Goal: Information Seeking & Learning: Learn about a topic

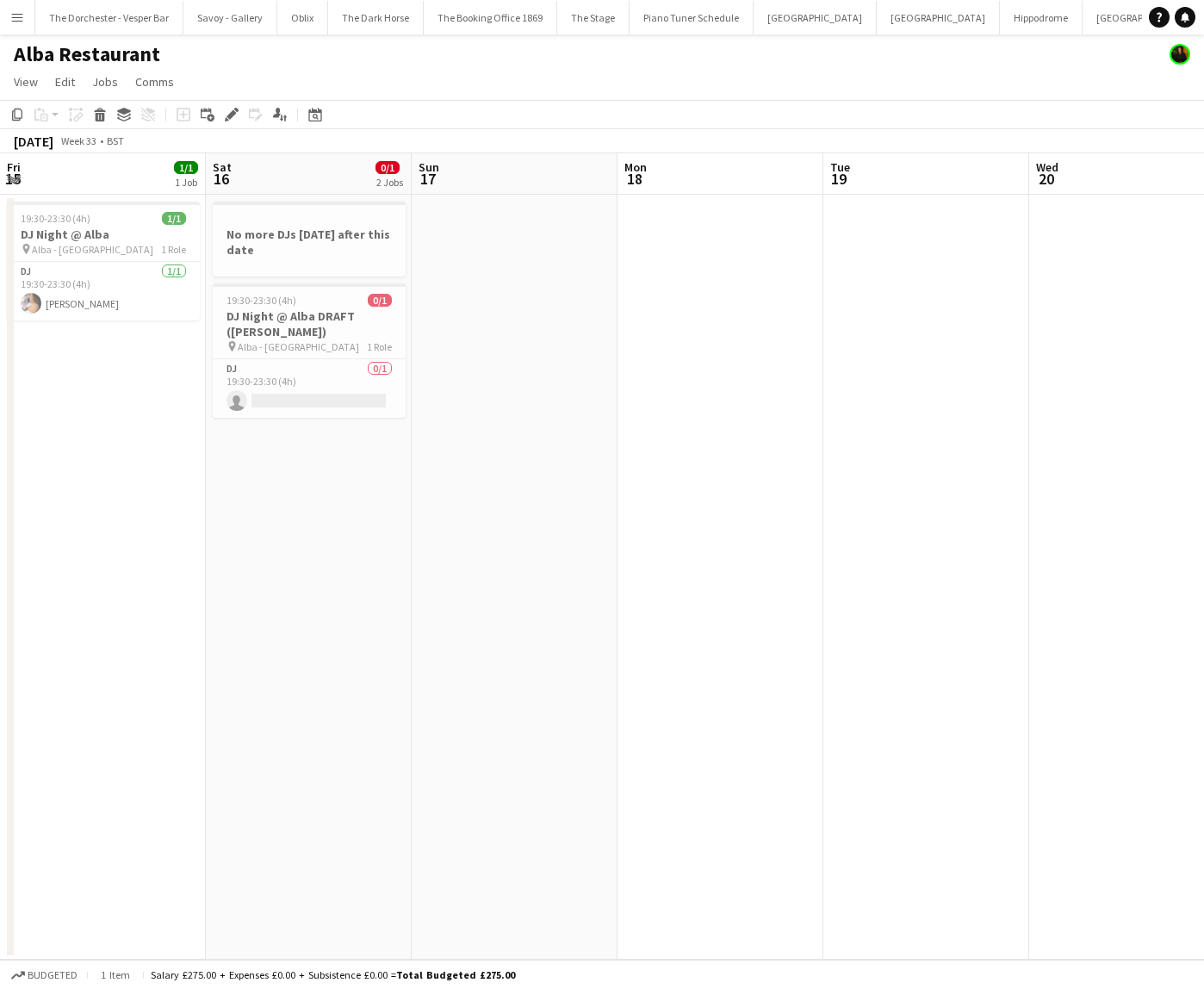
scroll to position [0, 562]
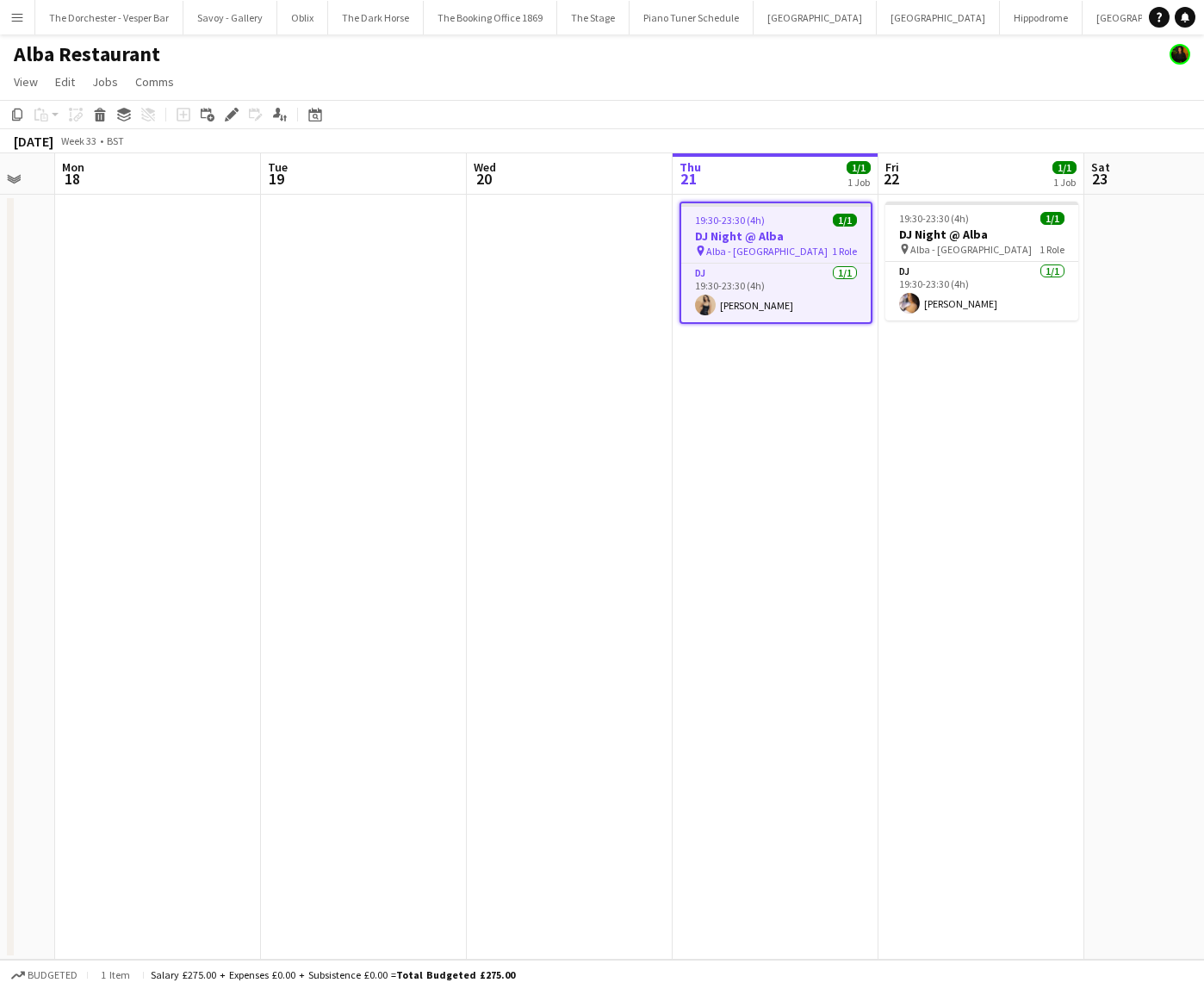
click at [11, 6] on button "Menu" at bounding box center [17, 17] width 35 height 35
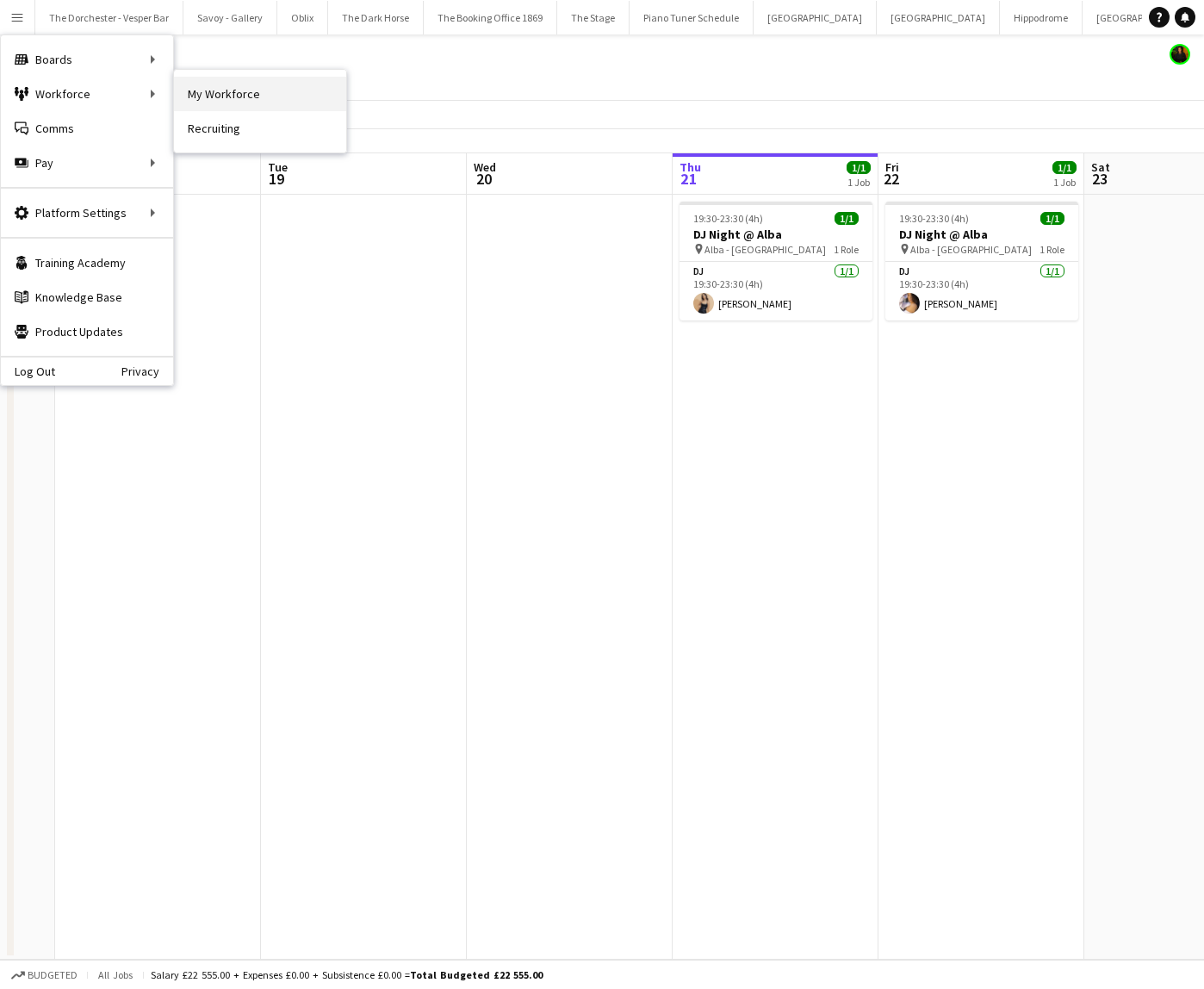
click at [194, 92] on link "My Workforce" at bounding box center [261, 94] width 173 height 35
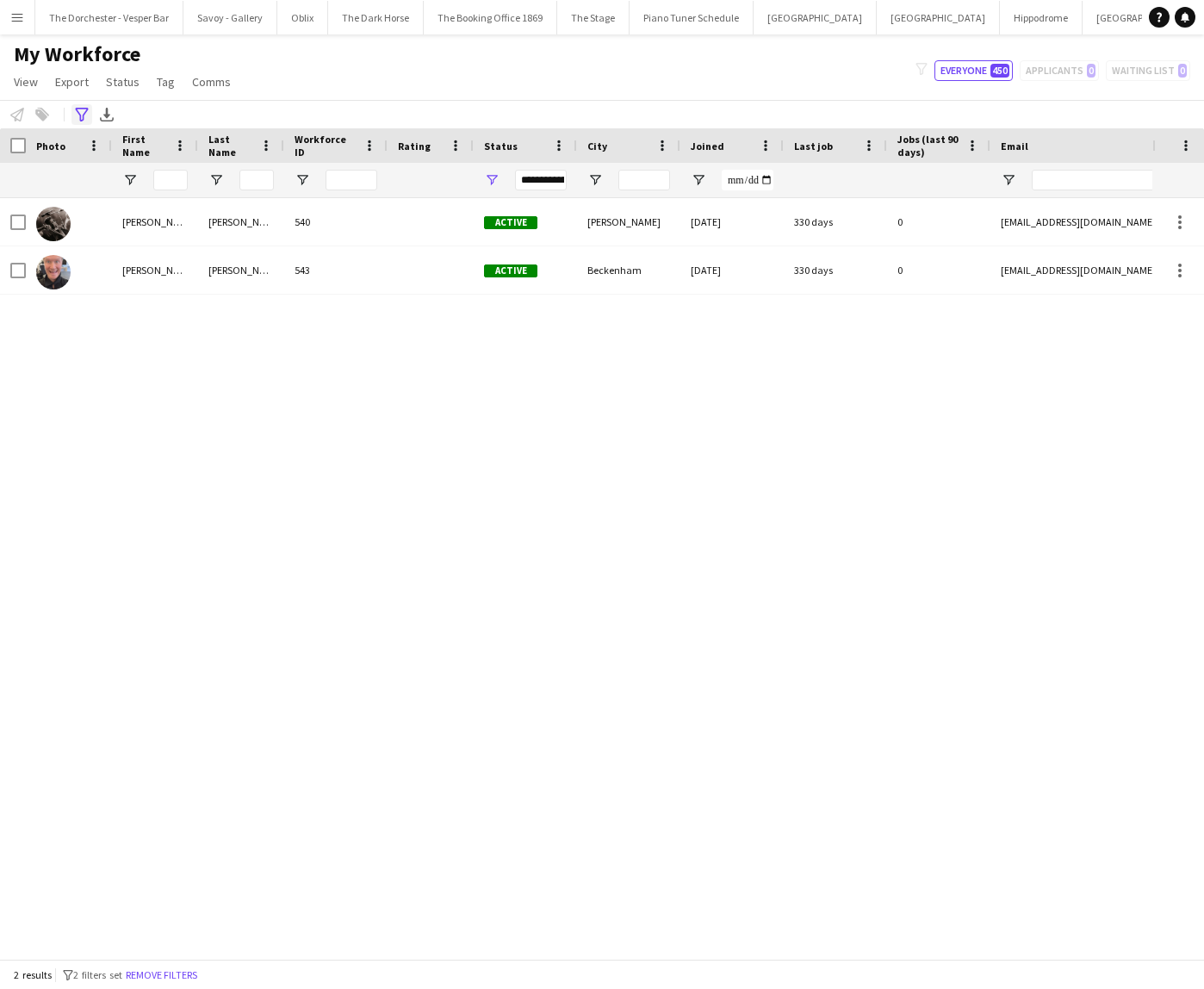
click at [83, 108] on icon at bounding box center [81, 115] width 13 height 14
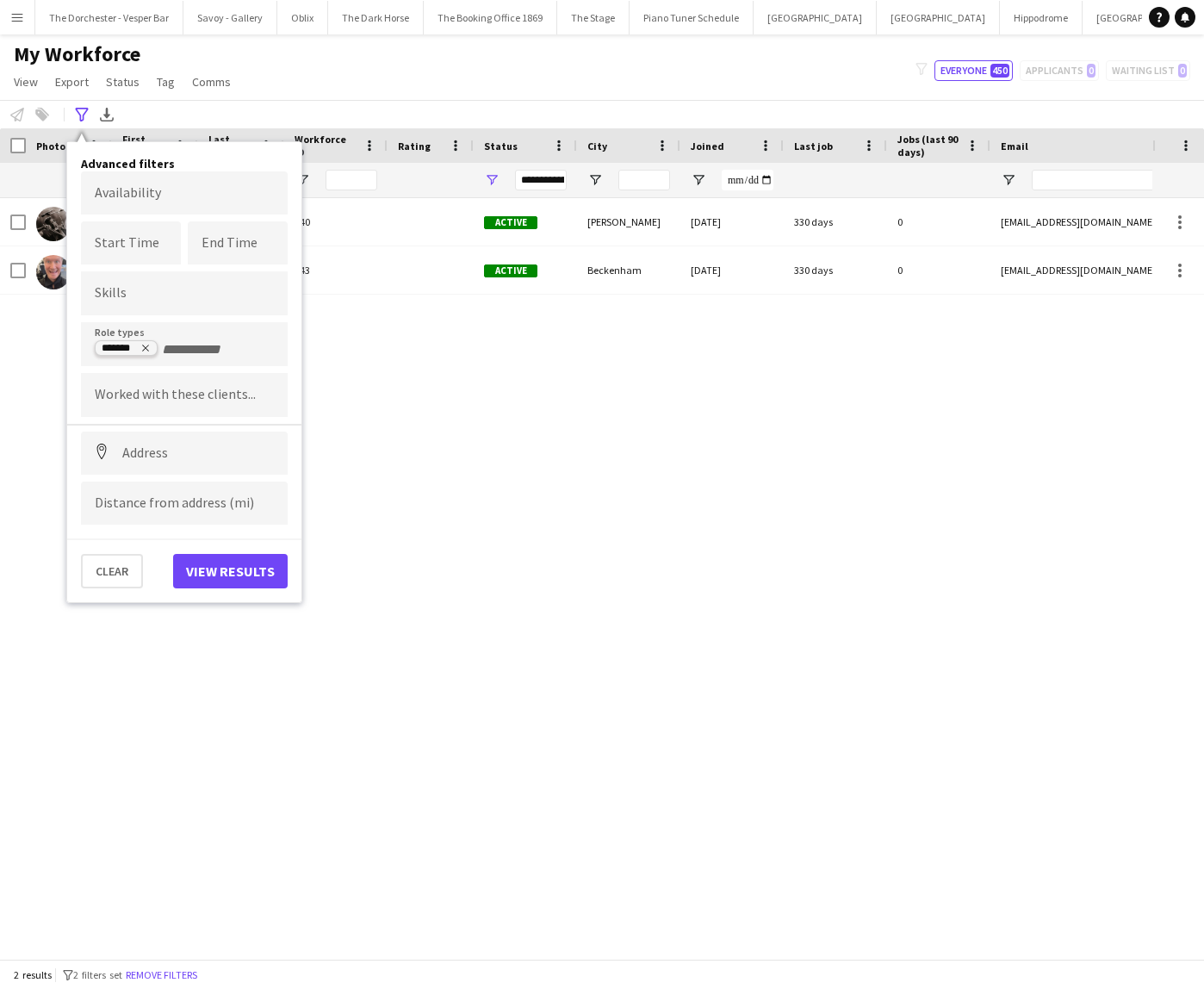
click at [146, 346] on icon "Remove tag" at bounding box center [146, 348] width 10 height 10
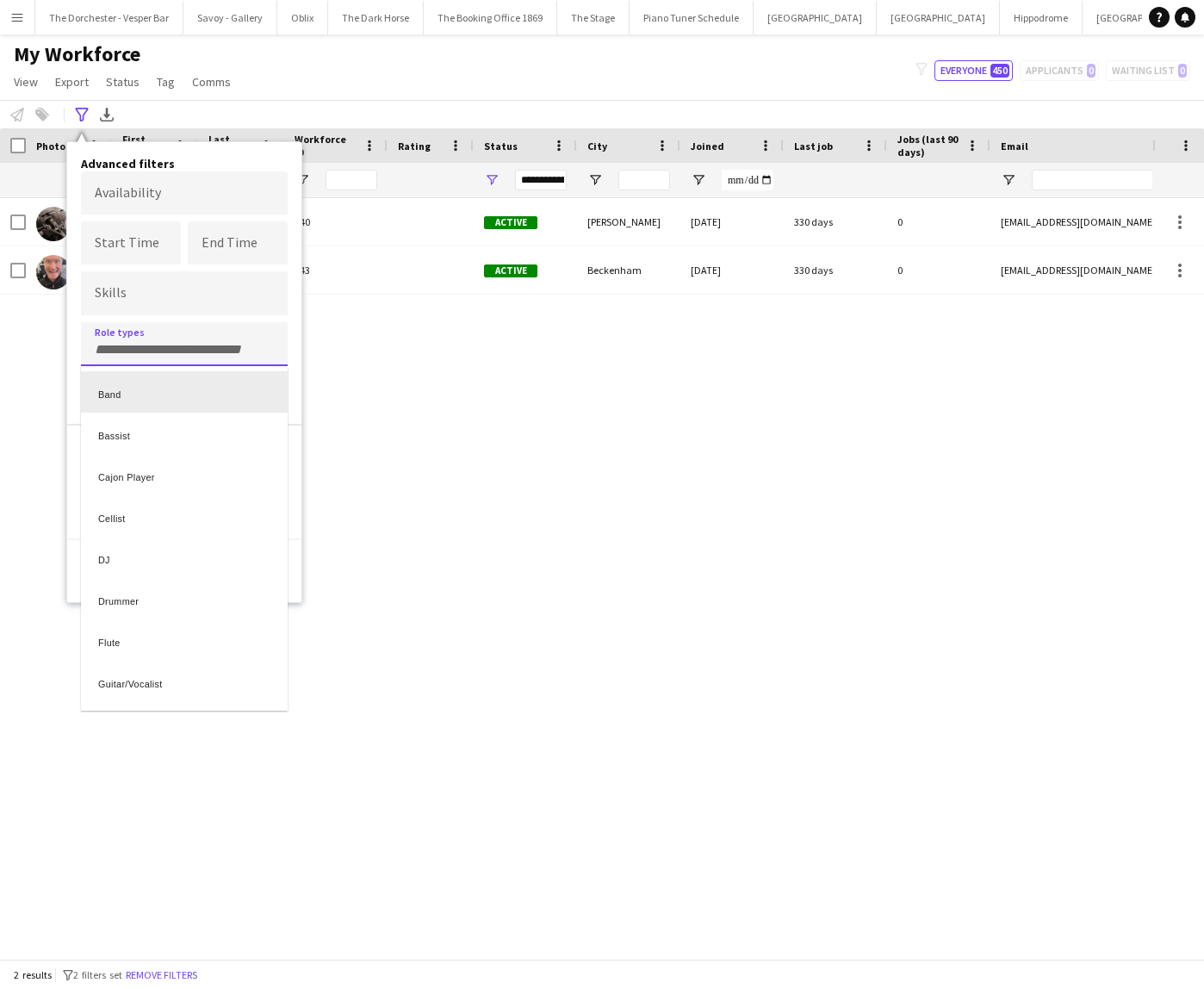
click at [154, 309] on div at bounding box center [602, 494] width 1204 height 989
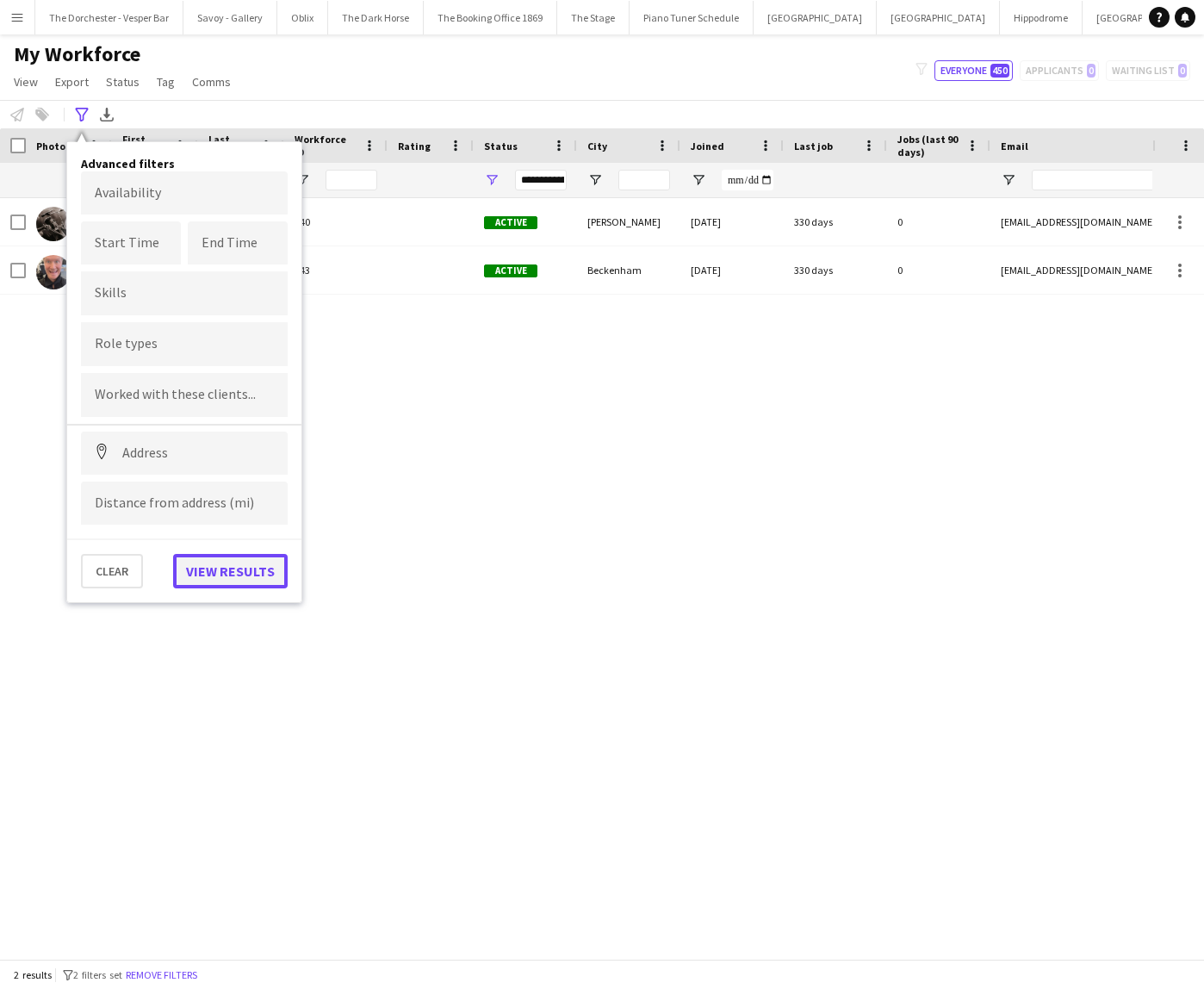
click at [194, 578] on button "View results" at bounding box center [230, 571] width 114 height 35
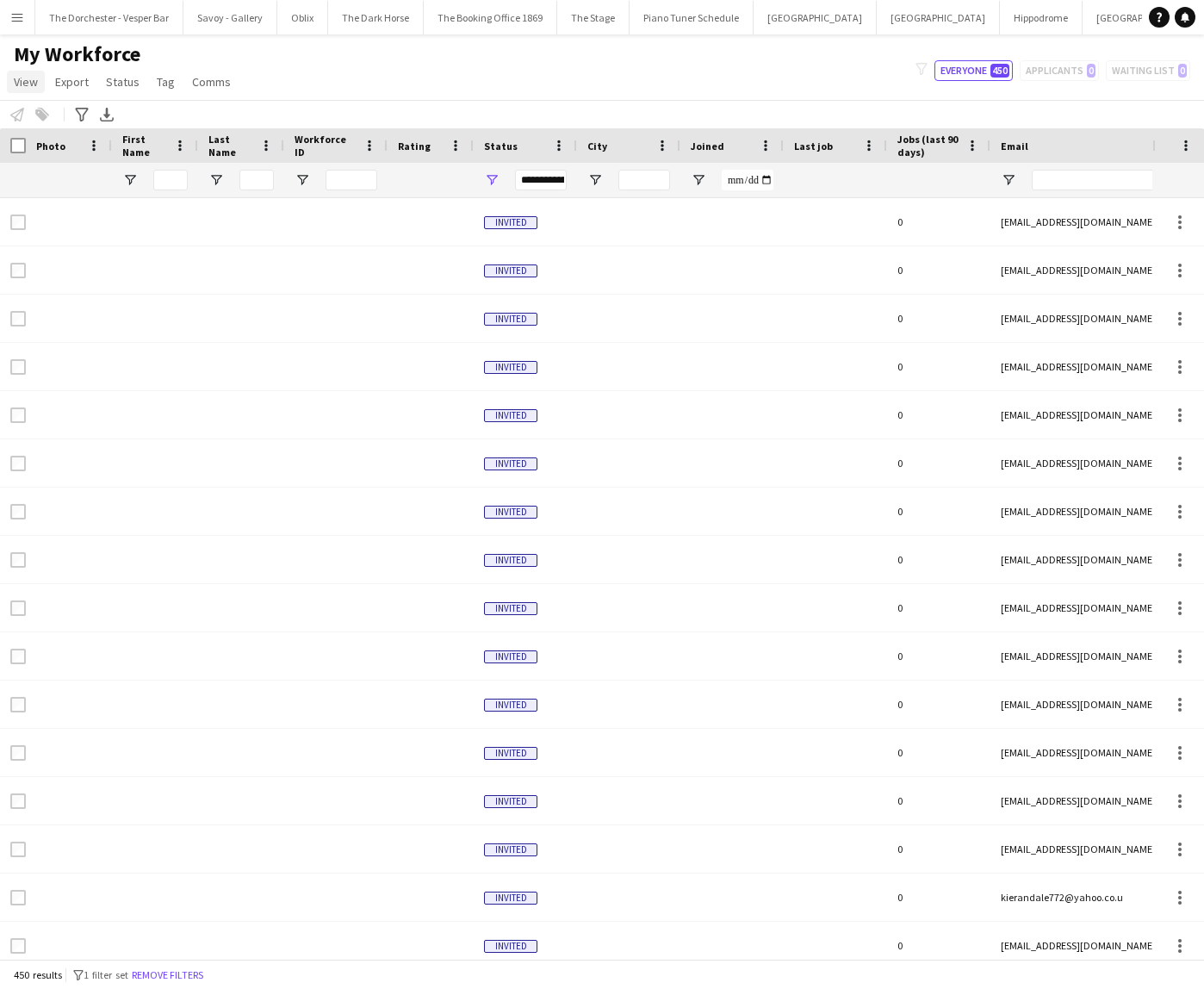
click at [35, 81] on span "View" at bounding box center [26, 82] width 24 height 16
click at [362, 61] on div "My Workforce View Views Default view New view Update view Delete view Edit name…" at bounding box center [602, 70] width 1204 height 58
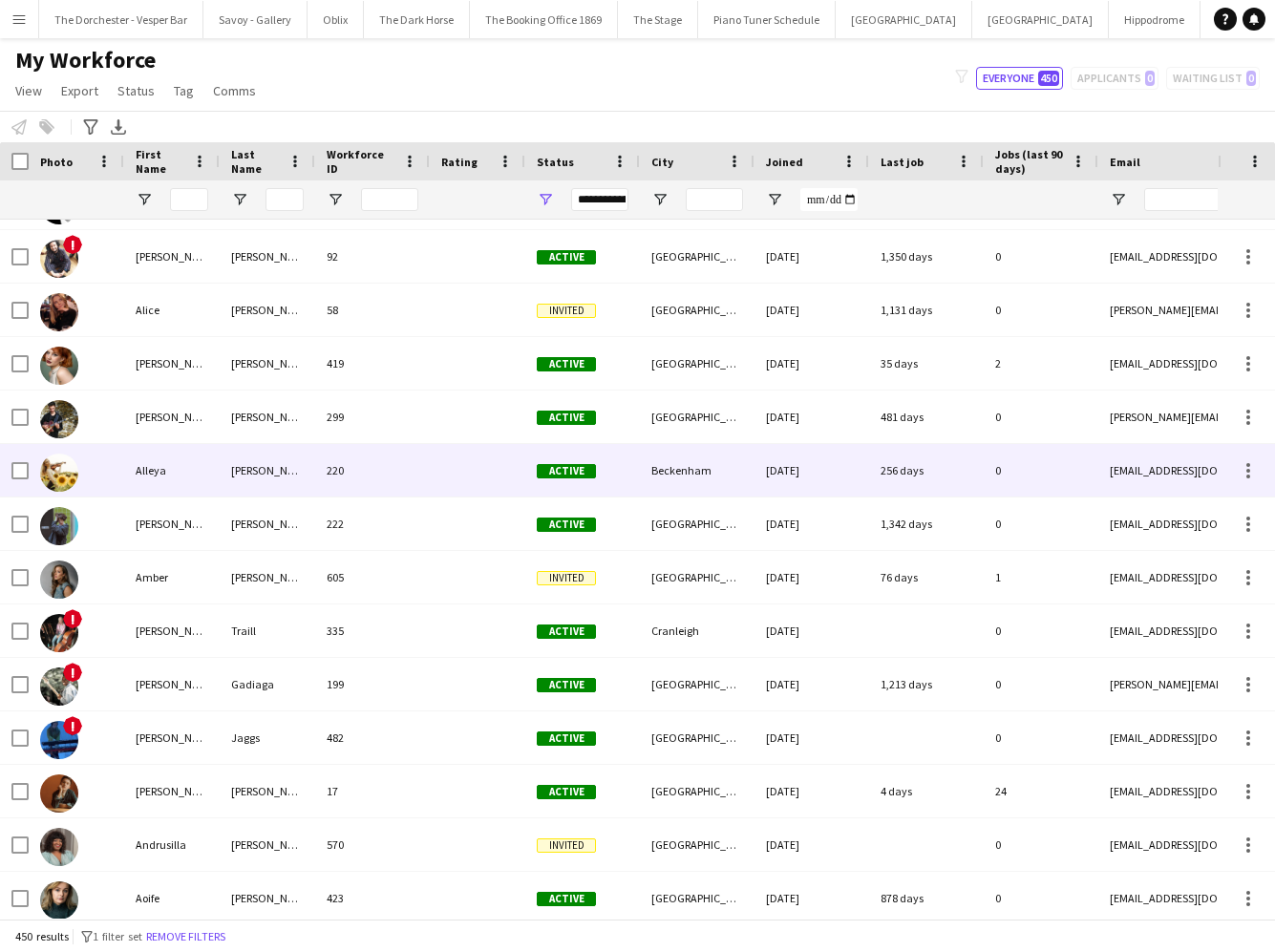
scroll to position [2557, 0]
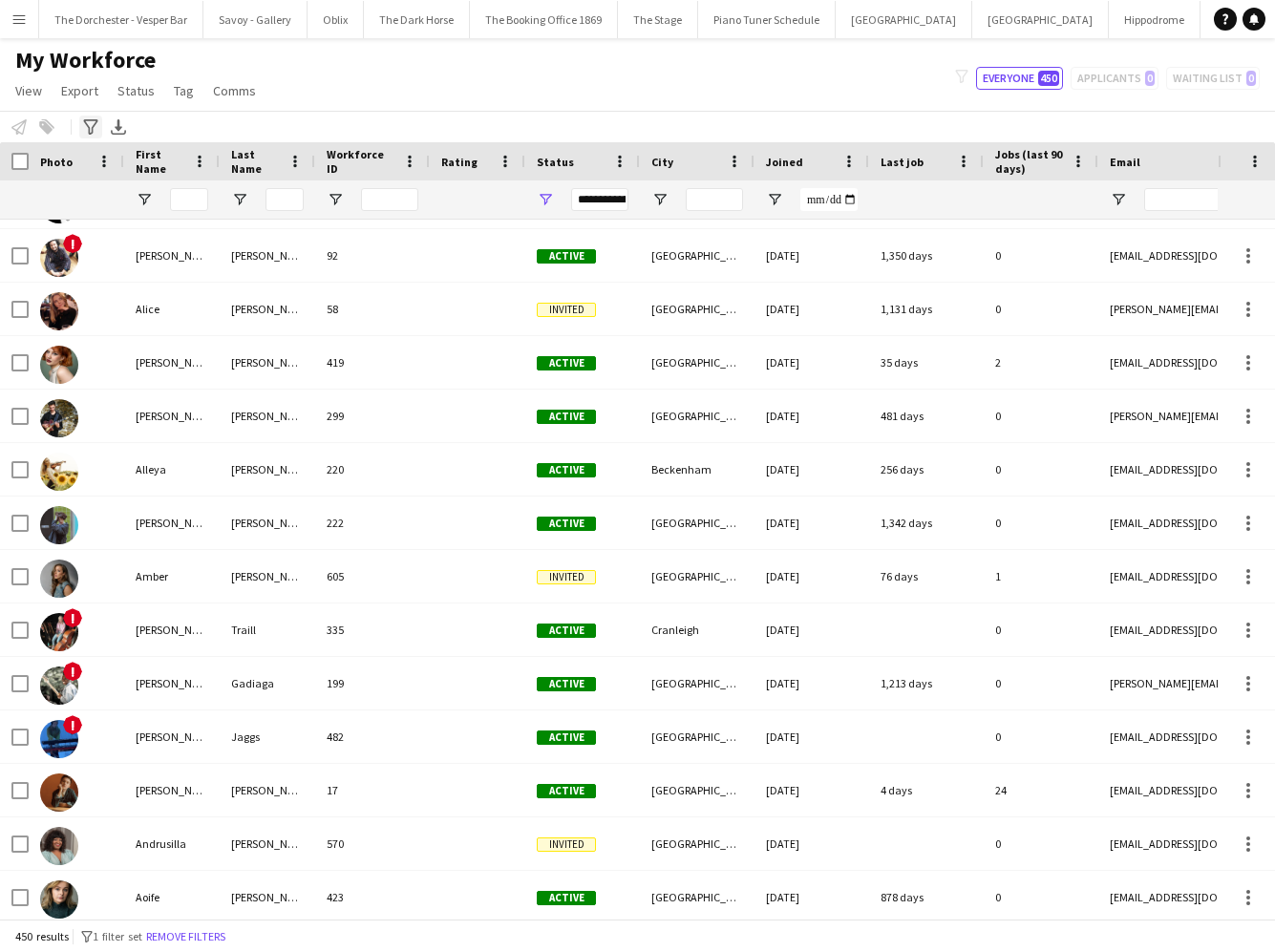
click at [96, 132] on icon "Advanced filters" at bounding box center [91, 128] width 15 height 15
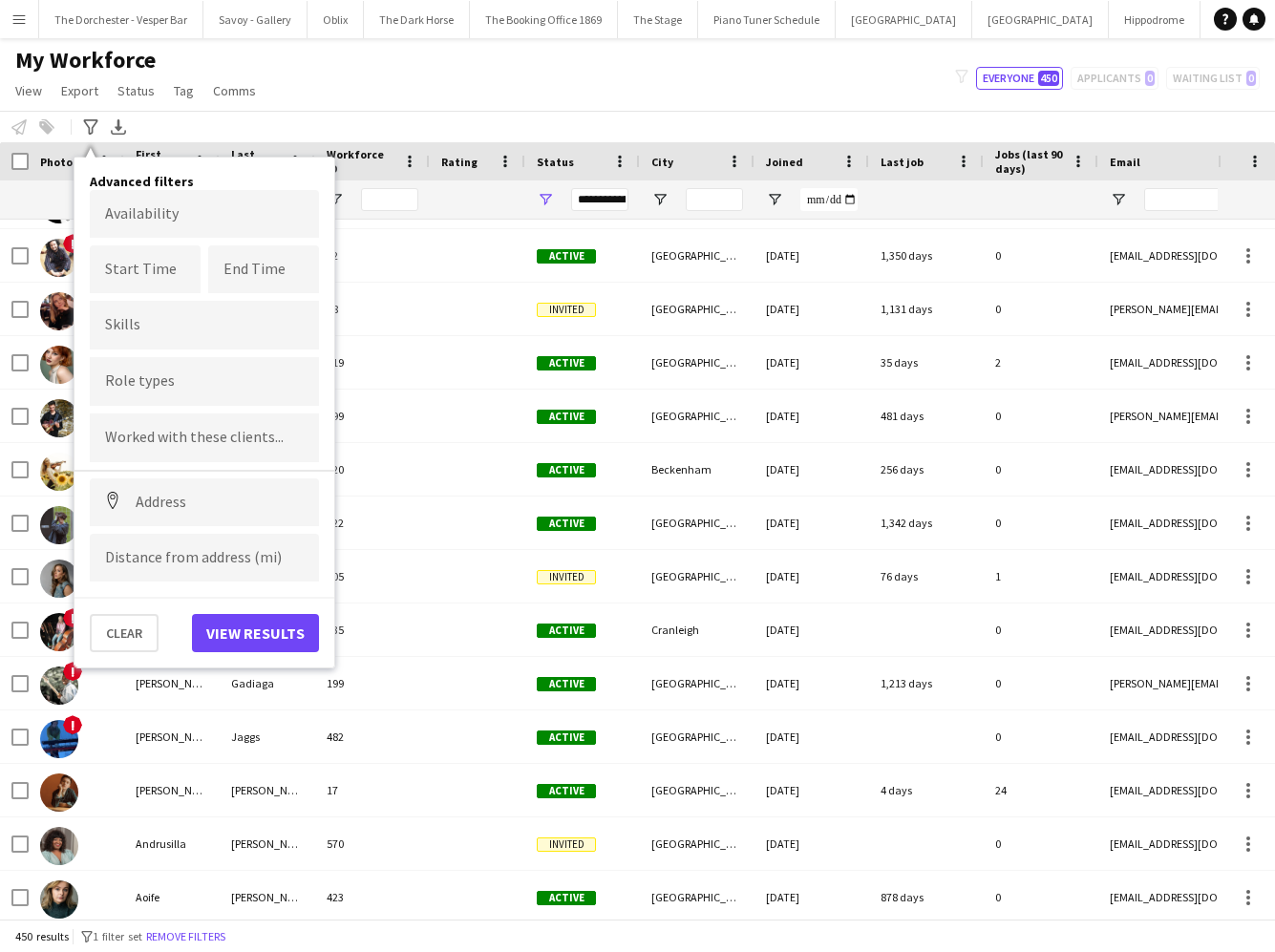
click at [122, 385] on input "Type to search role types..." at bounding box center [205, 382] width 199 height 17
click at [180, 386] on input "Type to search role types..." at bounding box center [205, 382] width 199 height 17
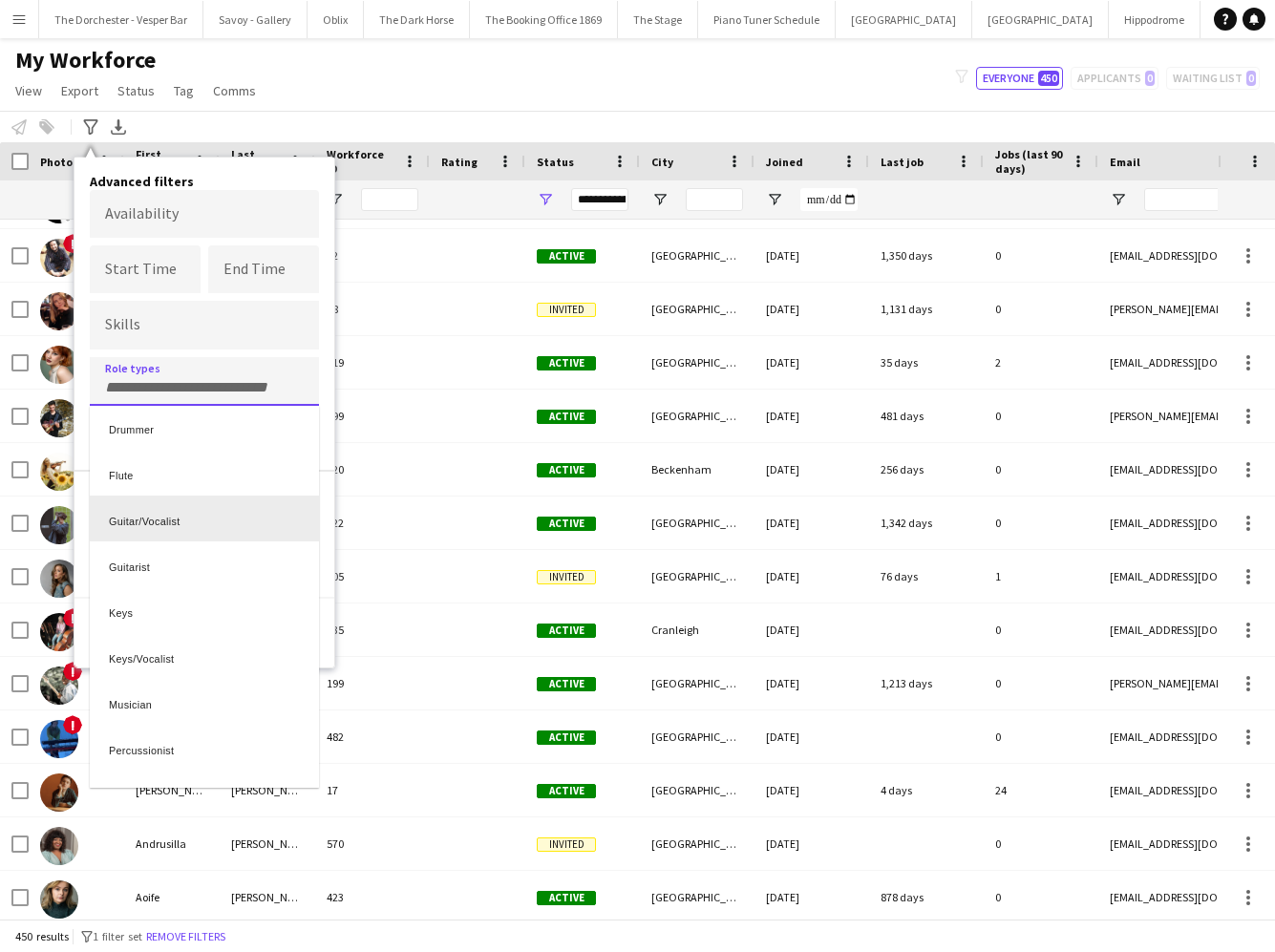
scroll to position [249, 0]
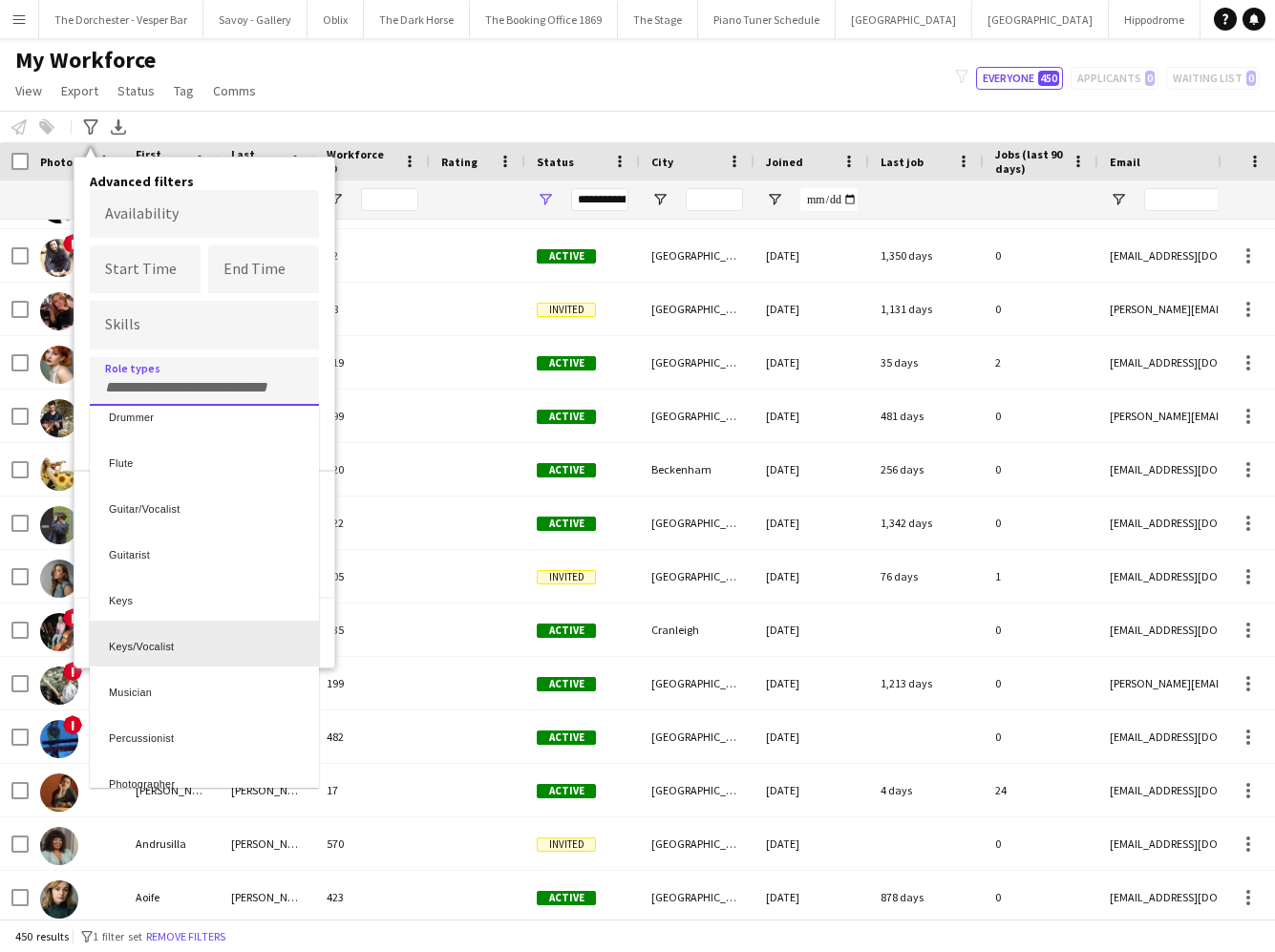
click at [164, 645] on div "Keys/Vocalist" at bounding box center [204, 643] width 229 height 45
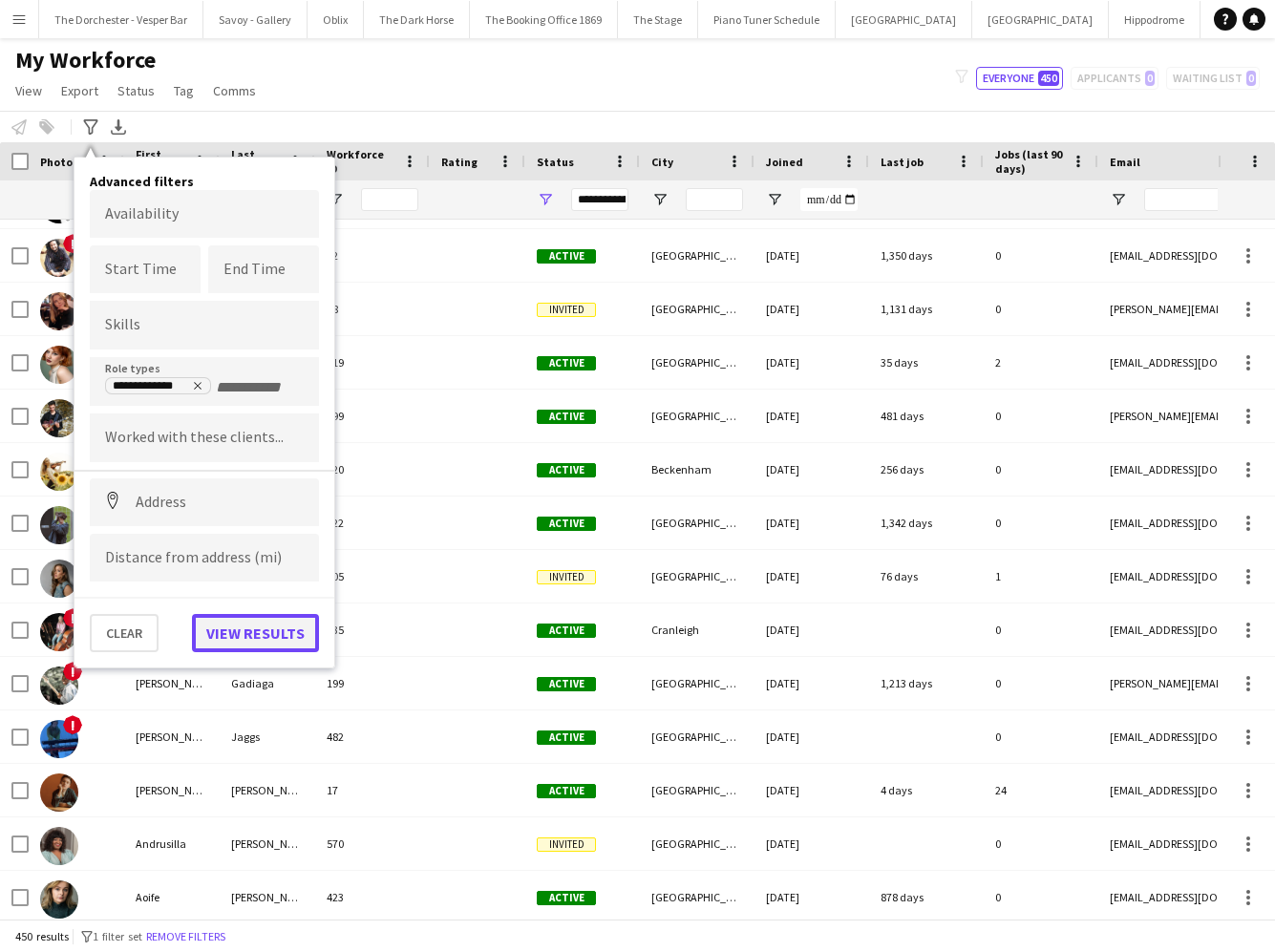
click at [235, 635] on button "View results" at bounding box center [255, 633] width 127 height 39
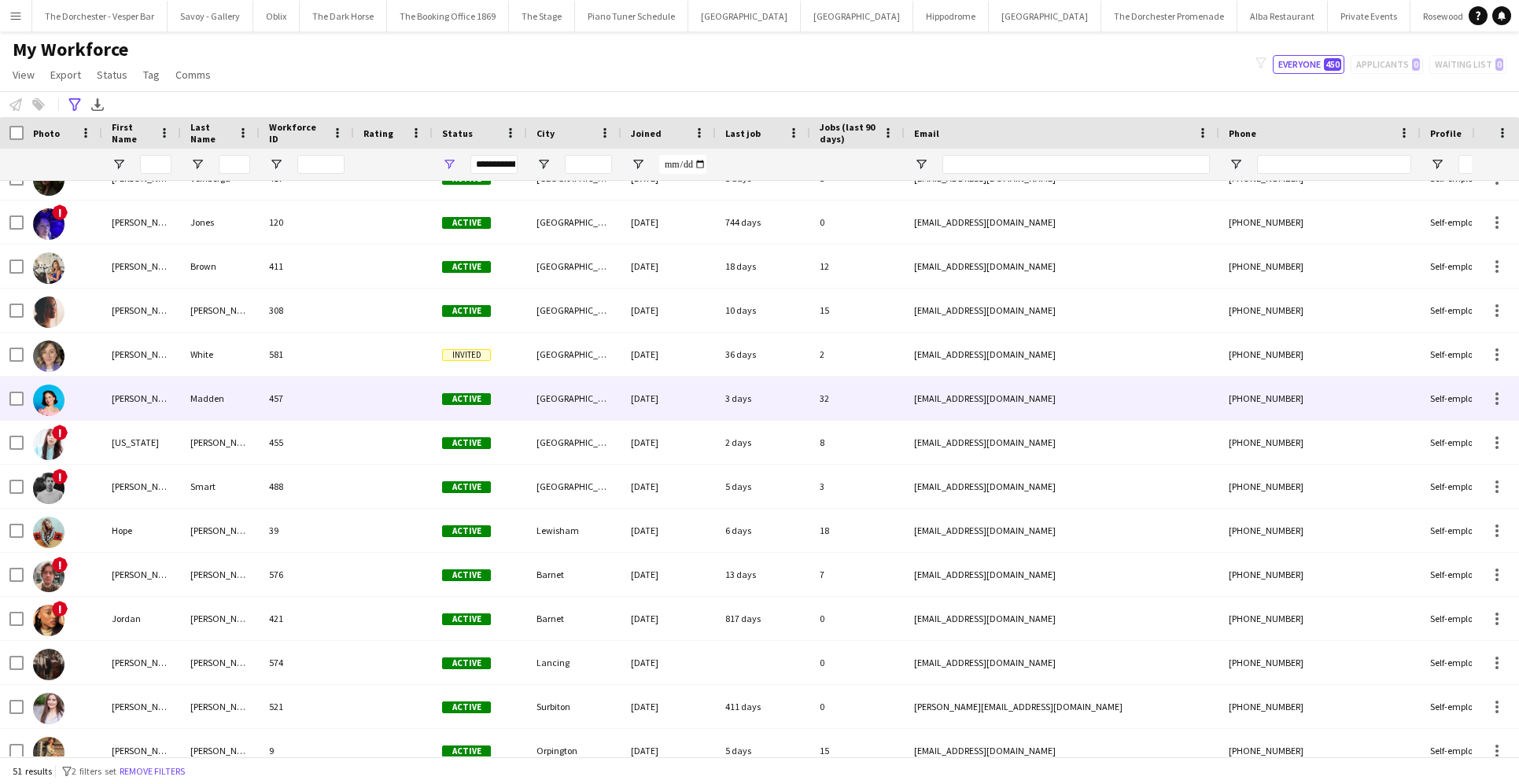
scroll to position [903, 0]
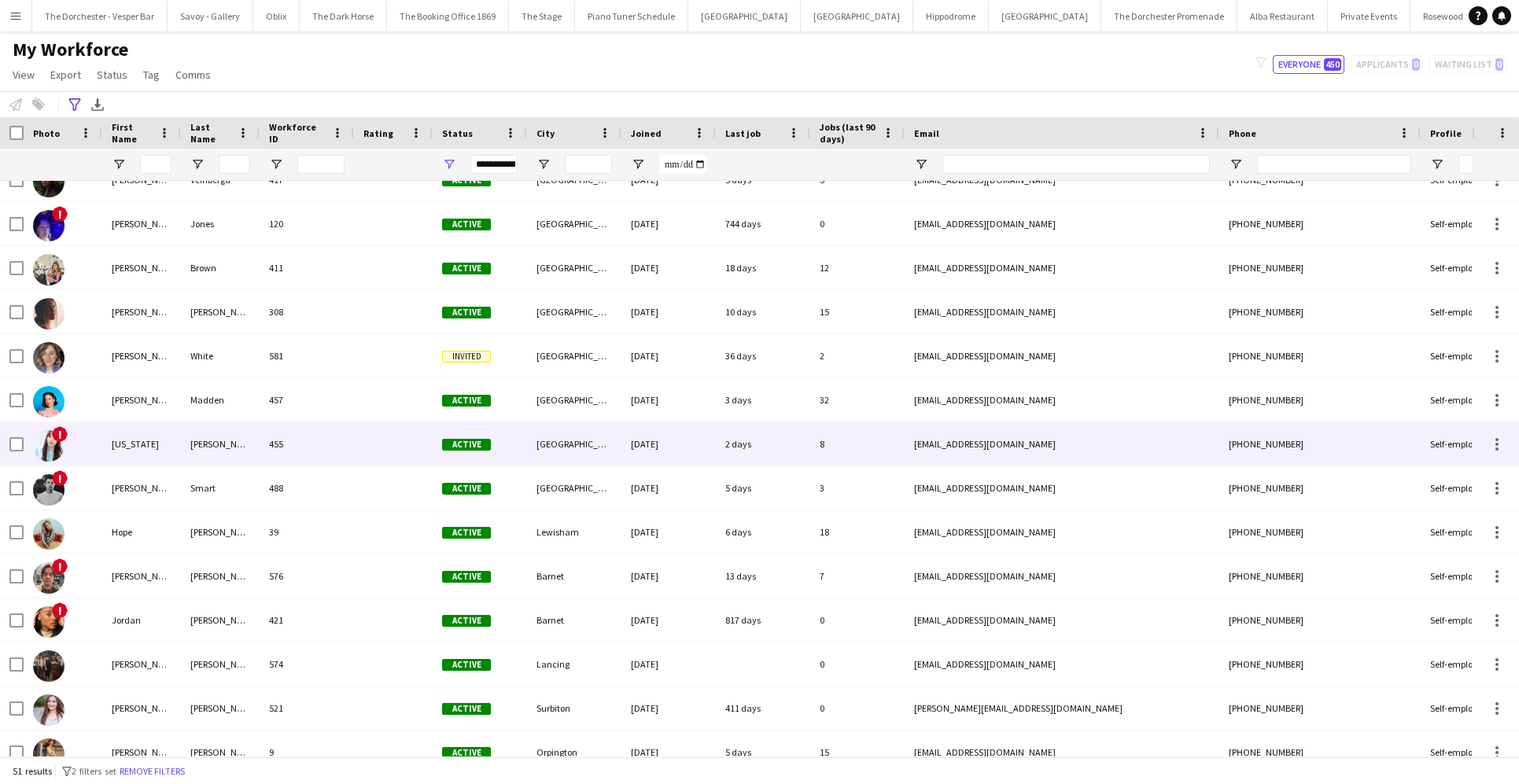
click at [145, 442] on div "Georgia" at bounding box center [141, 444] width 79 height 43
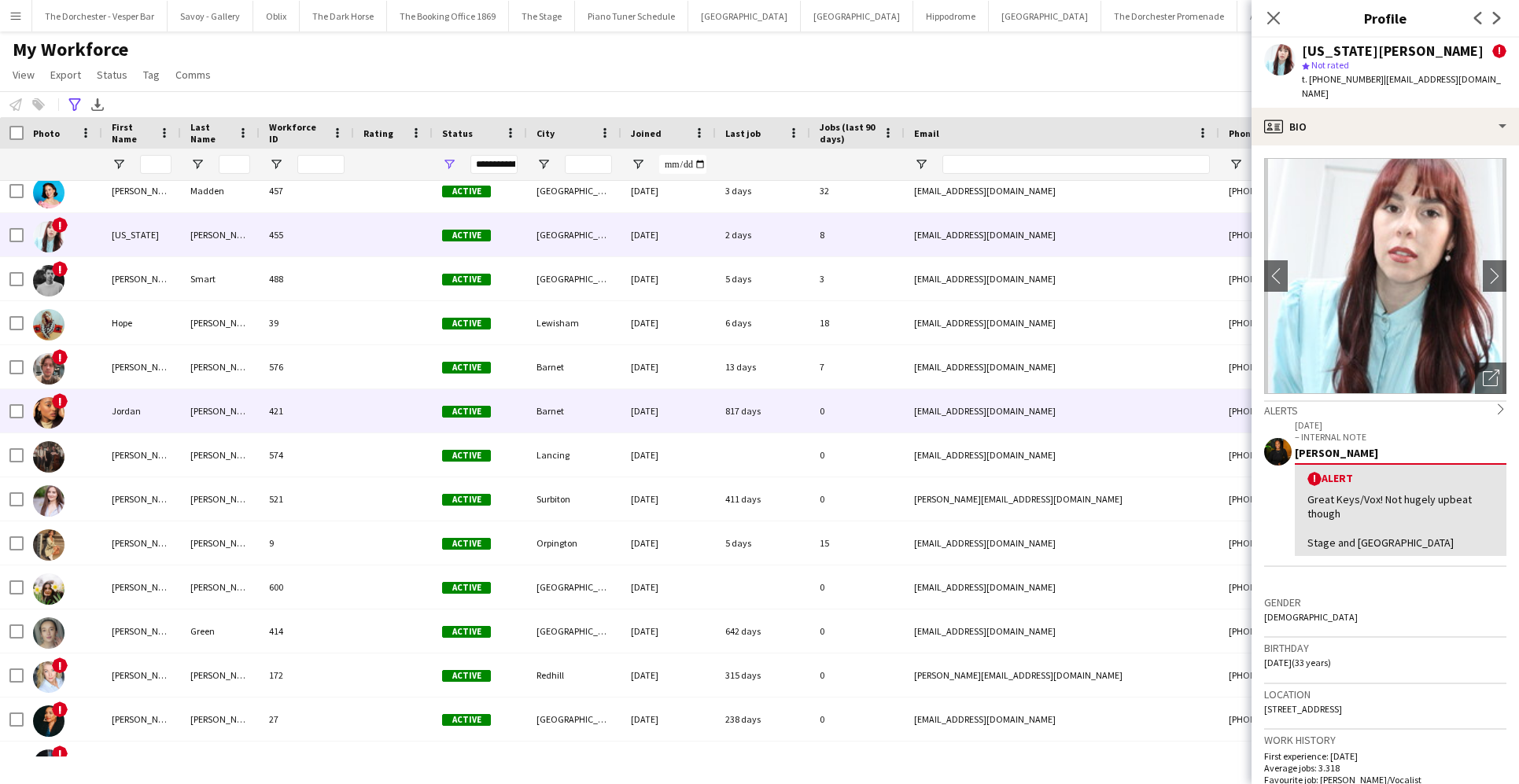
scroll to position [1117, 0]
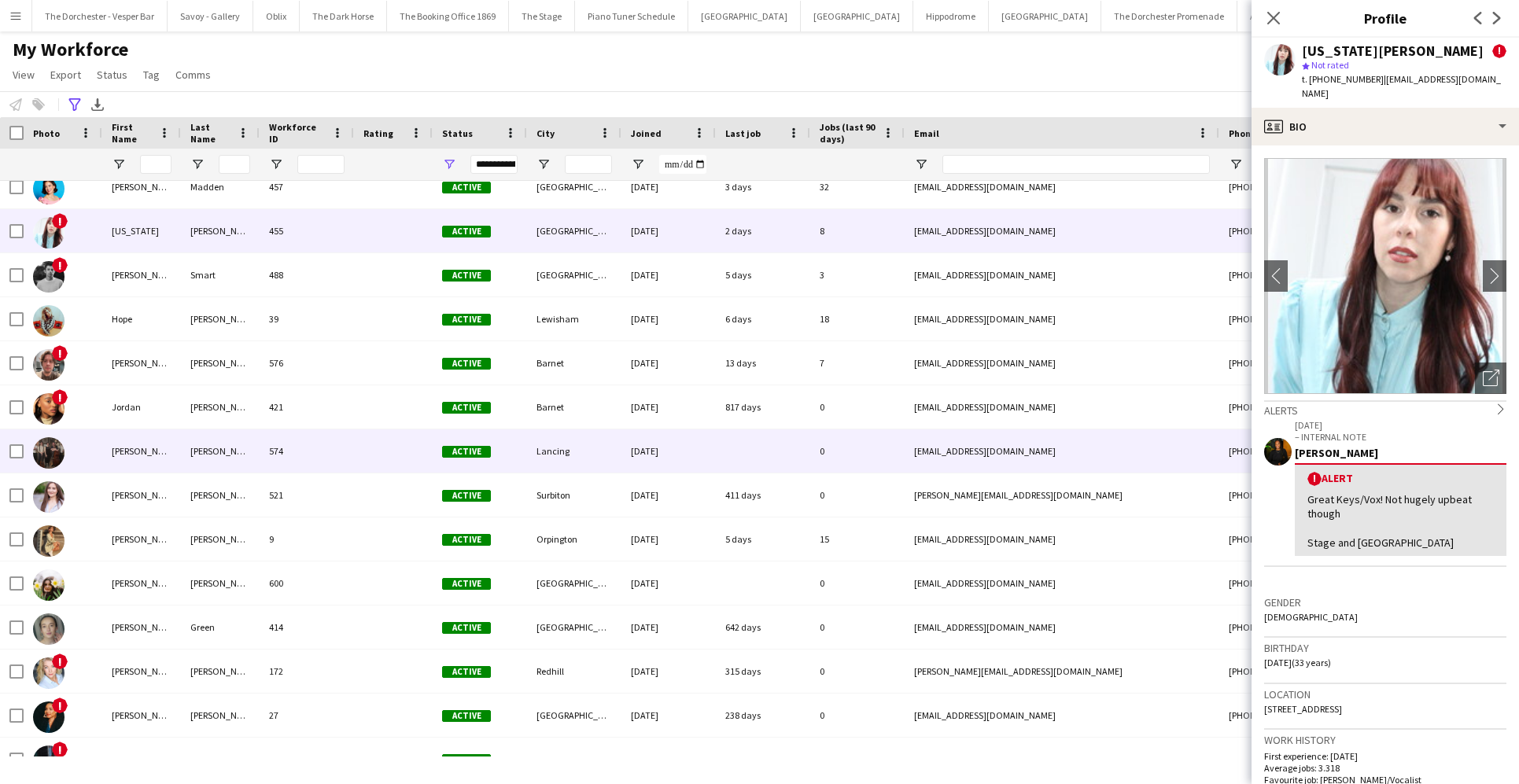
click at [153, 457] on div "Katryna" at bounding box center [141, 451] width 79 height 43
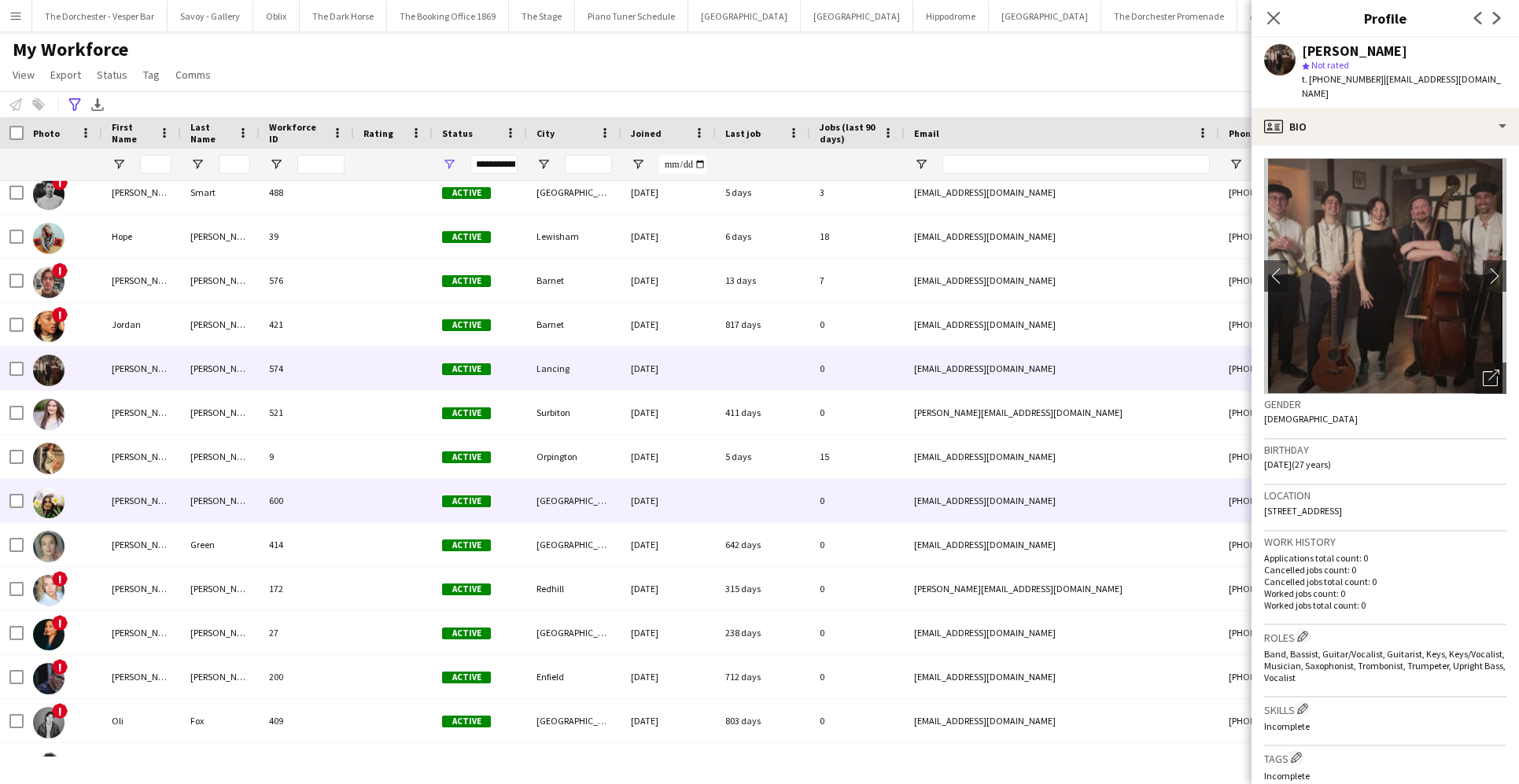
scroll to position [1198, 0]
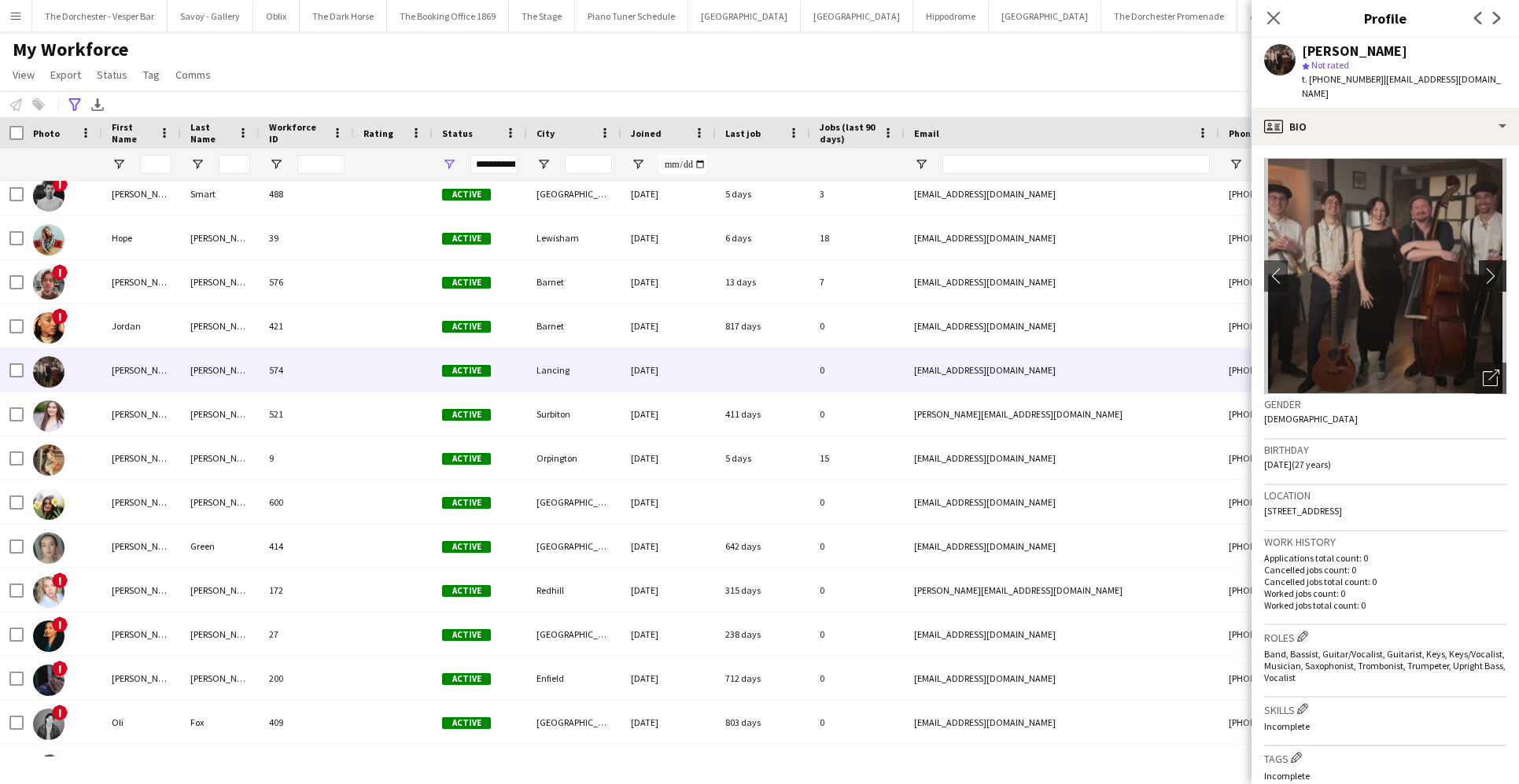
click at [1099, 267] on app-icon "chevron-right" at bounding box center [1494, 275] width 25 height 17
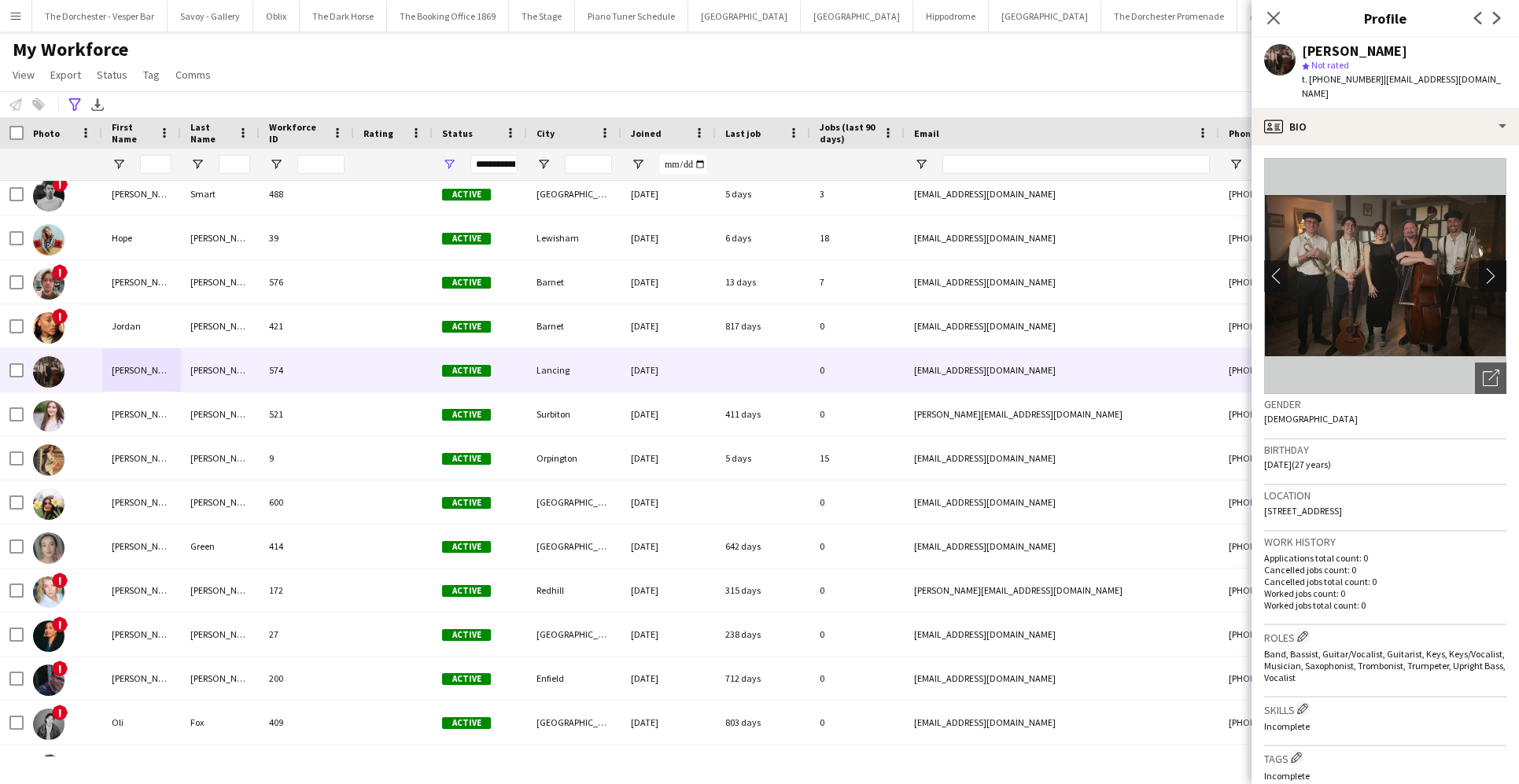
click at [1099, 267] on app-icon "chevron-right" at bounding box center [1494, 275] width 25 height 17
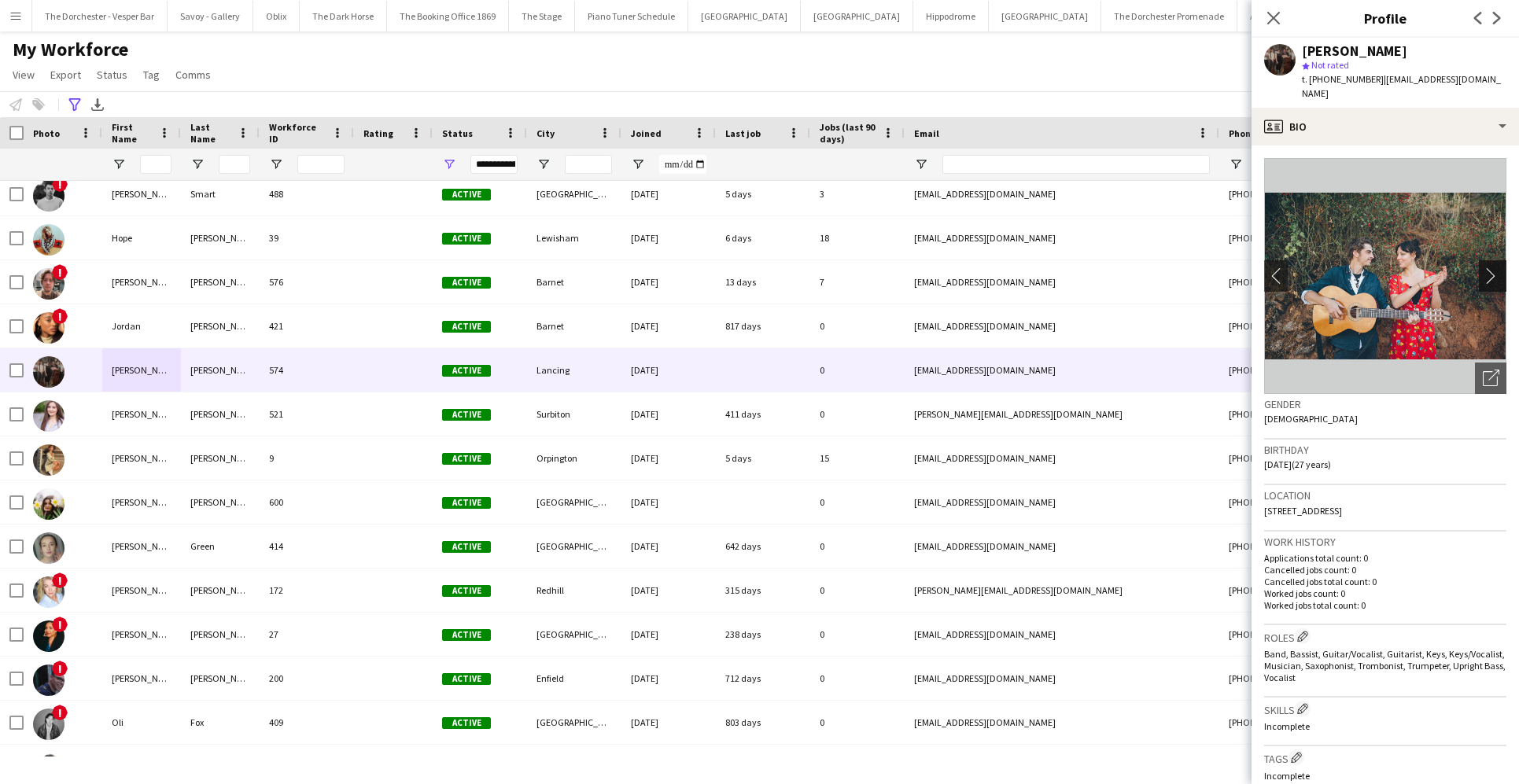
click at [1099, 267] on app-icon "chevron-right" at bounding box center [1494, 275] width 25 height 17
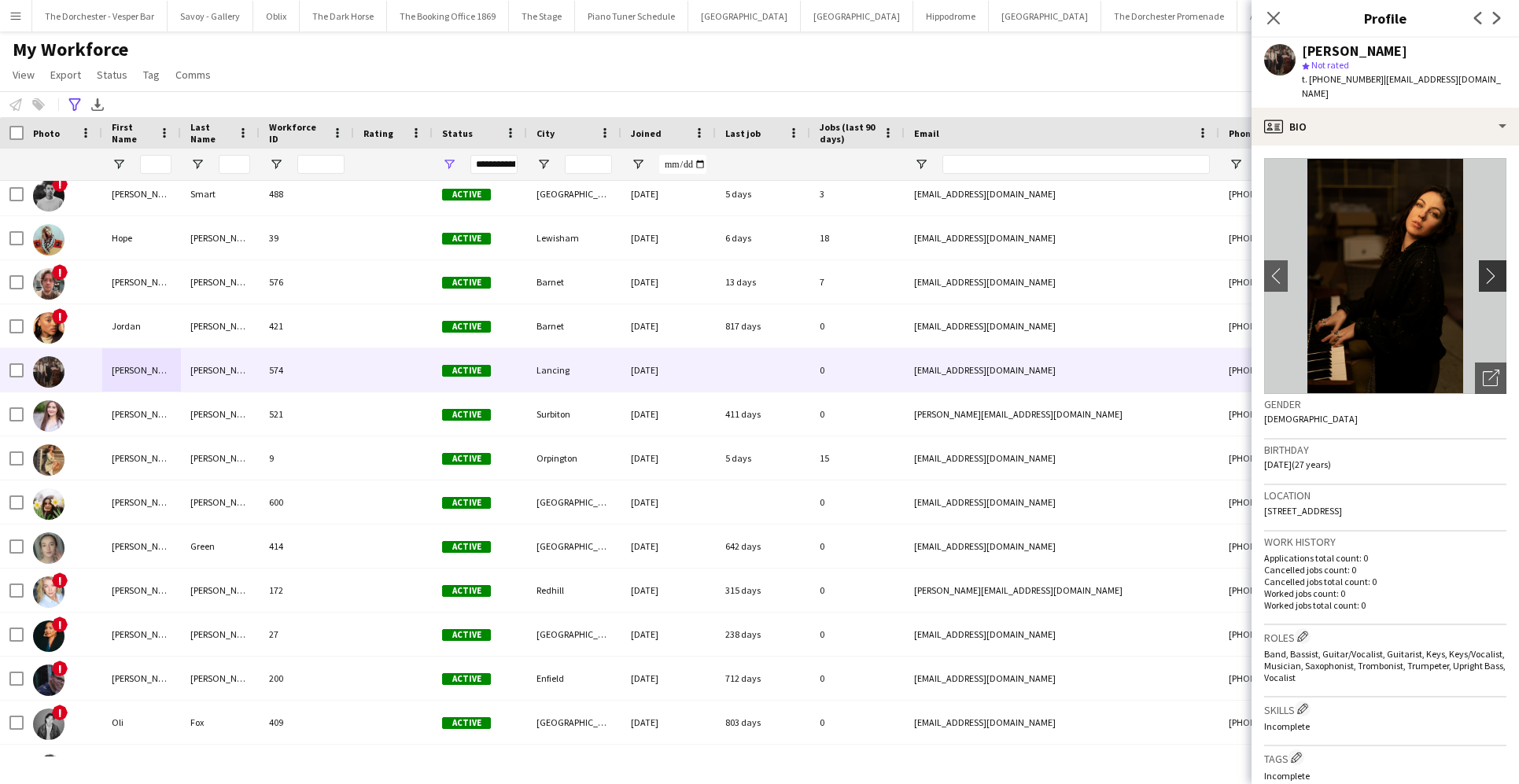
click at [1099, 267] on app-icon "chevron-right" at bounding box center [1494, 275] width 25 height 17
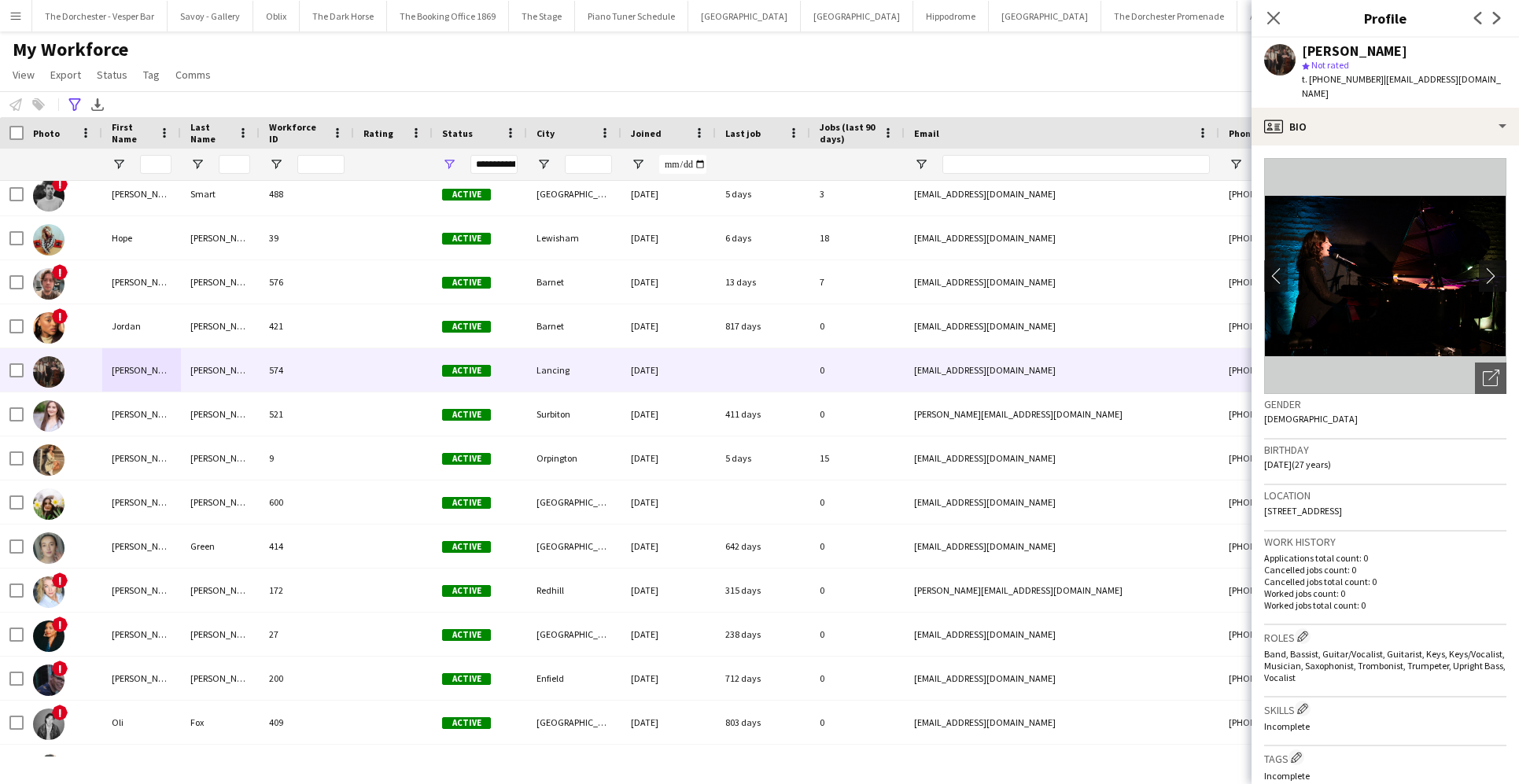
click at [1099, 267] on app-icon "chevron-right" at bounding box center [1494, 275] width 25 height 17
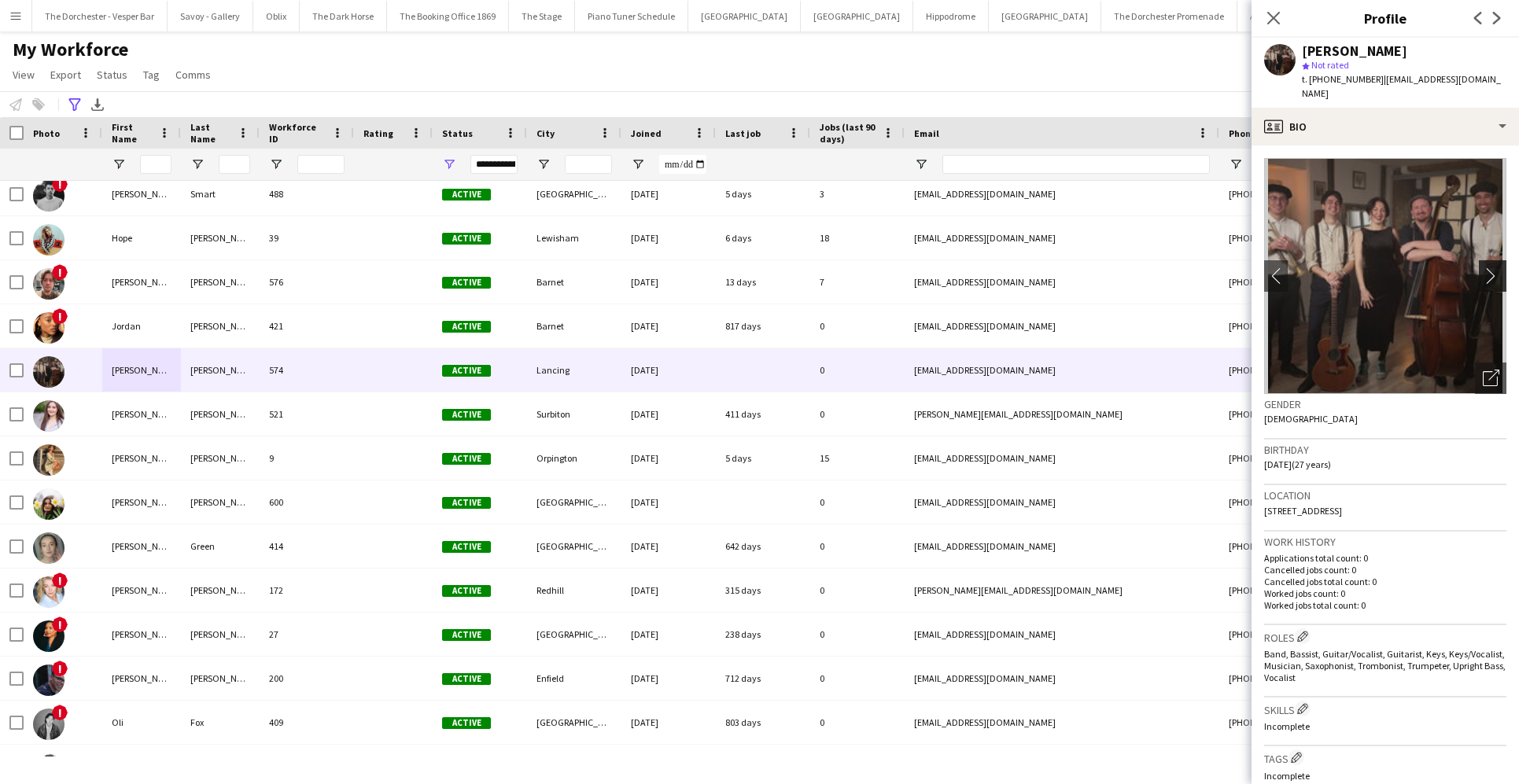
click at [1099, 267] on app-icon "chevron-right" at bounding box center [1494, 275] width 25 height 17
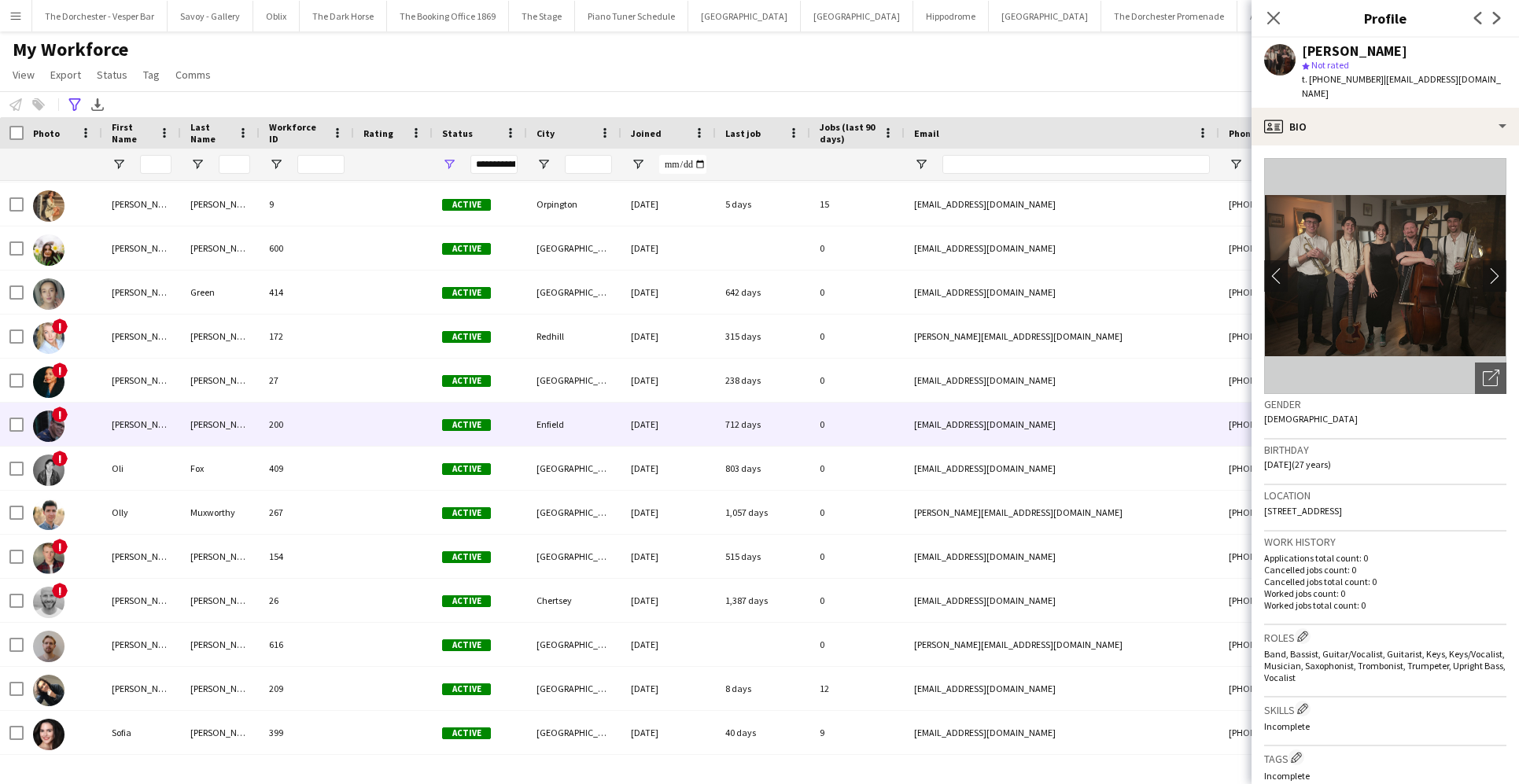
scroll to position [1390, 0]
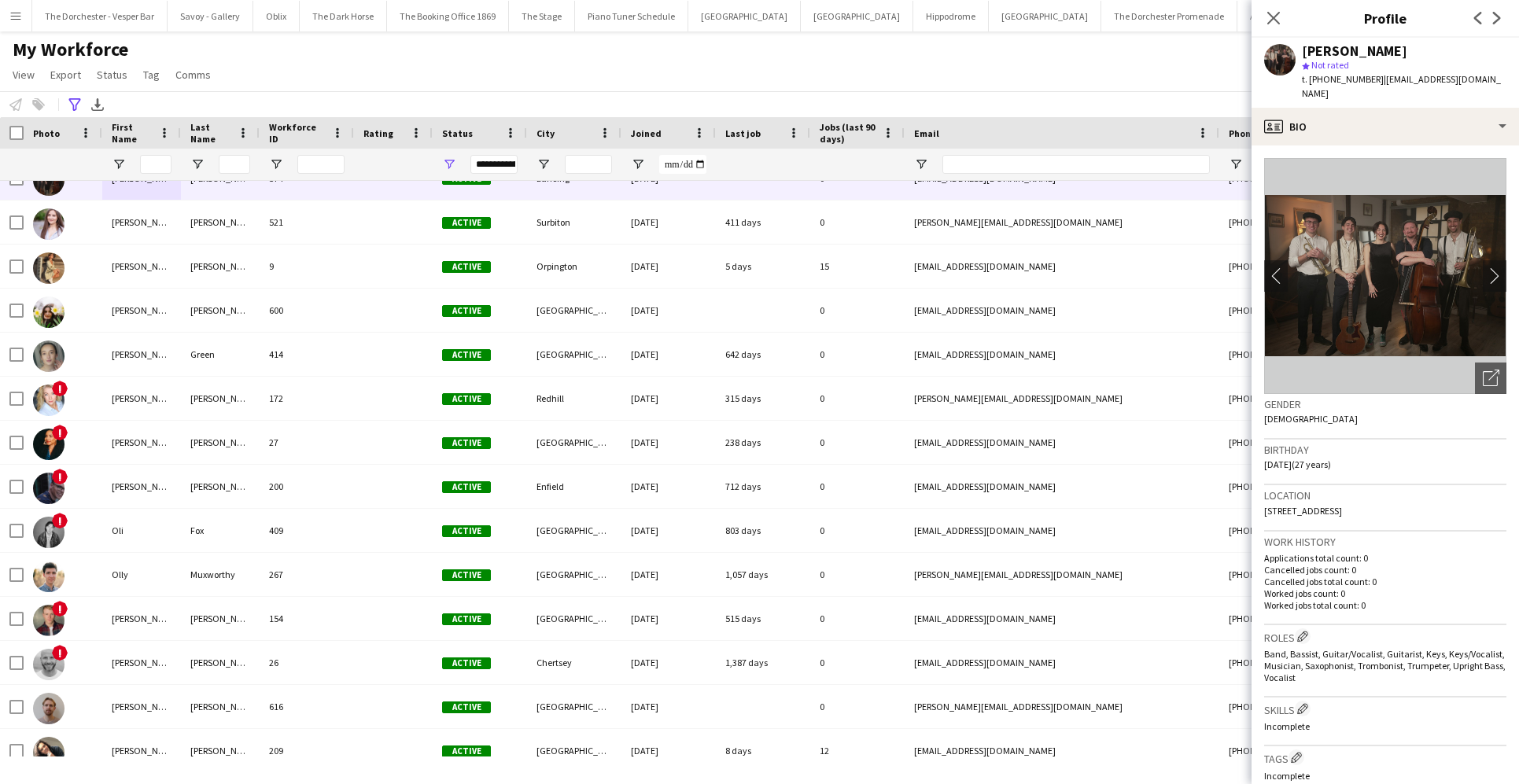
drag, startPoint x: 1392, startPoint y: 49, endPoint x: 1301, endPoint y: 49, distance: 91.0
click at [1099, 49] on div "Katryna Abel" at bounding box center [1404, 51] width 205 height 14
copy div "Katryna Abel"
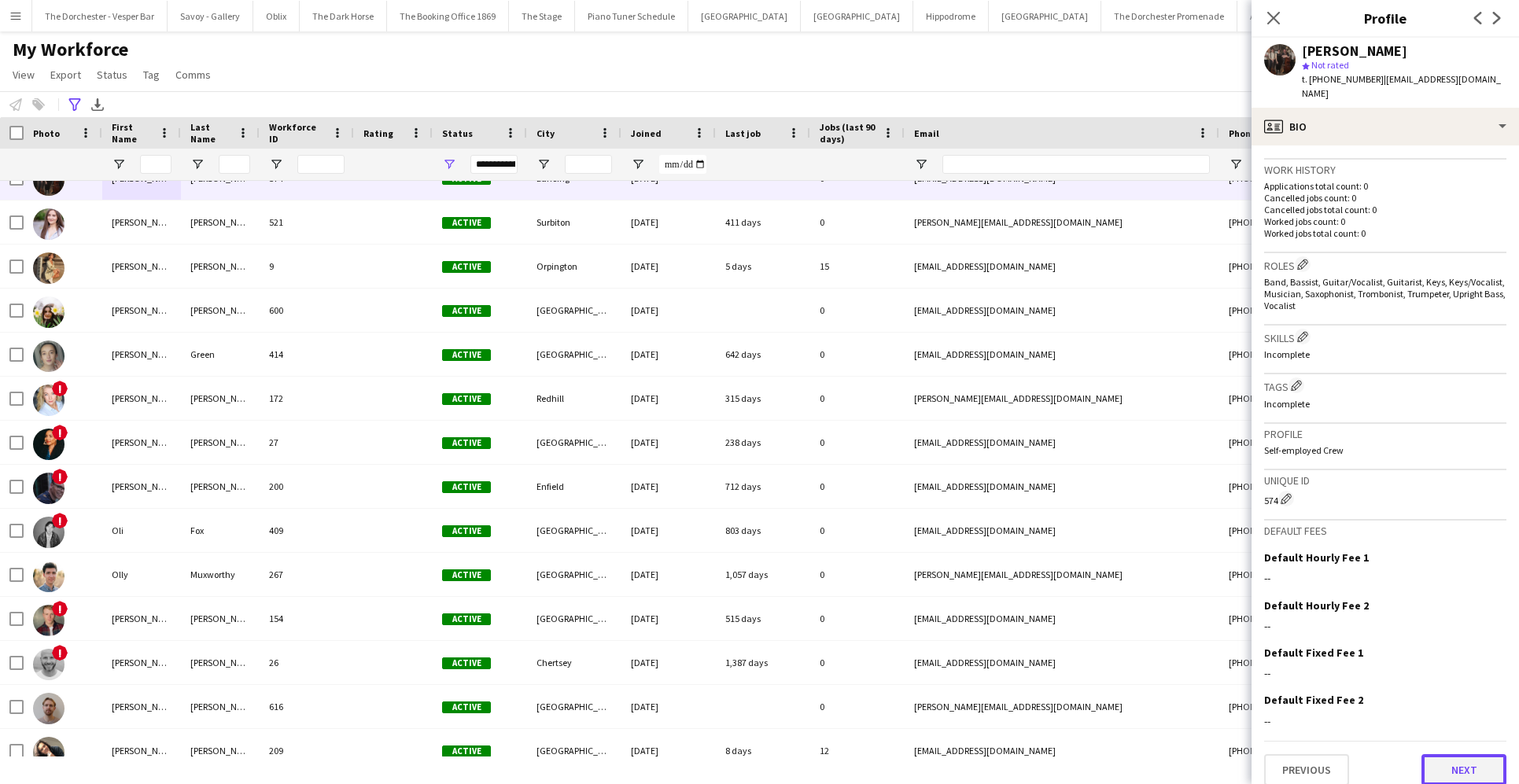
click at [1099, 755] on button "Next" at bounding box center [1463, 770] width 85 height 32
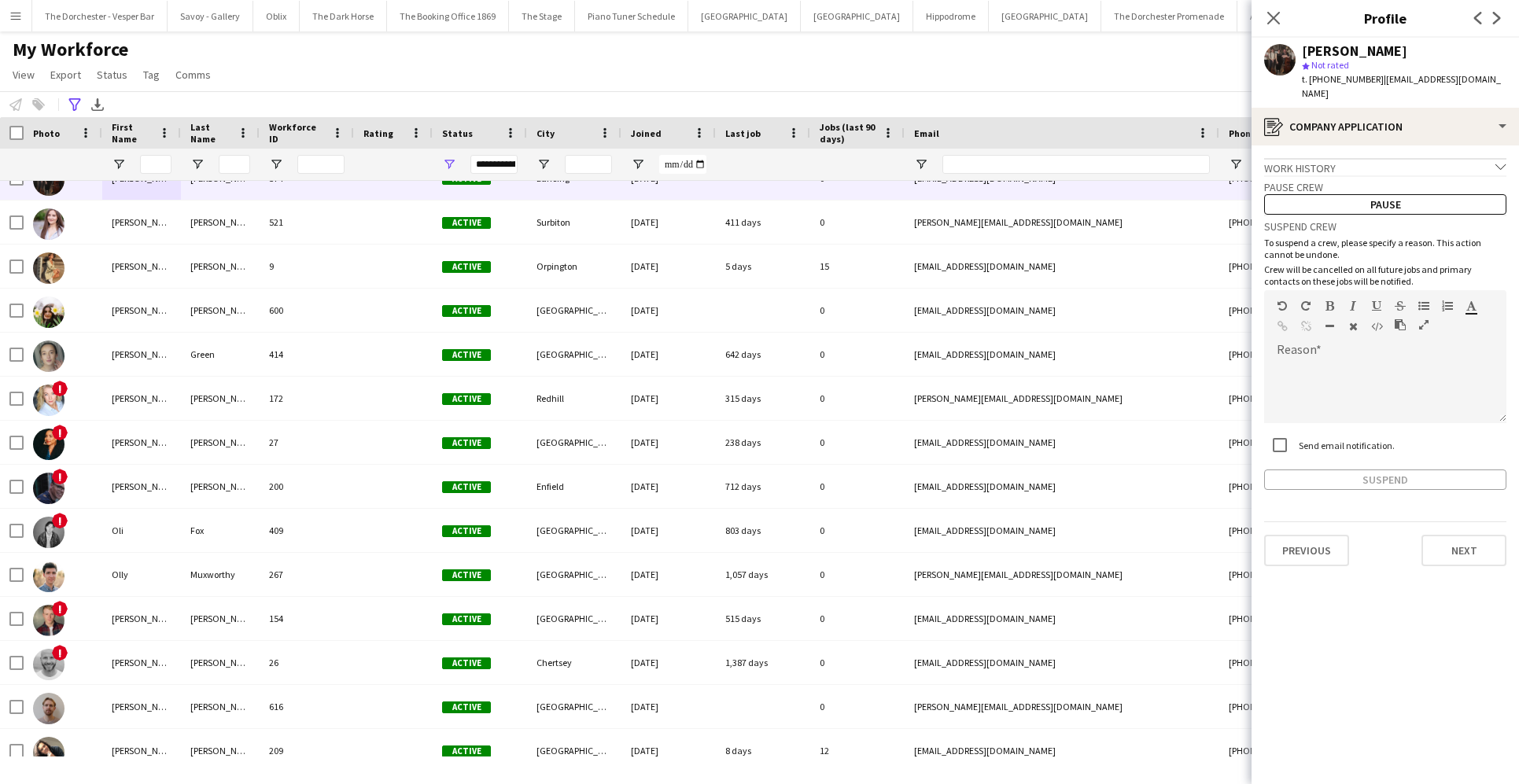
click at [1099, 521] on div "Previous Next" at bounding box center [1385, 544] width 242 height 45
click at [1099, 535] on button "Next" at bounding box center [1463, 551] width 85 height 32
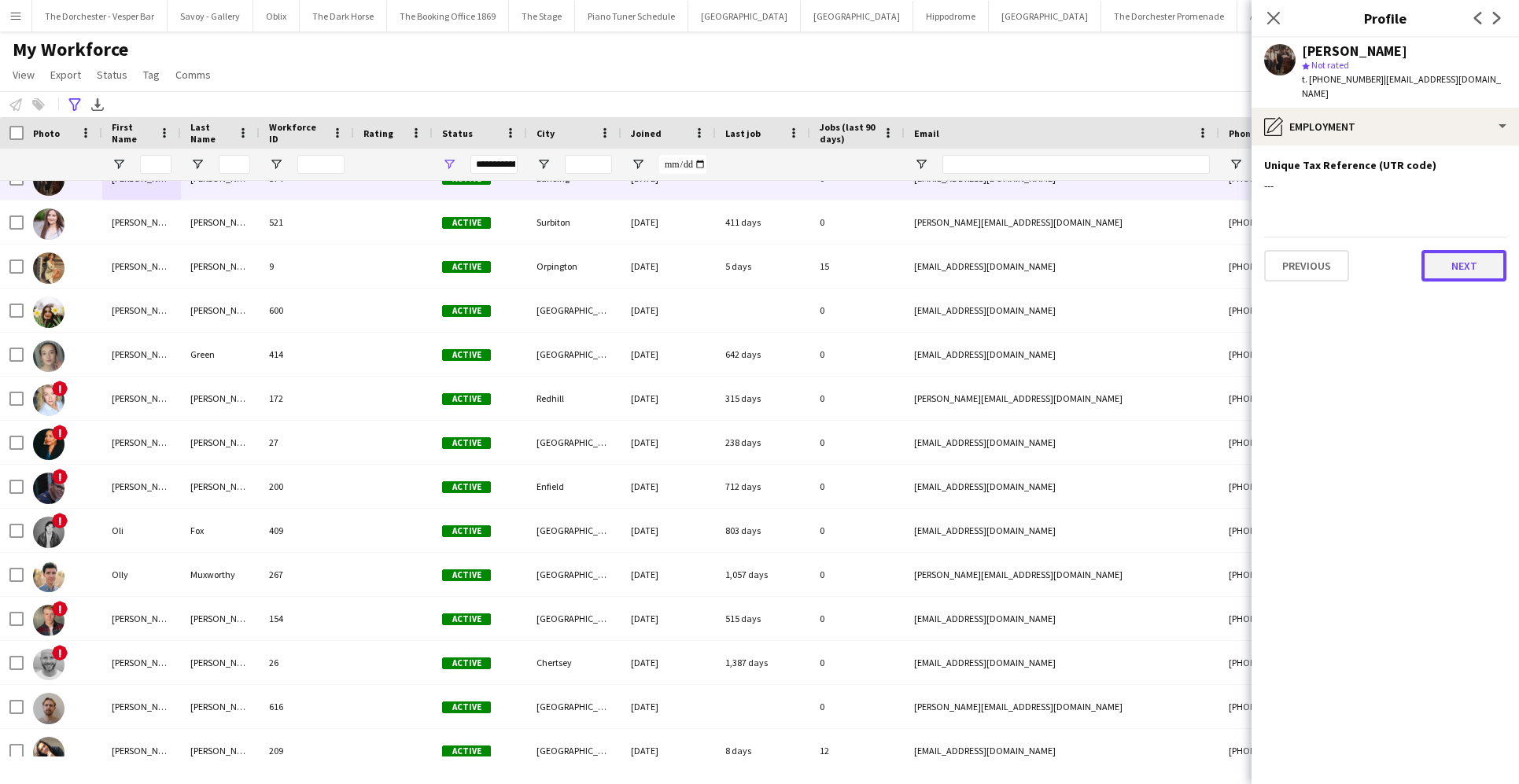
click at [1099, 250] on button "Next" at bounding box center [1463, 266] width 85 height 32
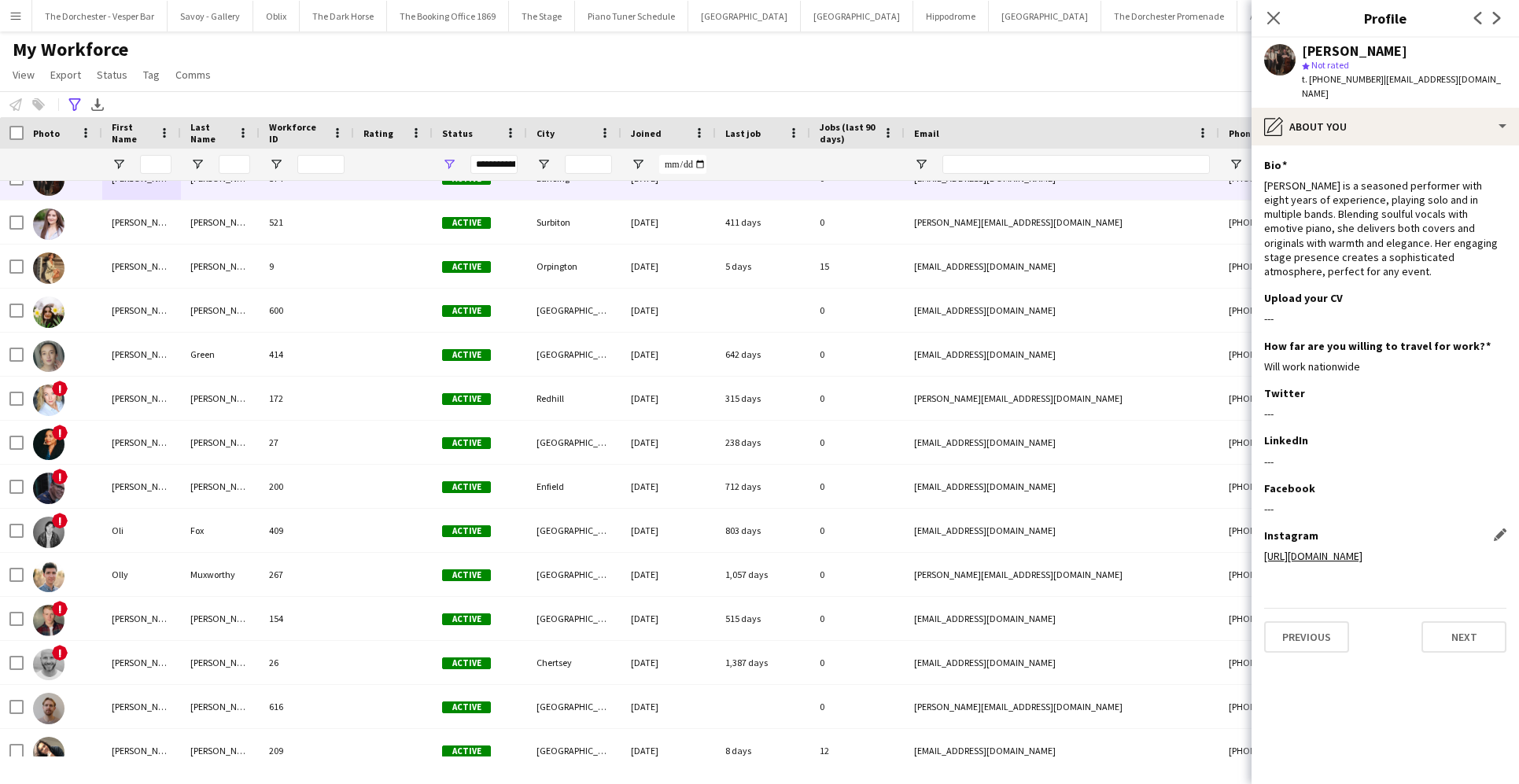
click at [1099, 549] on link "https://www.instagram.com/katabelvocalist/?hl=en-gb" at bounding box center [1314, 556] width 99 height 14
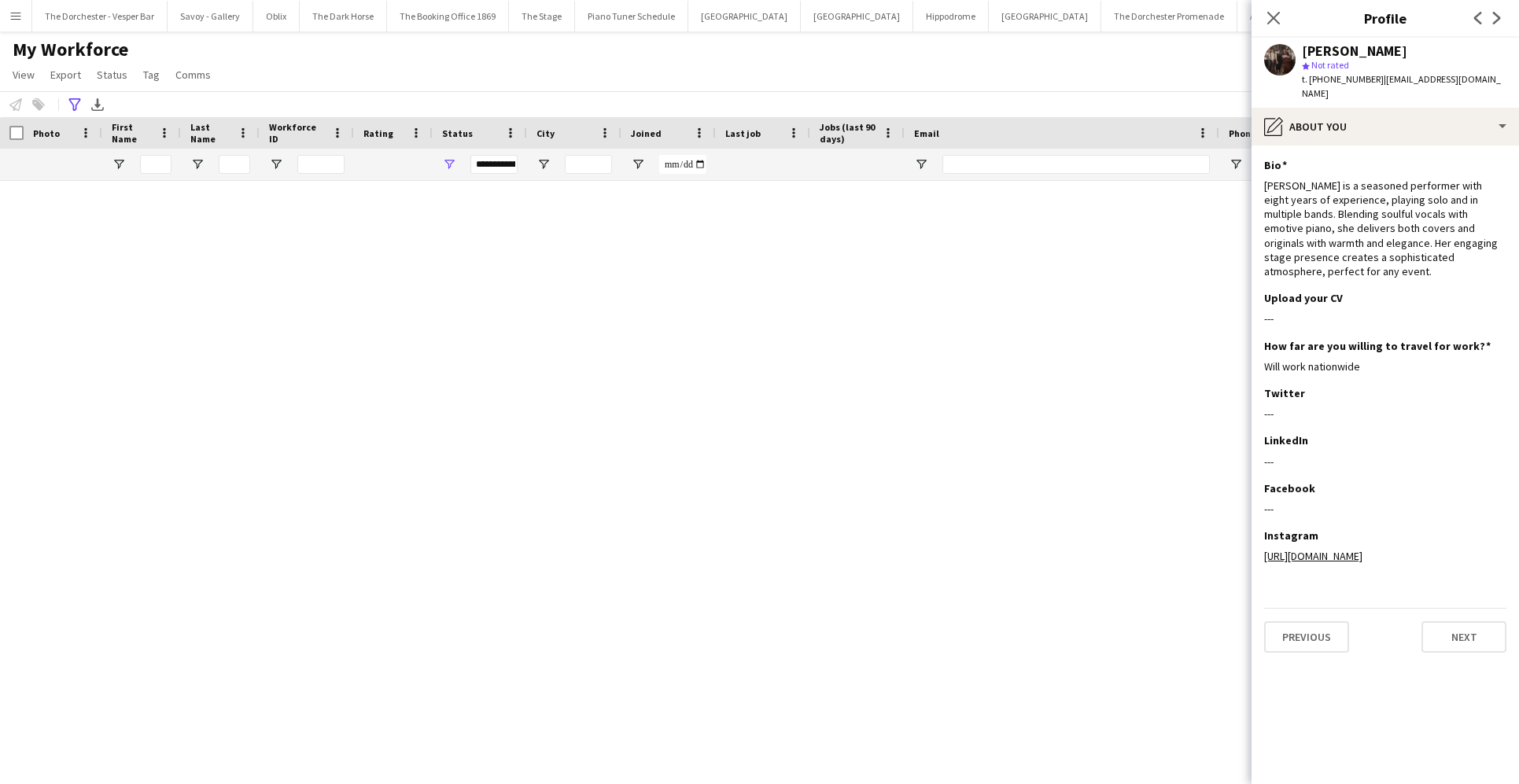
scroll to position [0, 0]
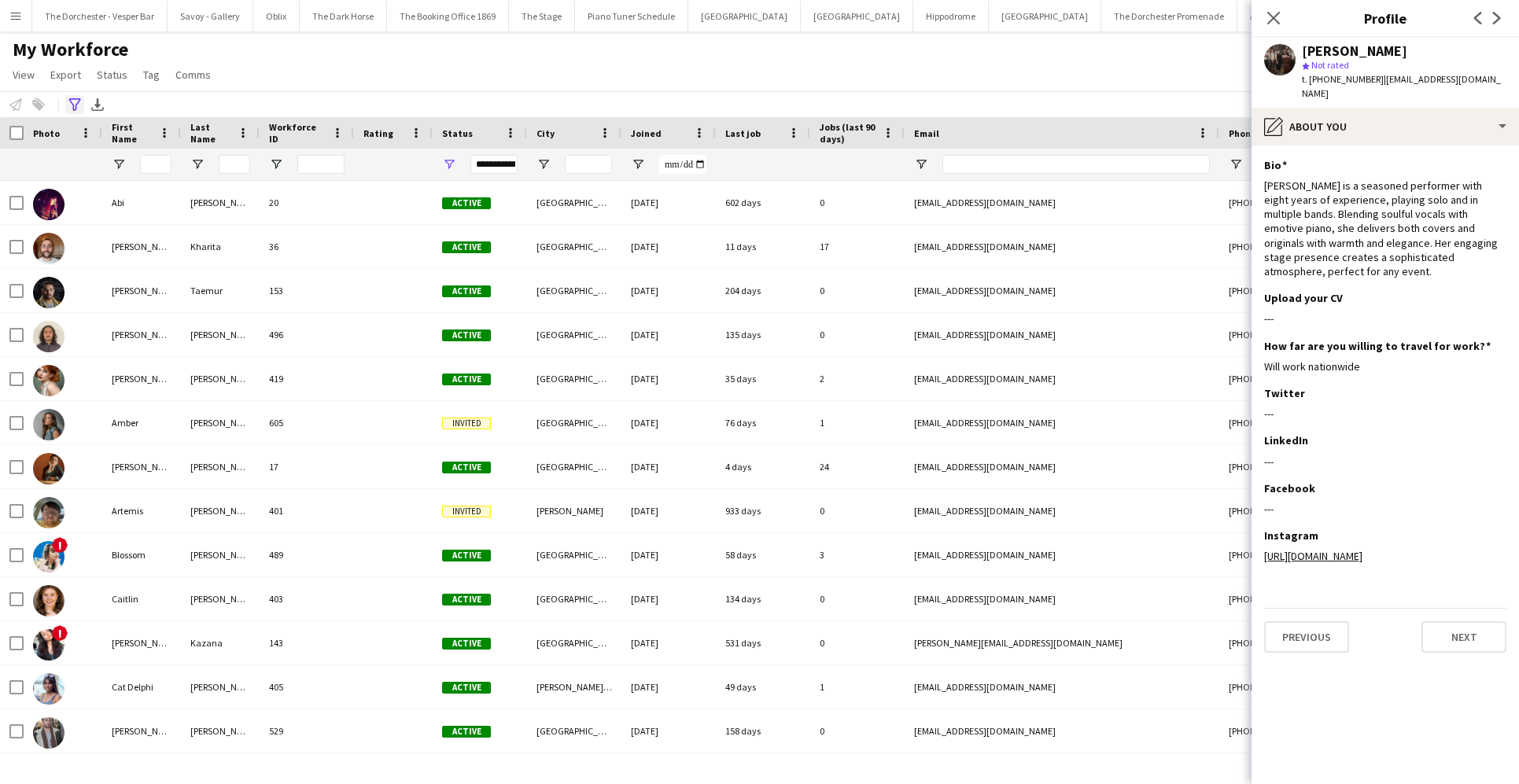
click at [73, 99] on icon "Advanced filters" at bounding box center [75, 105] width 13 height 13
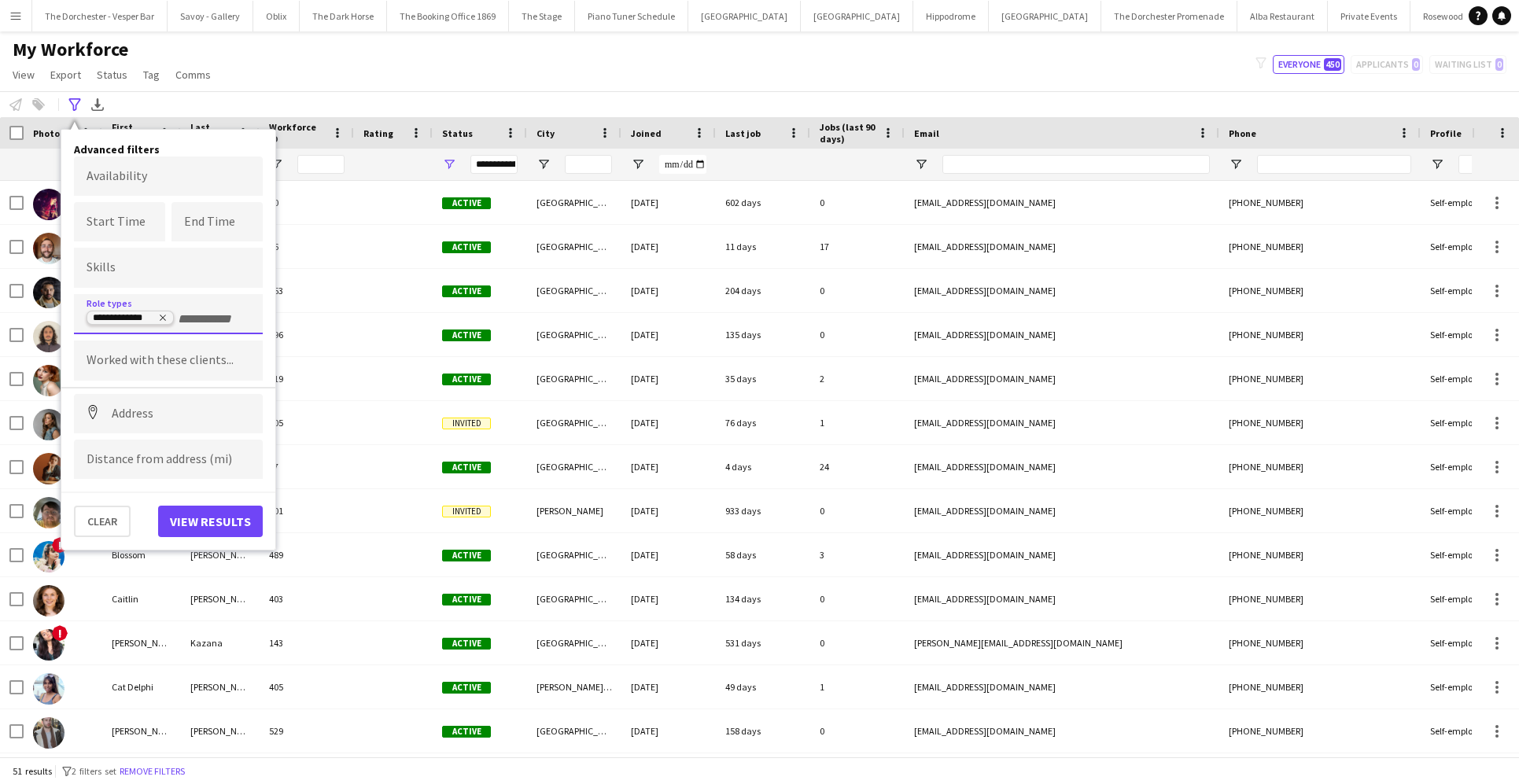
click at [160, 317] on icon "Remove tag" at bounding box center [163, 318] width 10 height 10
click at [148, 317] on input "Type to search role types..." at bounding box center [169, 319] width 164 height 14
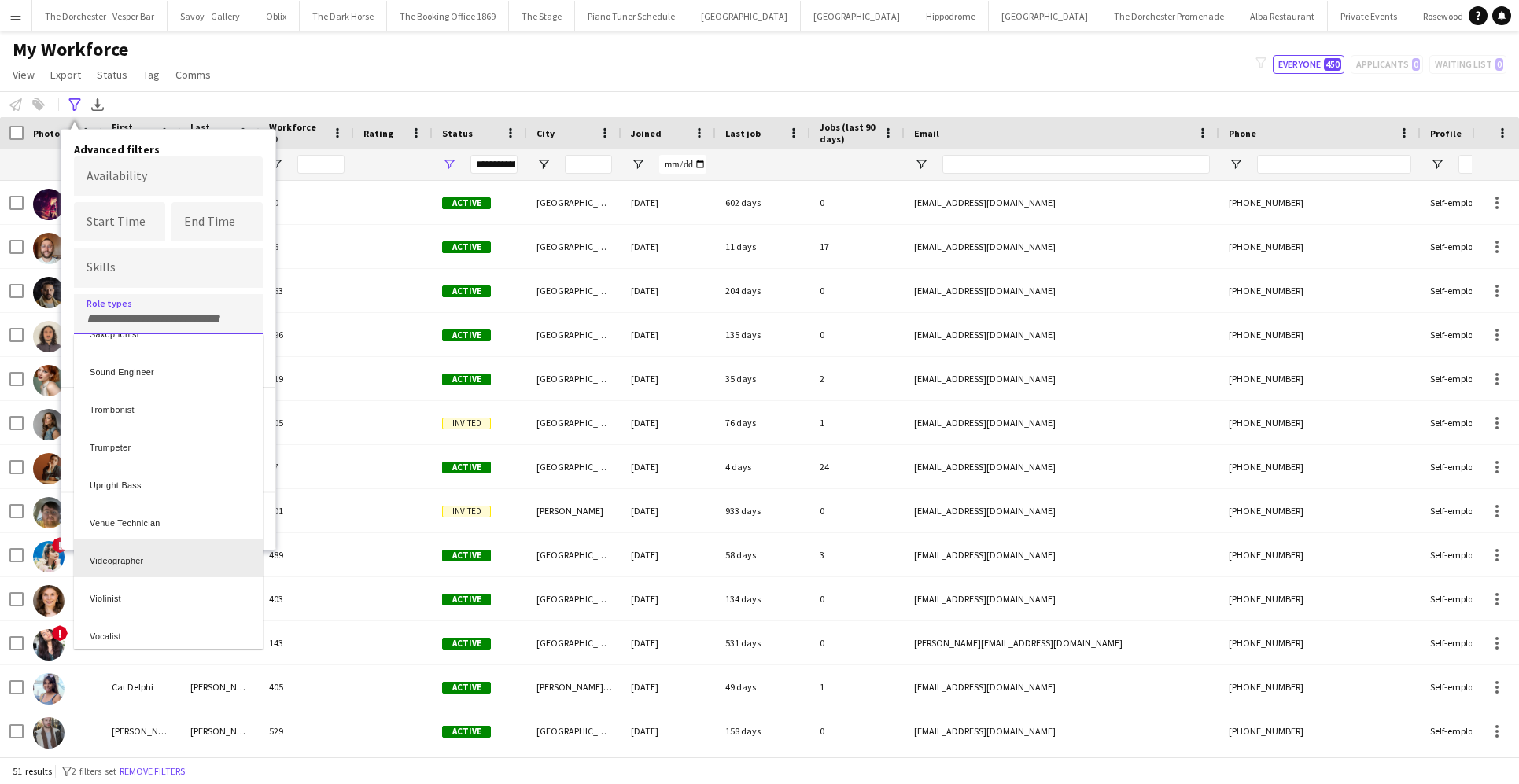
scroll to position [638, 0]
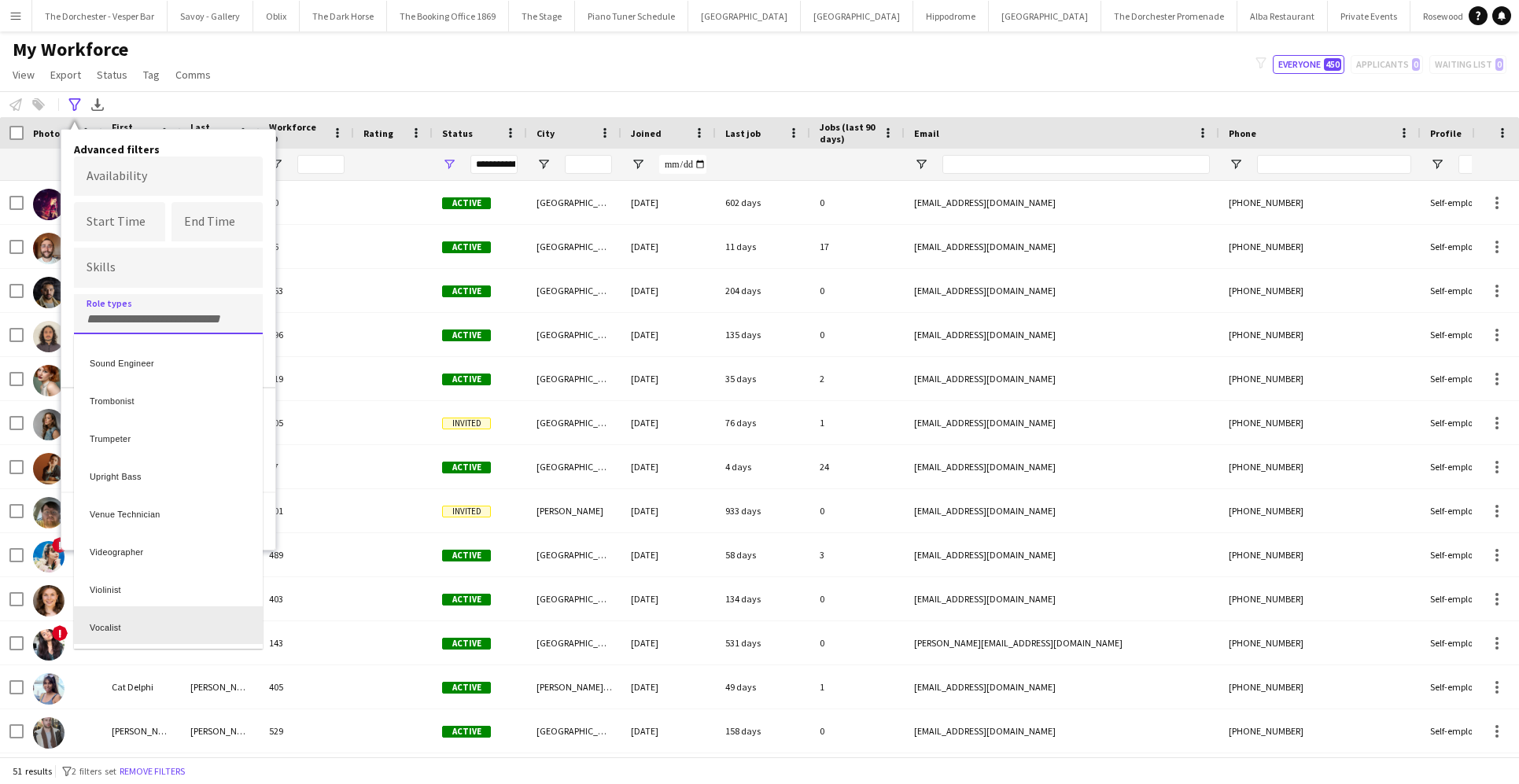
click at [122, 622] on div "Vocalist" at bounding box center [168, 625] width 189 height 37
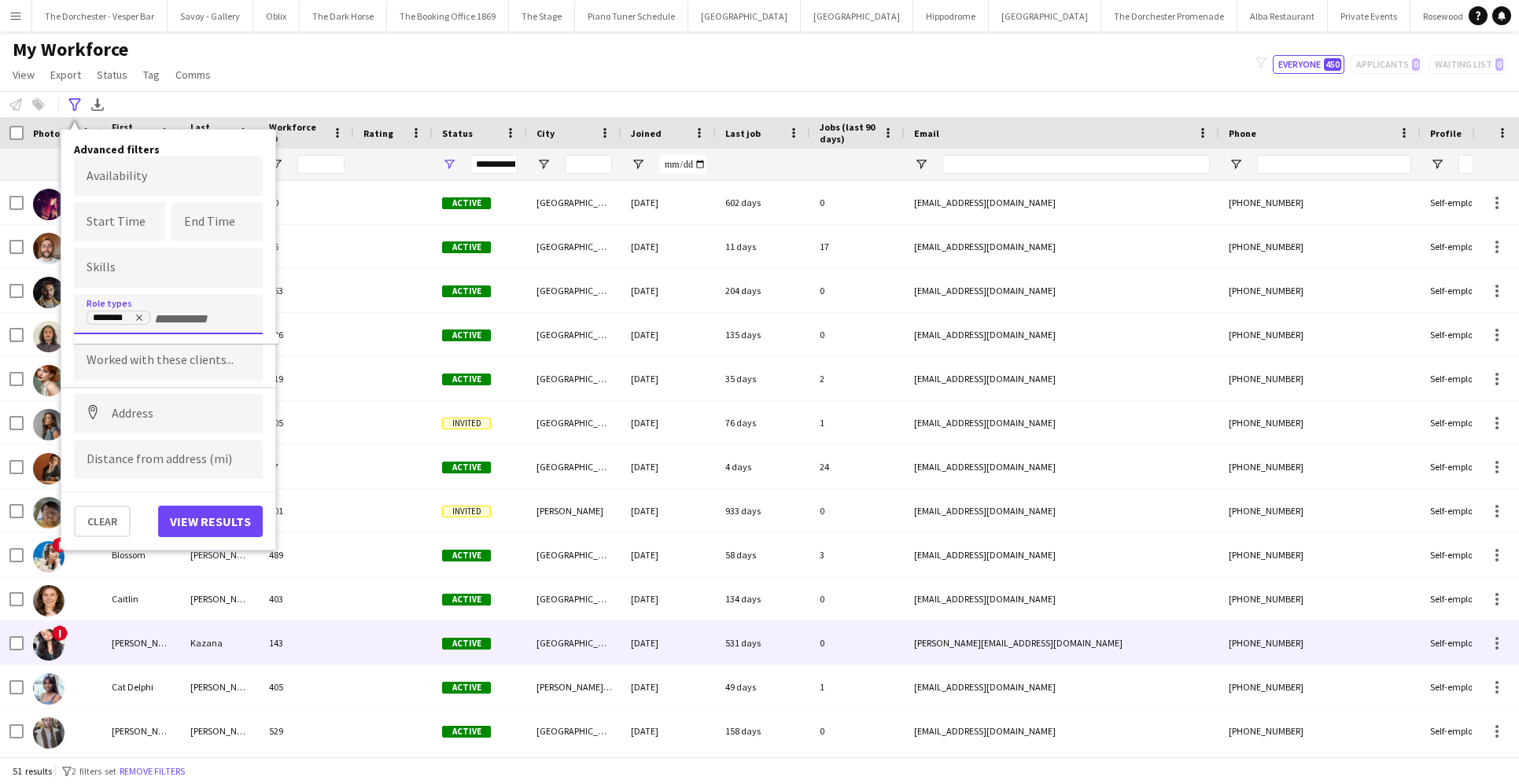
scroll to position [0, 0]
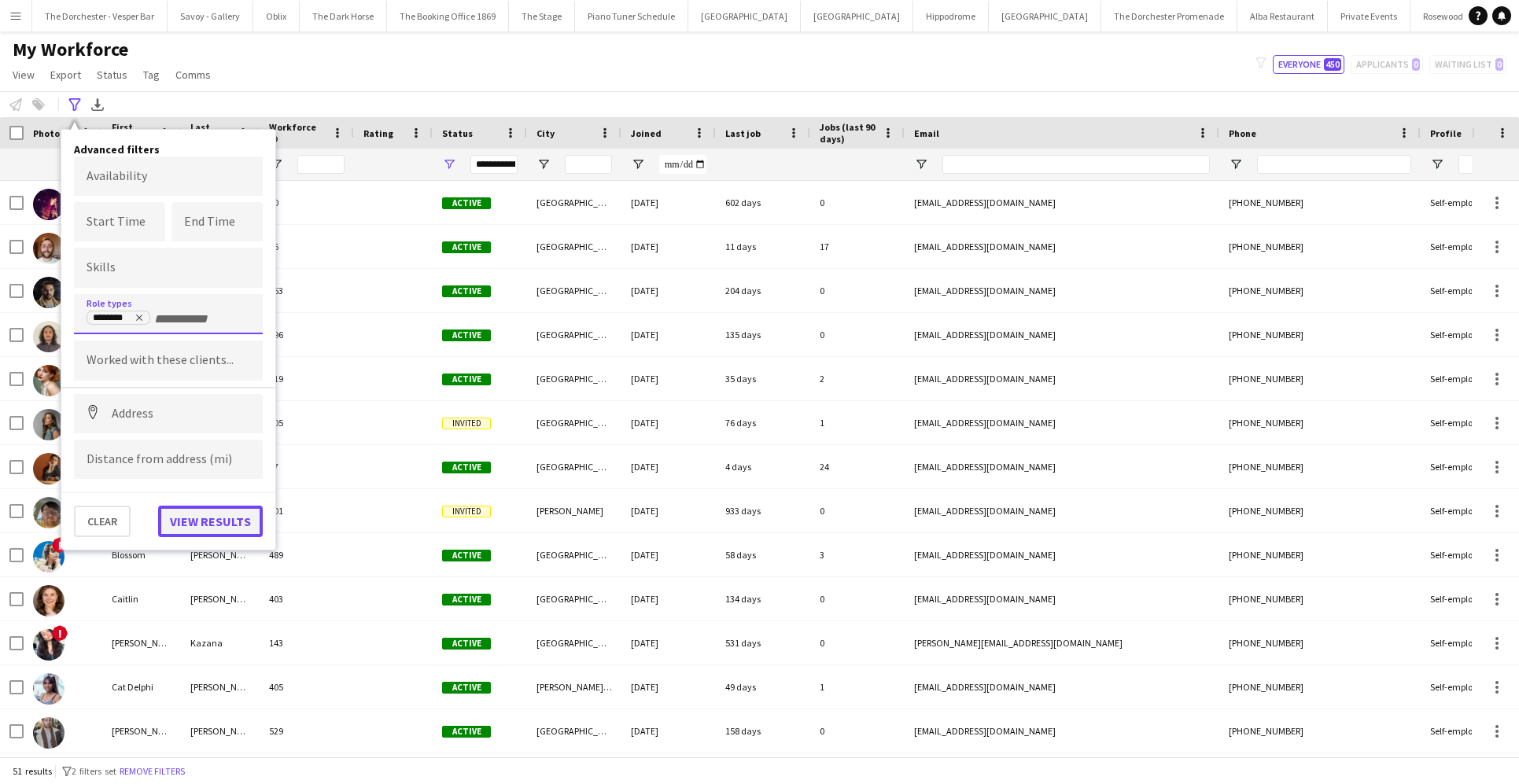
click at [189, 521] on button "View results" at bounding box center [210, 521] width 104 height 32
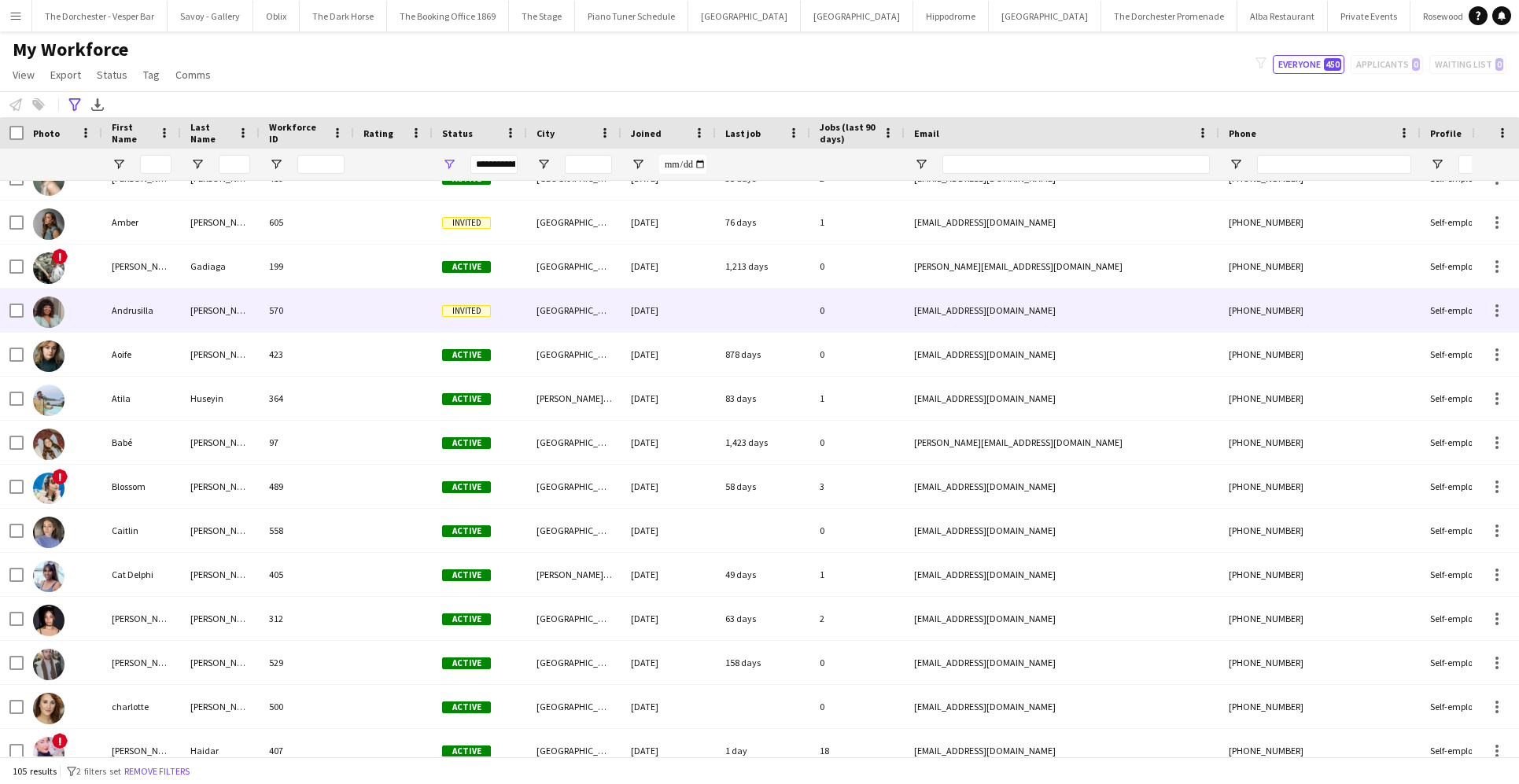
scroll to position [199, 0]
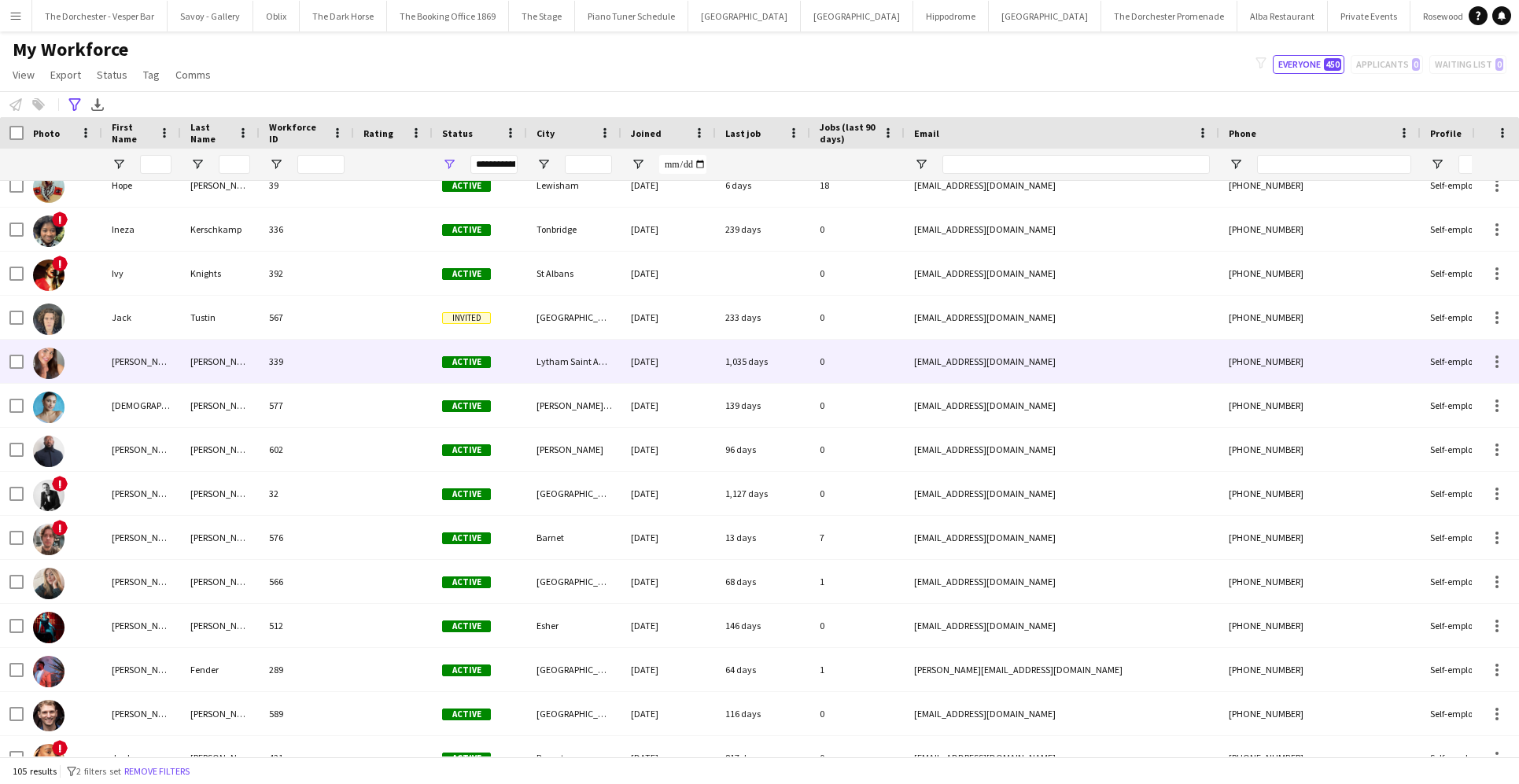
click at [111, 363] on div "Jade" at bounding box center [141, 361] width 79 height 43
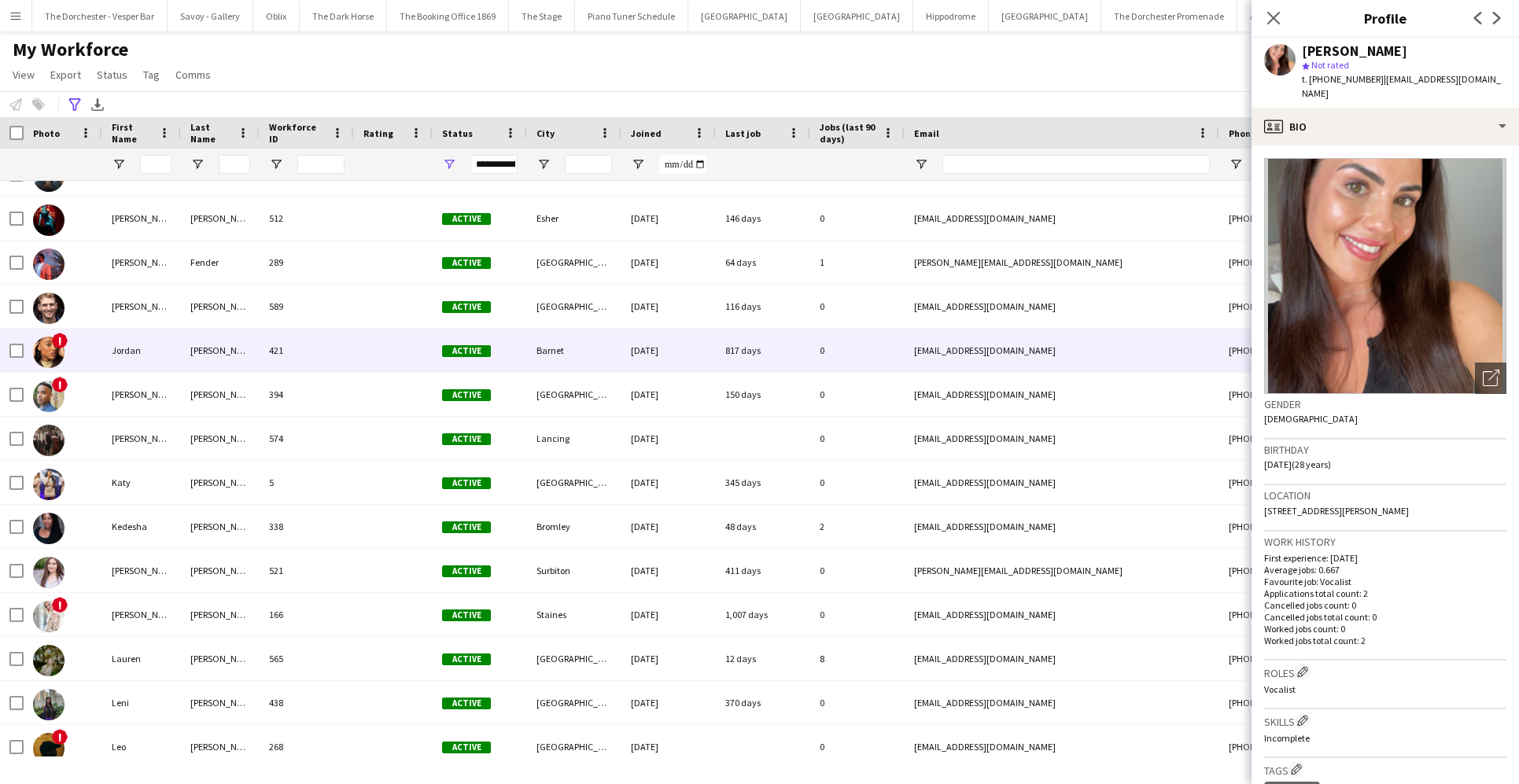
click at [291, 346] on div "421" at bounding box center [307, 350] width 95 height 43
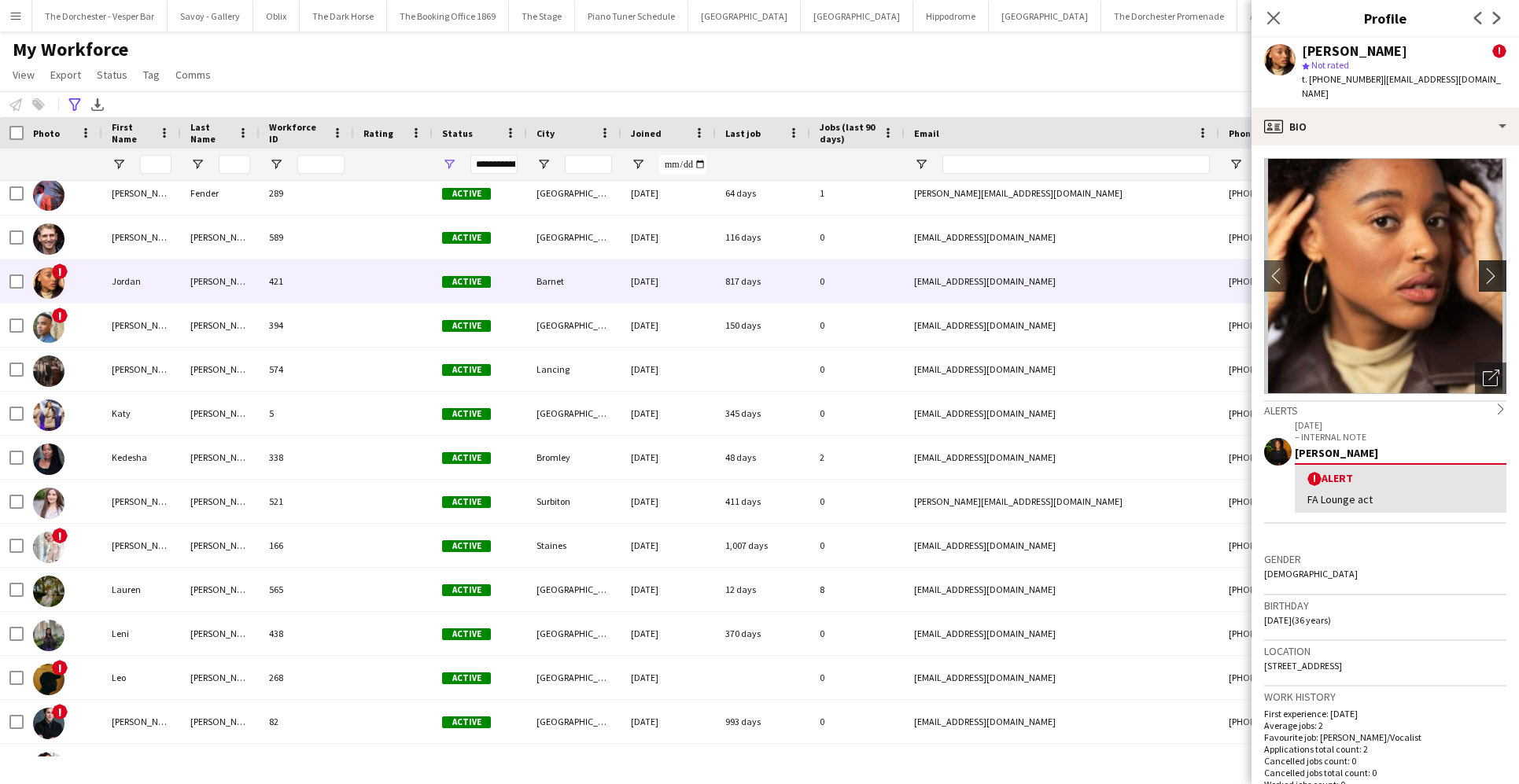
click at [1099, 267] on app-icon "chevron-right" at bounding box center [1494, 275] width 25 height 17
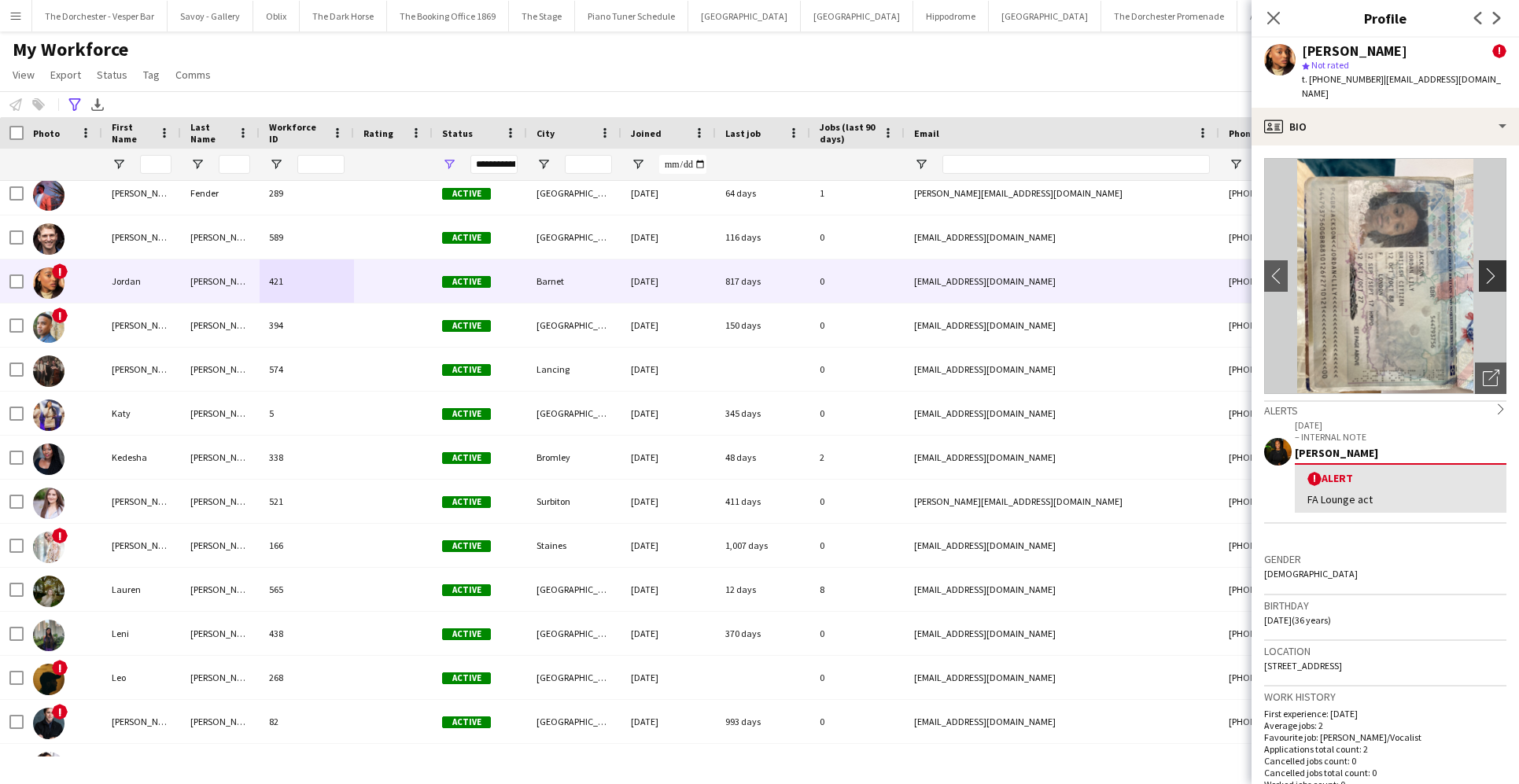
click at [1099, 267] on app-icon "chevron-right" at bounding box center [1494, 275] width 25 height 17
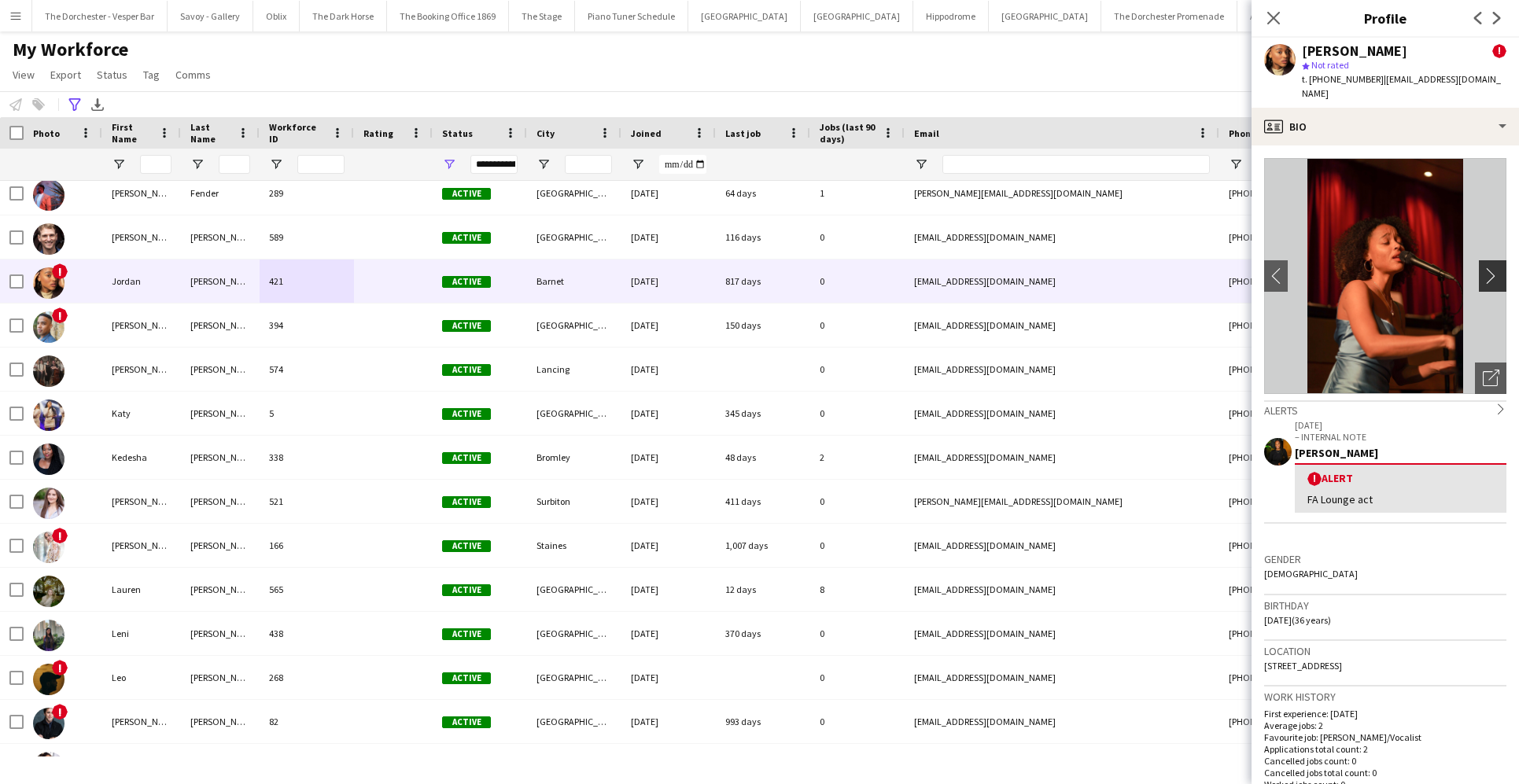
click at [1099, 267] on app-icon "chevron-right" at bounding box center [1494, 275] width 25 height 17
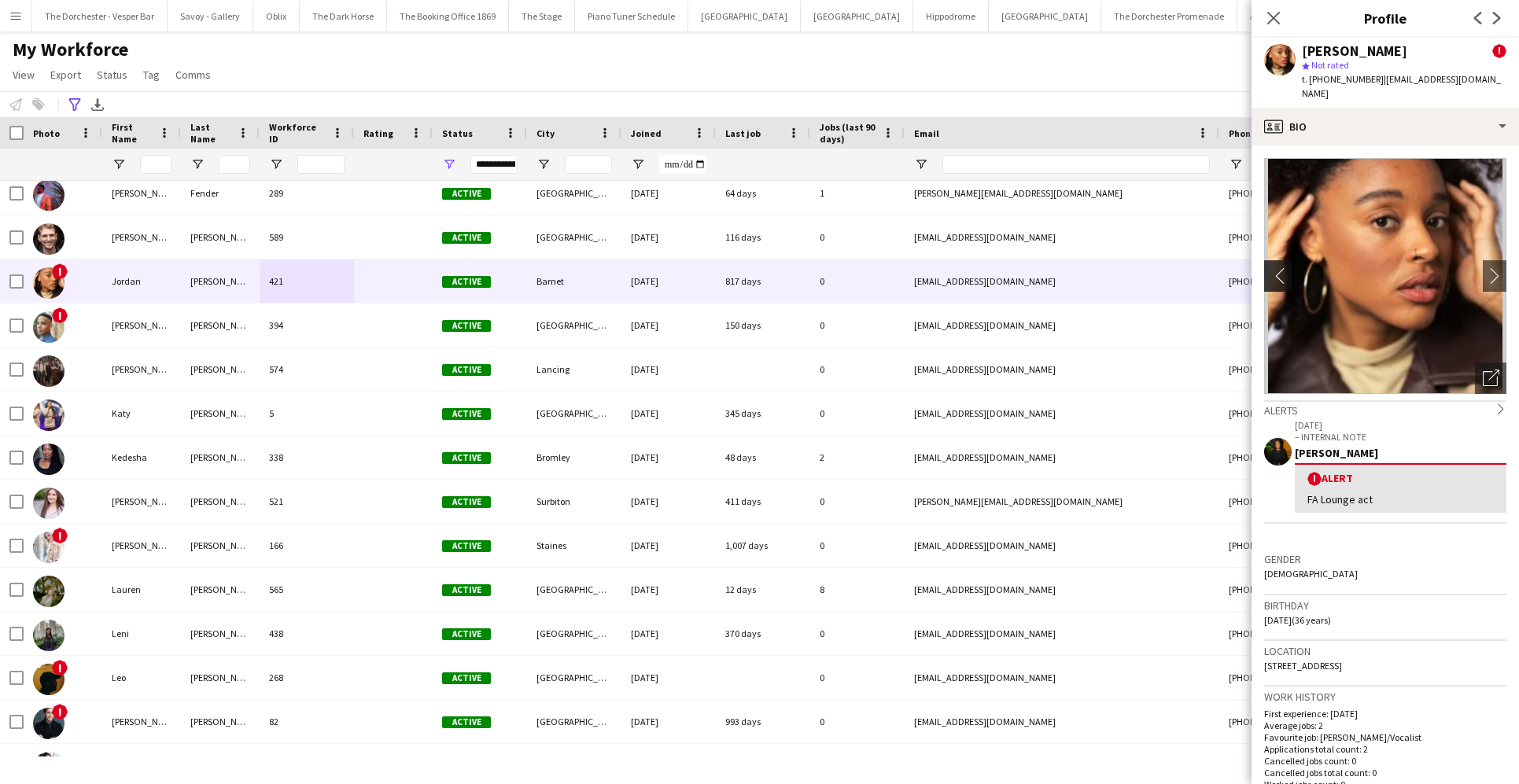
click at [1099, 267] on app-icon "chevron-left" at bounding box center [1276, 275] width 25 height 17
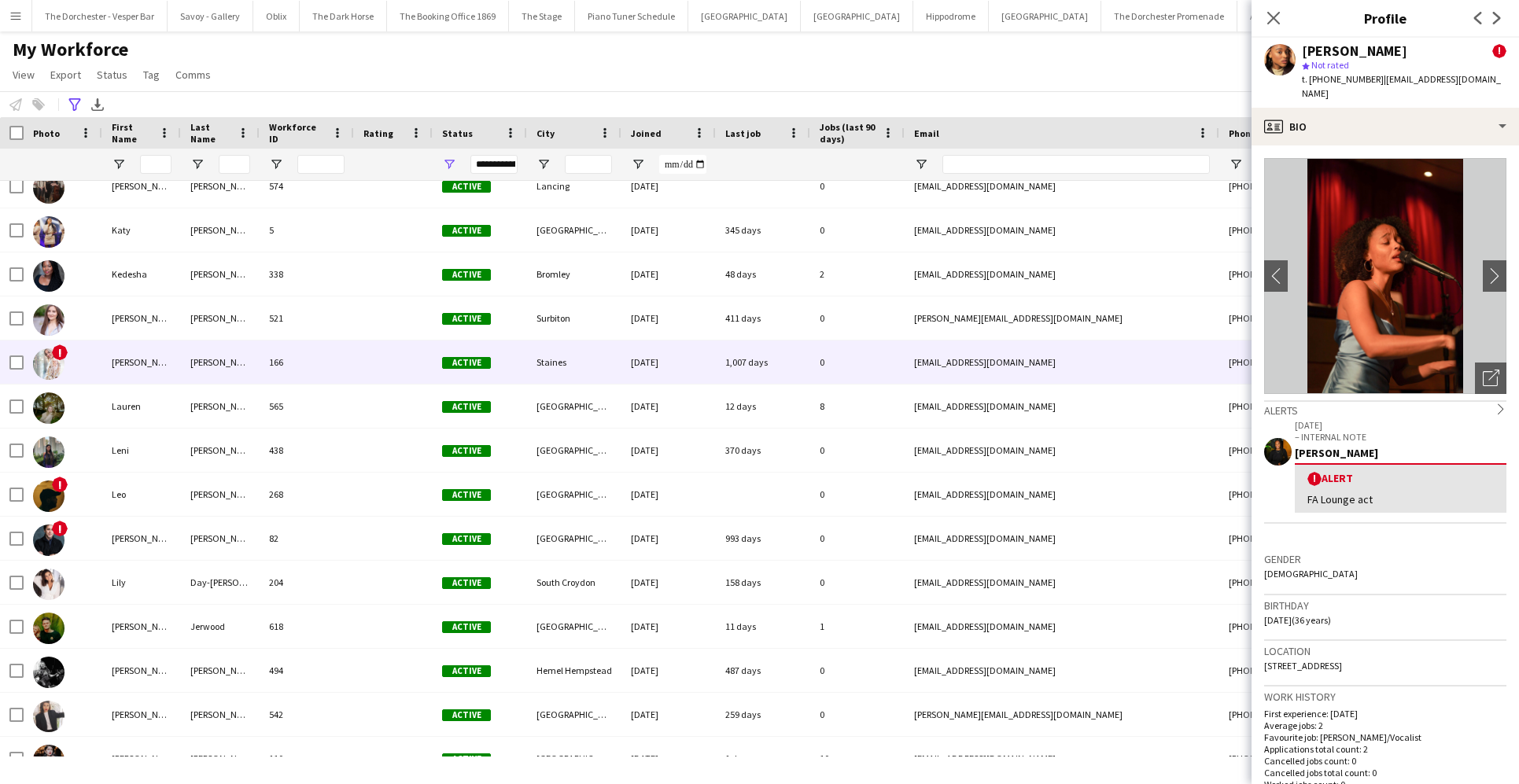
click at [320, 357] on div "166" at bounding box center [307, 362] width 95 height 43
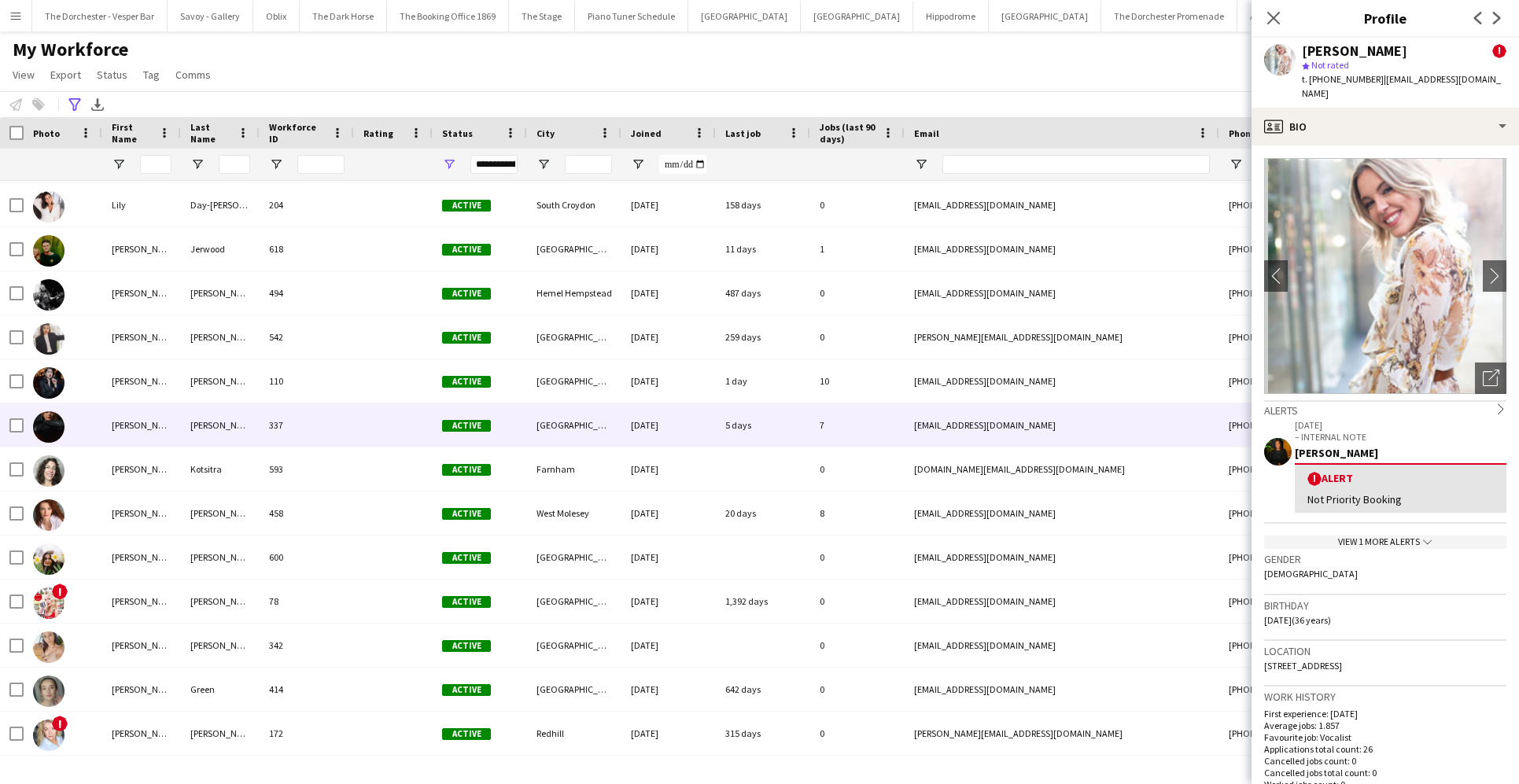
click at [315, 424] on div "337" at bounding box center [307, 425] width 95 height 43
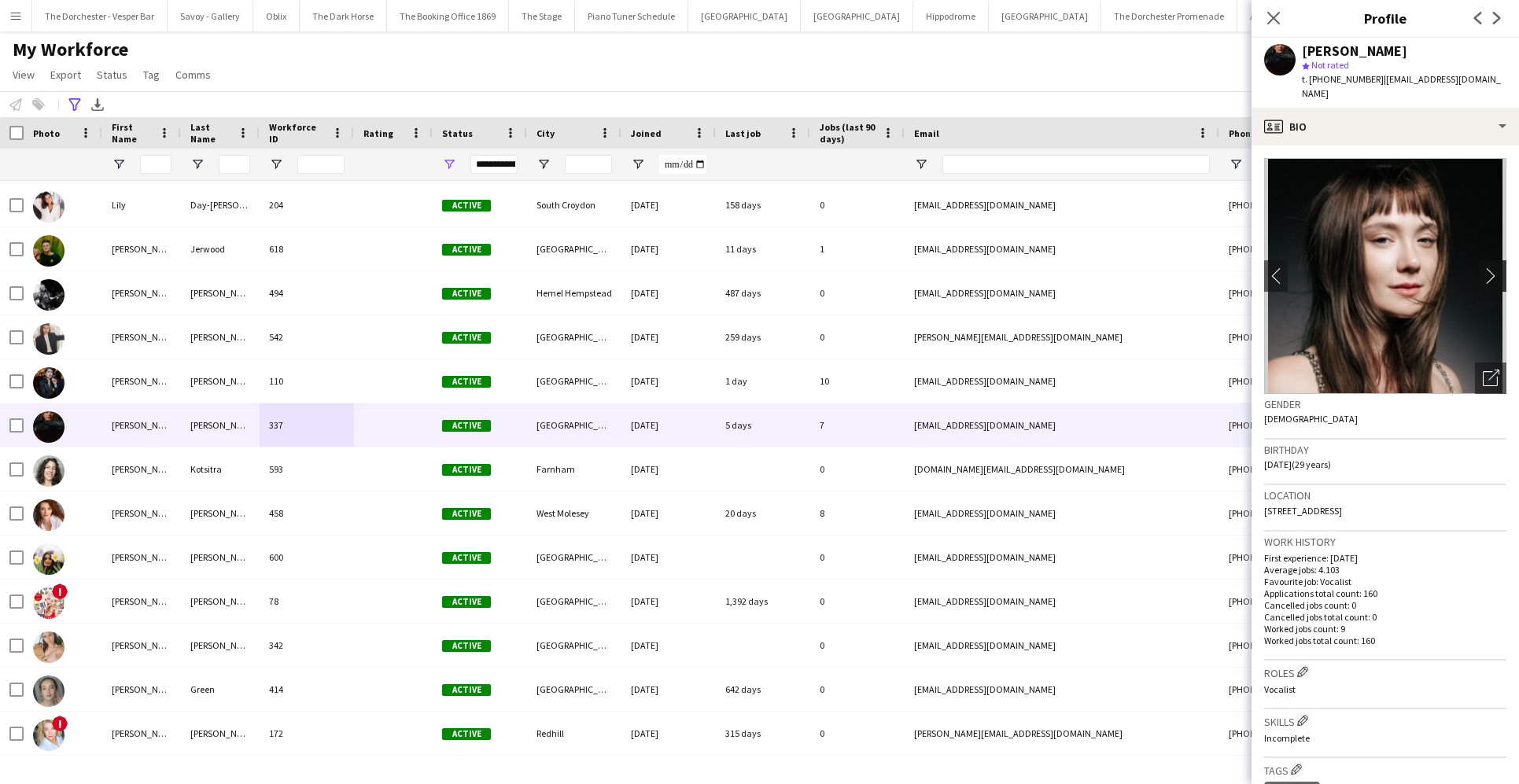
click at [1099, 267] on app-icon "chevron-right" at bounding box center [1494, 275] width 25 height 17
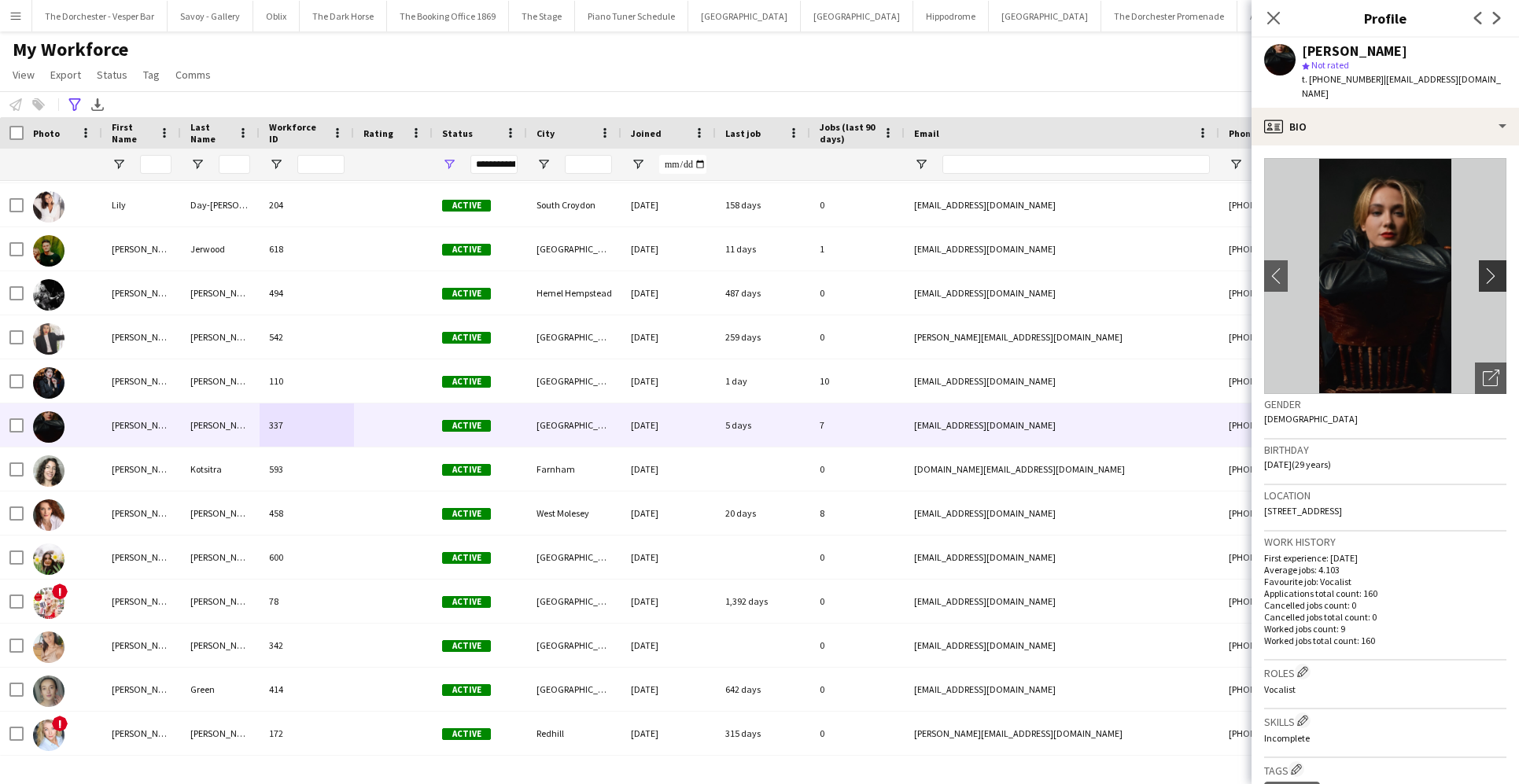
click at [1099, 267] on app-icon "chevron-right" at bounding box center [1494, 275] width 25 height 17
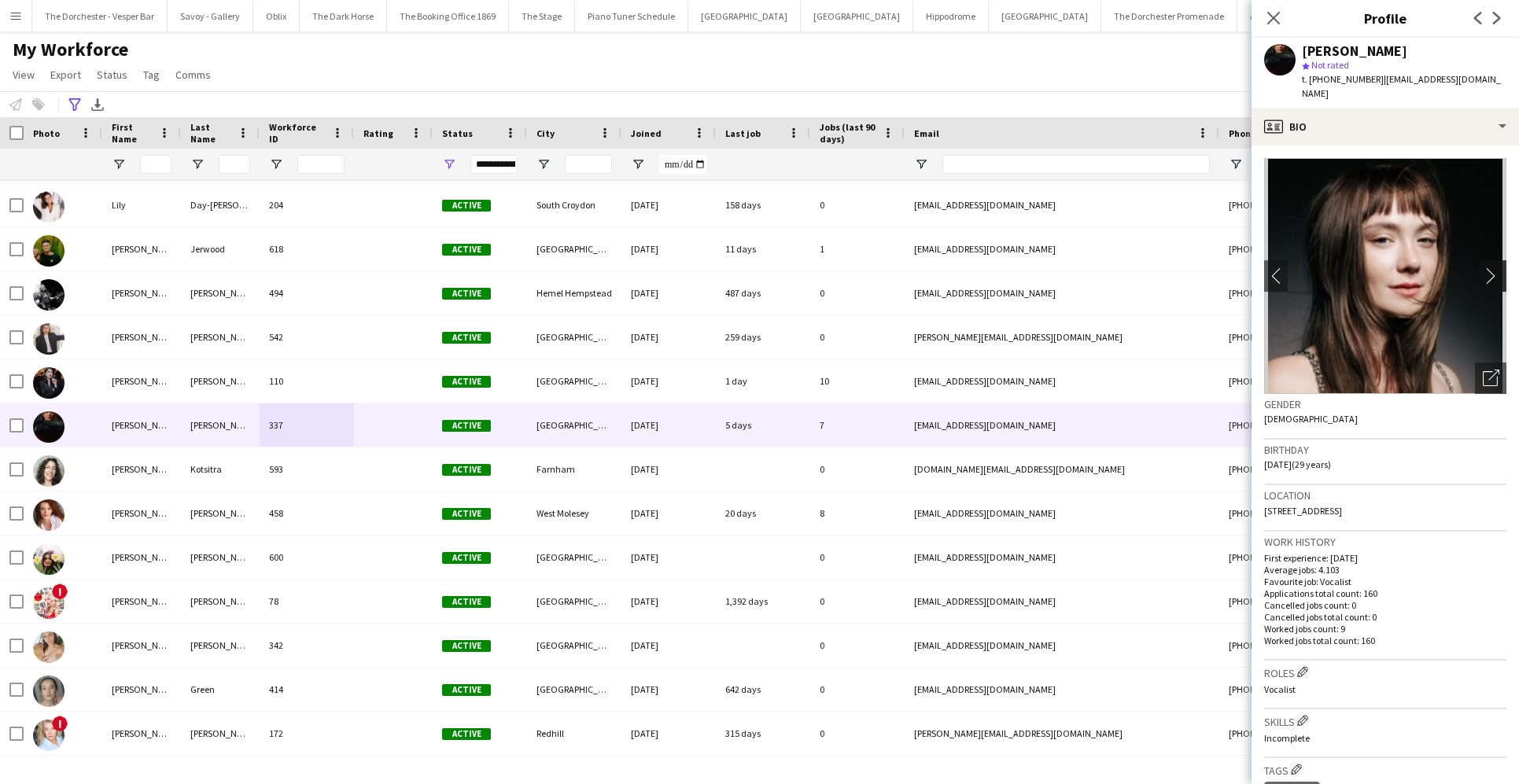
click at [1099, 267] on app-icon "chevron-right" at bounding box center [1494, 275] width 25 height 17
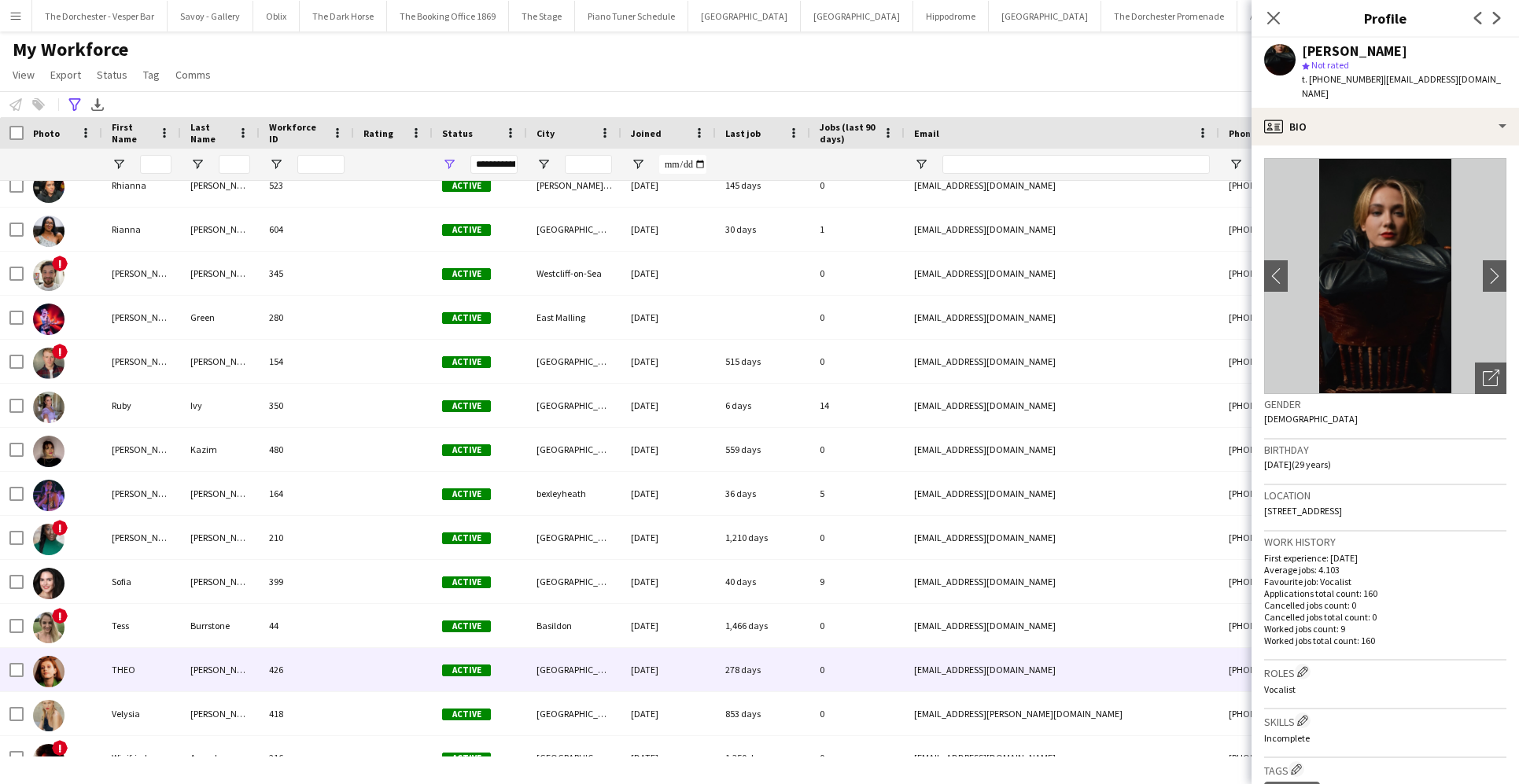
click at [165, 683] on div "THEO" at bounding box center [141, 669] width 79 height 43
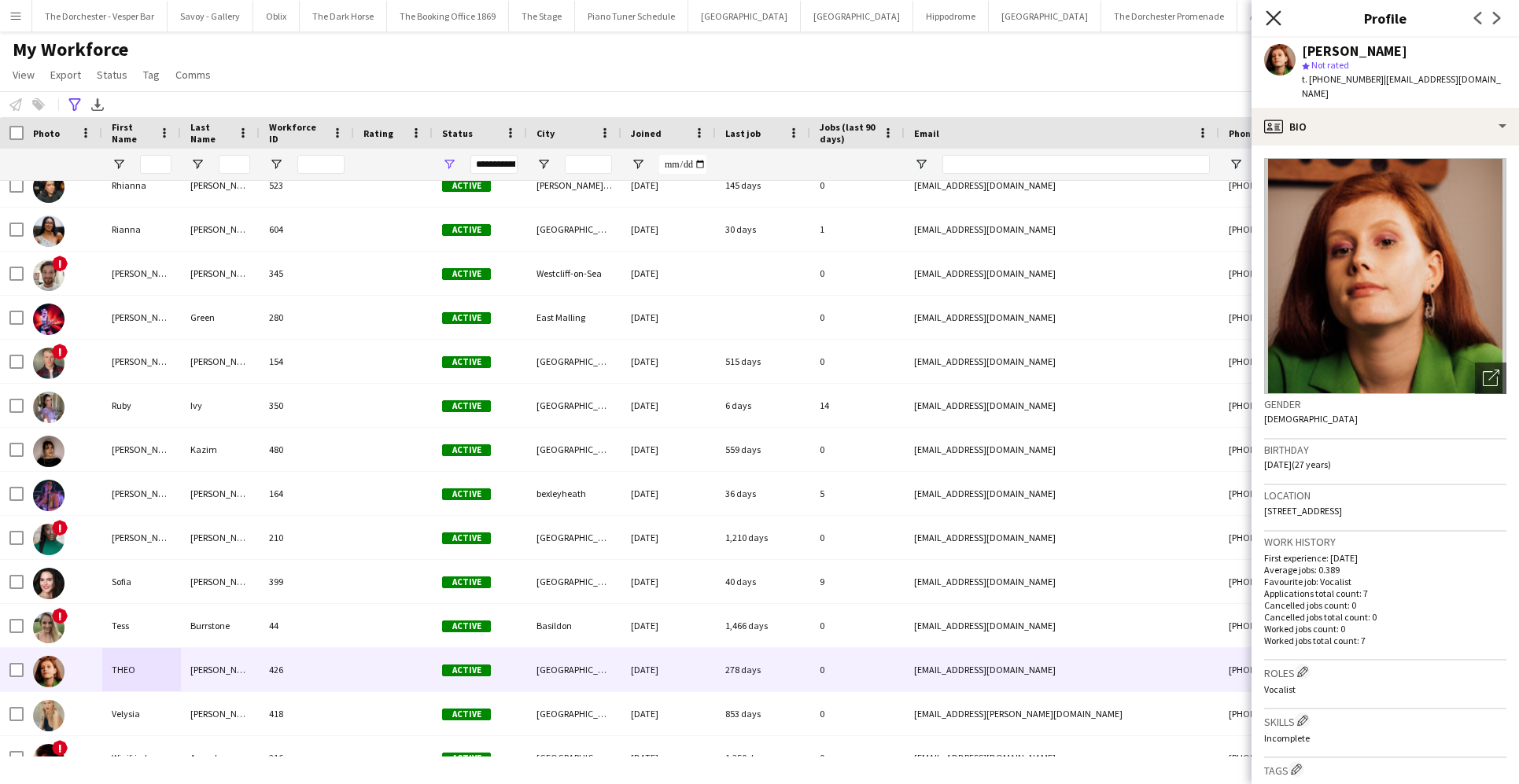
click at [1099, 18] on icon "Close pop-in" at bounding box center [1273, 18] width 15 height 15
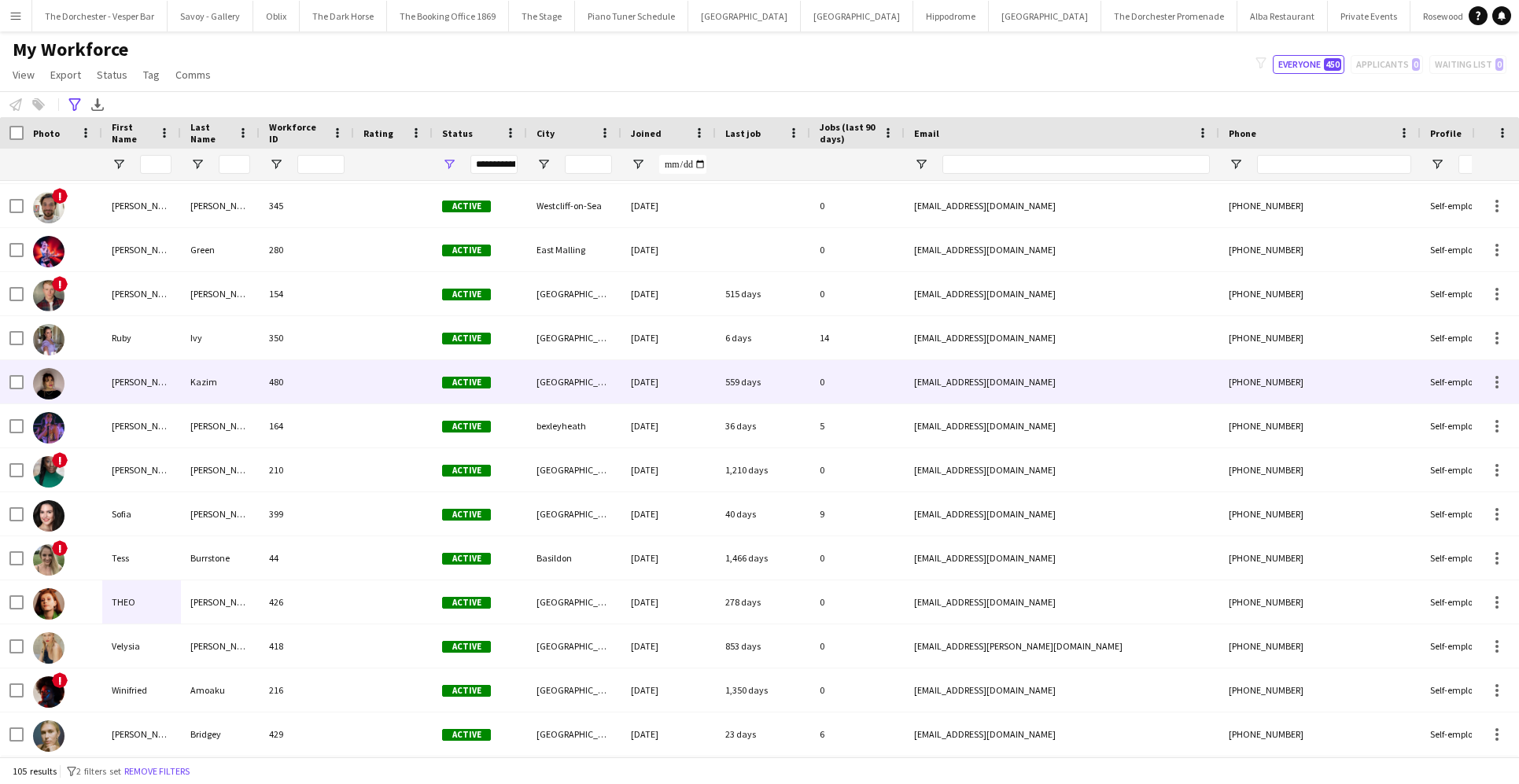
click at [162, 384] on div "Safia" at bounding box center [141, 382] width 79 height 43
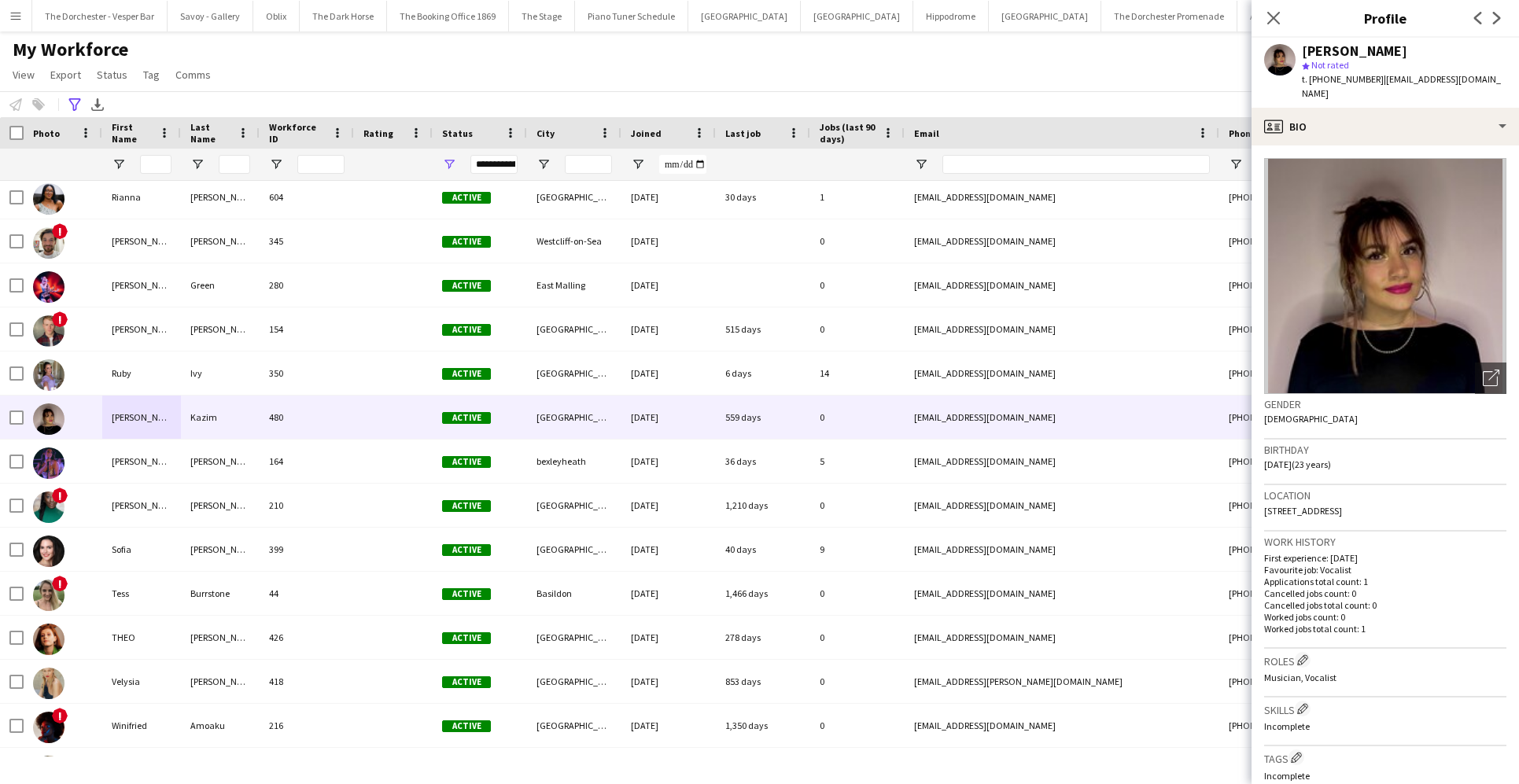
drag, startPoint x: 1290, startPoint y: 451, endPoint x: 1316, endPoint y: 451, distance: 26.0
click at [1099, 458] on span "07-01-2002 (23 years)" at bounding box center [1298, 464] width 67 height 12
drag, startPoint x: 1353, startPoint y: 451, endPoint x: 1284, endPoint y: 447, distance: 69.1
click at [1099, 447] on div "Birthday 07-01-2002 (23 years)" at bounding box center [1385, 462] width 242 height 45
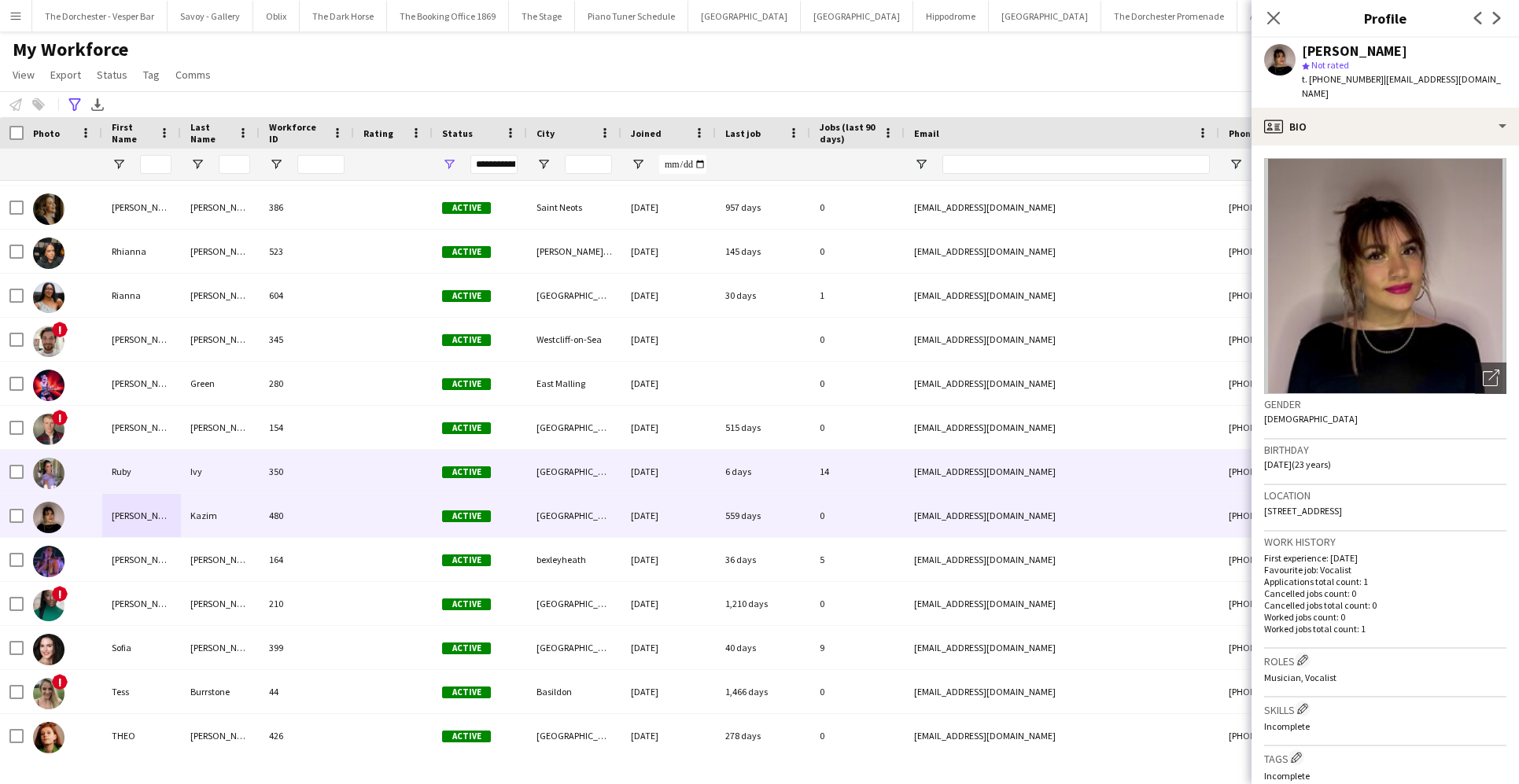
click at [152, 466] on div "Ruby" at bounding box center [141, 471] width 79 height 43
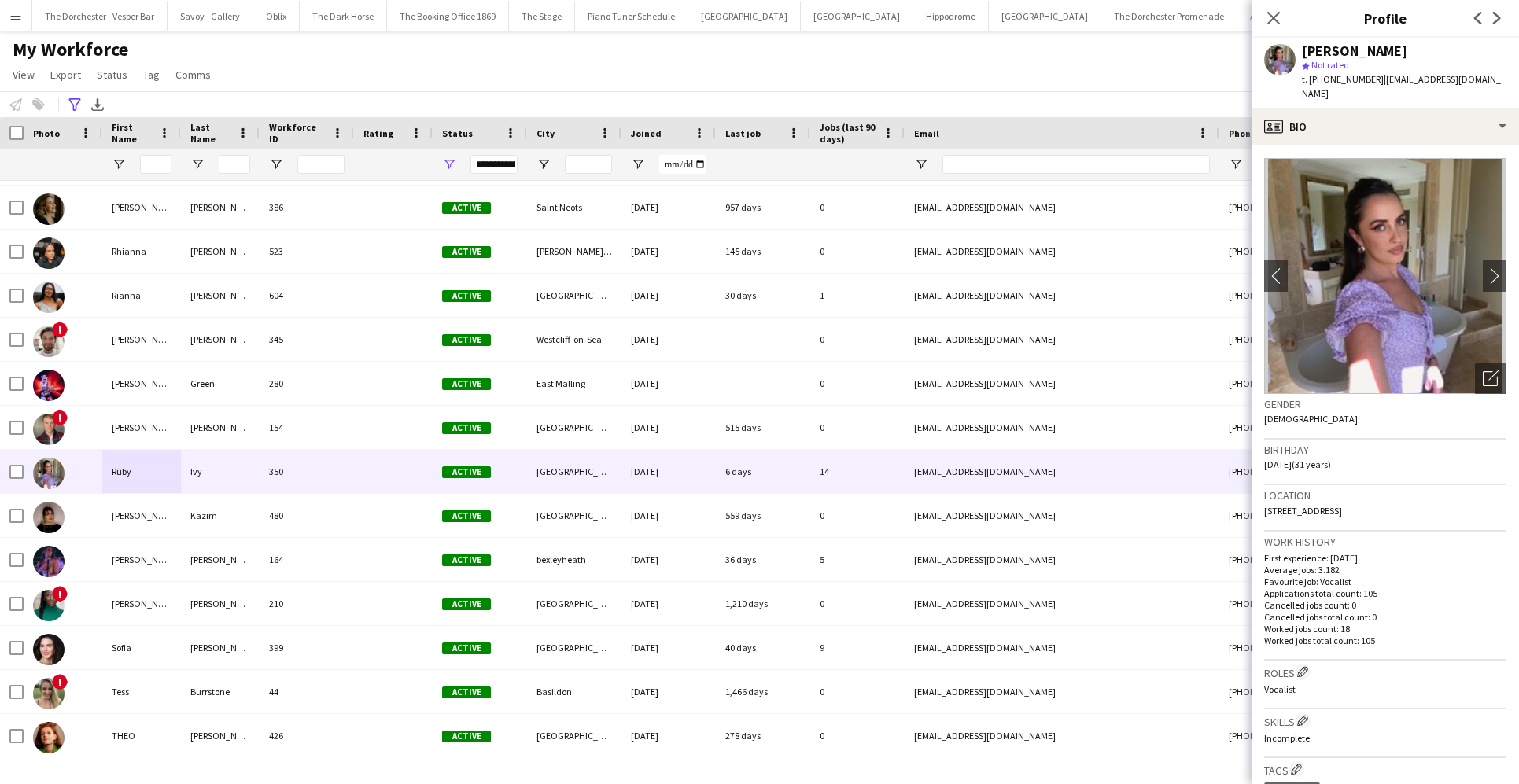
drag, startPoint x: 1349, startPoint y: 454, endPoint x: 1291, endPoint y: 450, distance: 58.1
click at [1099, 450] on div "Birthday 23-09-1993 (31 years)" at bounding box center [1385, 462] width 242 height 45
click at [1099, 458] on span "23-09-1993 (31 years)" at bounding box center [1298, 464] width 67 height 12
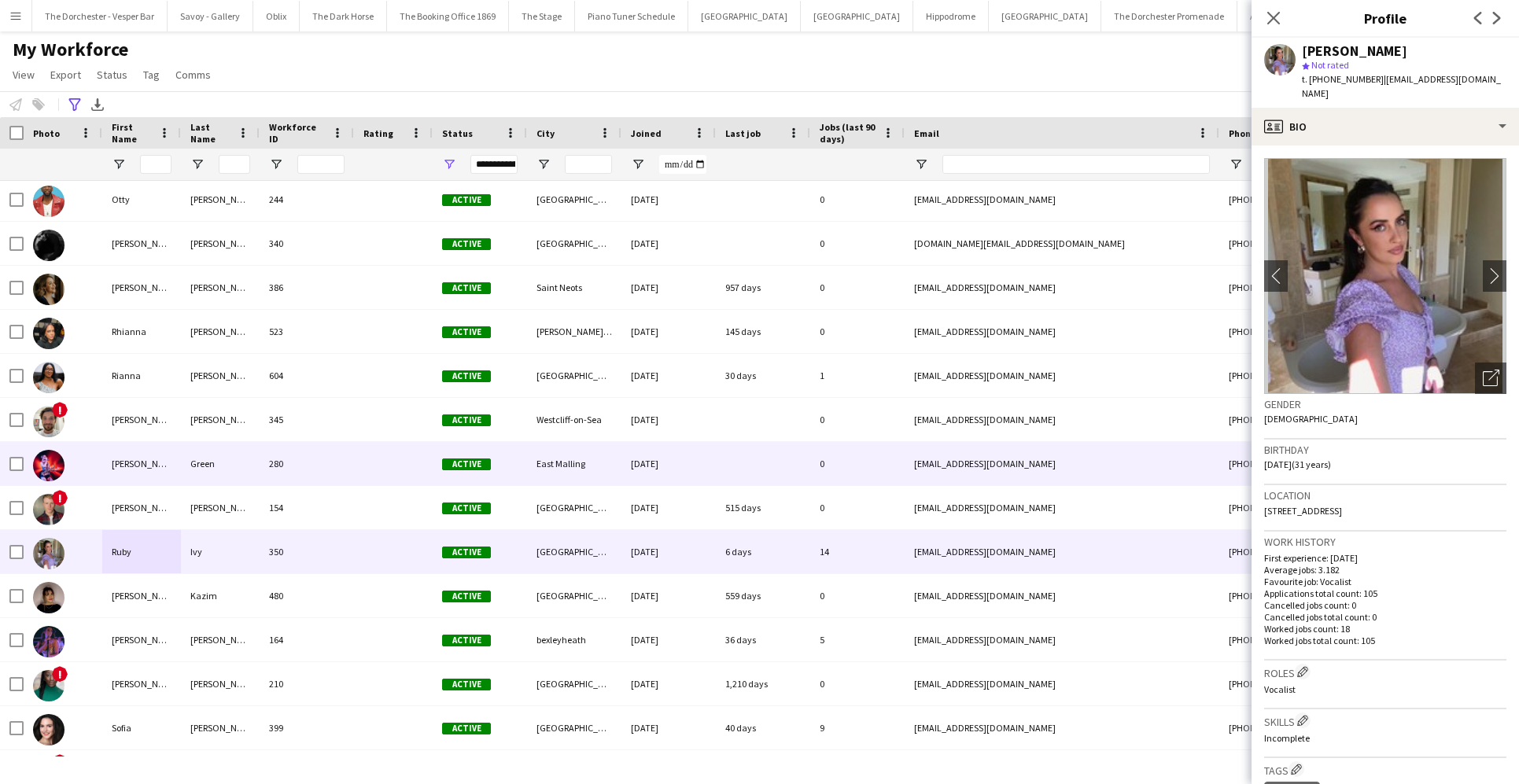
click at [163, 461] on div "Robyn" at bounding box center [141, 463] width 79 height 43
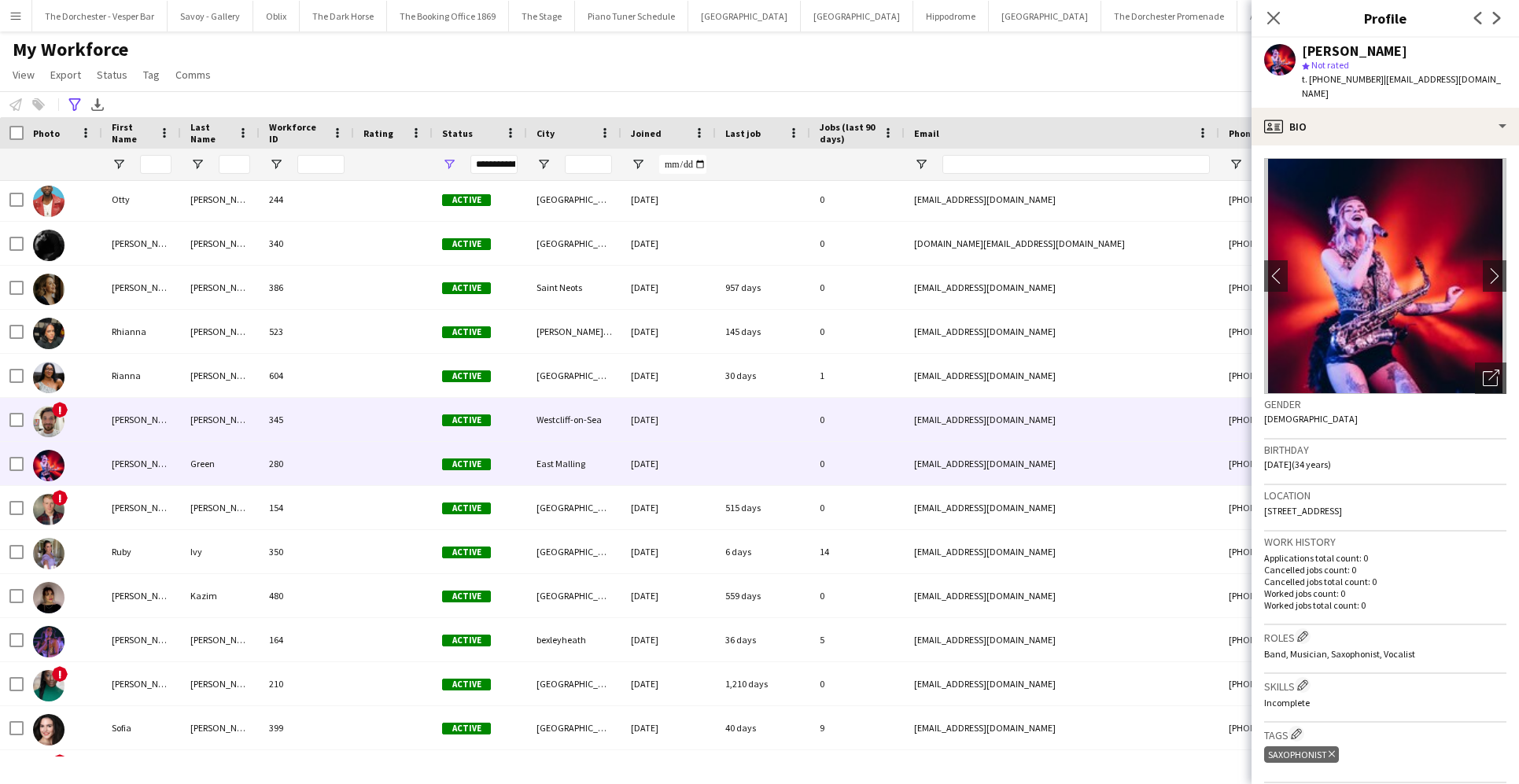
click at [166, 425] on div "Robert" at bounding box center [141, 419] width 79 height 43
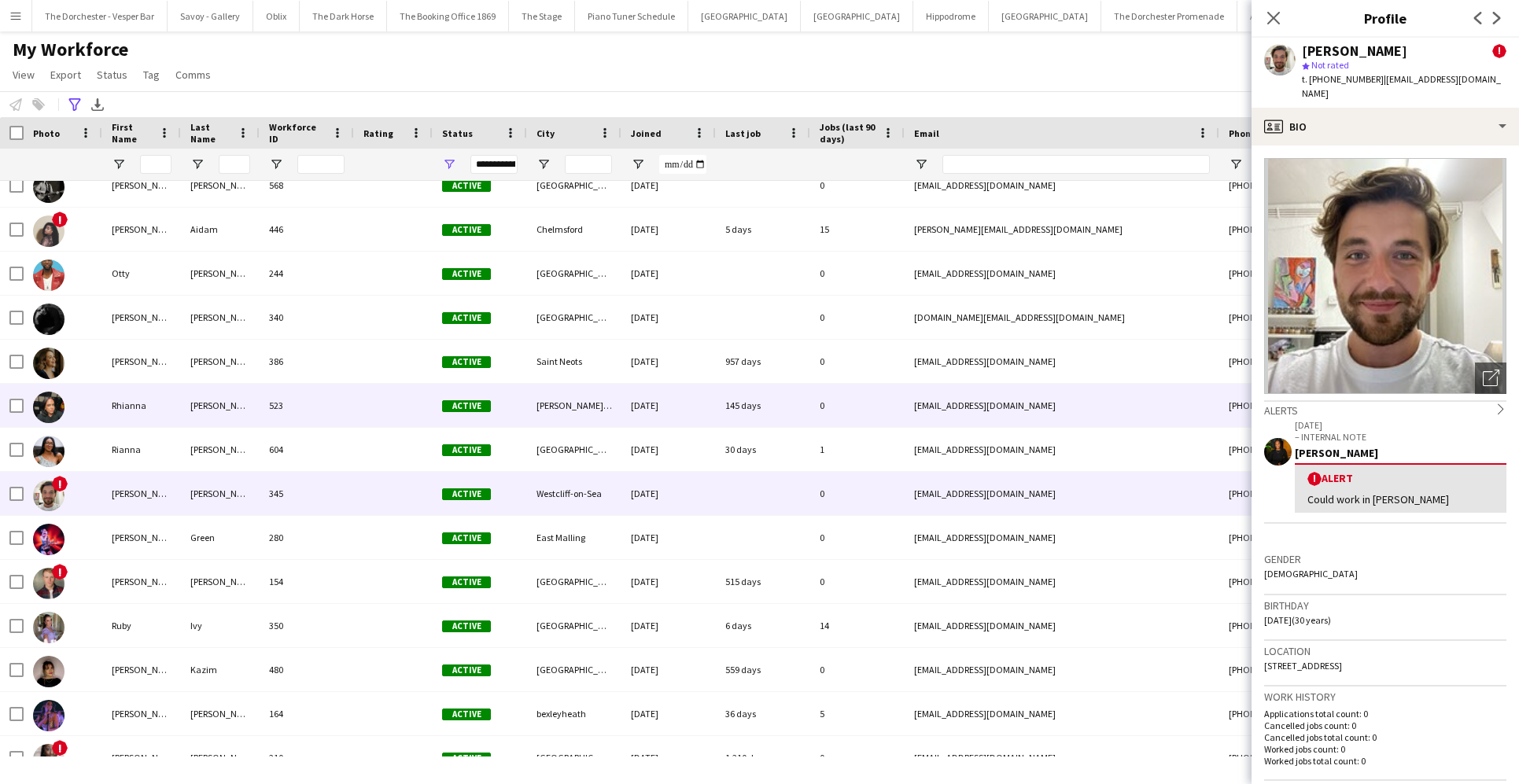
click at [166, 425] on div "Rhianna" at bounding box center [141, 405] width 79 height 43
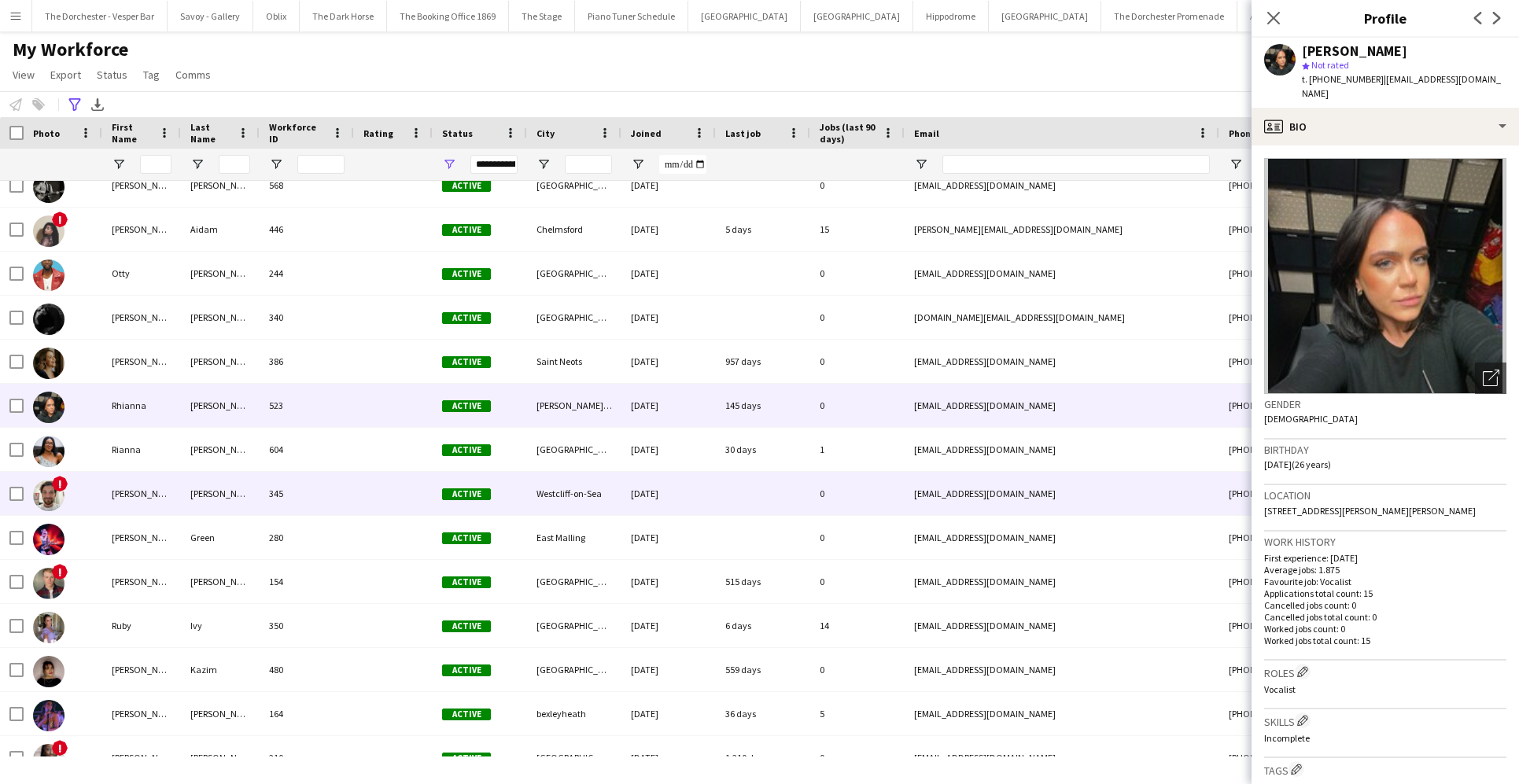
click at [163, 492] on div "Robert" at bounding box center [141, 493] width 79 height 43
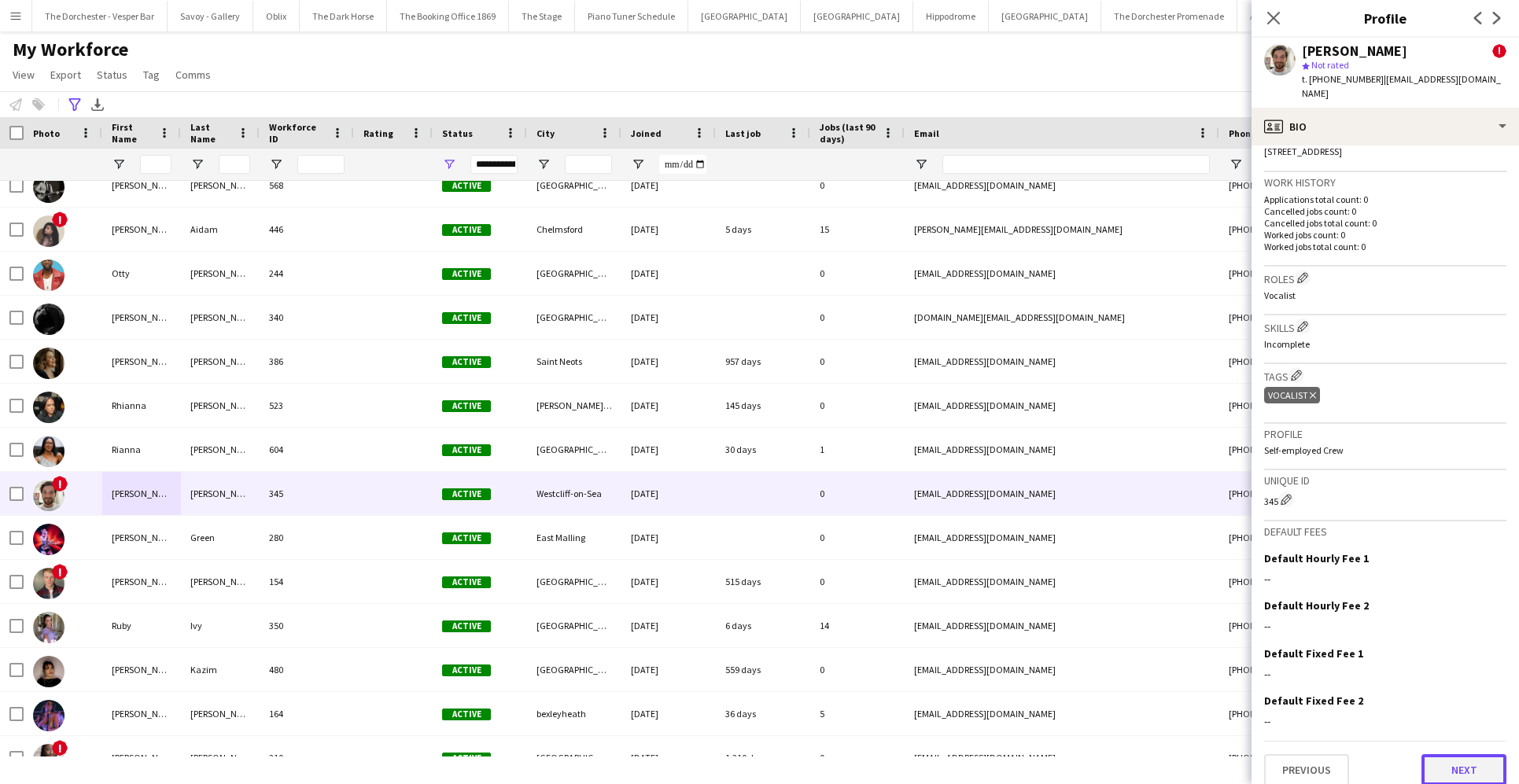
click at [1099, 754] on button "Next" at bounding box center [1463, 770] width 85 height 32
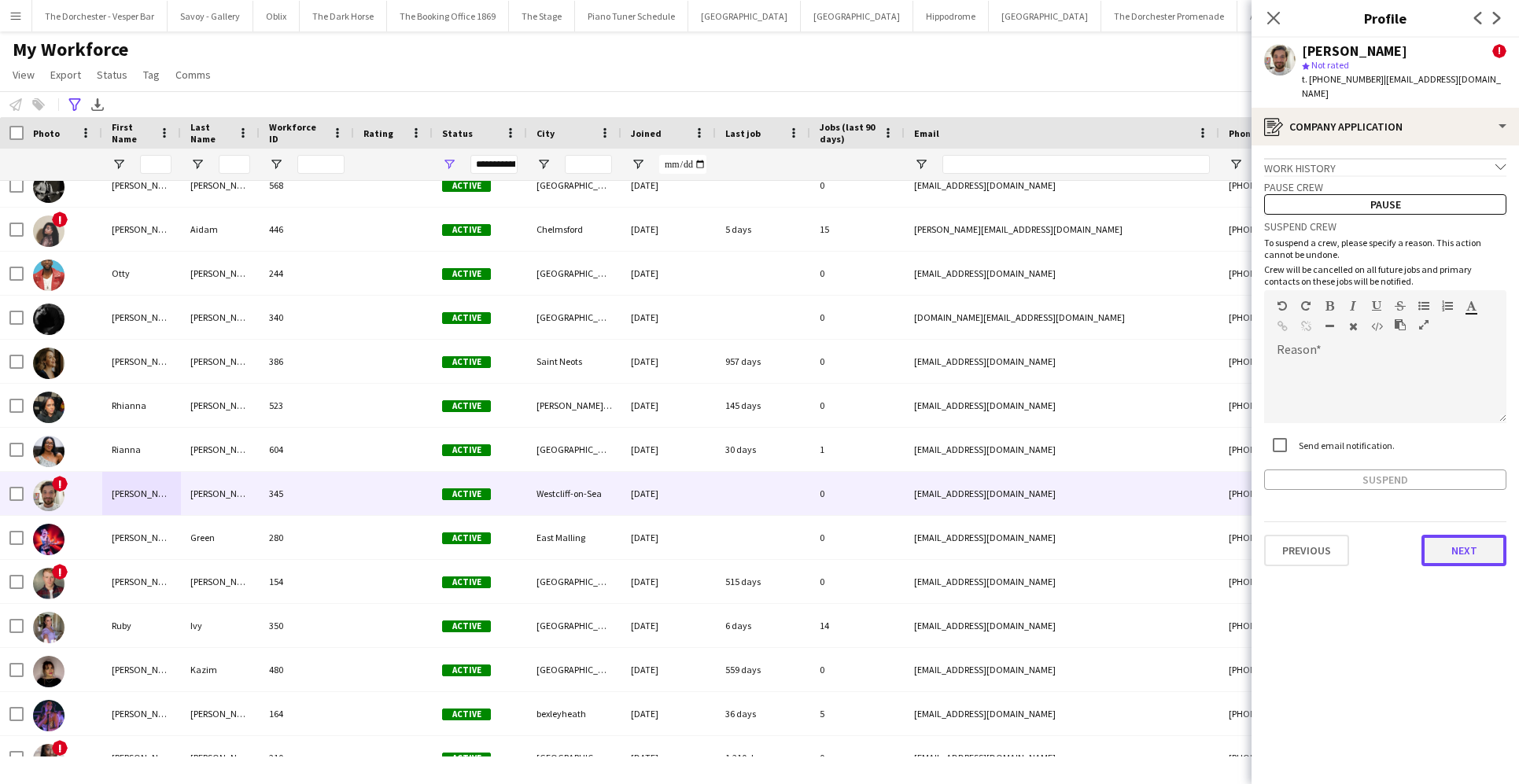
click at [1099, 543] on button "Next" at bounding box center [1463, 551] width 85 height 32
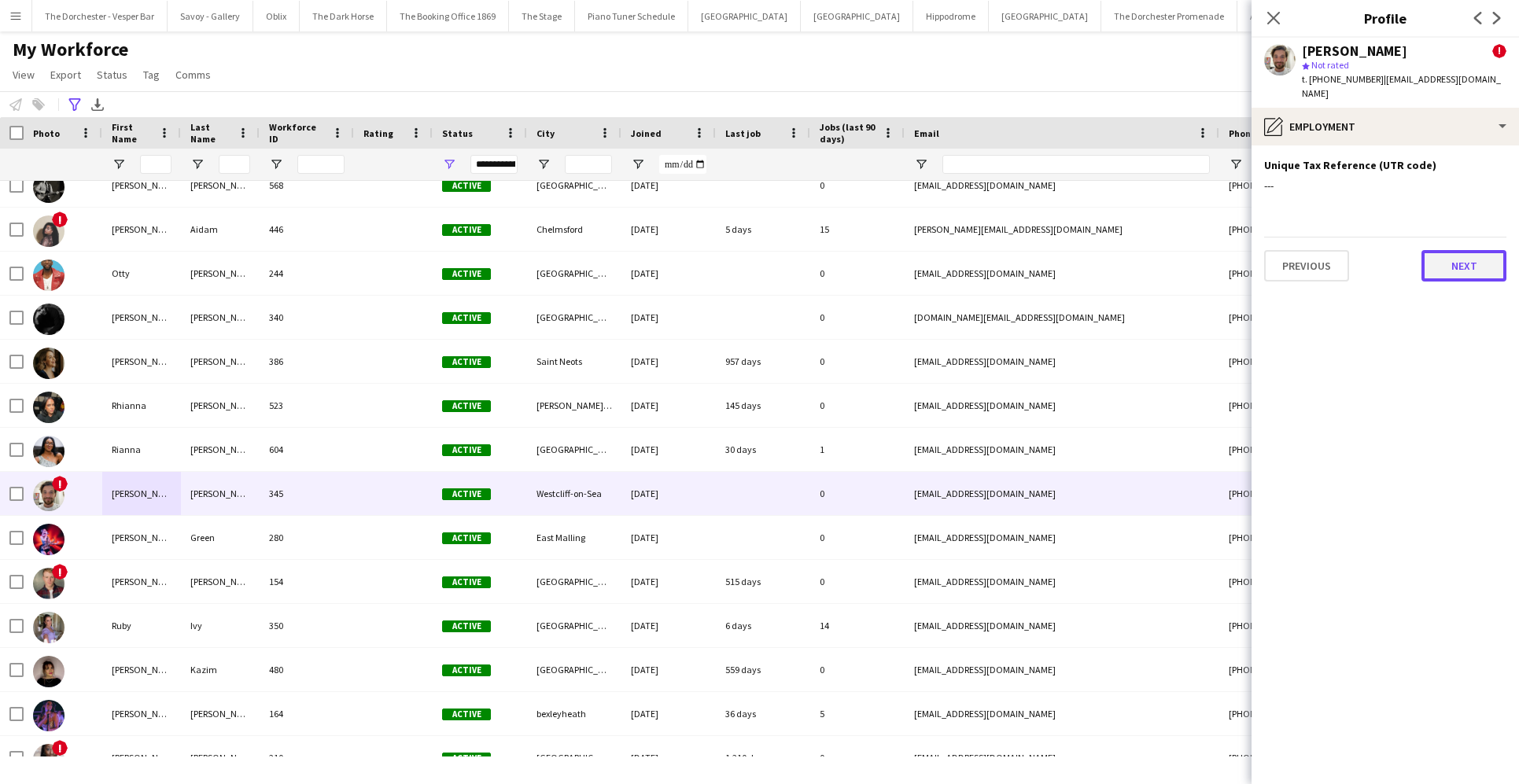
click at [1099, 255] on button "Next" at bounding box center [1463, 266] width 85 height 32
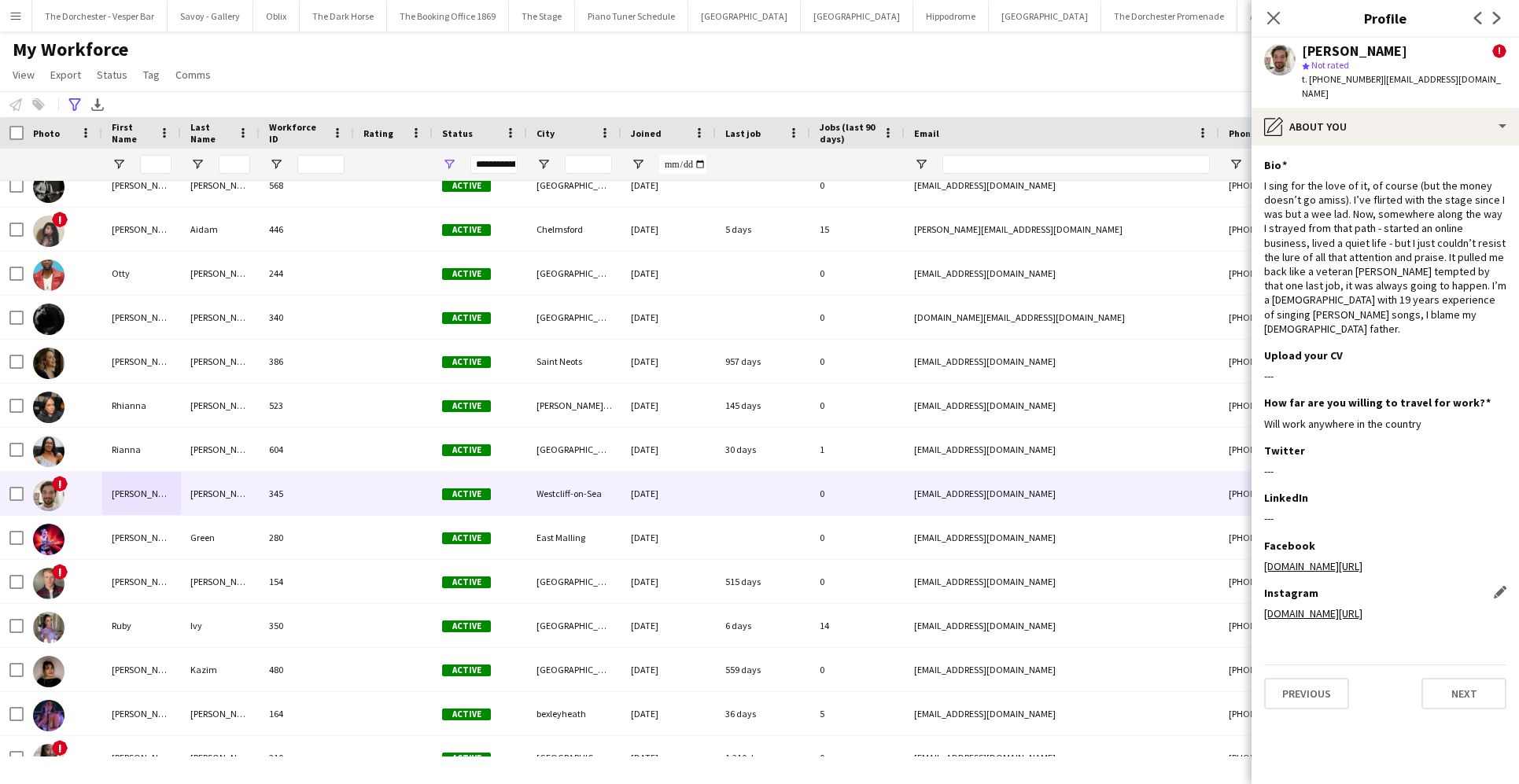
click at [1099, 607] on link "Instagram.com/robertwarrensings" at bounding box center [1314, 614] width 99 height 14
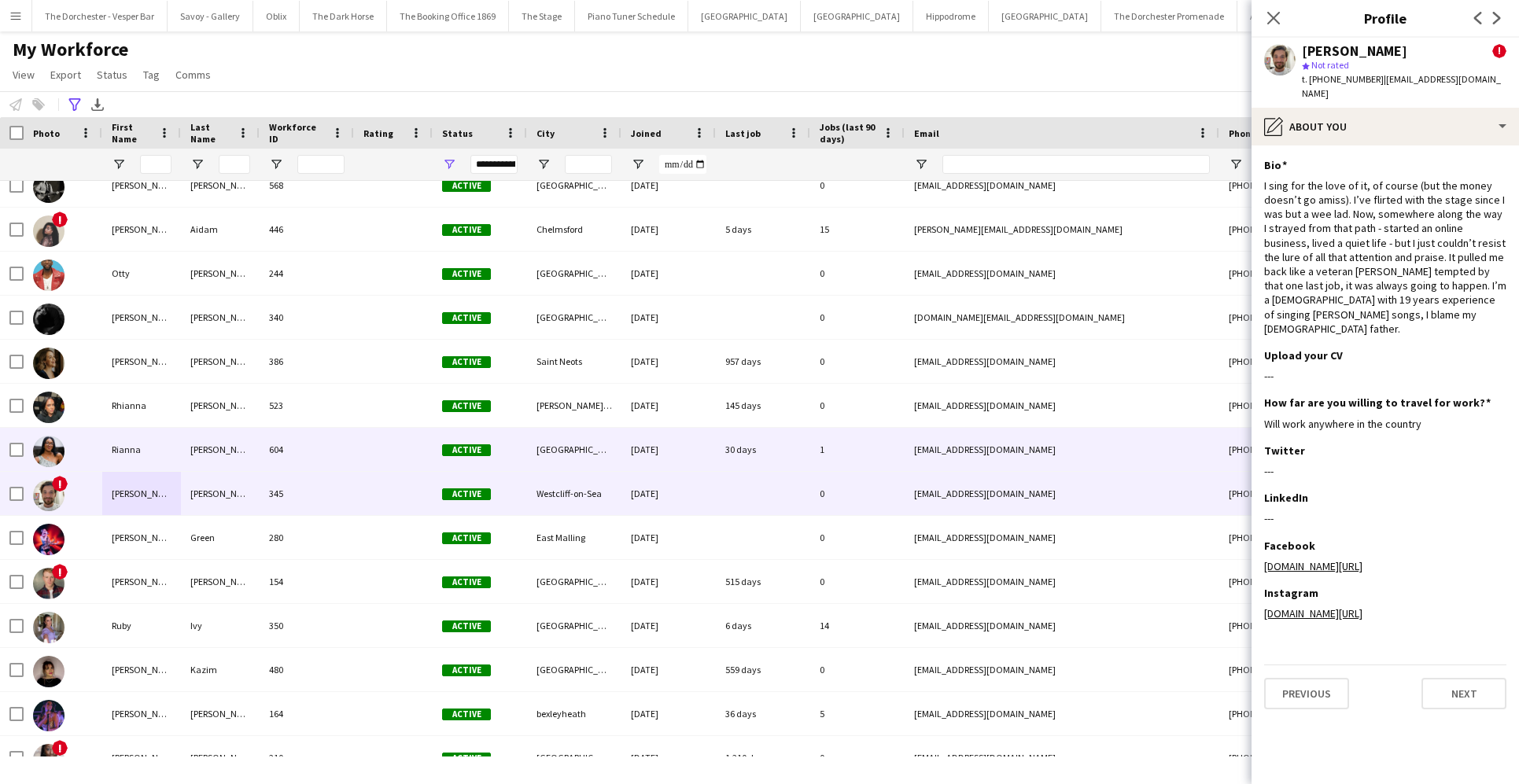
click at [191, 446] on div "Henriques" at bounding box center [220, 449] width 79 height 43
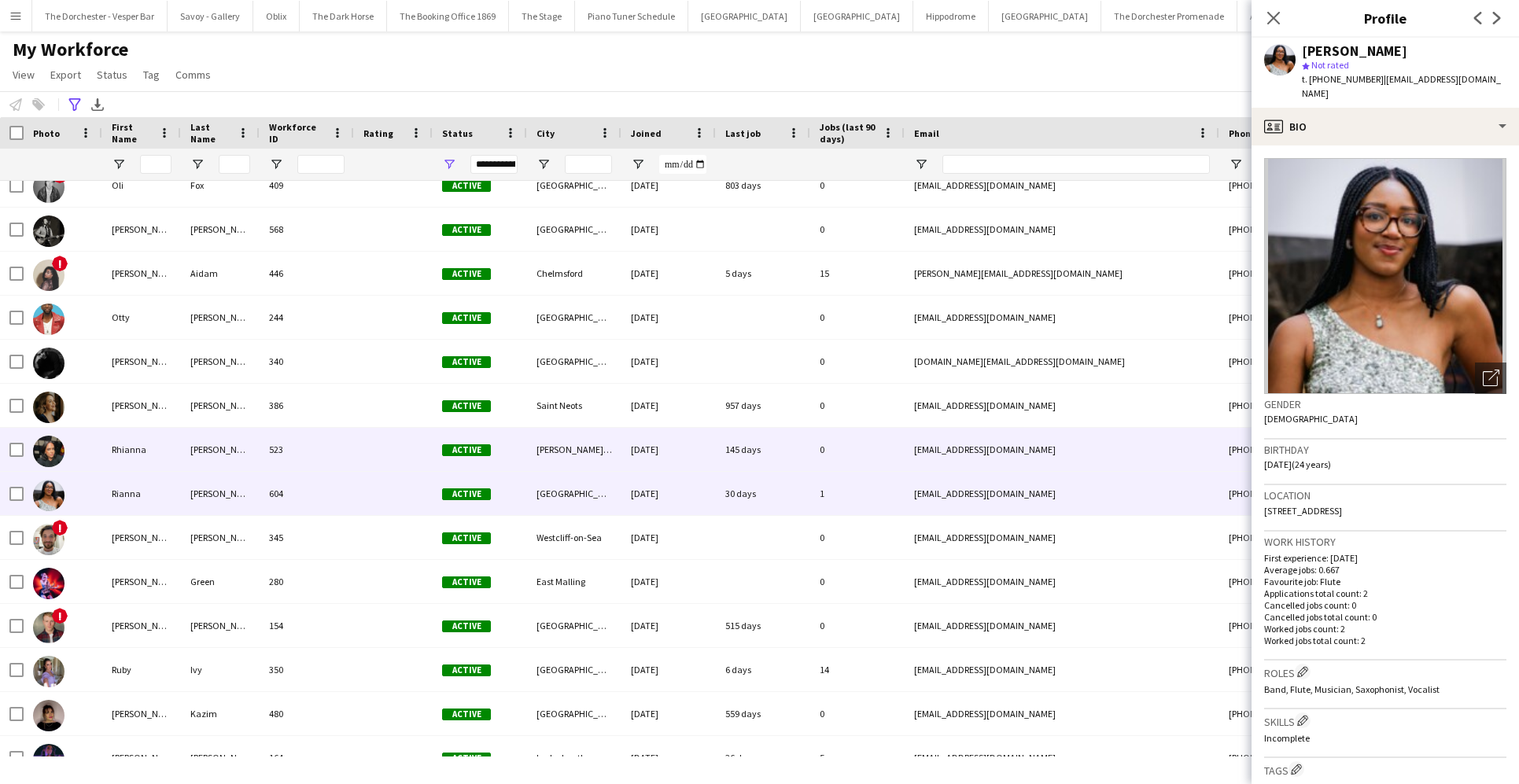
scroll to position [3715, 0]
click at [171, 453] on div "Rhianna" at bounding box center [141, 450] width 79 height 43
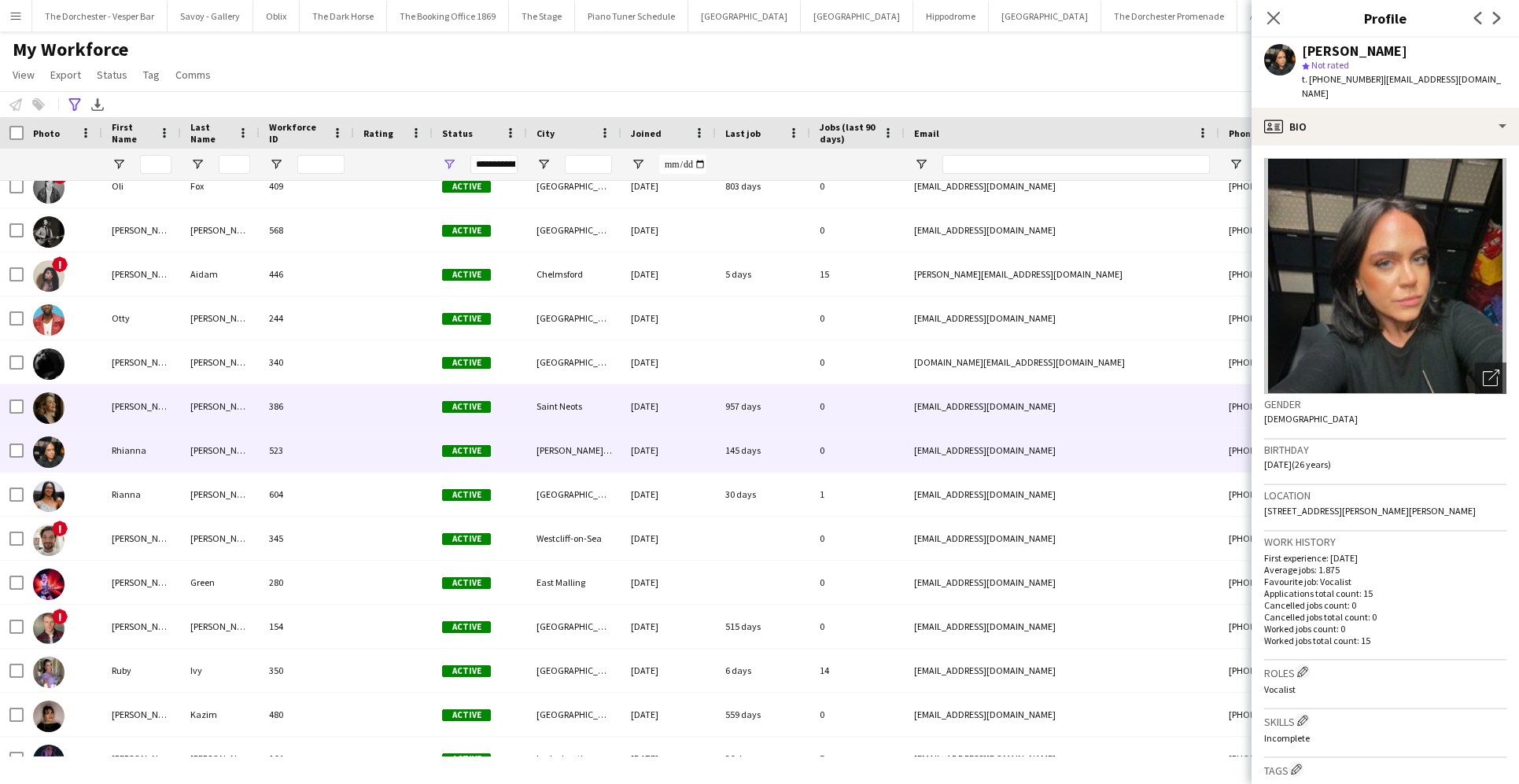
click at [163, 400] on div "Rebecca" at bounding box center [141, 406] width 79 height 43
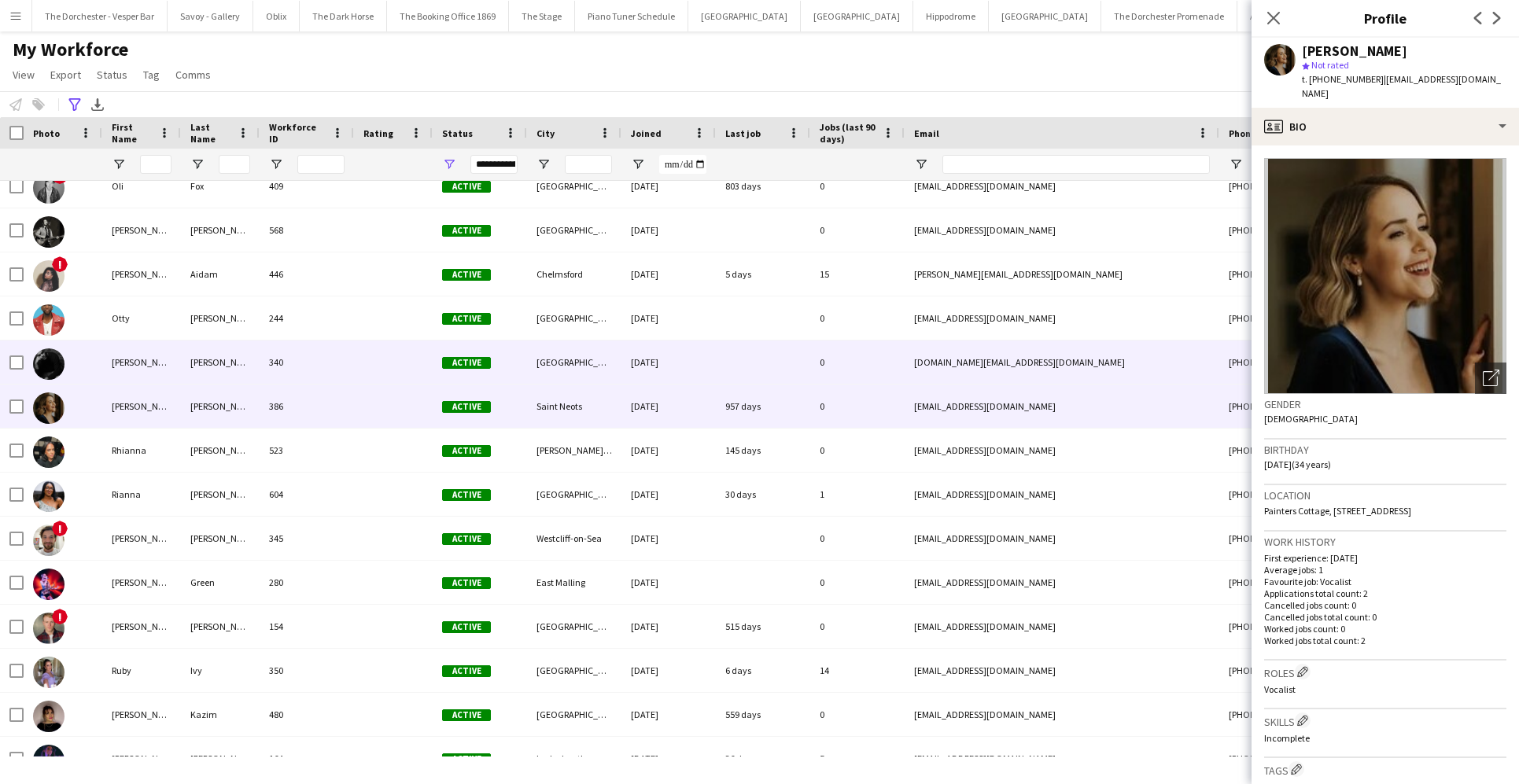
click at [167, 372] on div "Patrick" at bounding box center [141, 362] width 79 height 43
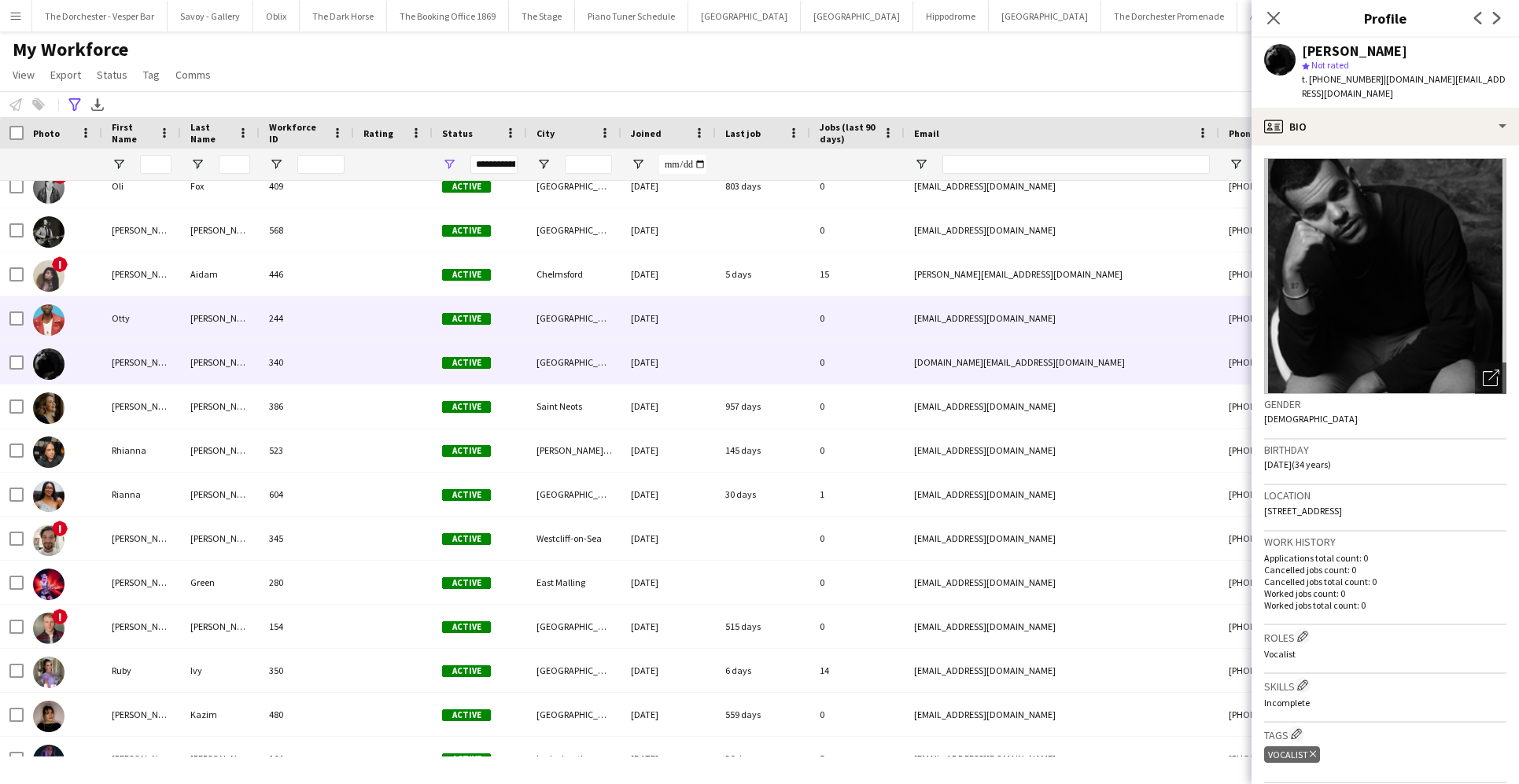
click at [163, 319] on div "Otty" at bounding box center [141, 318] width 79 height 43
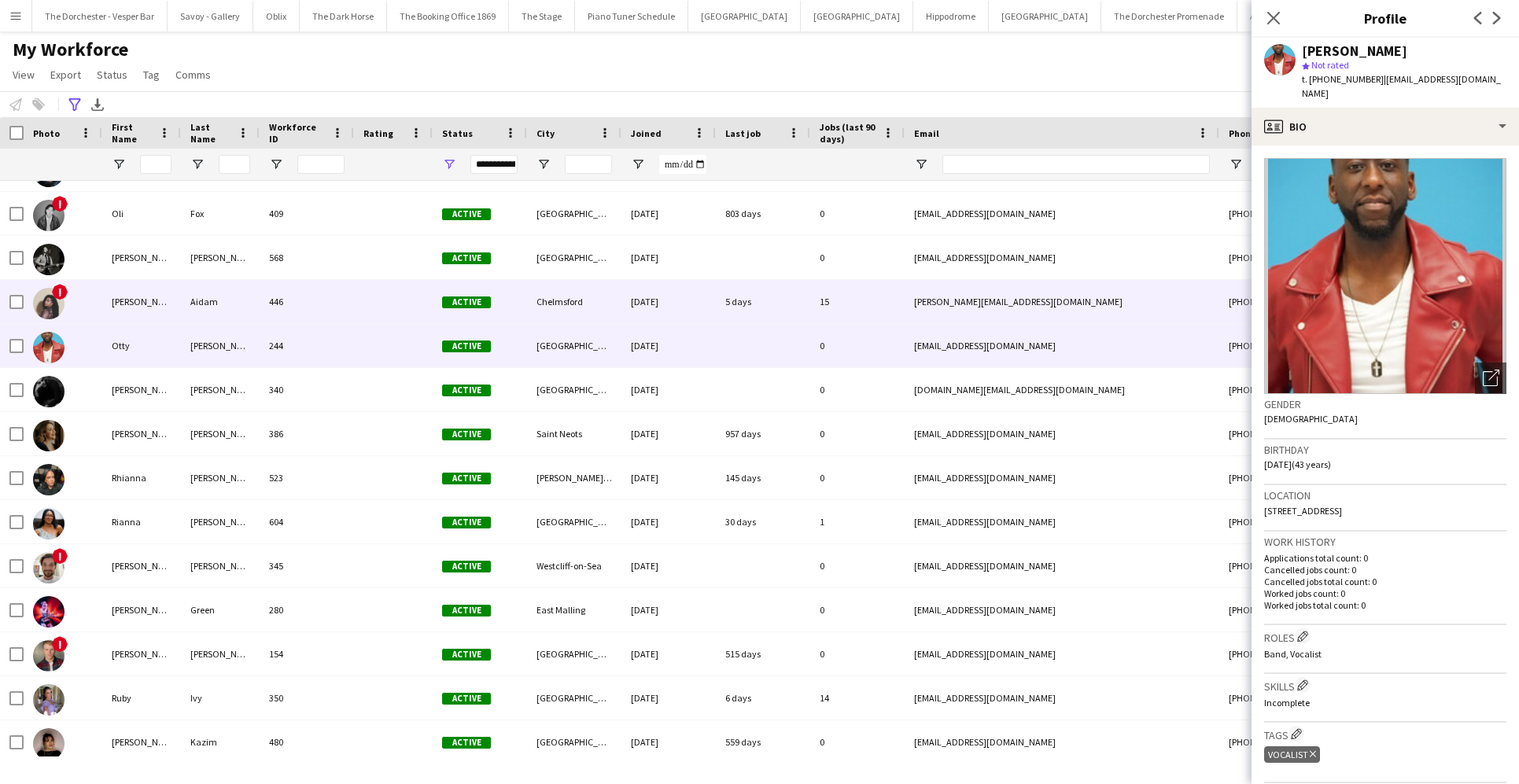
scroll to position [3679, 0]
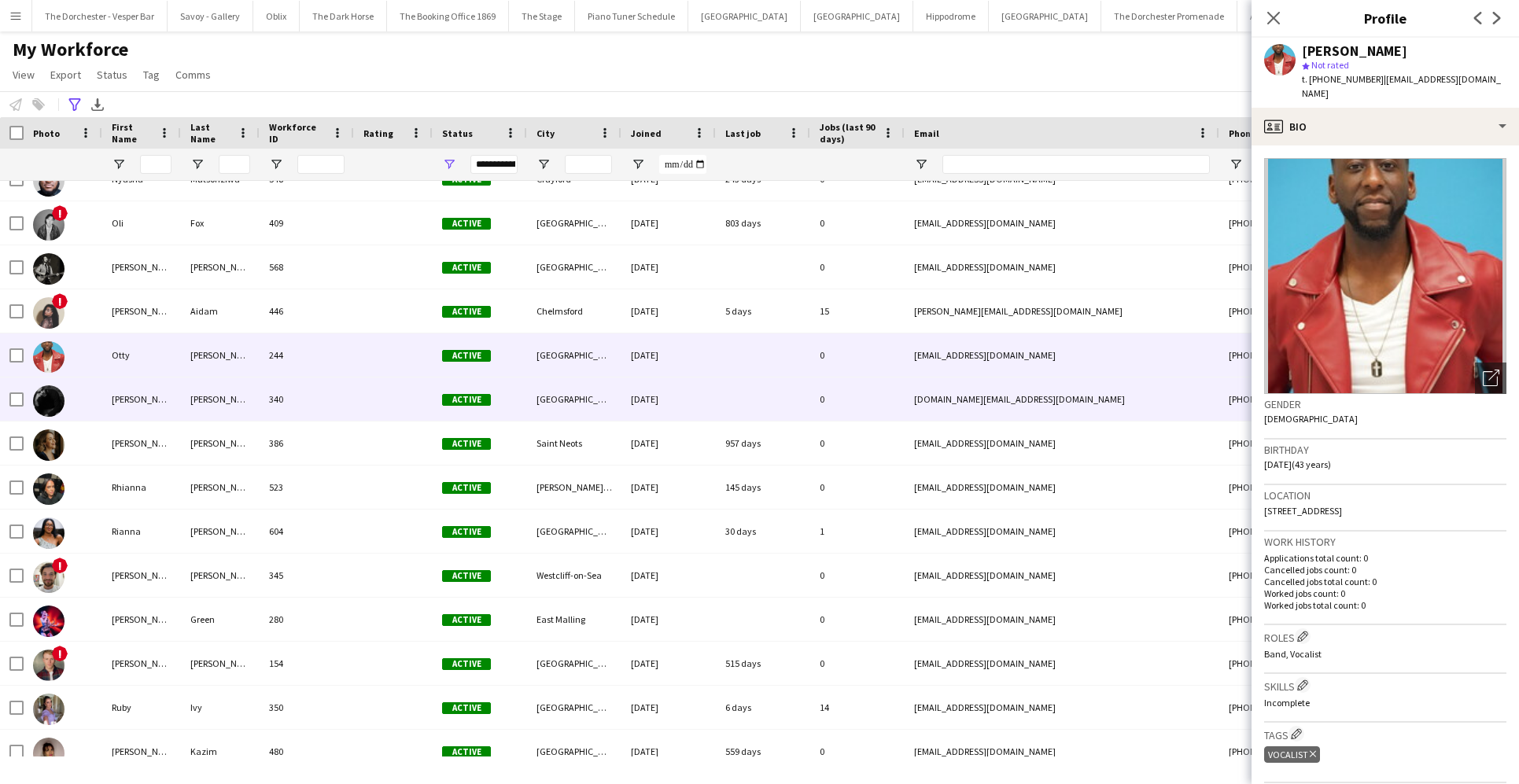
click at [146, 400] on div "Patrick" at bounding box center [141, 399] width 79 height 43
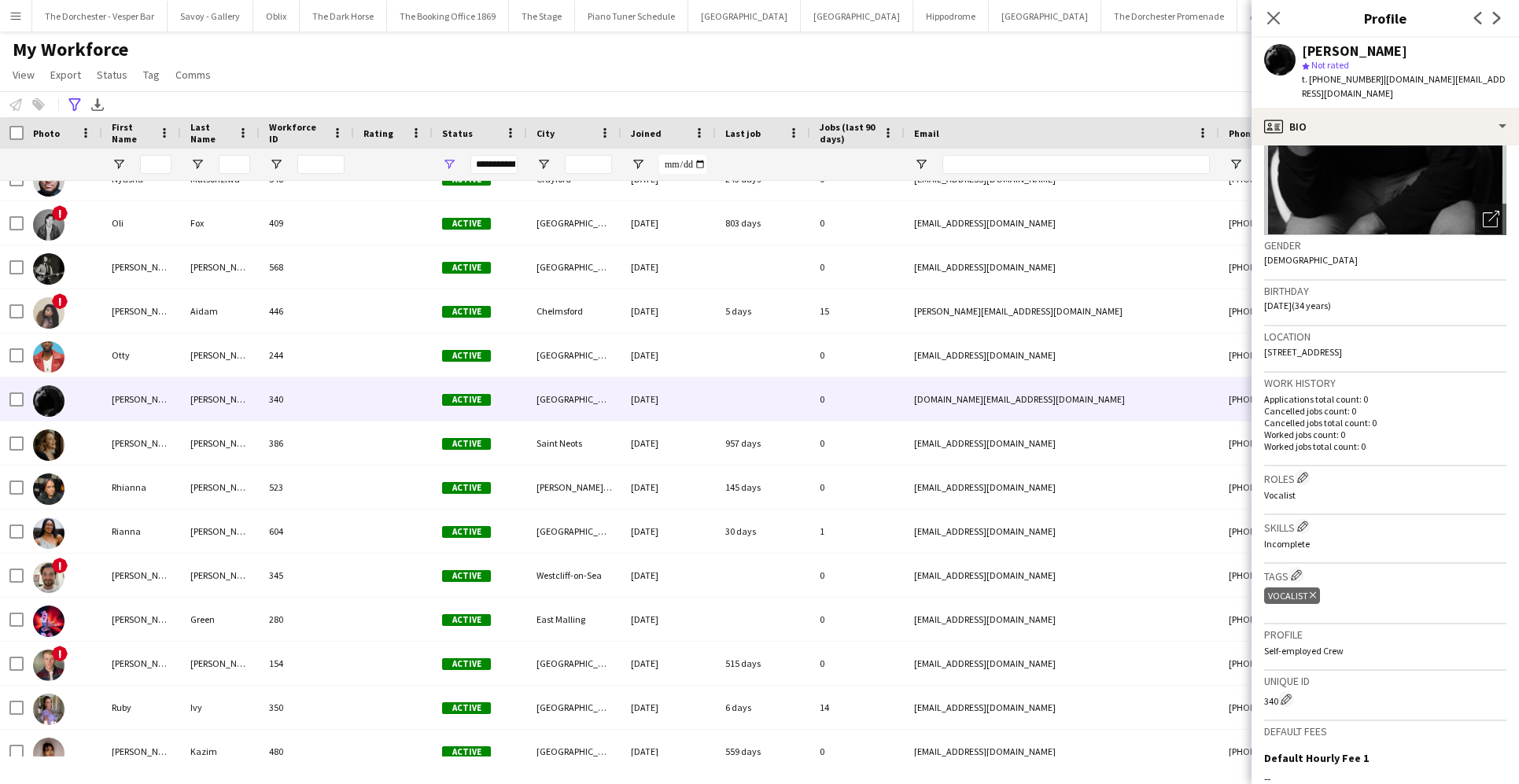
scroll to position [360, 0]
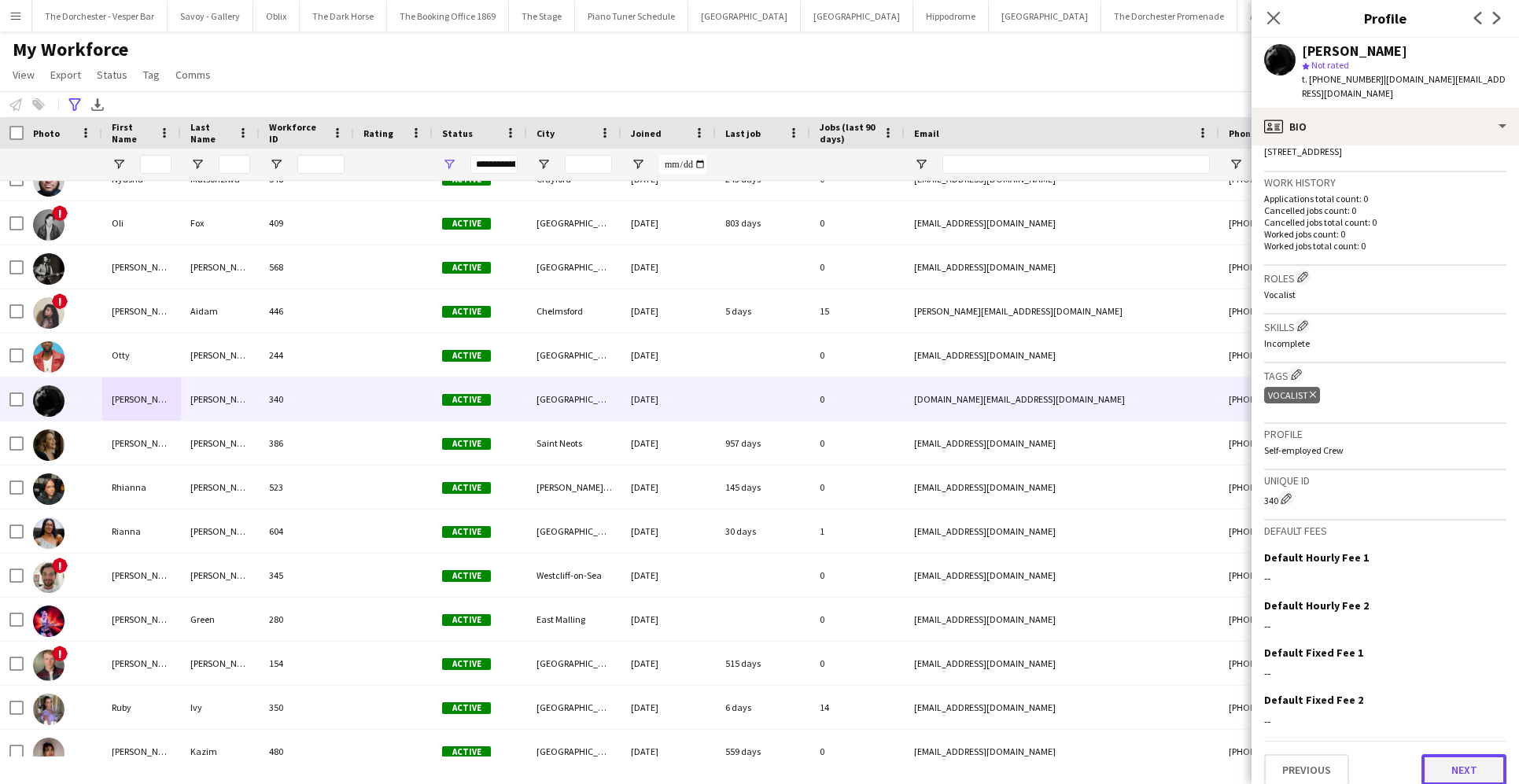
click at [1099, 764] on button "Next" at bounding box center [1463, 770] width 85 height 32
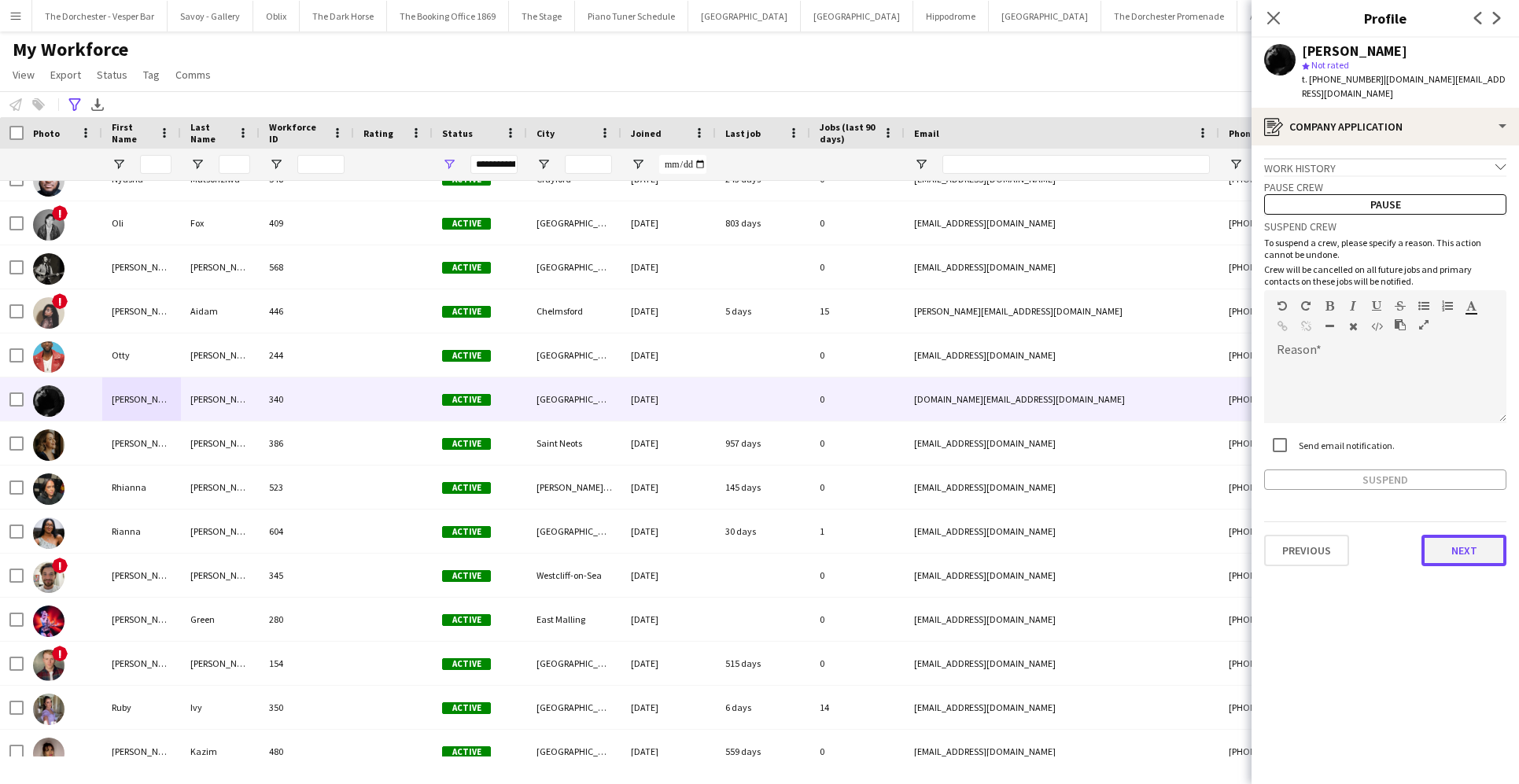
click at [1099, 548] on button "Next" at bounding box center [1463, 551] width 85 height 32
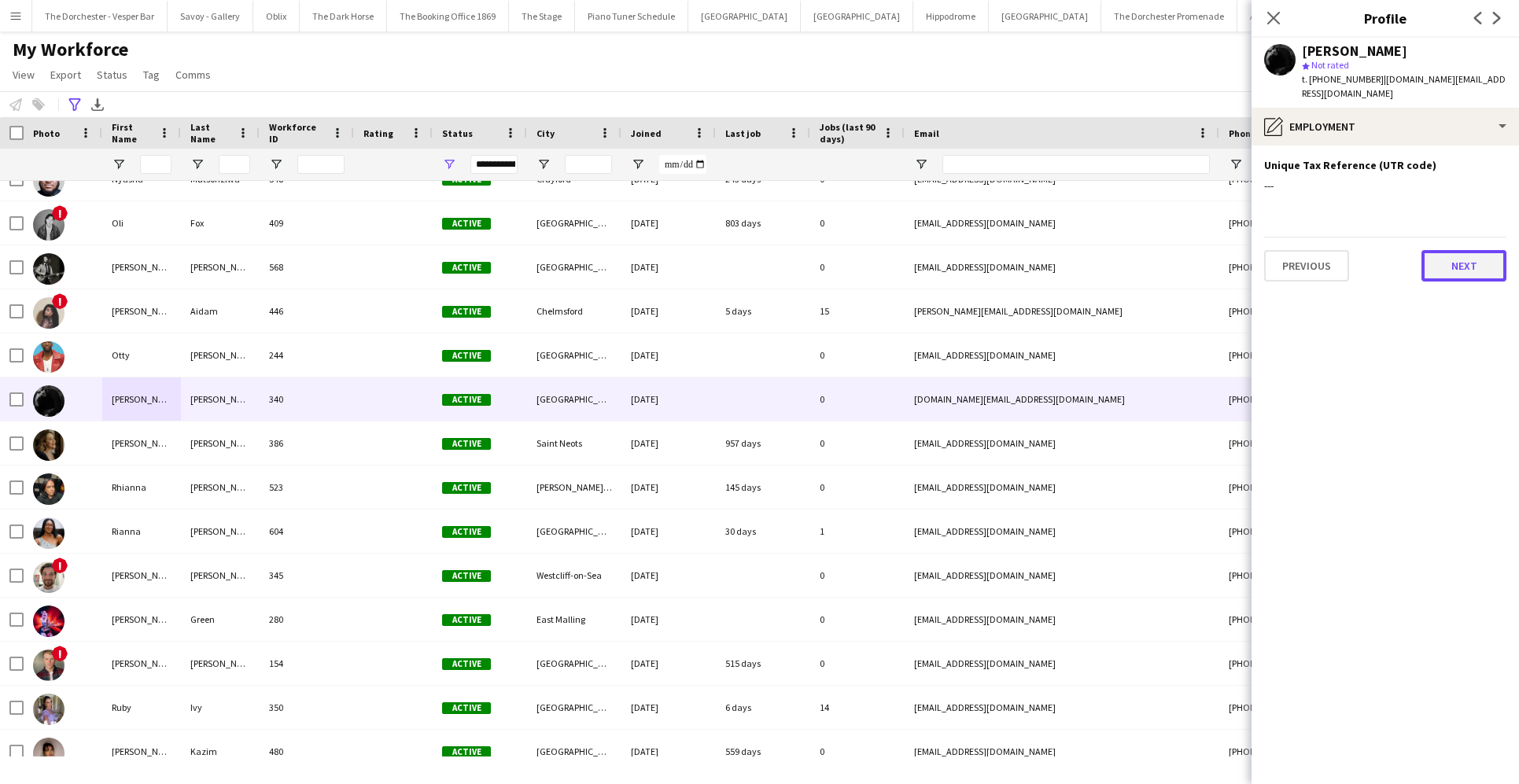
click at [1099, 257] on button "Next" at bounding box center [1463, 266] width 85 height 32
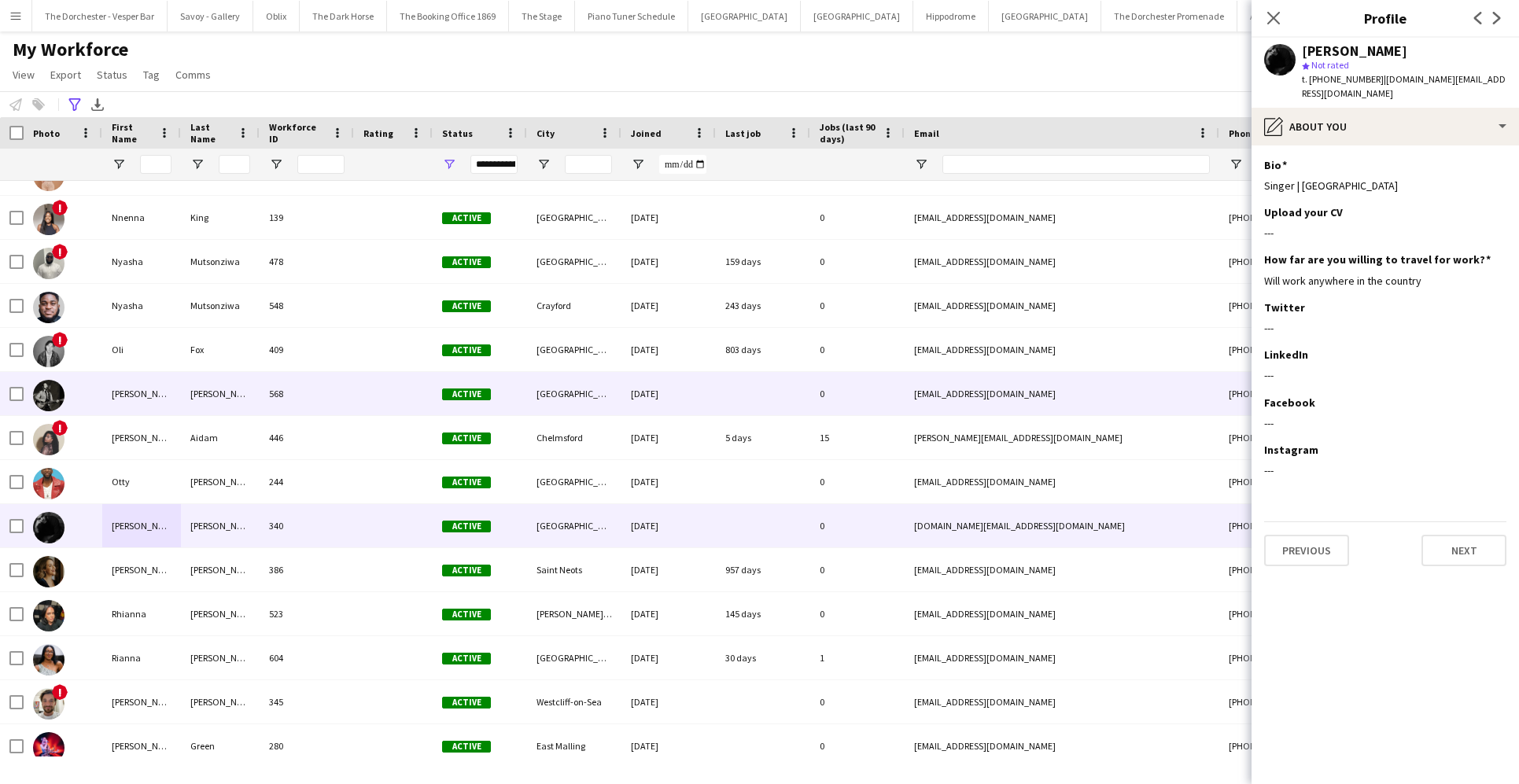
scroll to position [3552, 0]
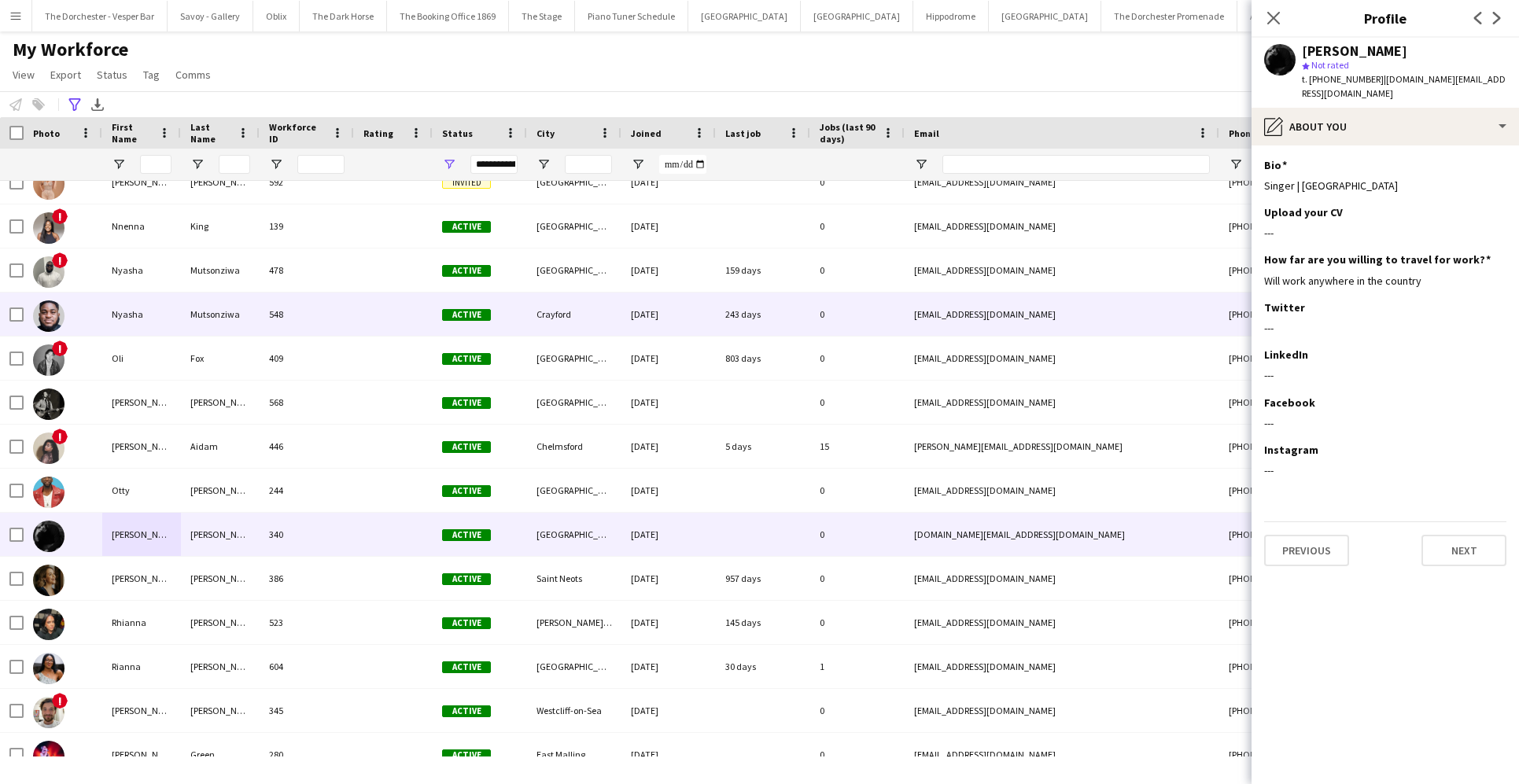
click at [156, 320] on div "Nyasha" at bounding box center [141, 314] width 79 height 43
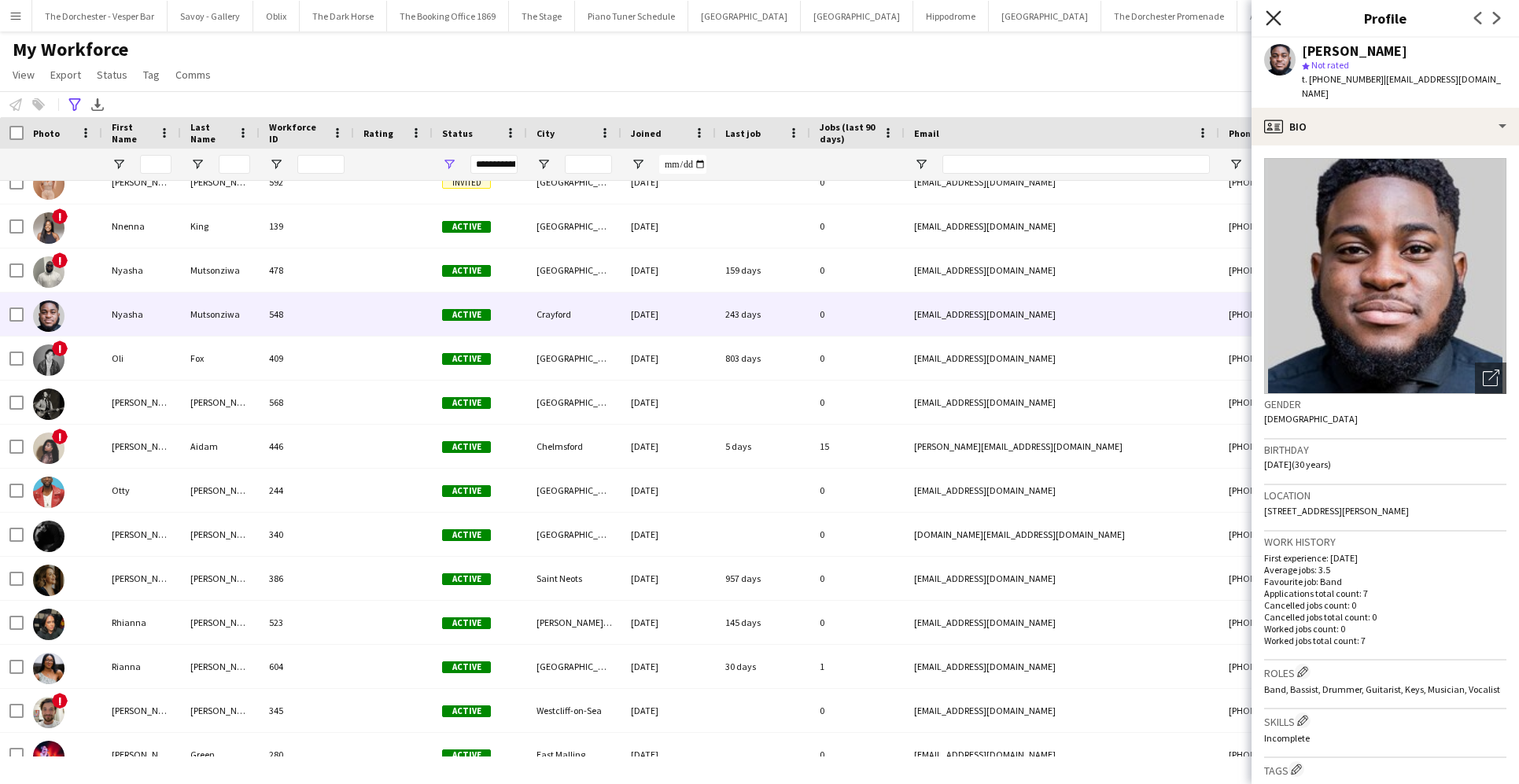
click at [1099, 11] on icon at bounding box center [1273, 18] width 15 height 15
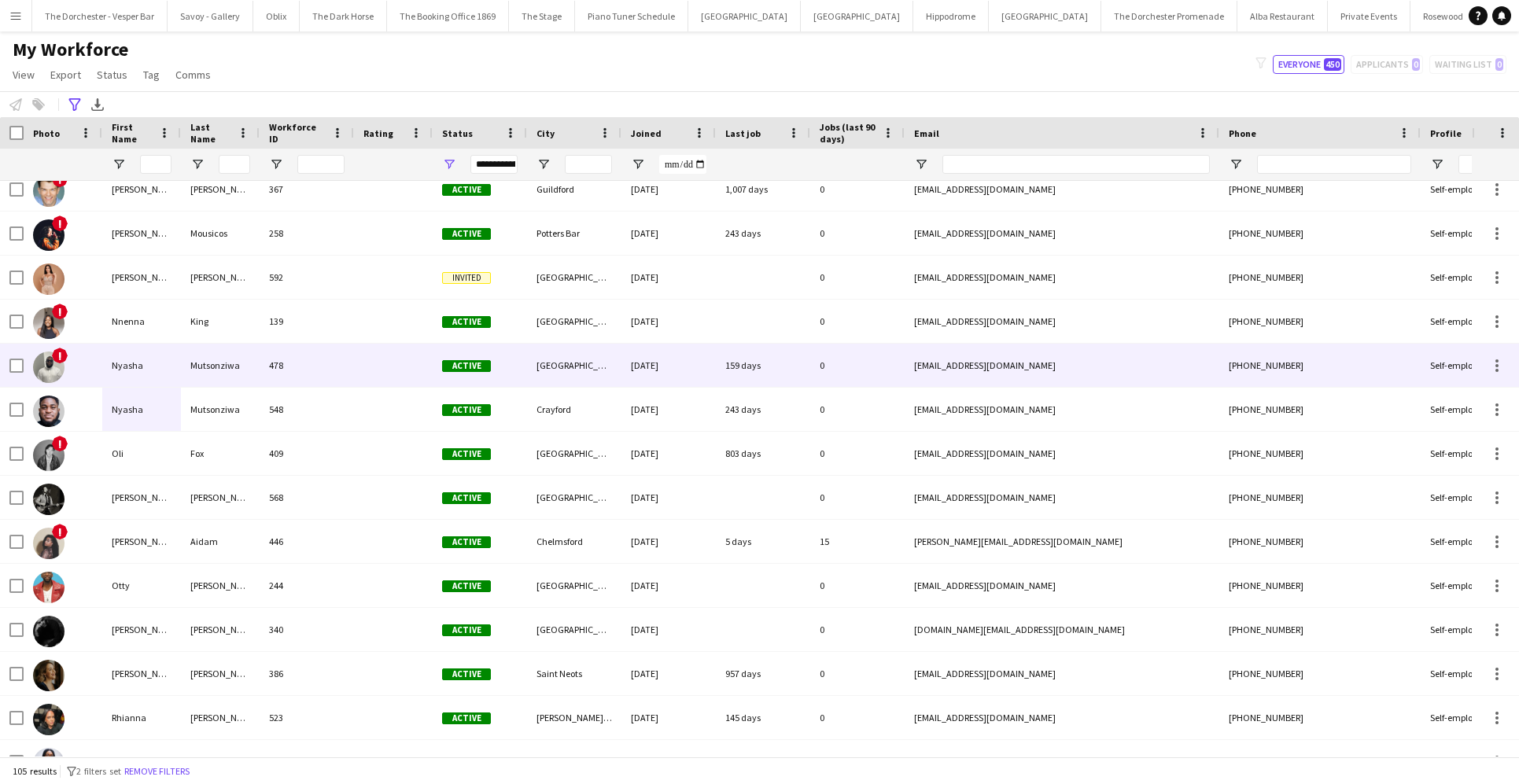
scroll to position [3442, 0]
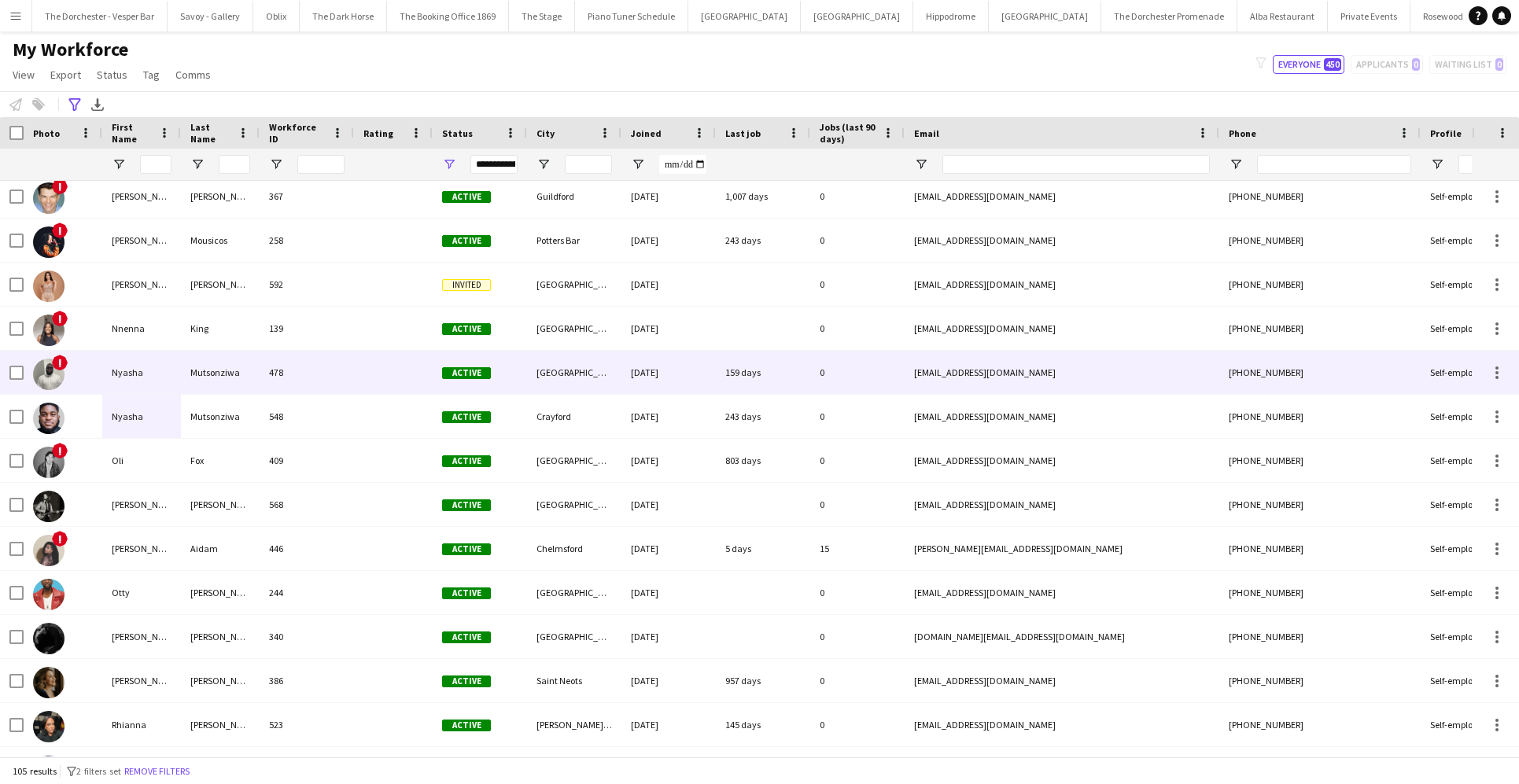
click at [155, 361] on div "Nyasha" at bounding box center [141, 372] width 79 height 43
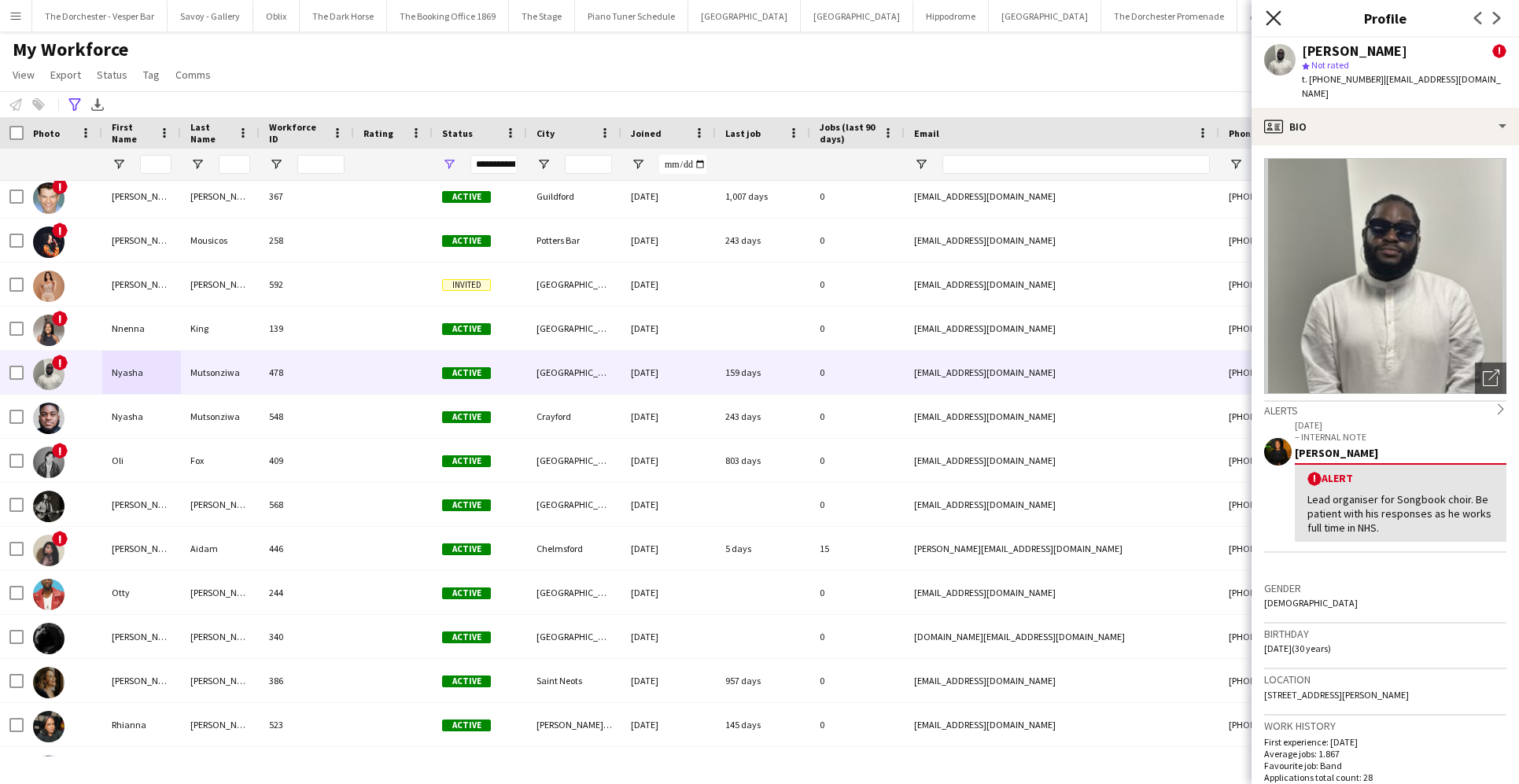
click at [1099, 14] on icon at bounding box center [1273, 18] width 15 height 15
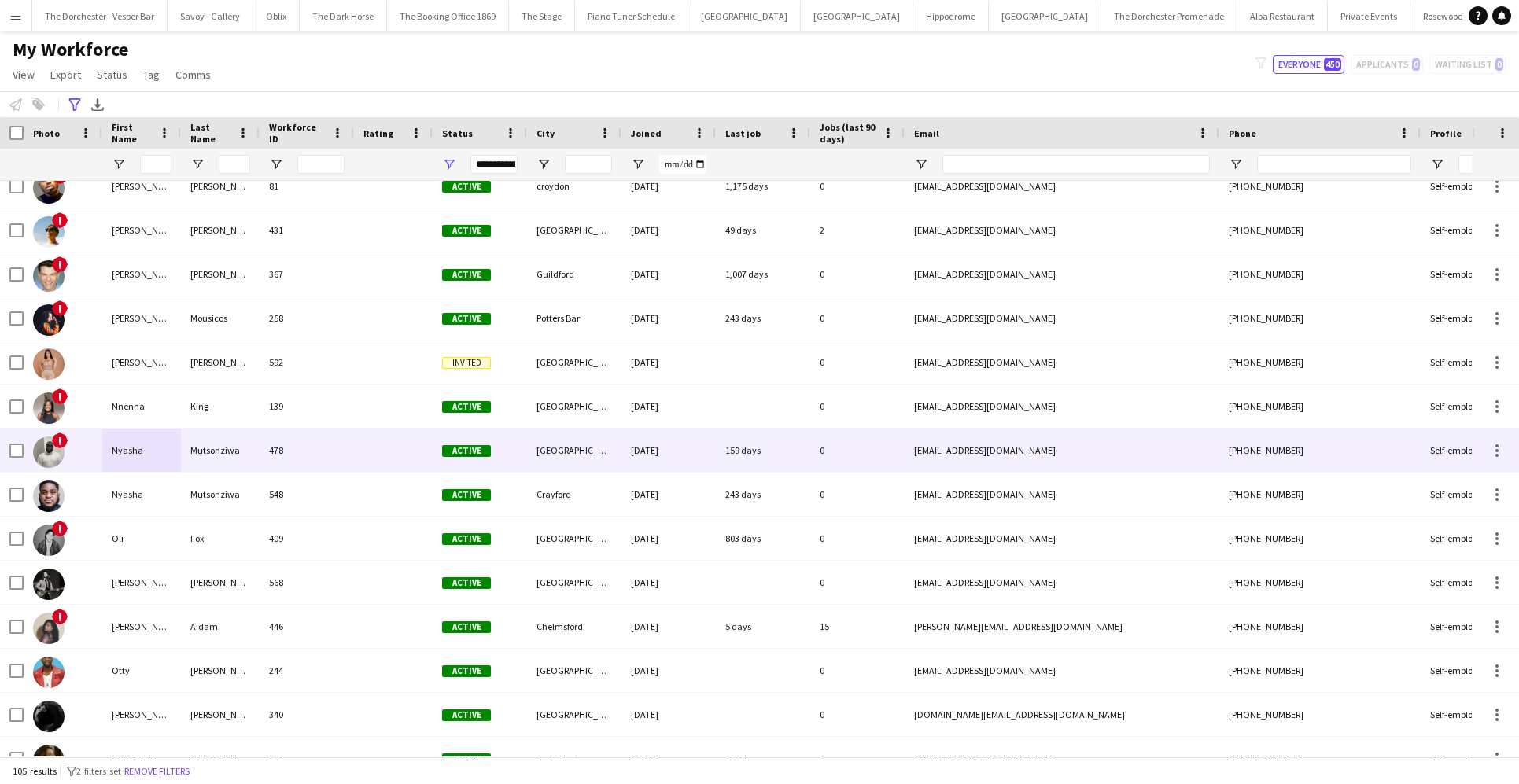
scroll to position [3361, 0]
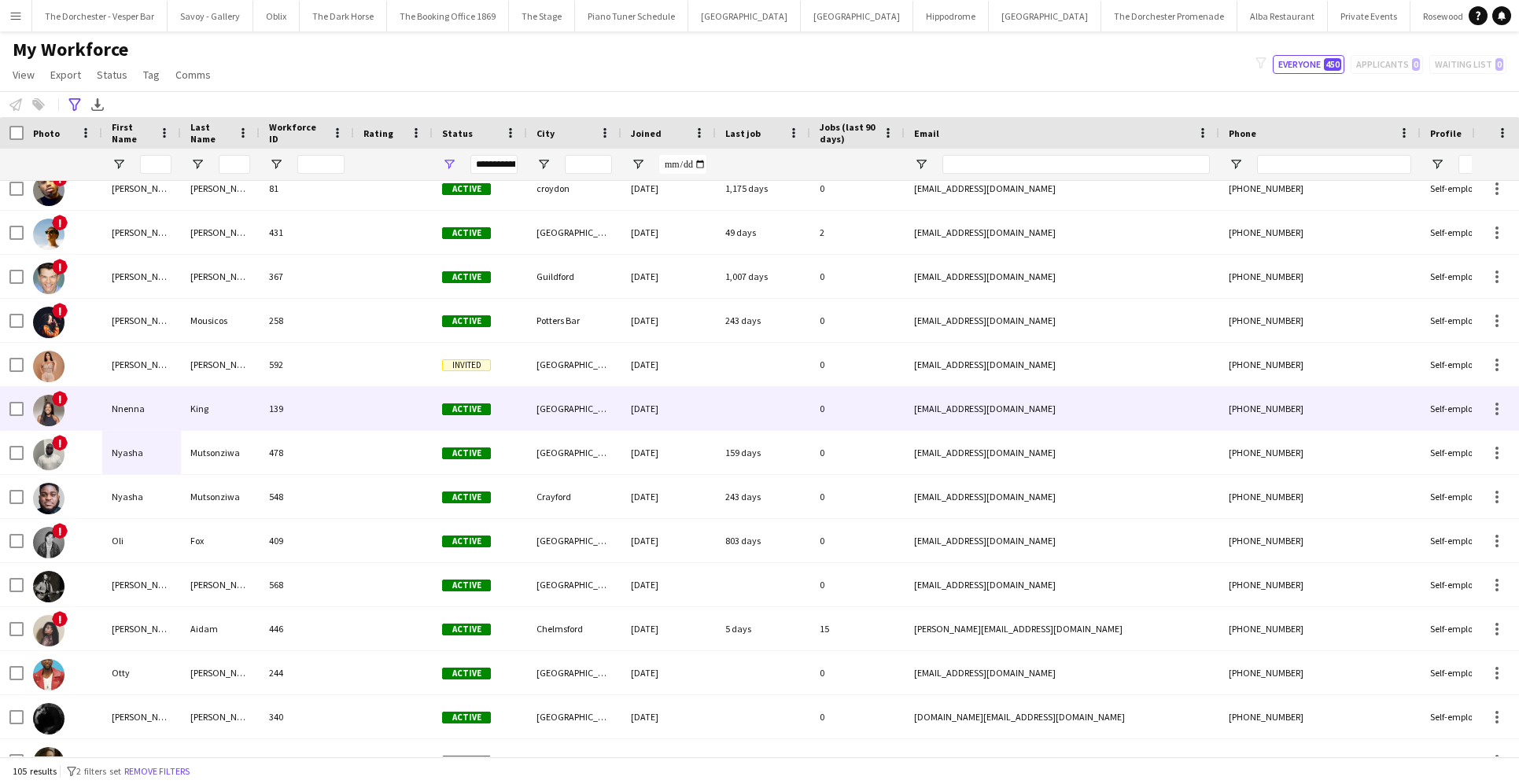
click at [172, 424] on div "Nnenna" at bounding box center [141, 408] width 79 height 43
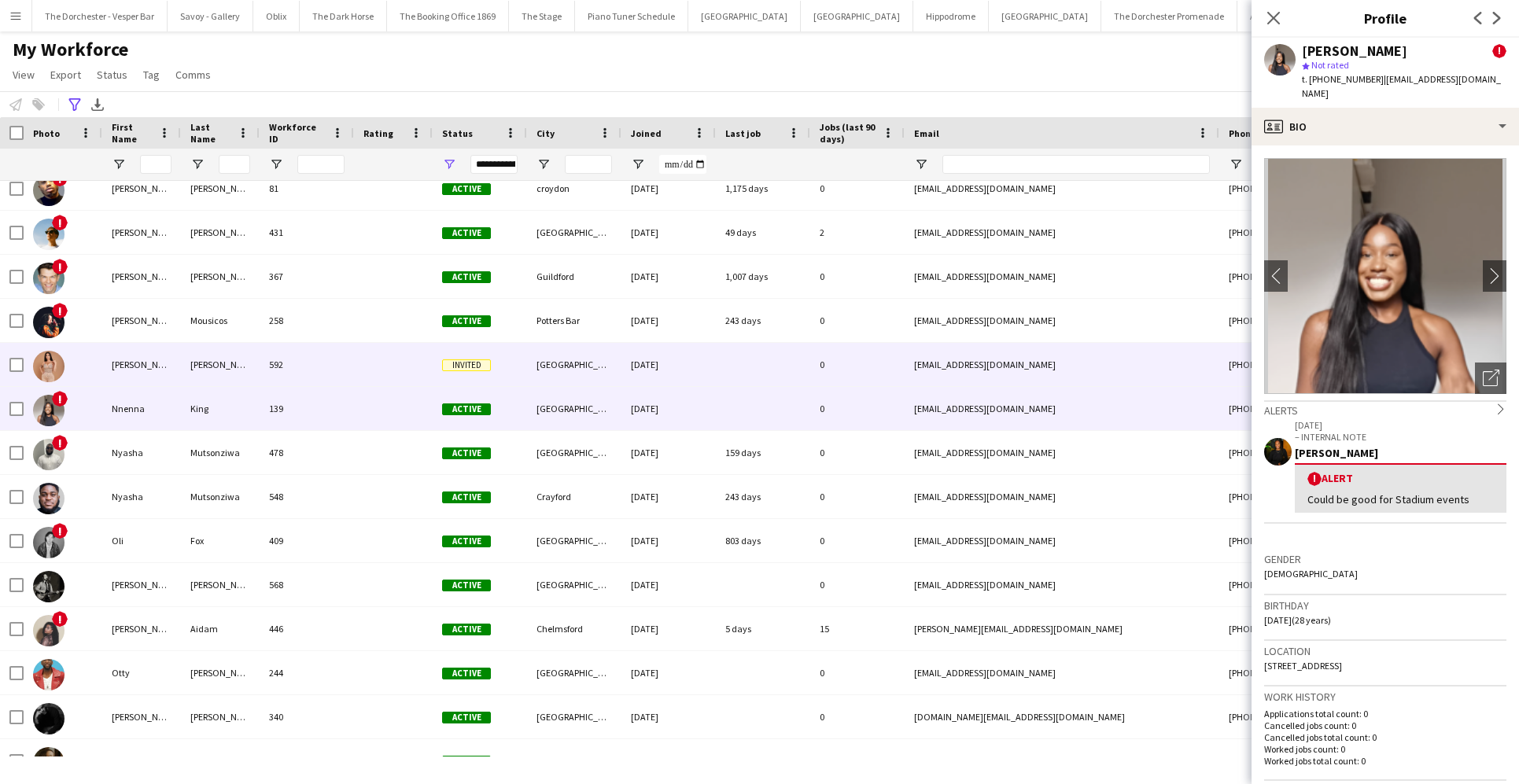
click at [167, 372] on div "Nicole" at bounding box center [141, 365] width 79 height 43
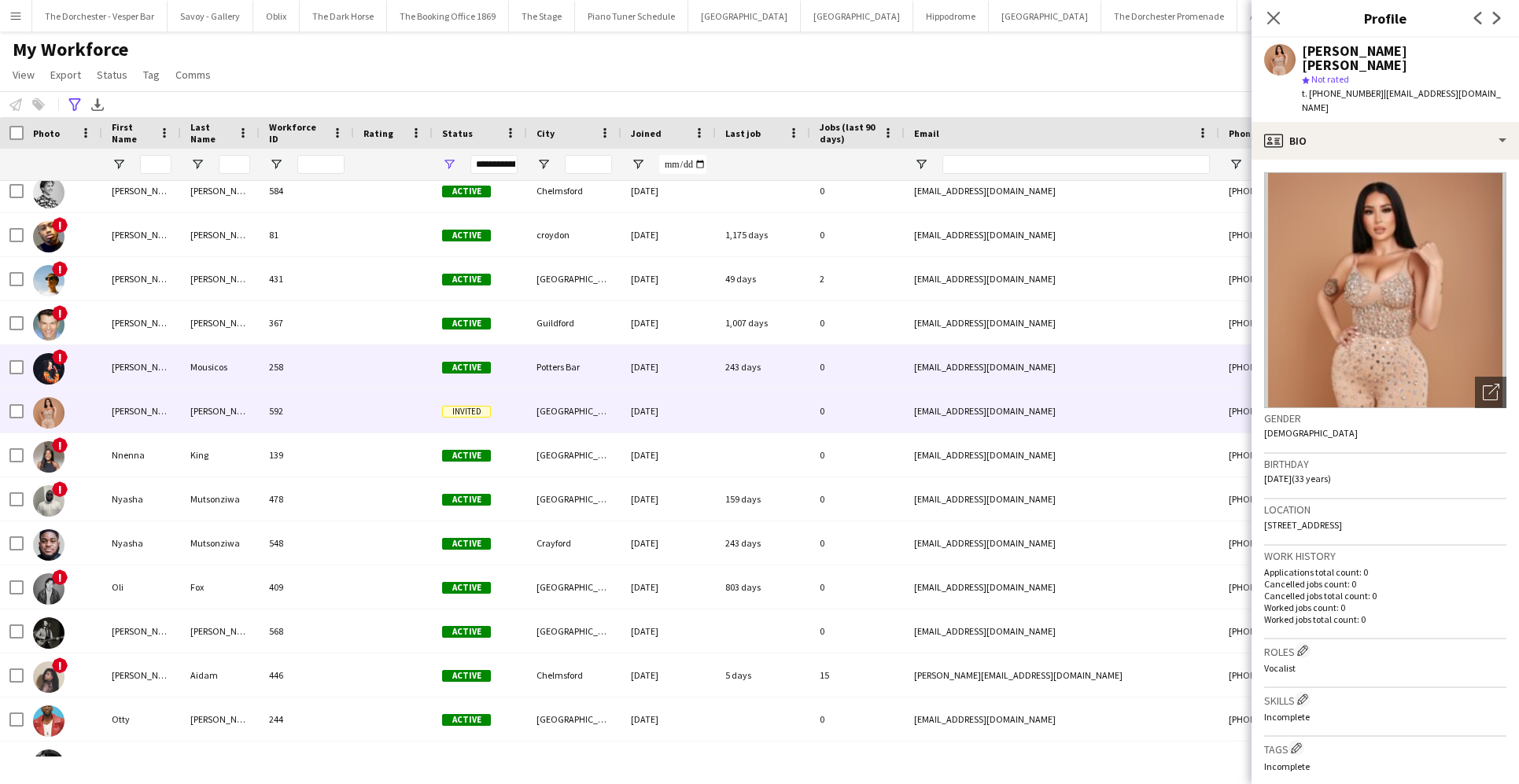
click at [162, 365] on div "Nicola" at bounding box center [141, 367] width 79 height 43
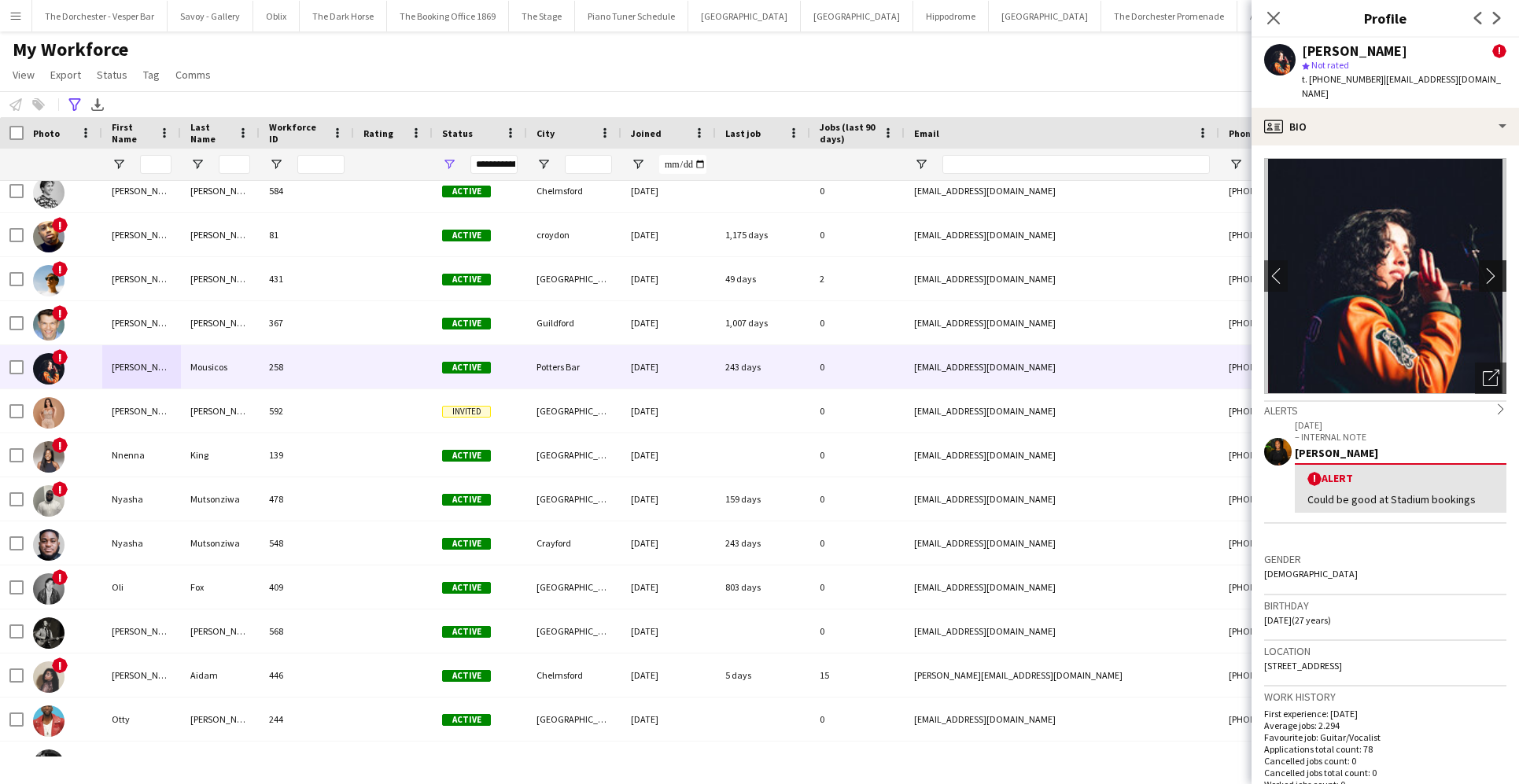
click at [1099, 267] on app-icon "chevron-right" at bounding box center [1494, 275] width 25 height 17
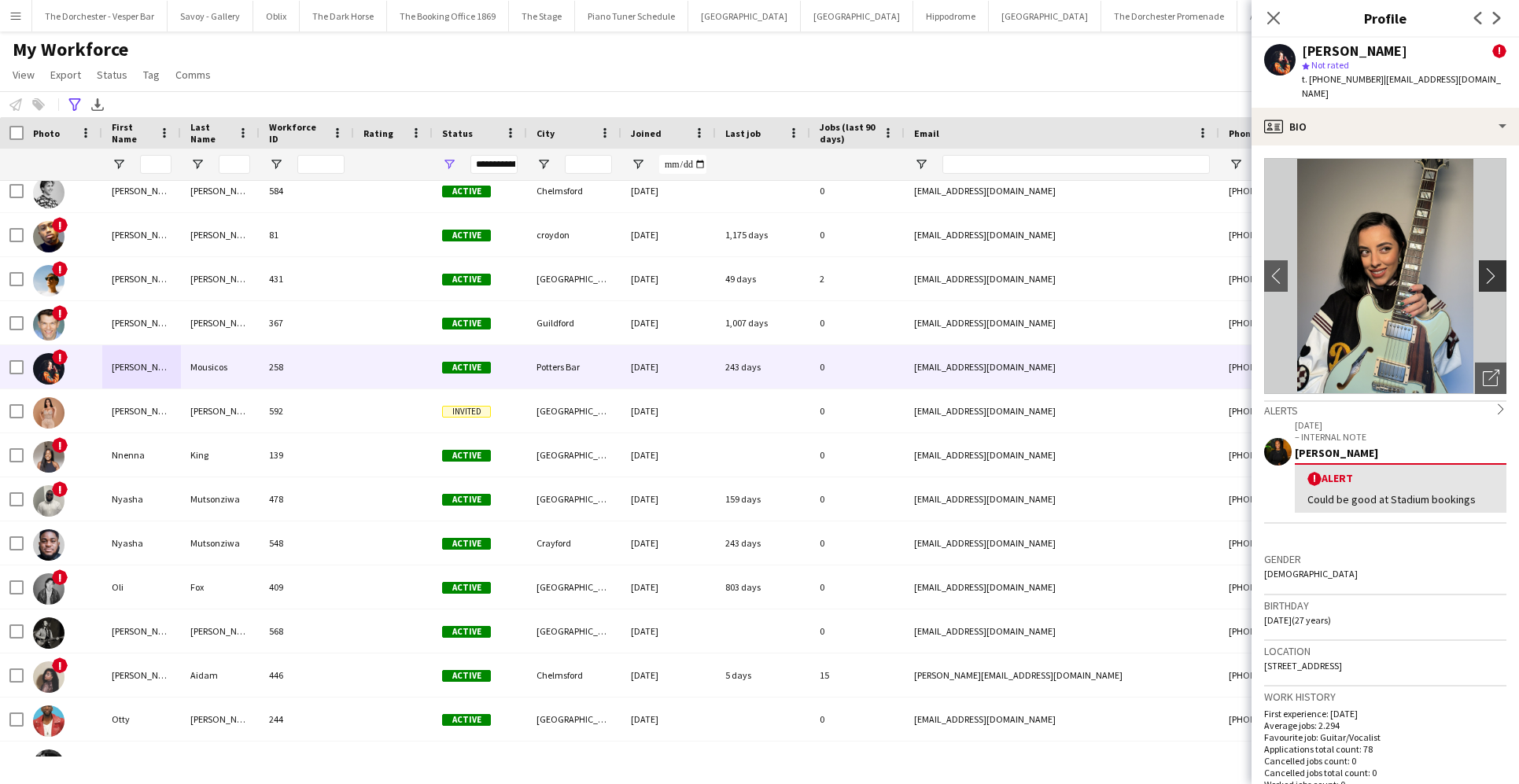
click at [1099, 267] on app-icon "chevron-right" at bounding box center [1494, 275] width 25 height 17
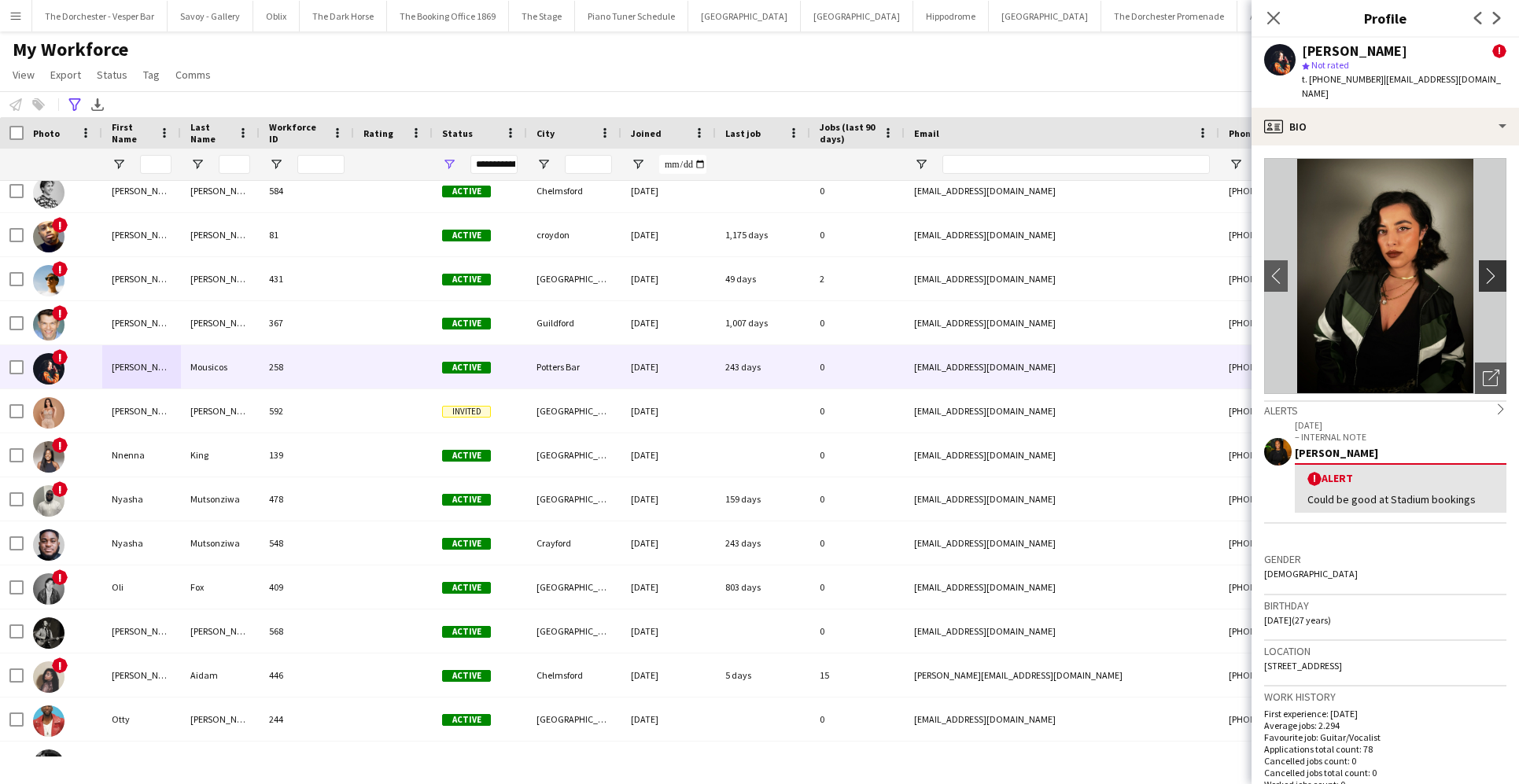
click at [1099, 267] on app-icon "chevron-right" at bounding box center [1494, 275] width 25 height 17
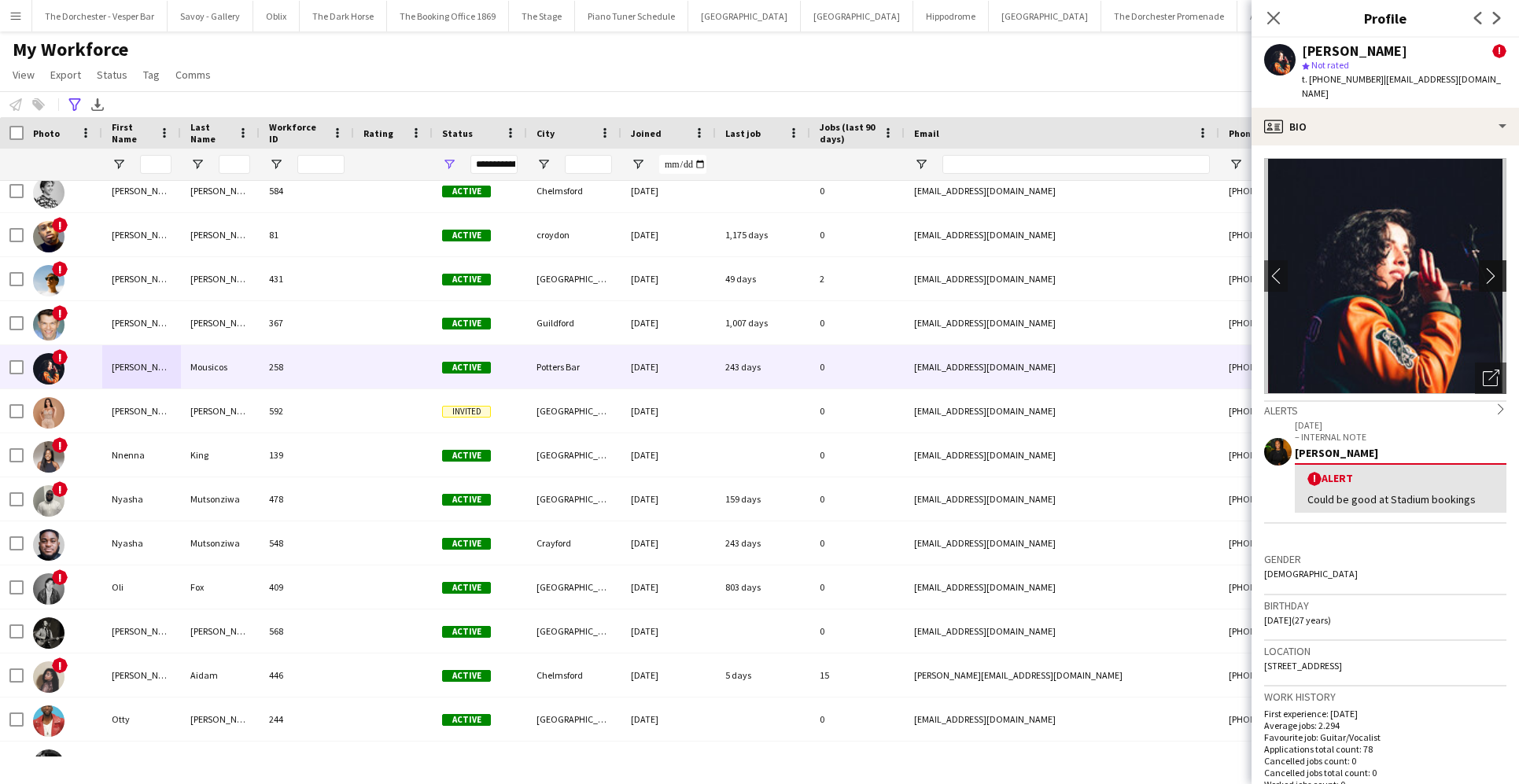
click at [1099, 267] on app-icon "chevron-right" at bounding box center [1494, 275] width 25 height 17
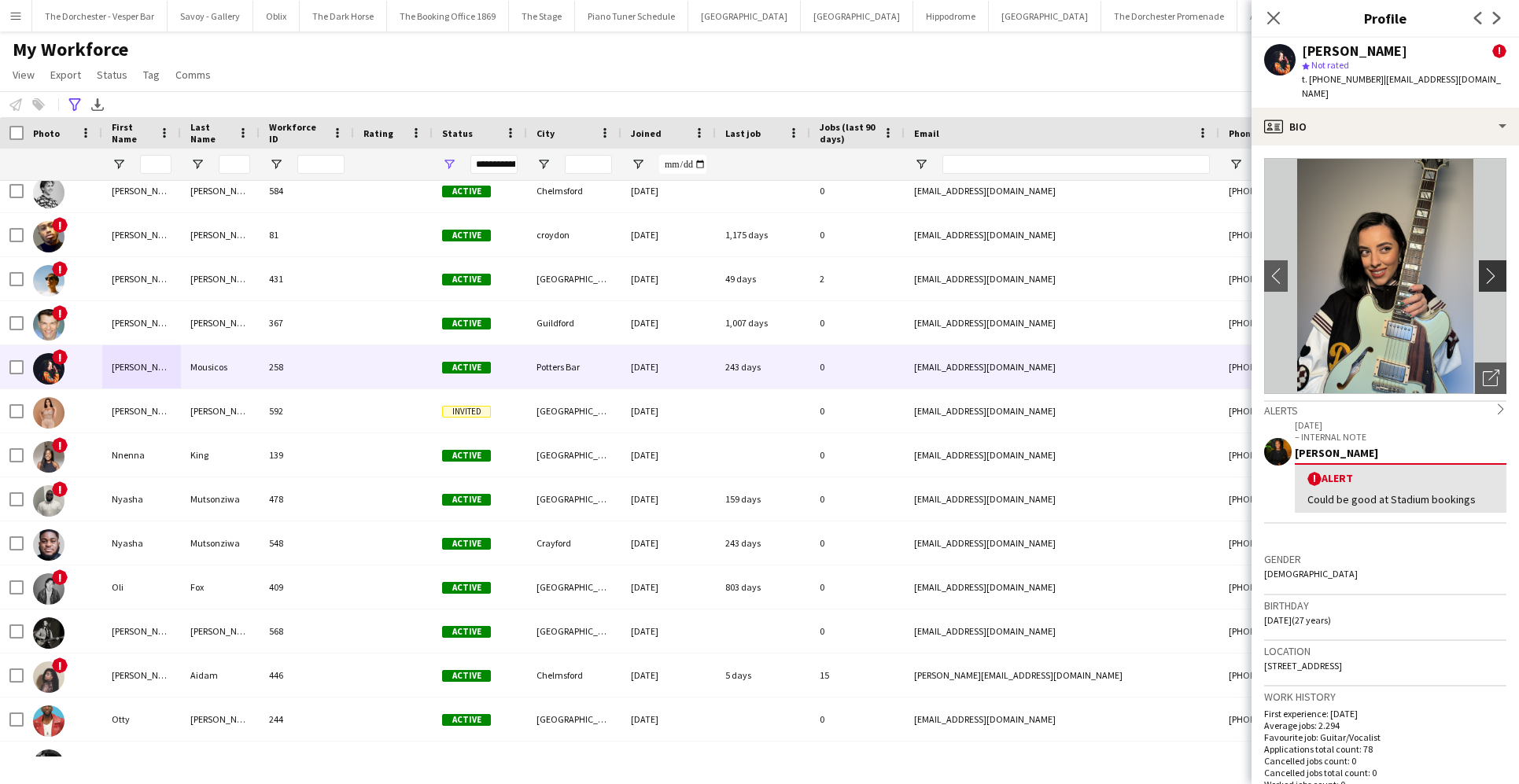
click at [1099, 267] on app-icon "chevron-right" at bounding box center [1494, 275] width 25 height 17
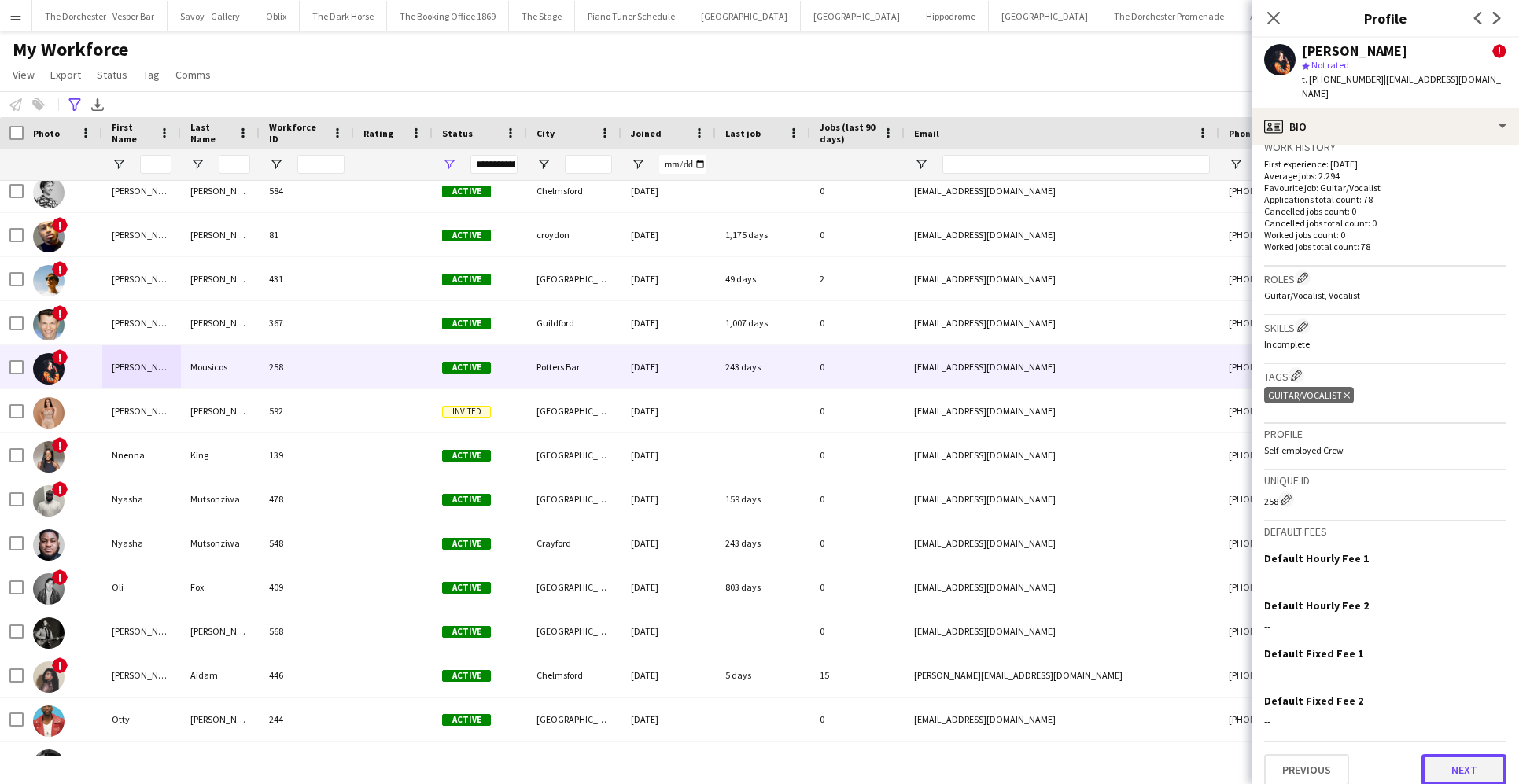
click at [1099, 757] on button "Next" at bounding box center [1463, 770] width 85 height 32
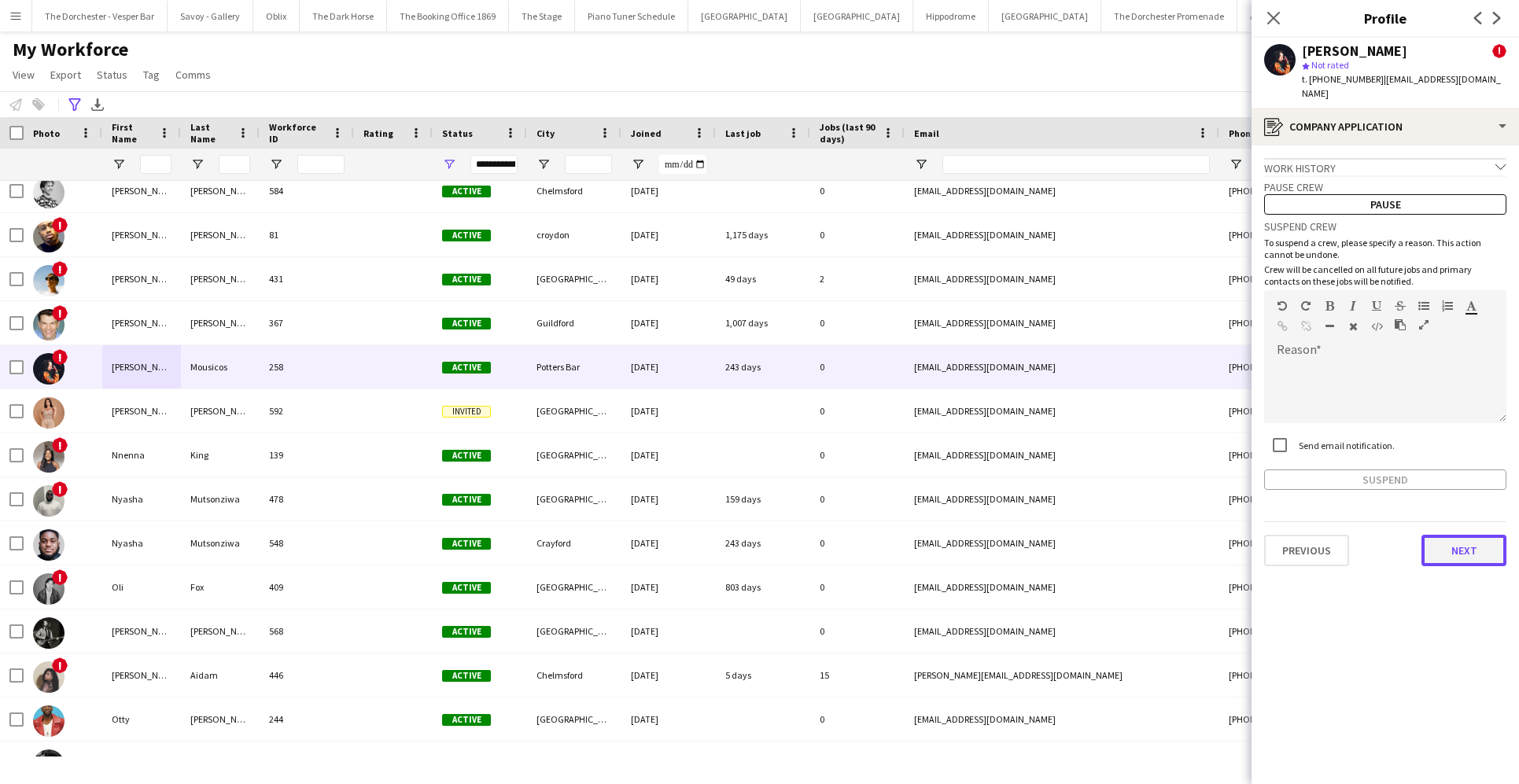
click at [1099, 547] on button "Next" at bounding box center [1463, 551] width 85 height 32
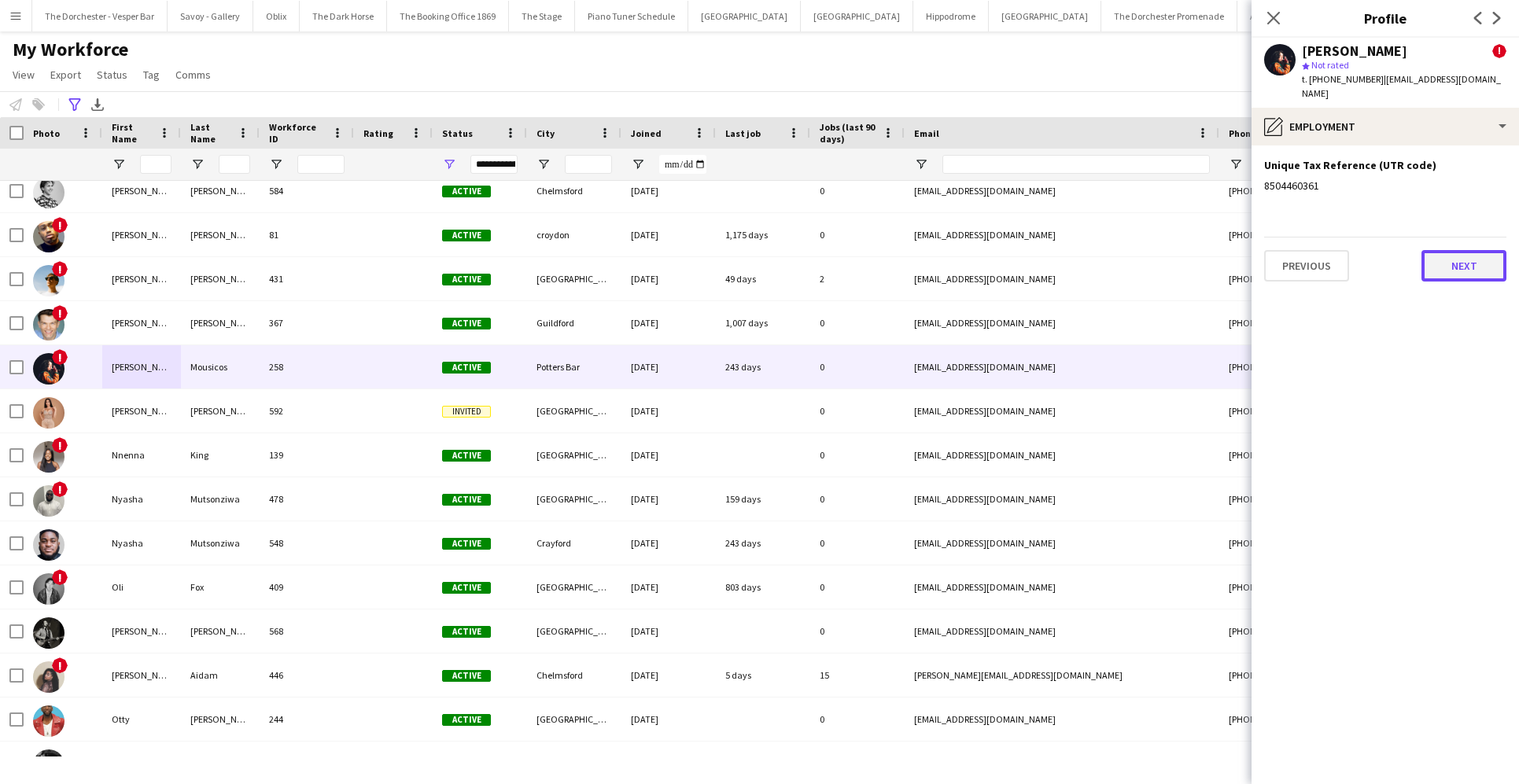
click at [1099, 250] on button "Next" at bounding box center [1463, 266] width 85 height 32
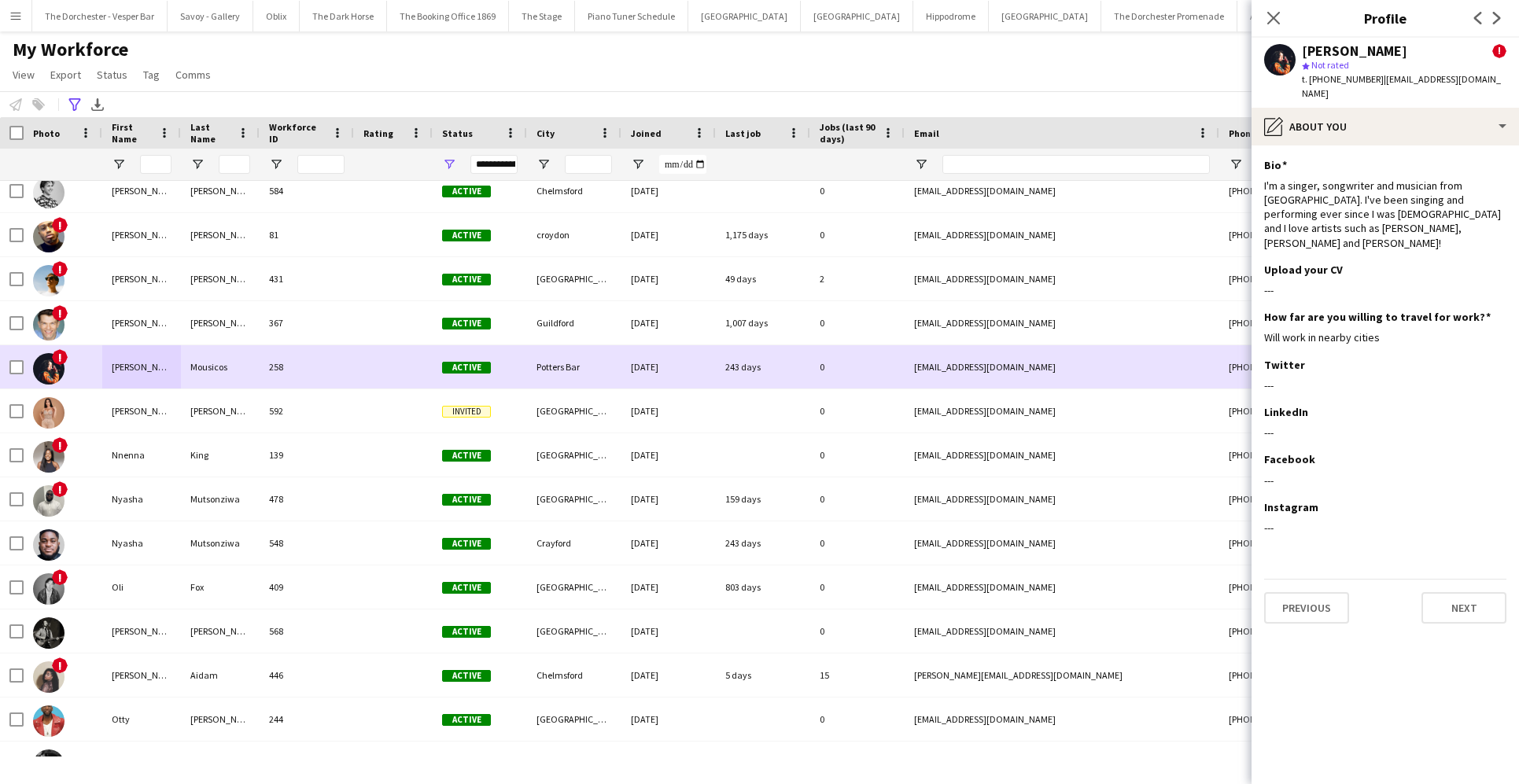
click at [197, 363] on div "Mousicos" at bounding box center [220, 367] width 79 height 43
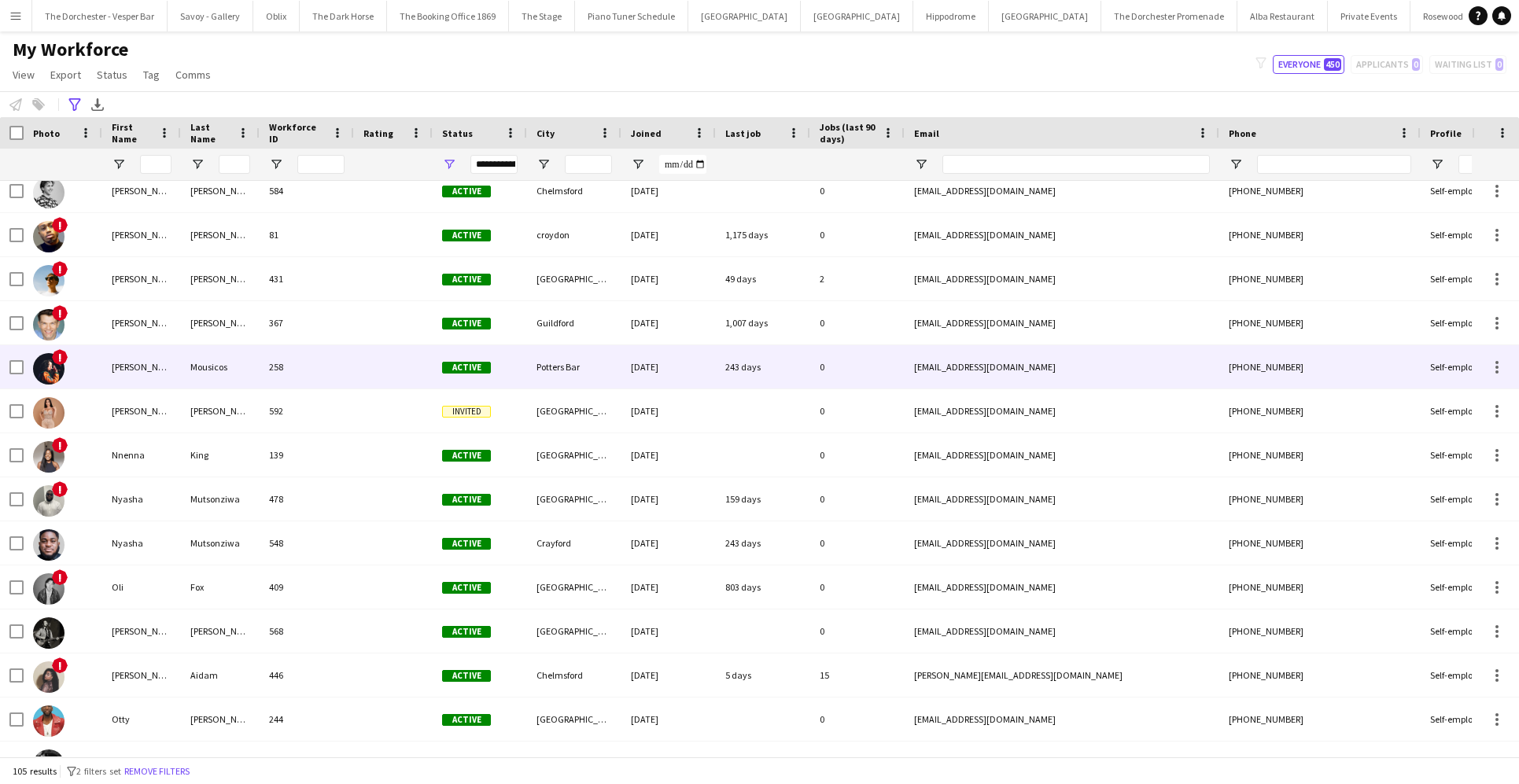
click at [252, 372] on div "Mousicos" at bounding box center [220, 367] width 79 height 43
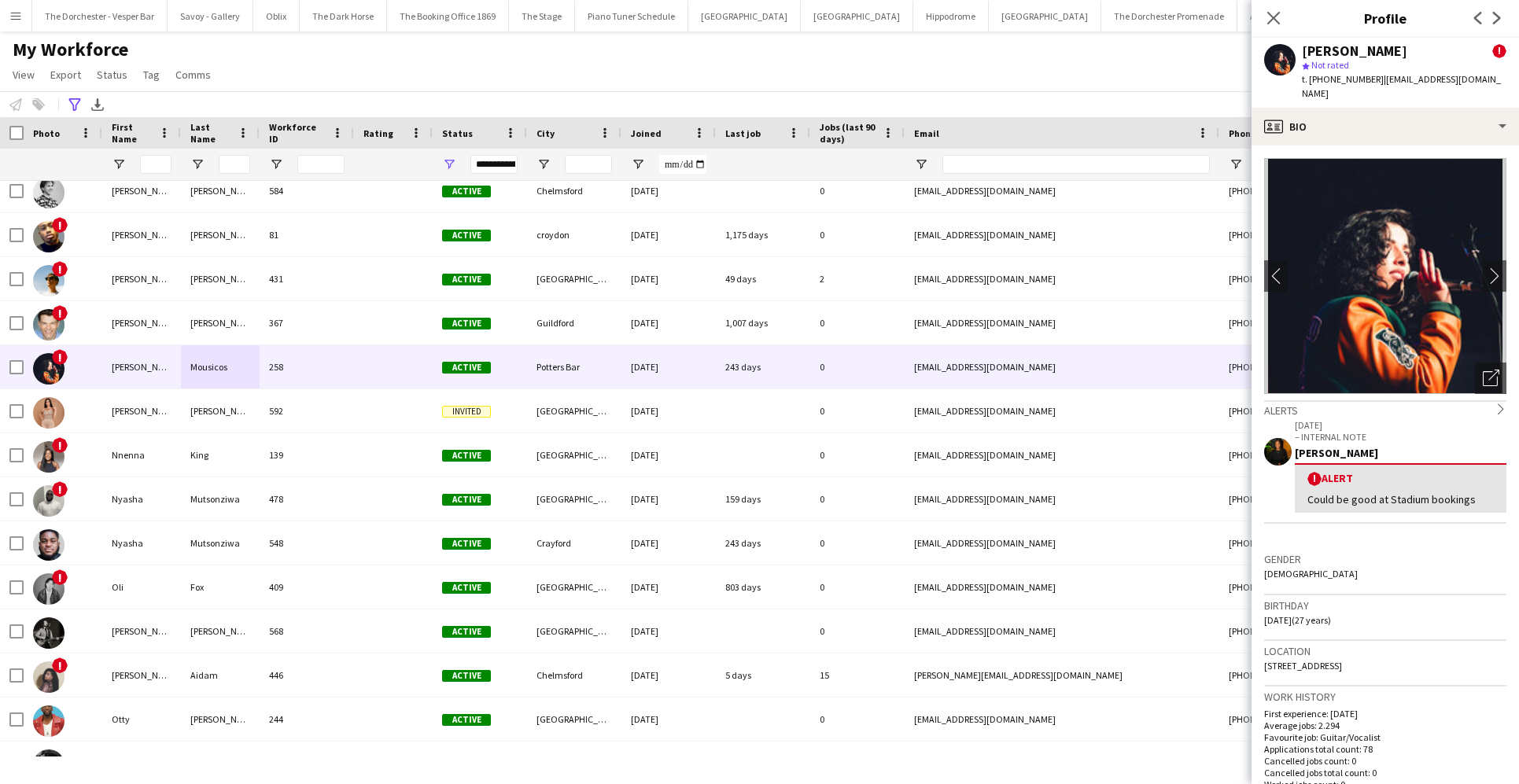
drag, startPoint x: 1397, startPoint y: 52, endPoint x: 1302, endPoint y: 53, distance: 95.0
click at [1099, 53] on div "Nicola Mousicos" at bounding box center [1354, 51] width 105 height 14
copy div "Nicola Mousicos"
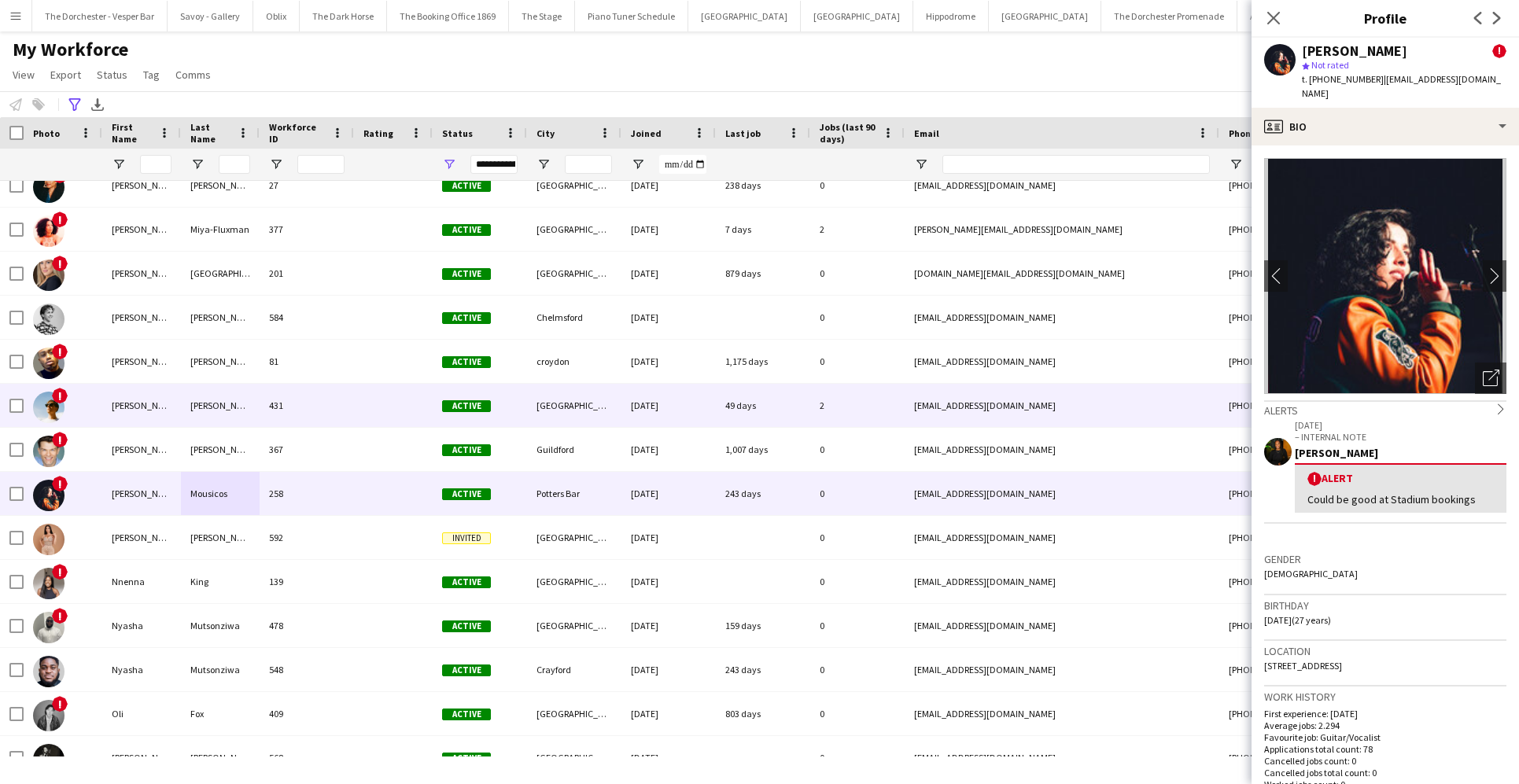
scroll to position [3171, 0]
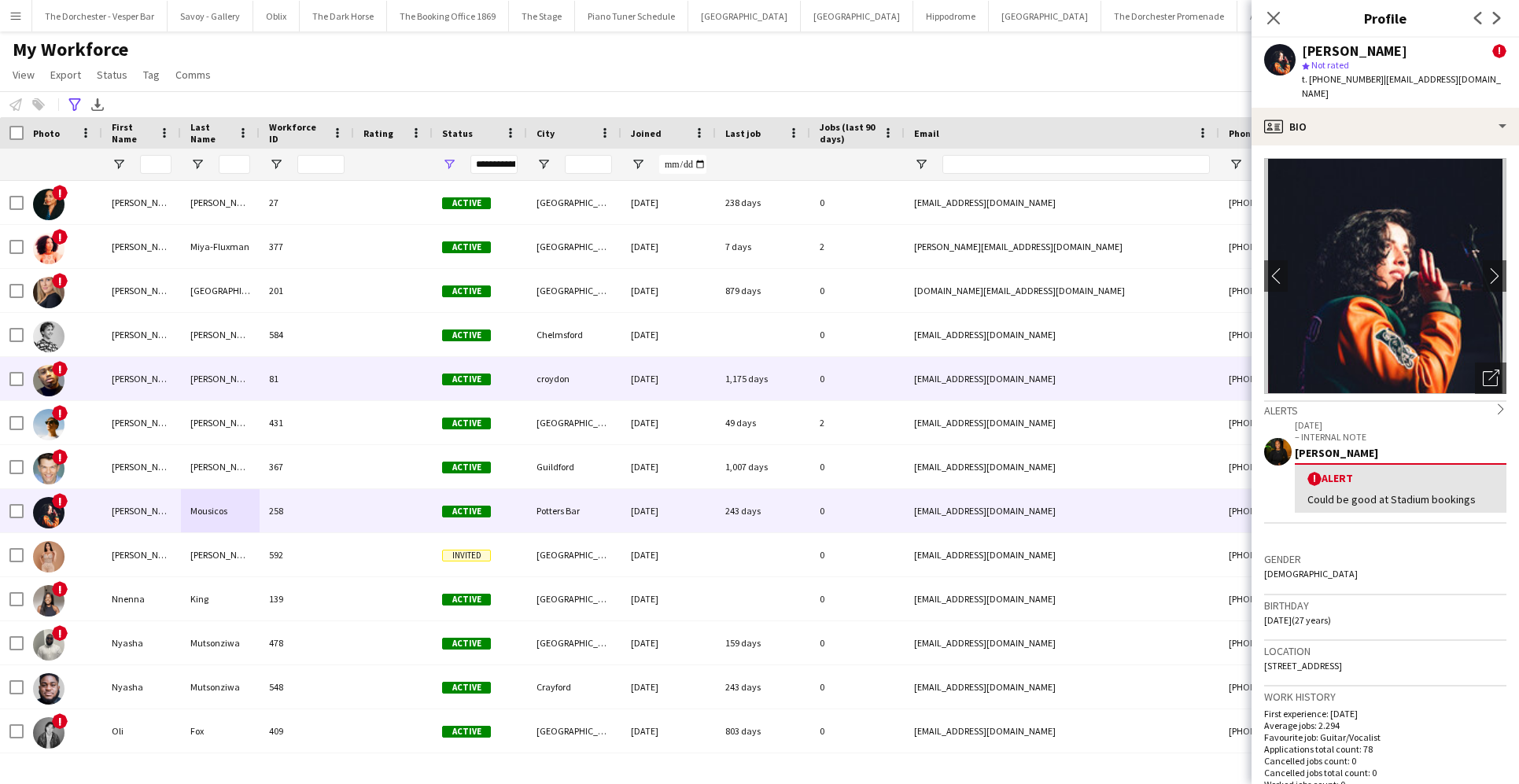
click at [162, 391] on div "Nathaniel" at bounding box center [141, 379] width 79 height 43
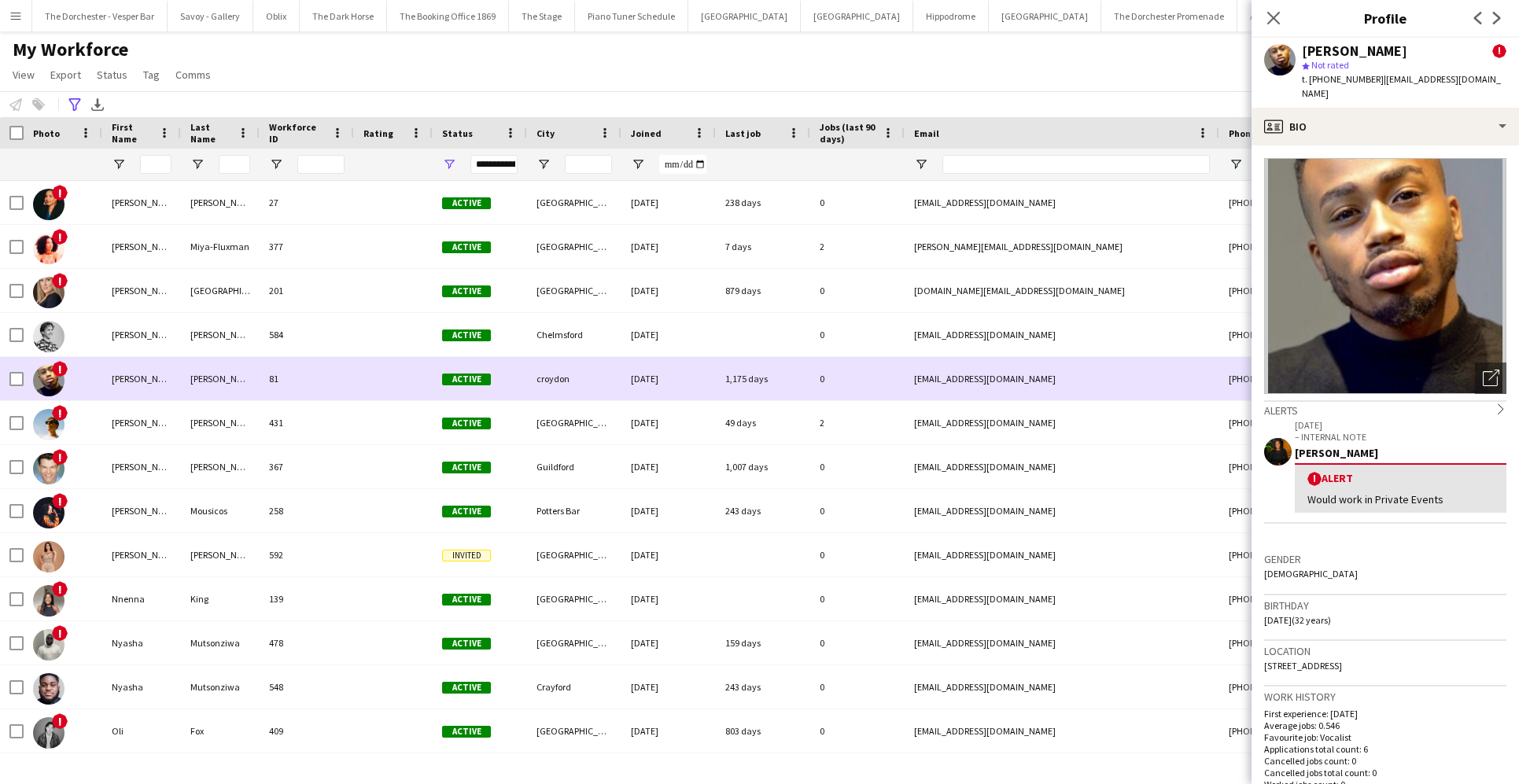
scroll to position [3150, 0]
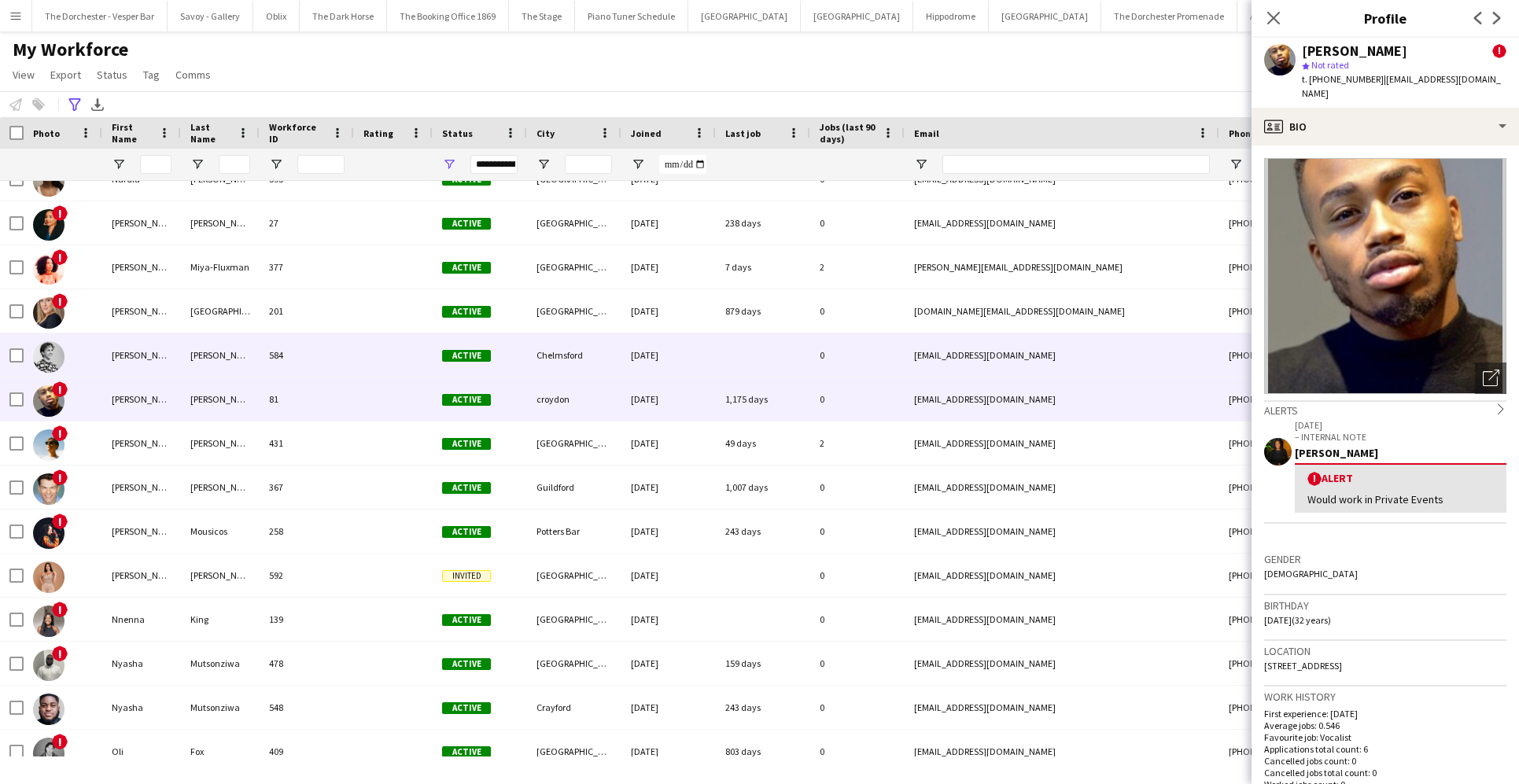
click at [154, 371] on div "Nathan" at bounding box center [141, 355] width 79 height 43
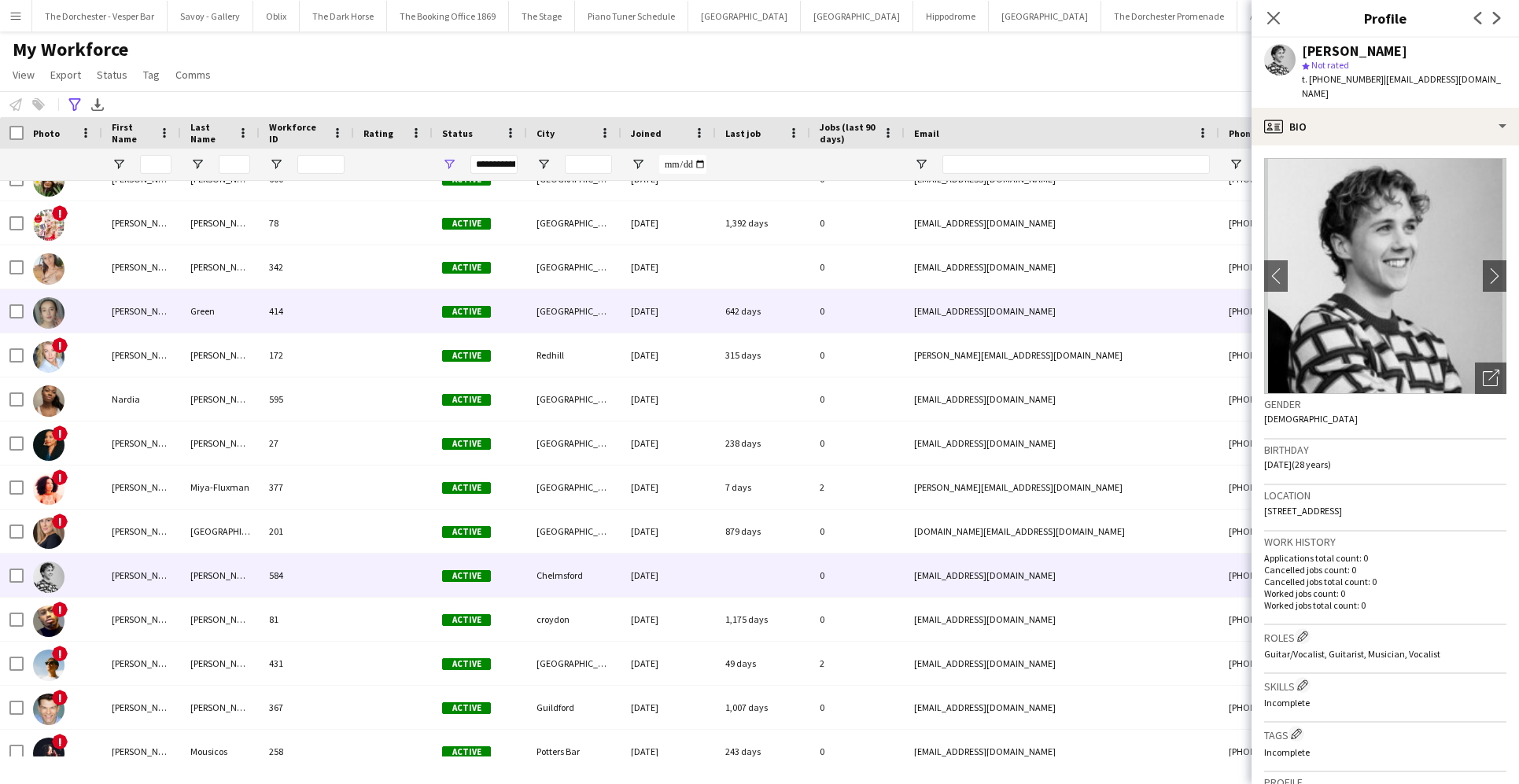
scroll to position [2918, 0]
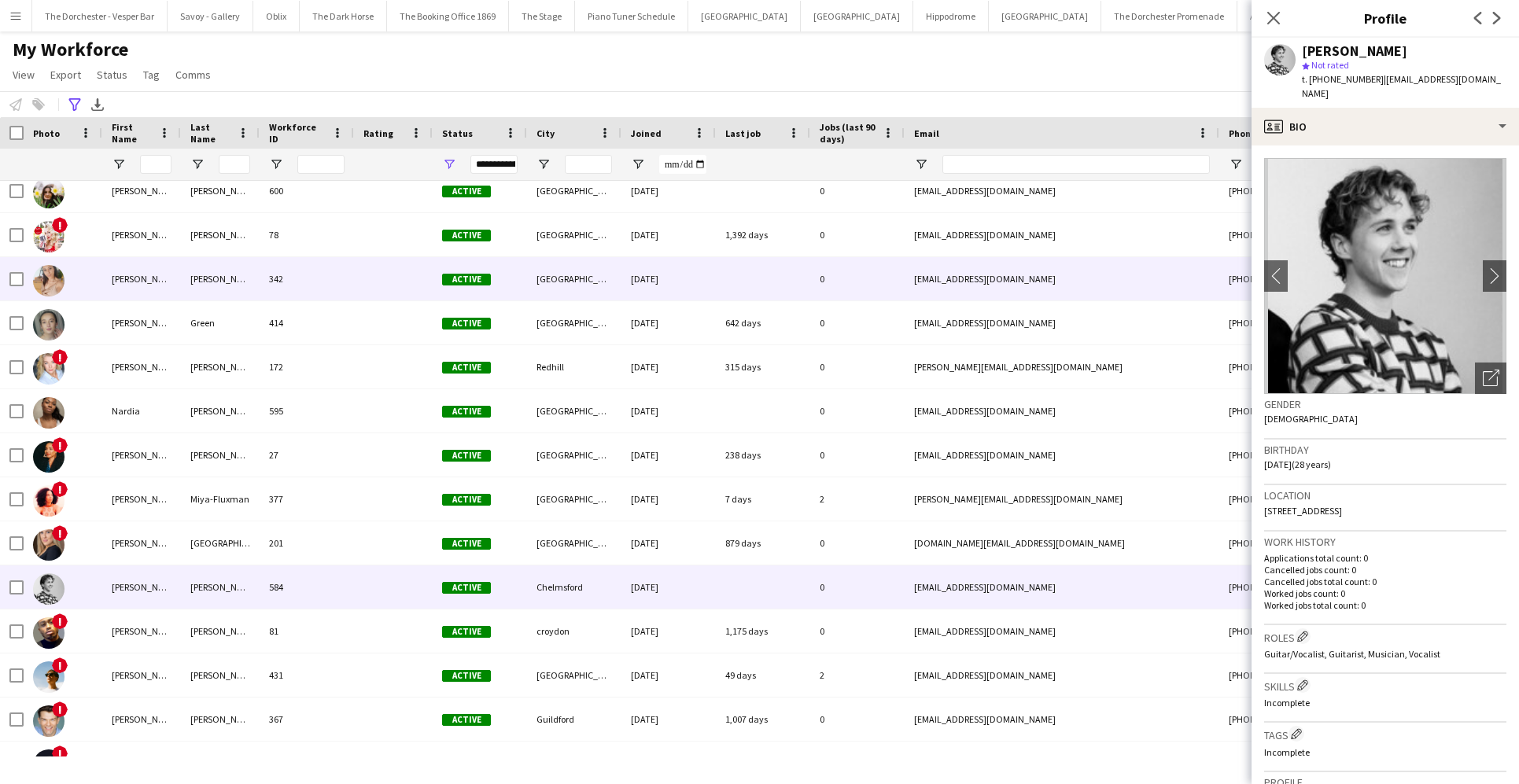
click at [176, 295] on div "Melissa" at bounding box center [141, 279] width 79 height 43
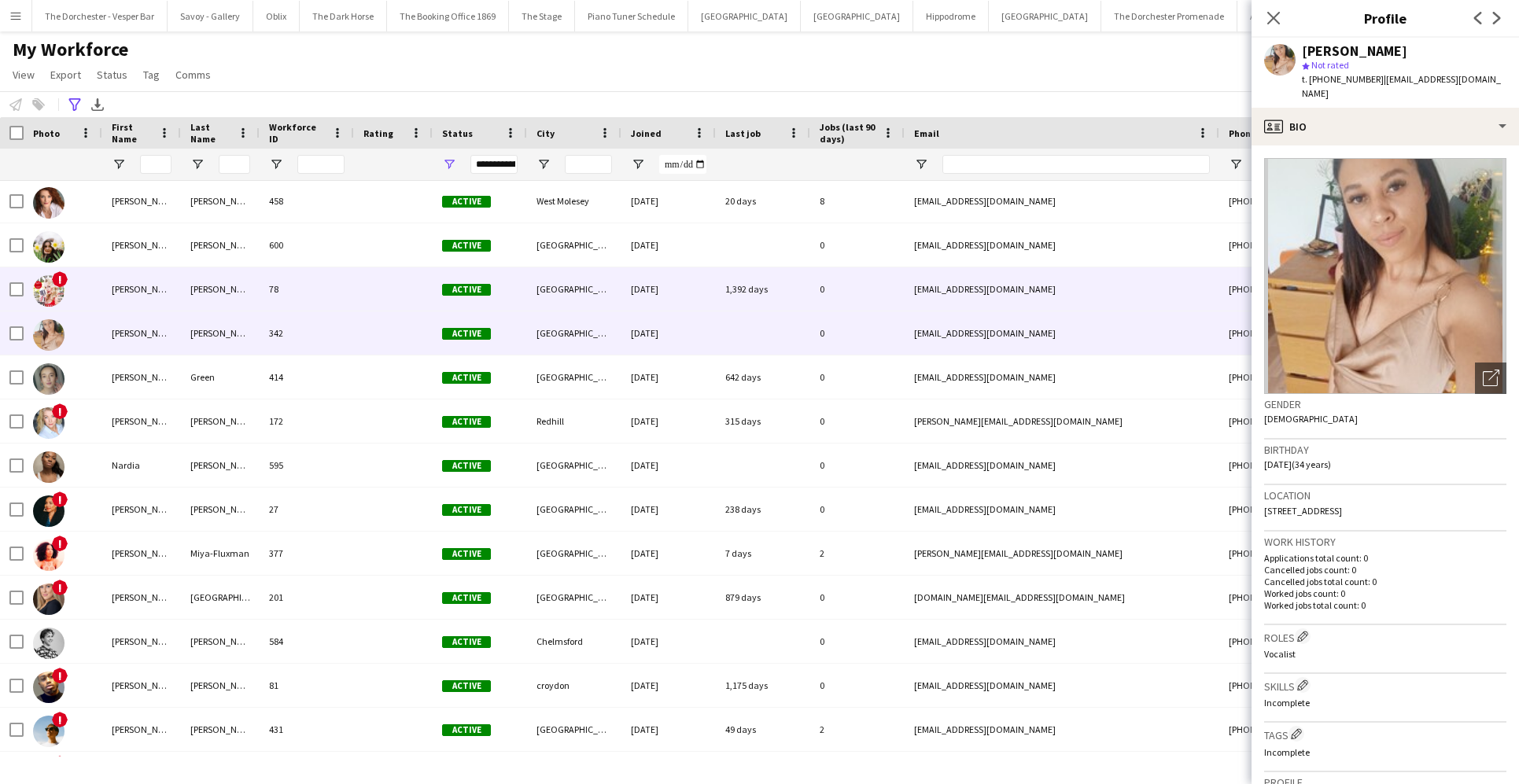
scroll to position [2861, 0]
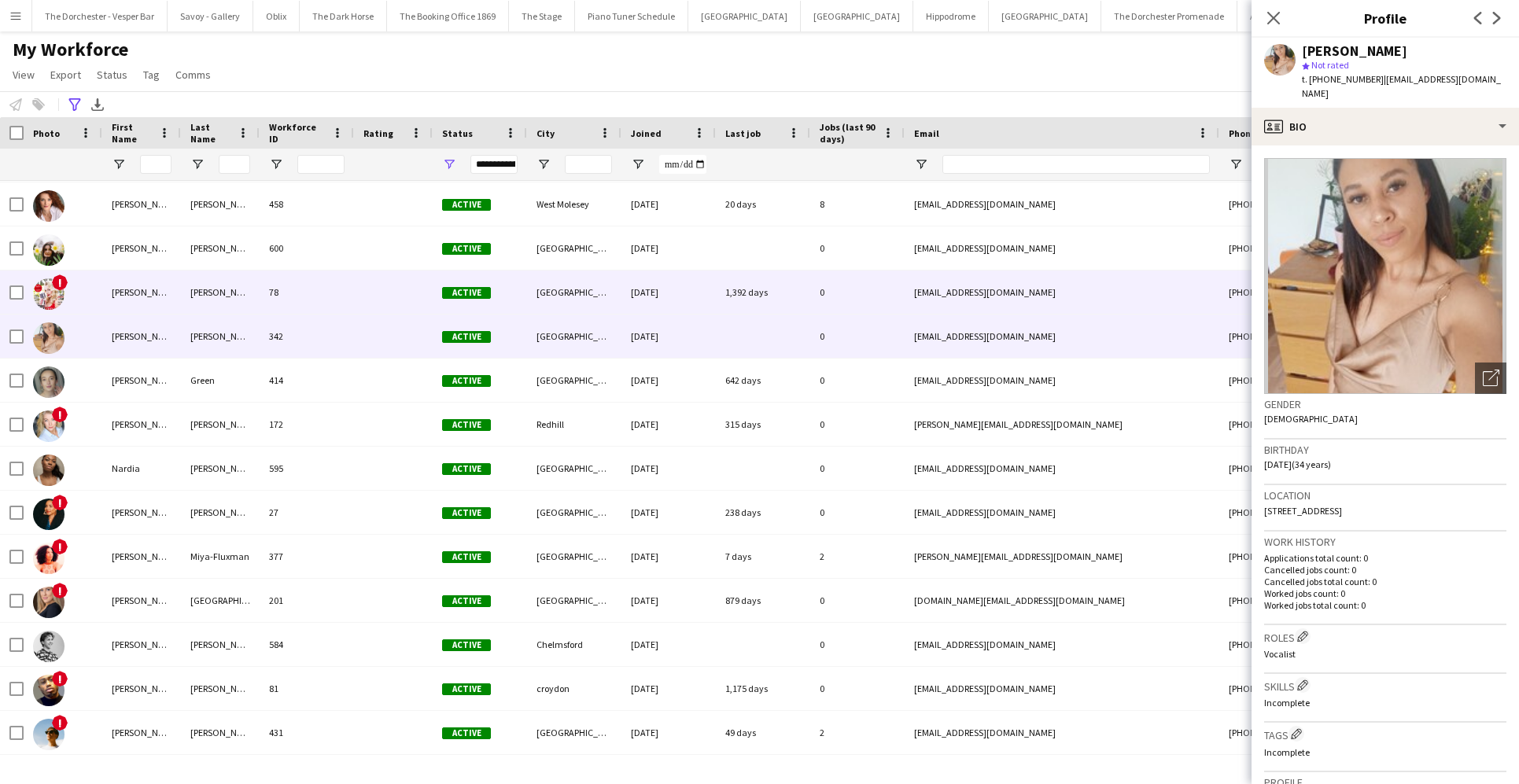
click at [141, 283] on div "Megan" at bounding box center [141, 292] width 79 height 43
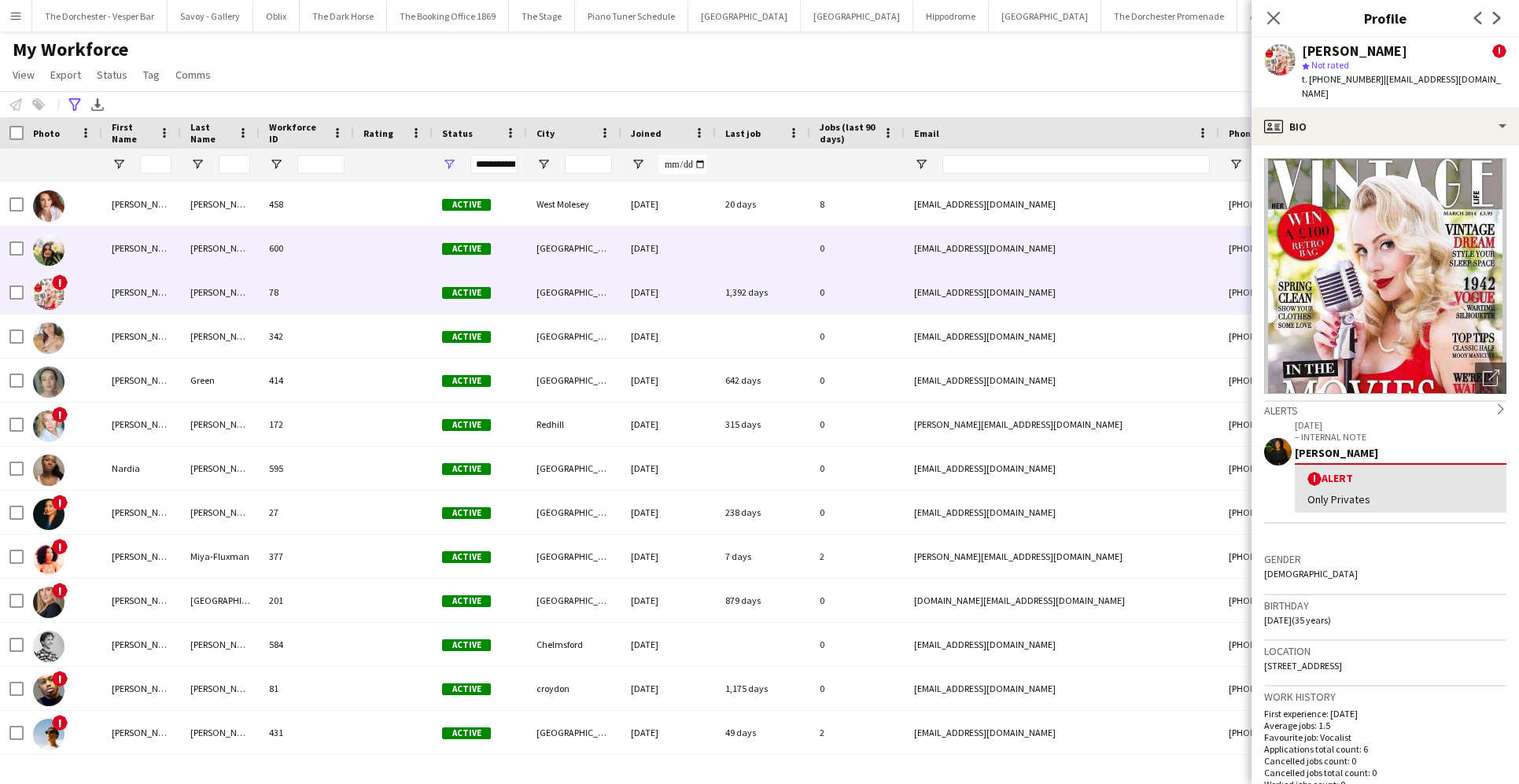
click at [154, 255] on div "Martha" at bounding box center [141, 248] width 79 height 43
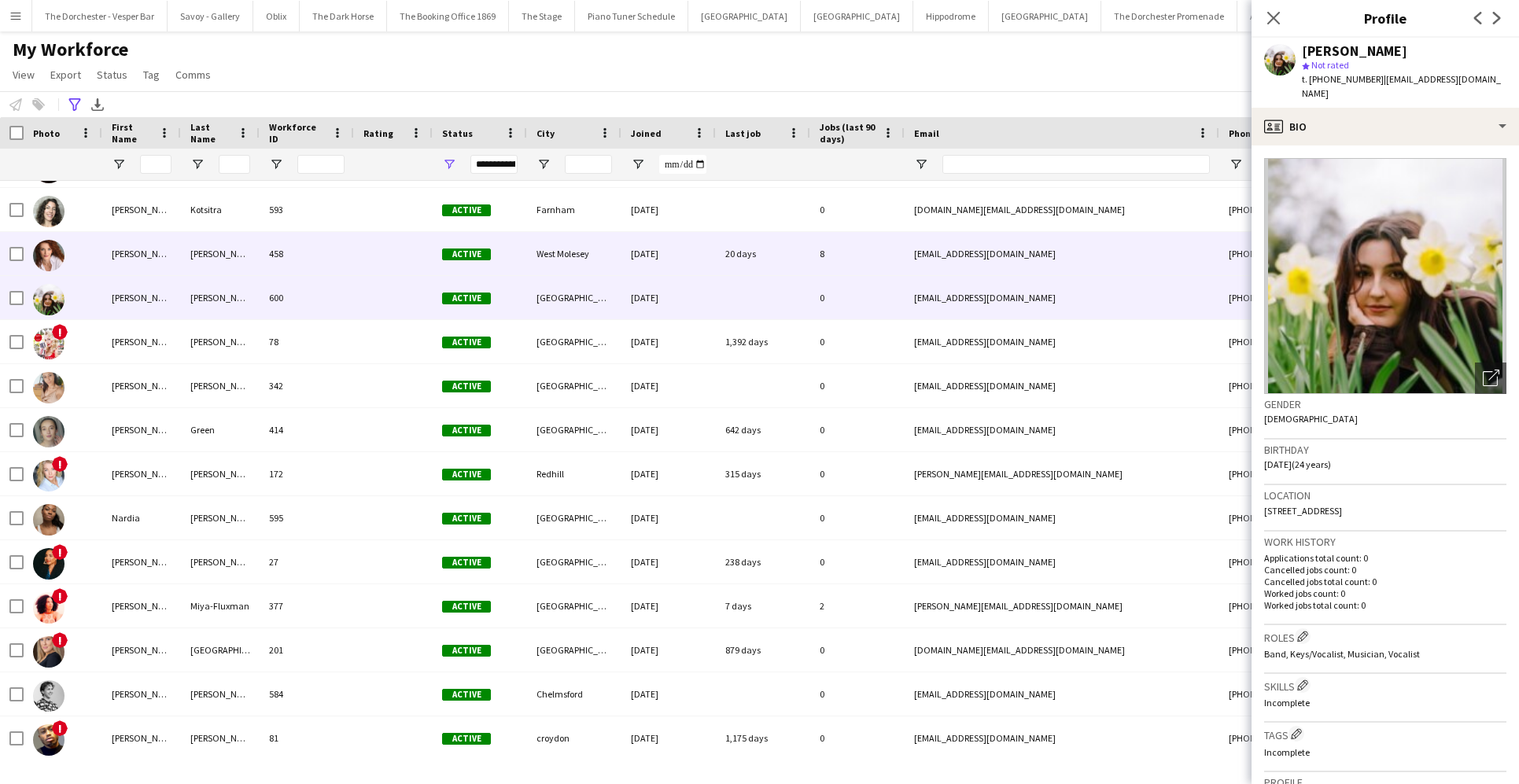
click at [154, 247] on div "Maggie" at bounding box center [141, 253] width 79 height 43
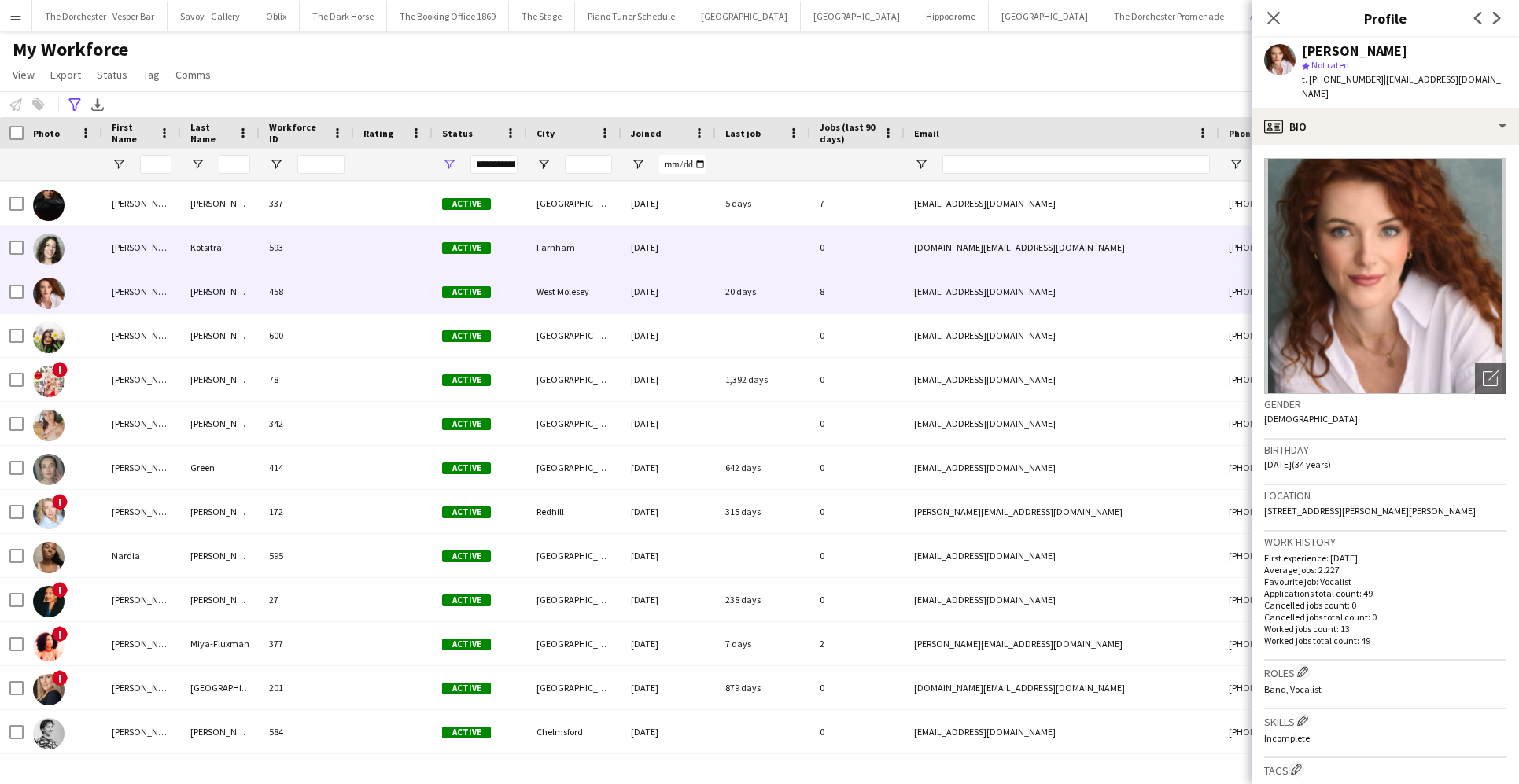
click at [154, 247] on div "Lydia" at bounding box center [141, 248] width 79 height 43
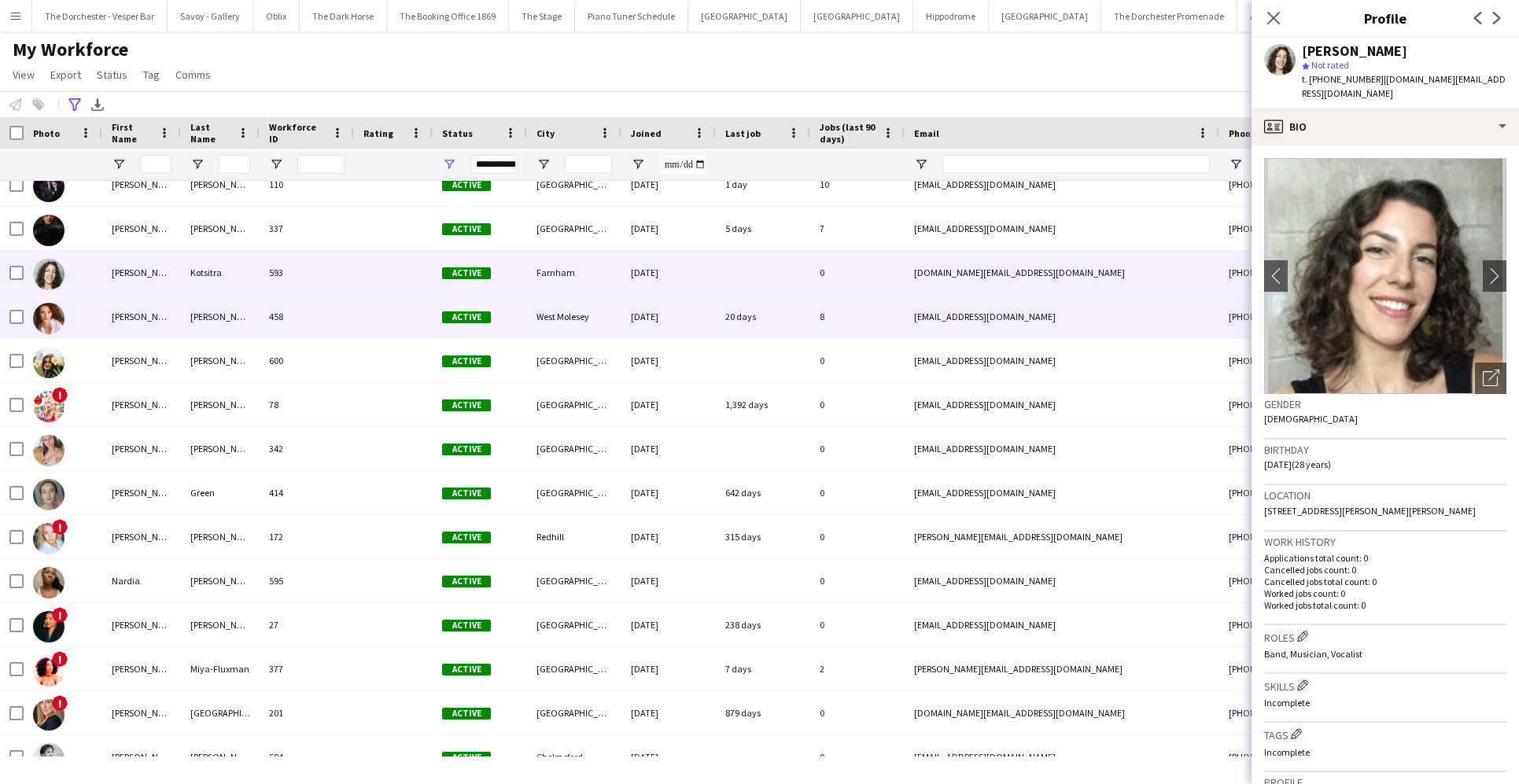
click at [160, 314] on div "Maggie" at bounding box center [141, 317] width 79 height 43
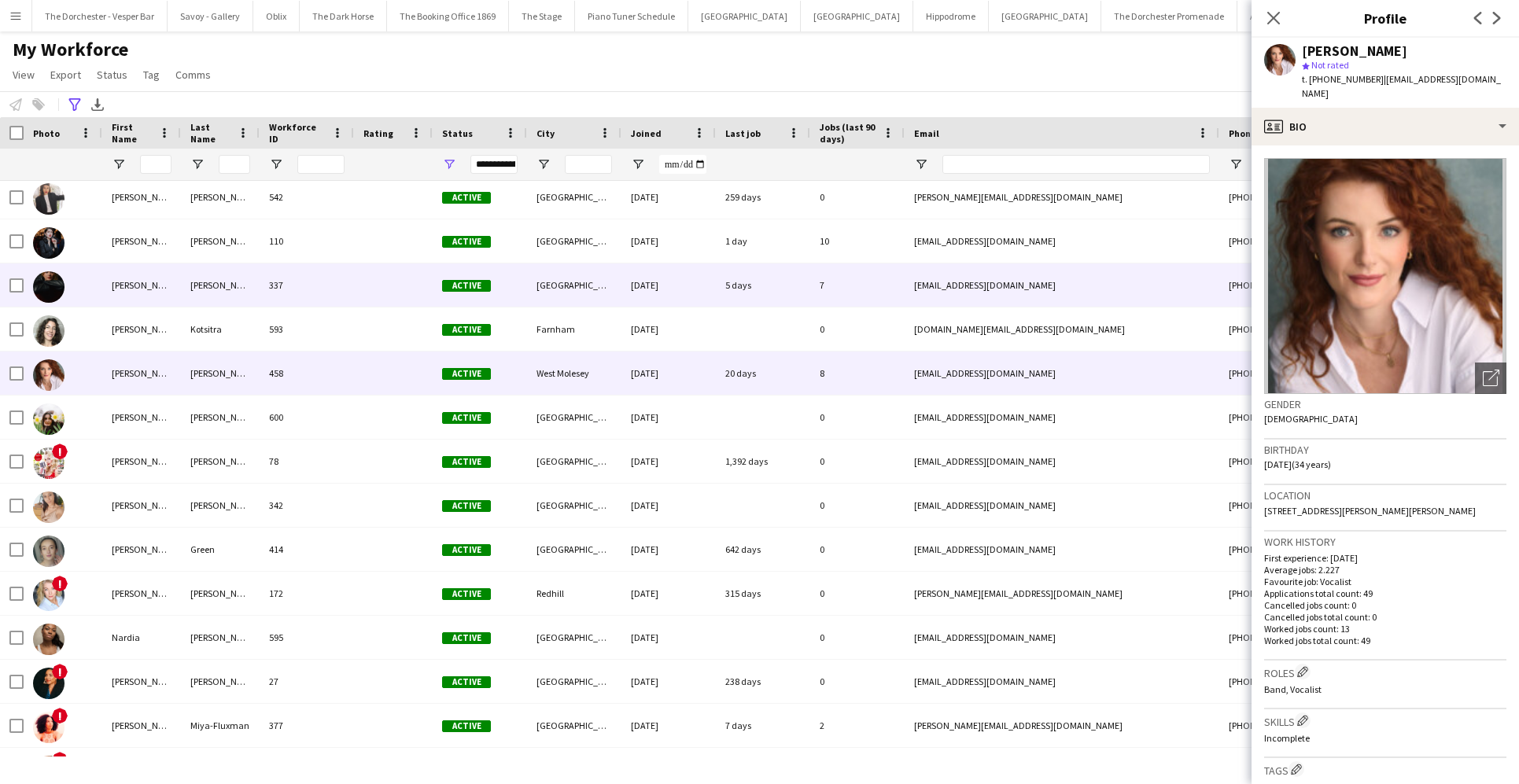
click at [162, 289] on div "Lydia" at bounding box center [141, 285] width 79 height 43
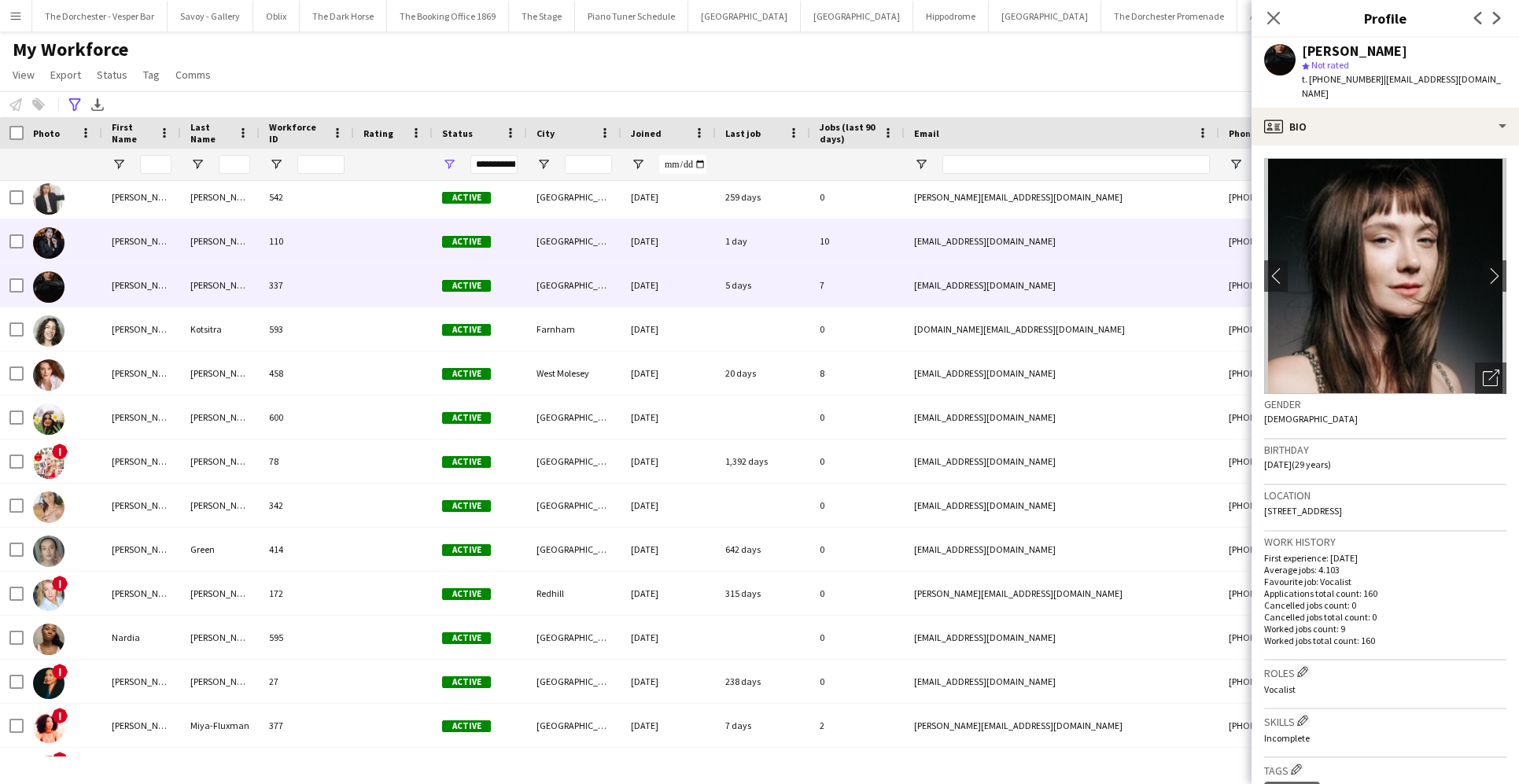
click at [162, 252] on div "Lucy" at bounding box center [141, 241] width 79 height 43
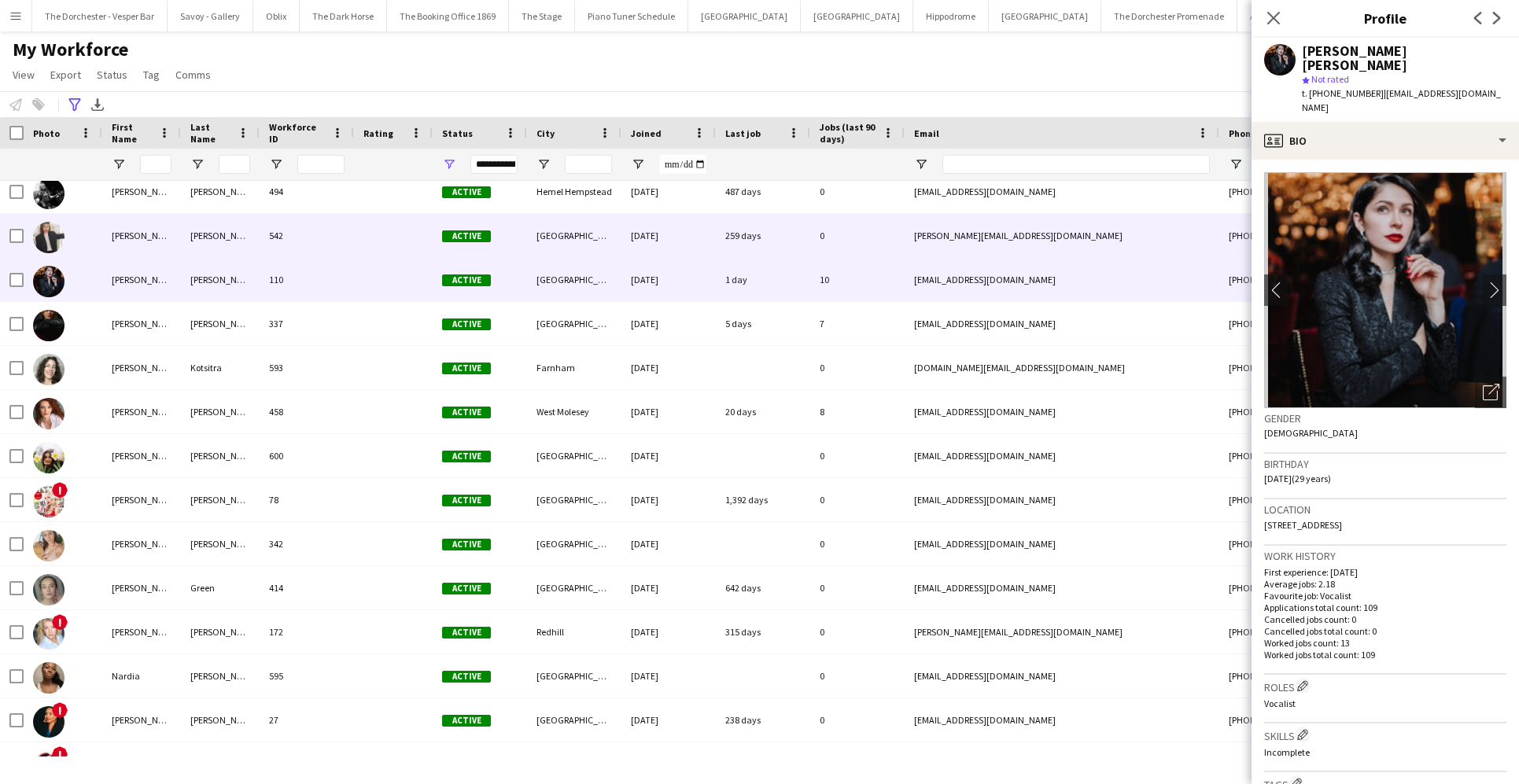
click at [162, 249] on div "Lucy" at bounding box center [141, 236] width 79 height 43
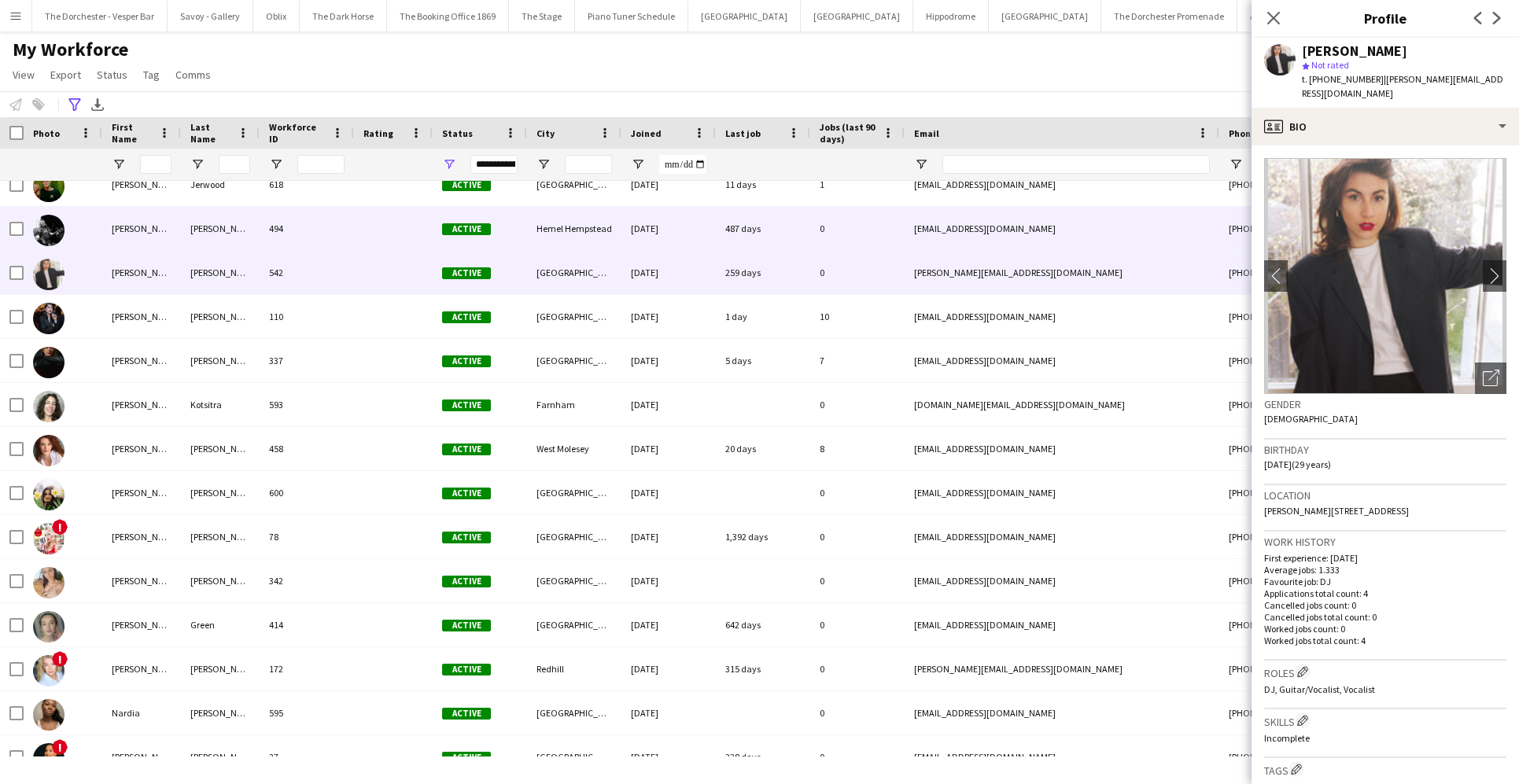
click at [162, 240] on div "Louise" at bounding box center [141, 228] width 79 height 43
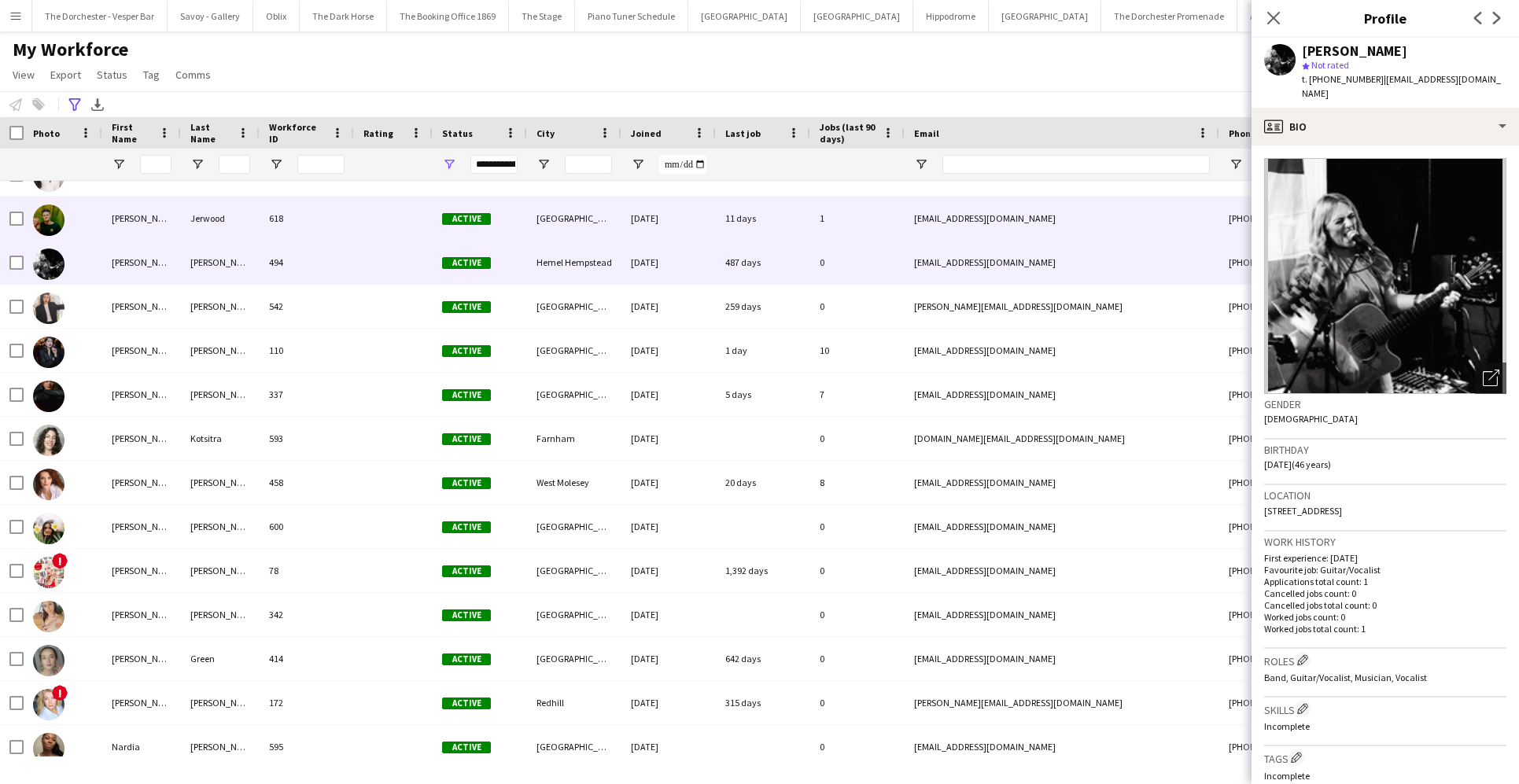
click at [162, 220] on div "Lloyd" at bounding box center [141, 218] width 79 height 43
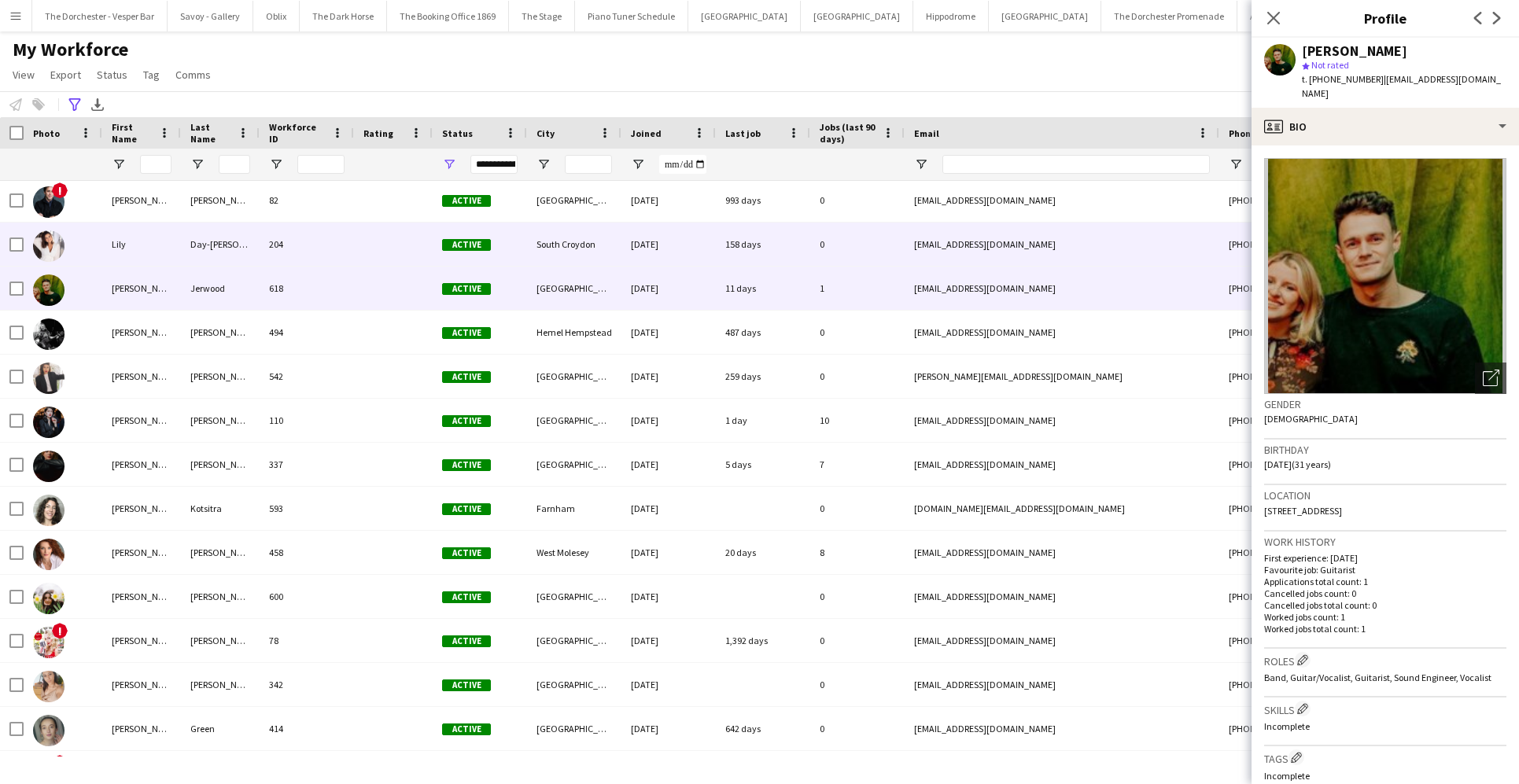
click at [158, 240] on div "Lily" at bounding box center [141, 244] width 79 height 43
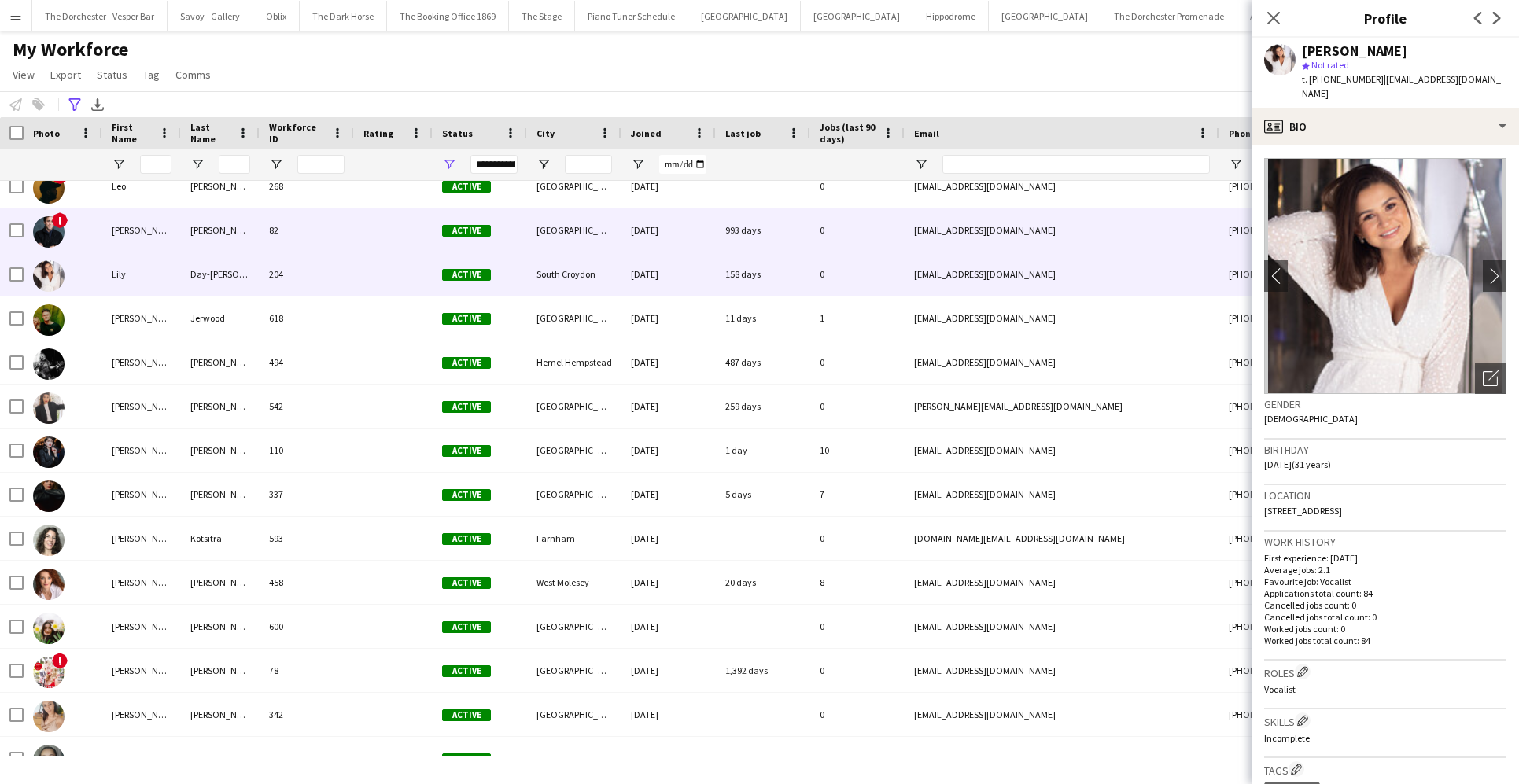
click at [157, 231] on div "Leon" at bounding box center [141, 230] width 79 height 43
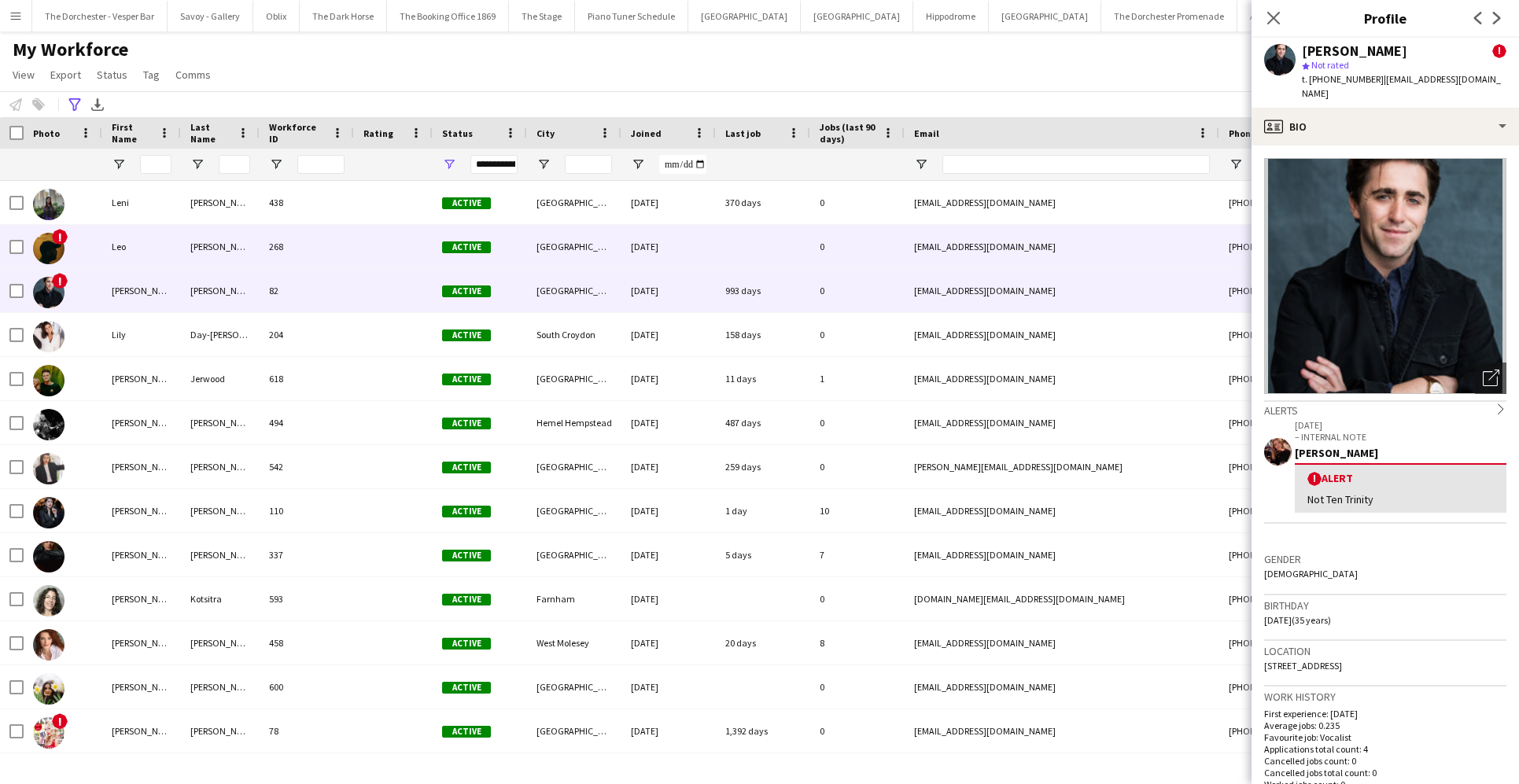
click at [157, 231] on div "Leo" at bounding box center [141, 247] width 79 height 43
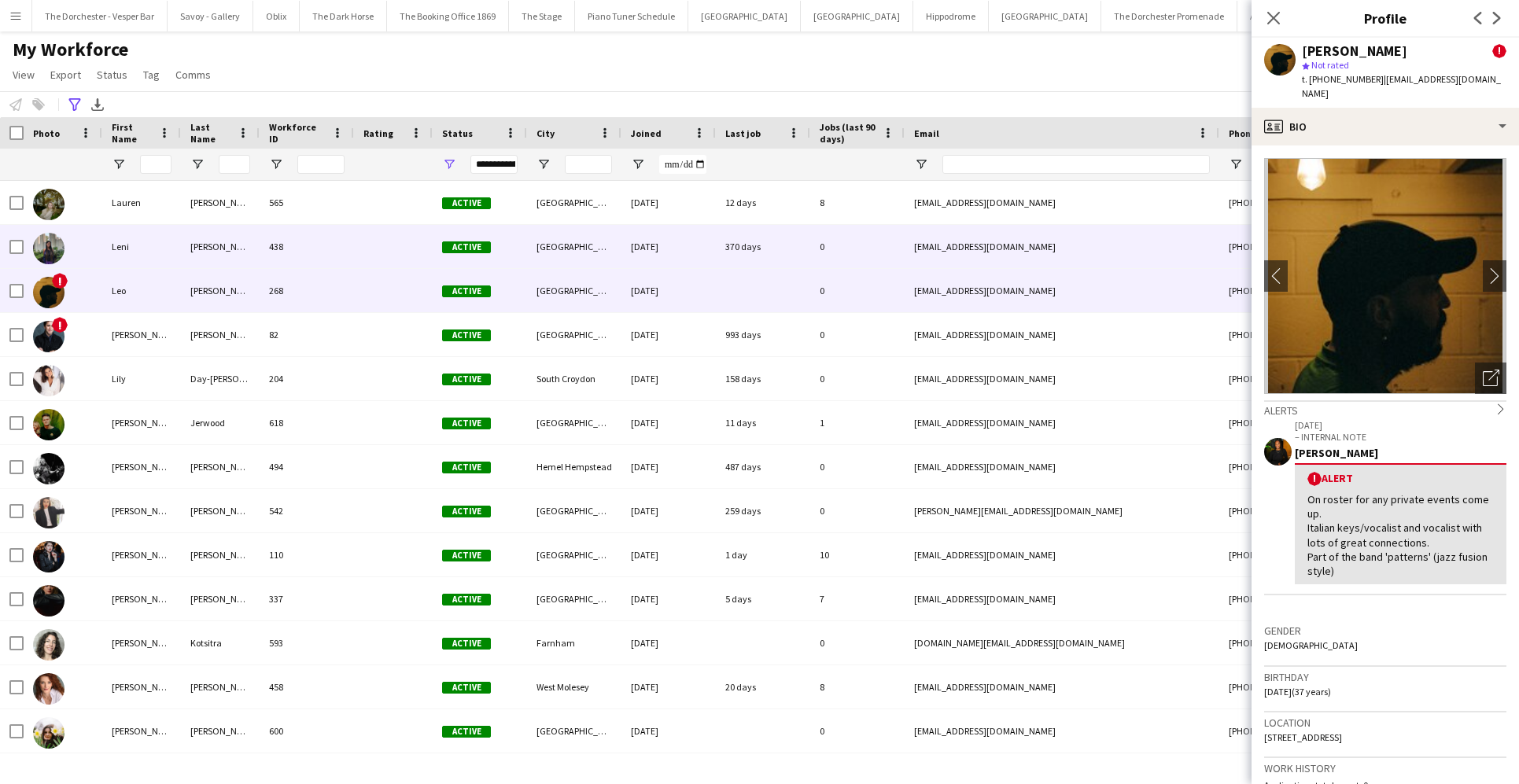
click at [156, 233] on div "Leni" at bounding box center [141, 247] width 79 height 43
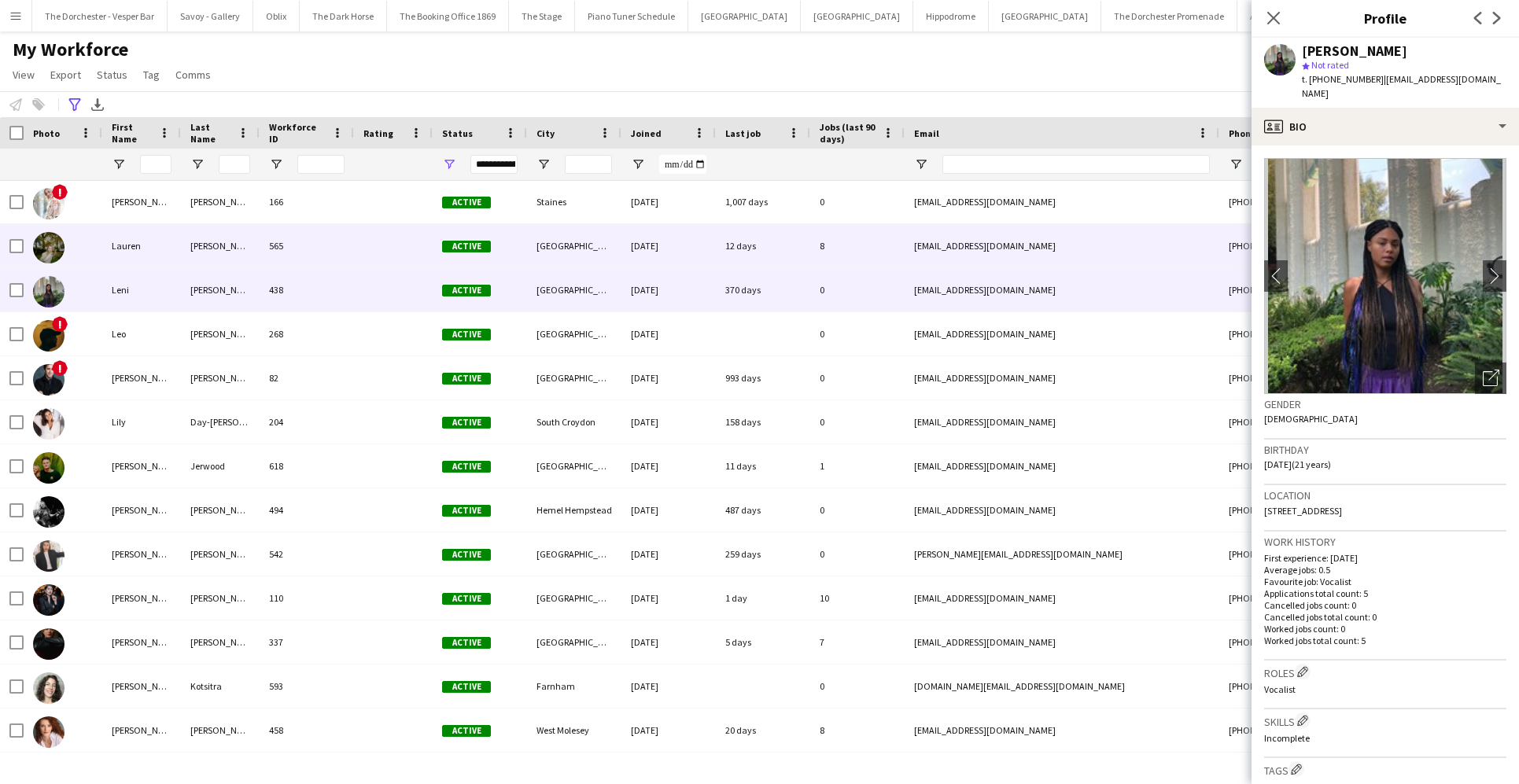
click at [166, 233] on div "Lauren" at bounding box center [141, 246] width 79 height 43
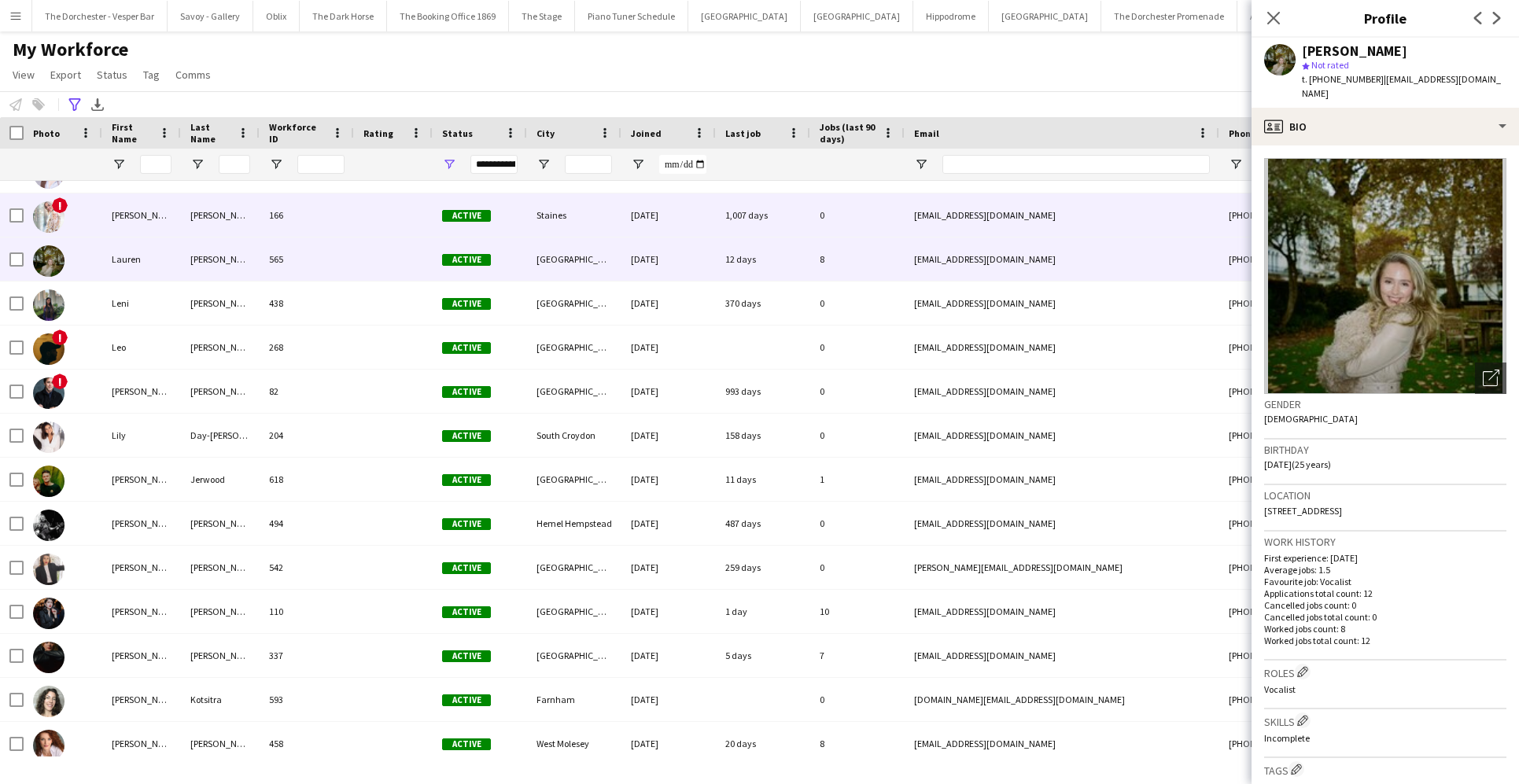
click at [159, 220] on div "Laura" at bounding box center [141, 215] width 79 height 43
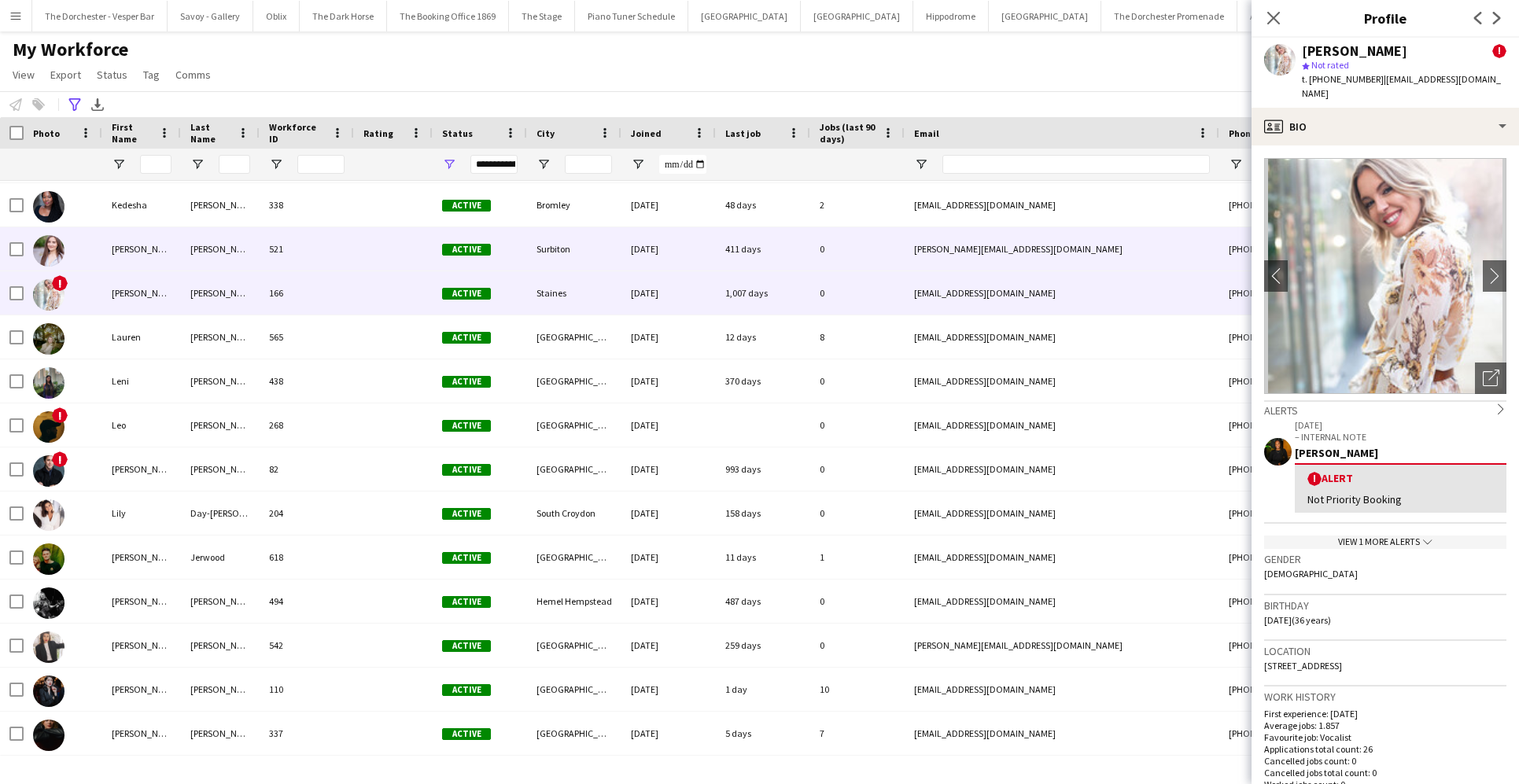
click at [166, 258] on div "Kristina" at bounding box center [141, 249] width 79 height 43
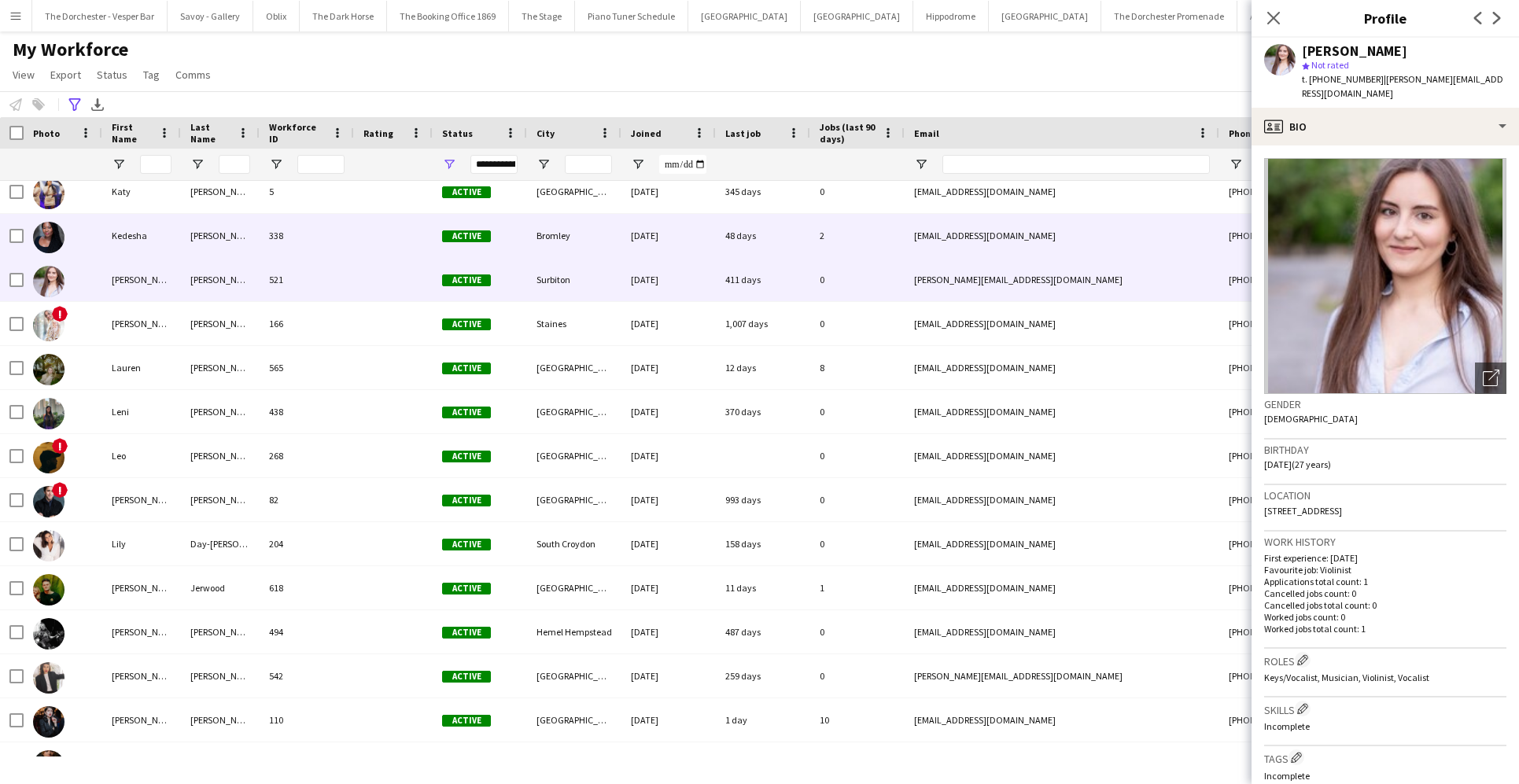
click at [166, 257] on div "Kedesha Charles 338 Active Bromley 29-06-2022 48 days 2 kedesha_c@hotmail.co.uk…" at bounding box center [841, 236] width 1681 height 44
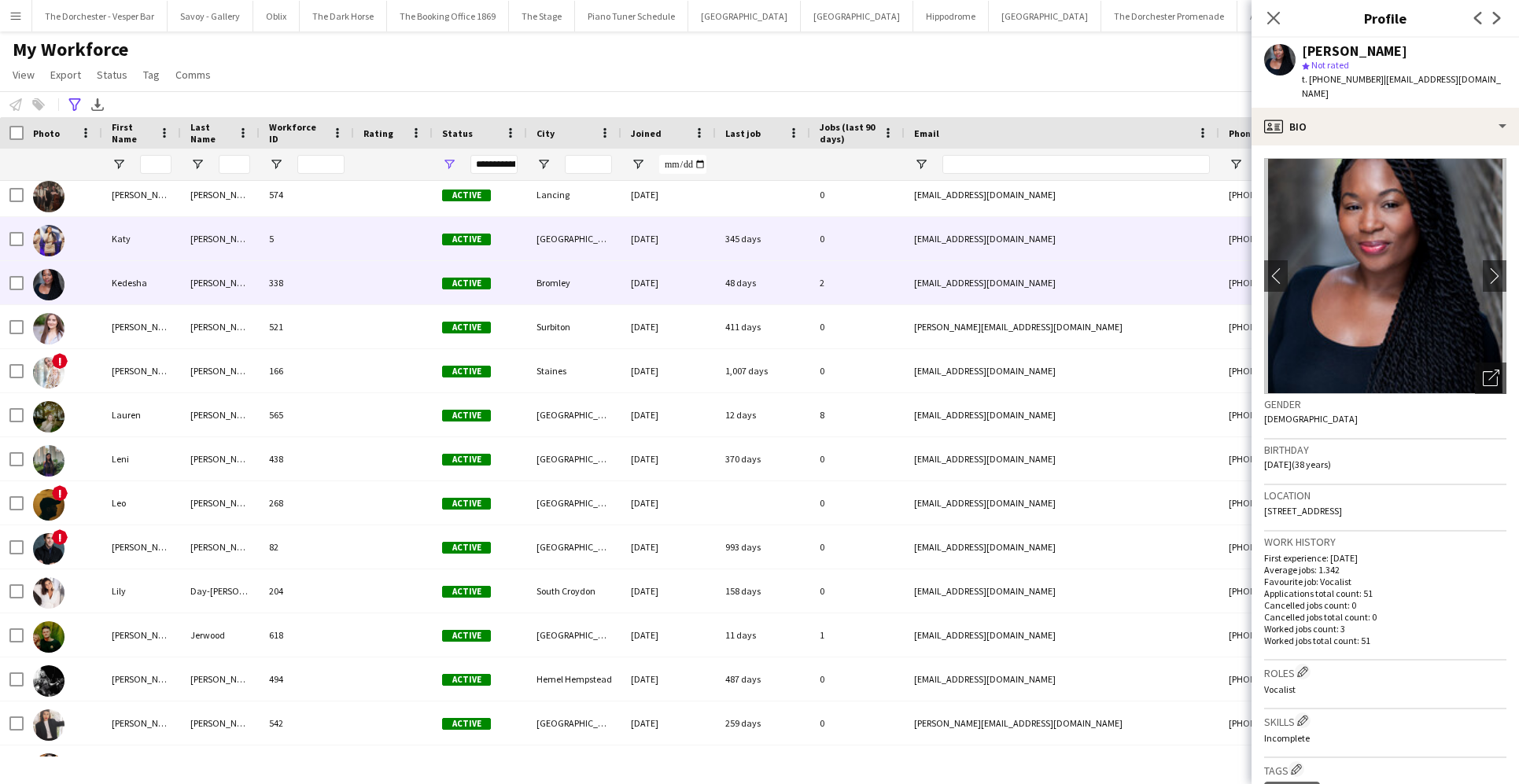
click at [165, 259] on div "Katy" at bounding box center [141, 239] width 79 height 43
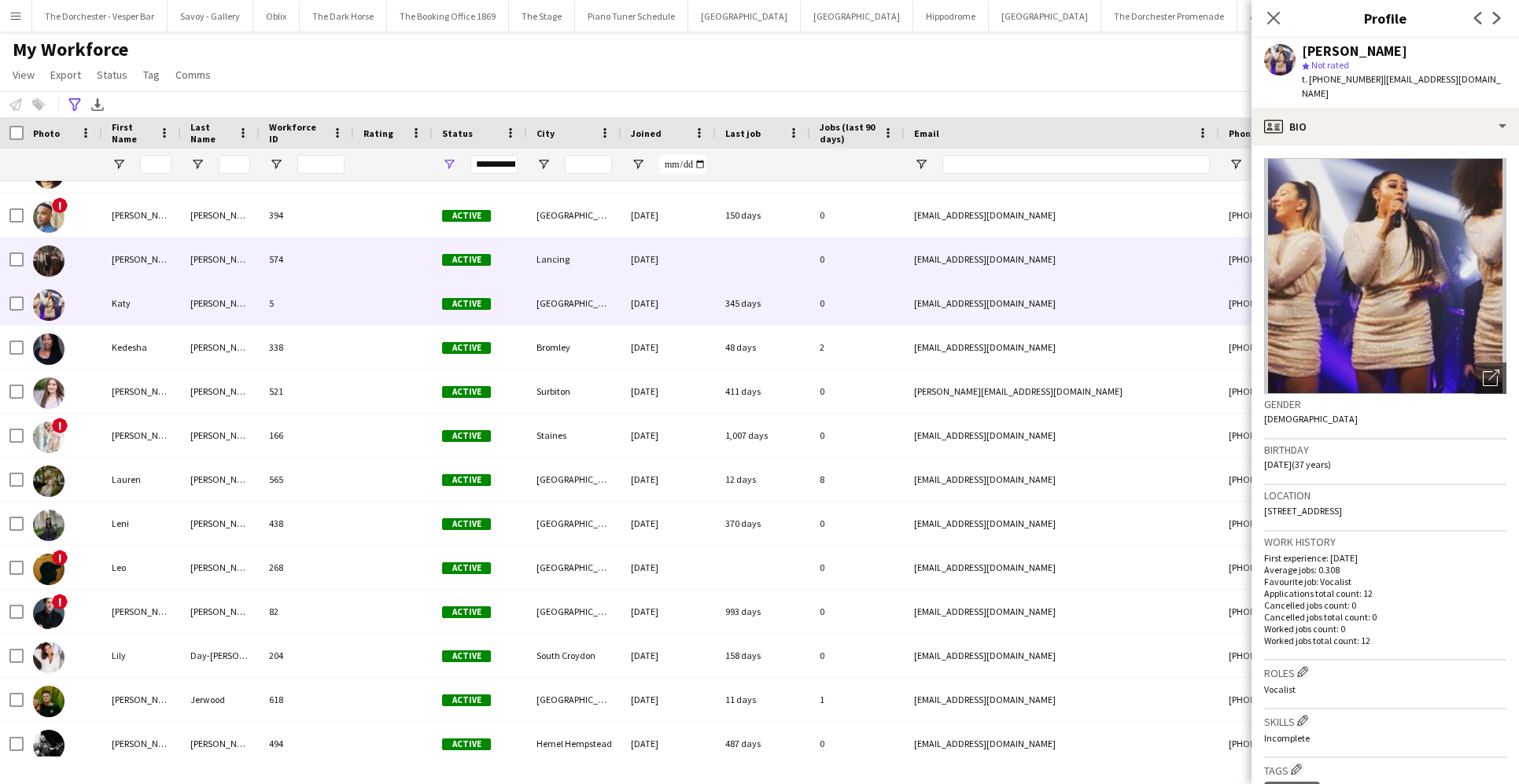
click at [165, 259] on div "Katryna" at bounding box center [141, 259] width 79 height 43
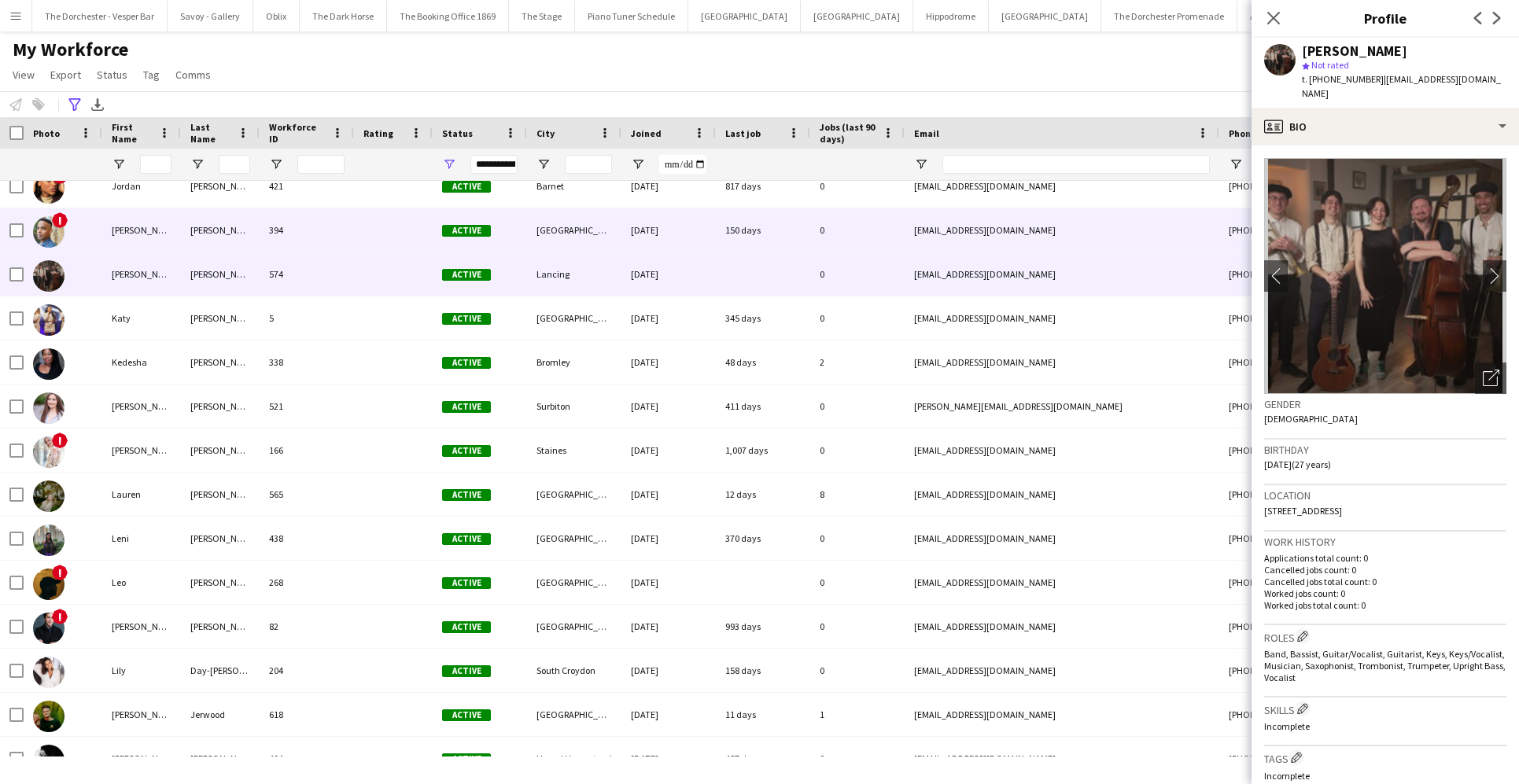
click at [178, 238] on div "Kane" at bounding box center [141, 230] width 79 height 43
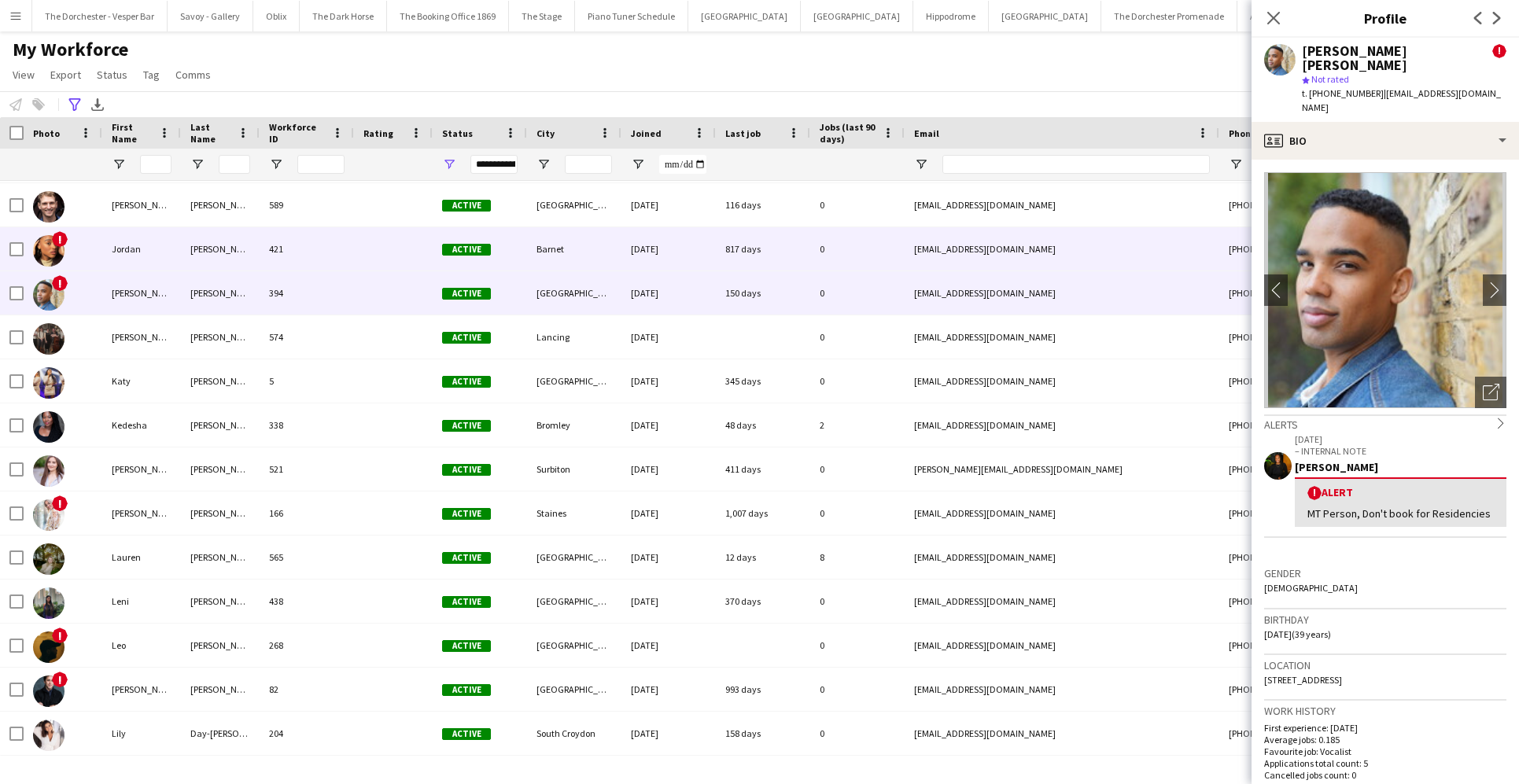
click at [166, 252] on div "Jordan" at bounding box center [141, 249] width 79 height 43
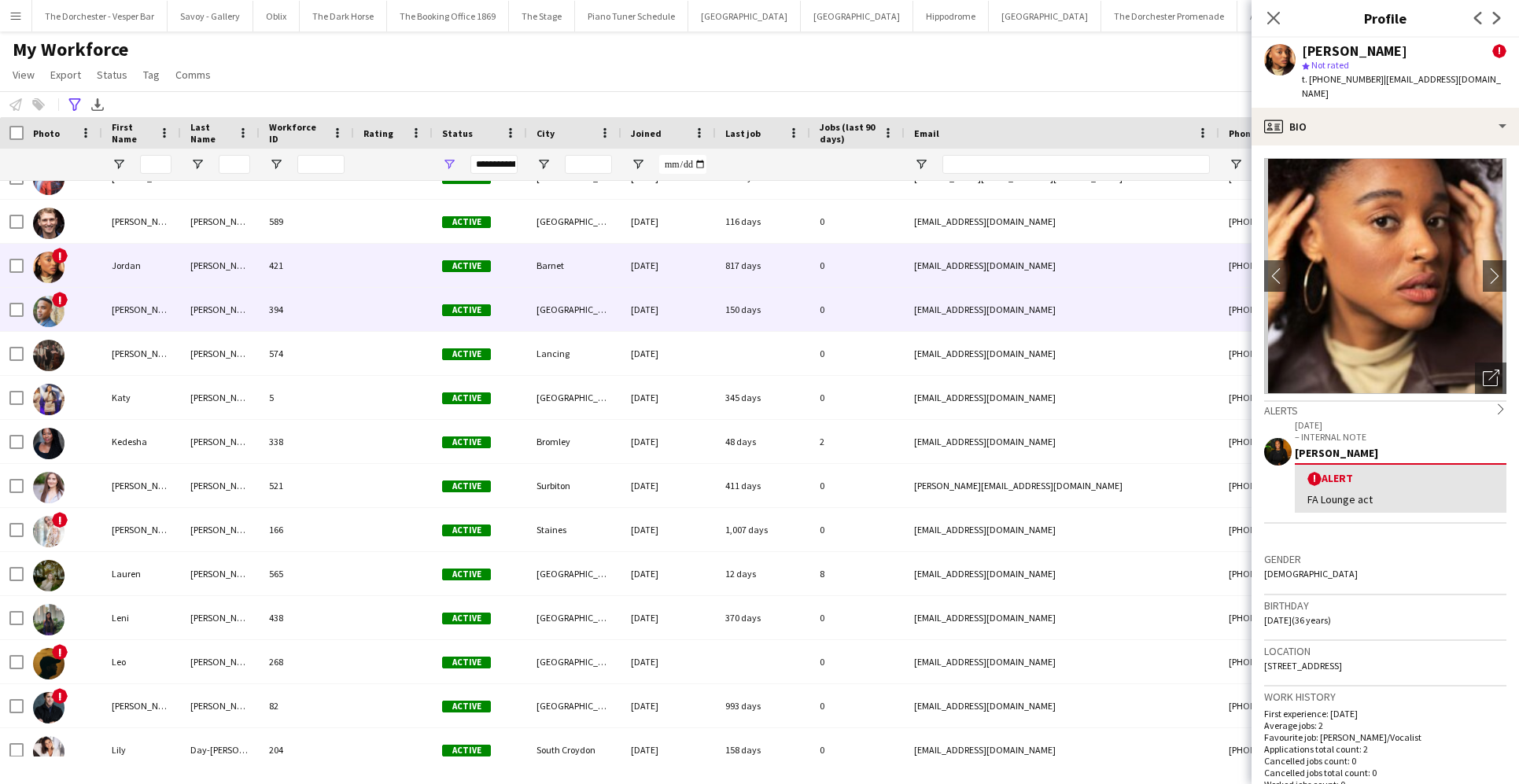
click at [160, 313] on div "Kane" at bounding box center [141, 310] width 79 height 43
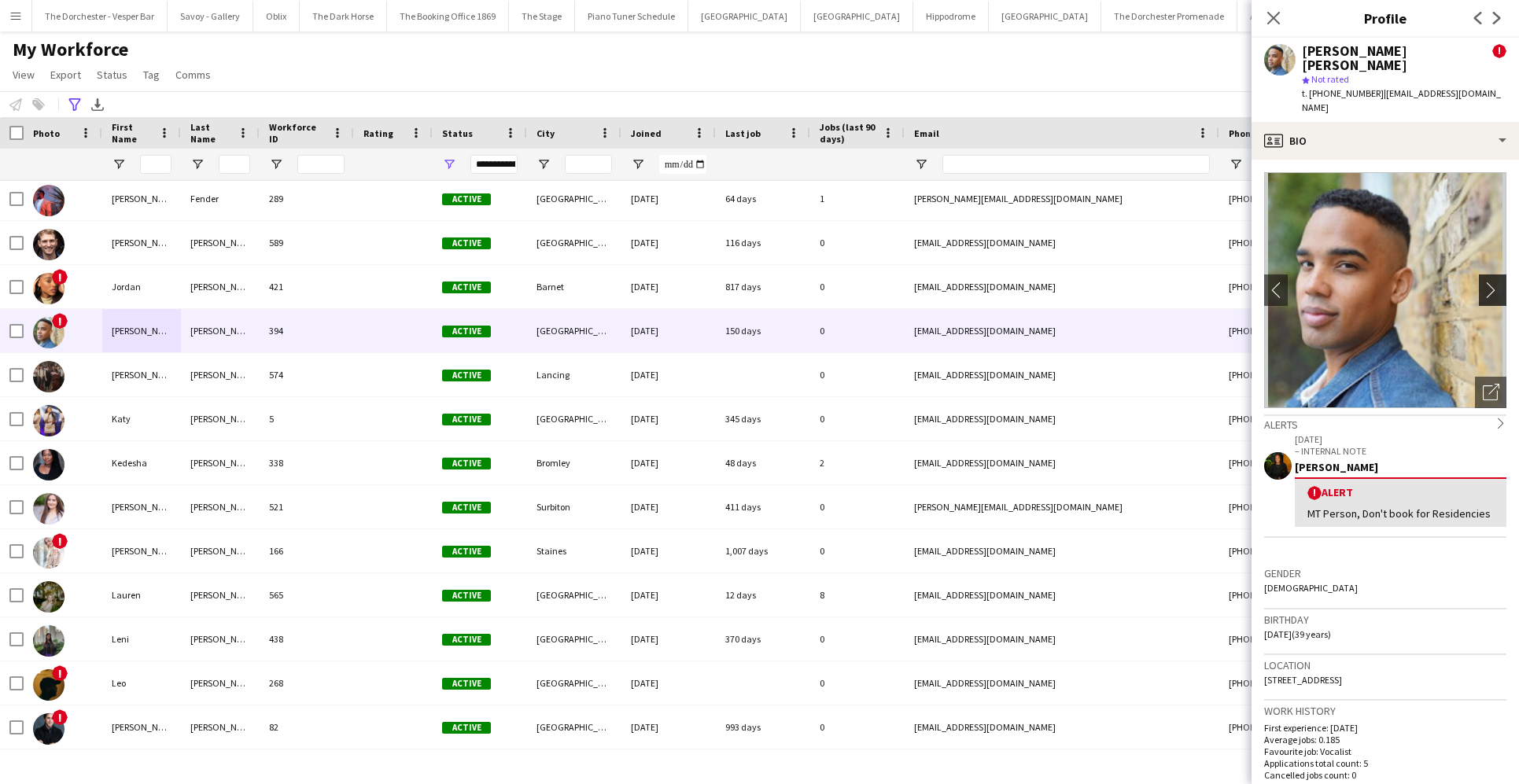
click at [1099, 282] on app-icon "chevron-right" at bounding box center [1494, 290] width 25 height 17
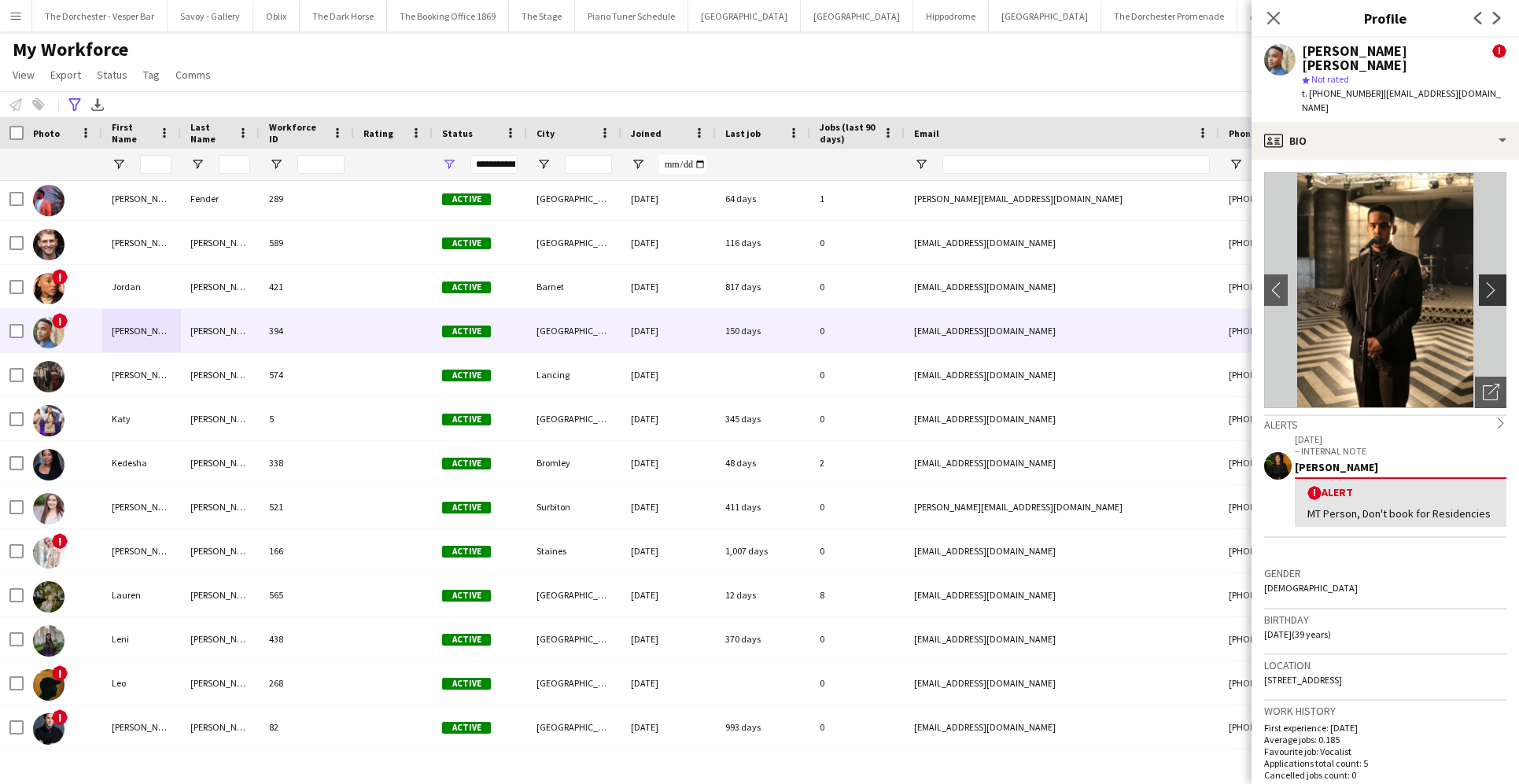
click at [1099, 282] on app-icon "chevron-right" at bounding box center [1494, 290] width 25 height 17
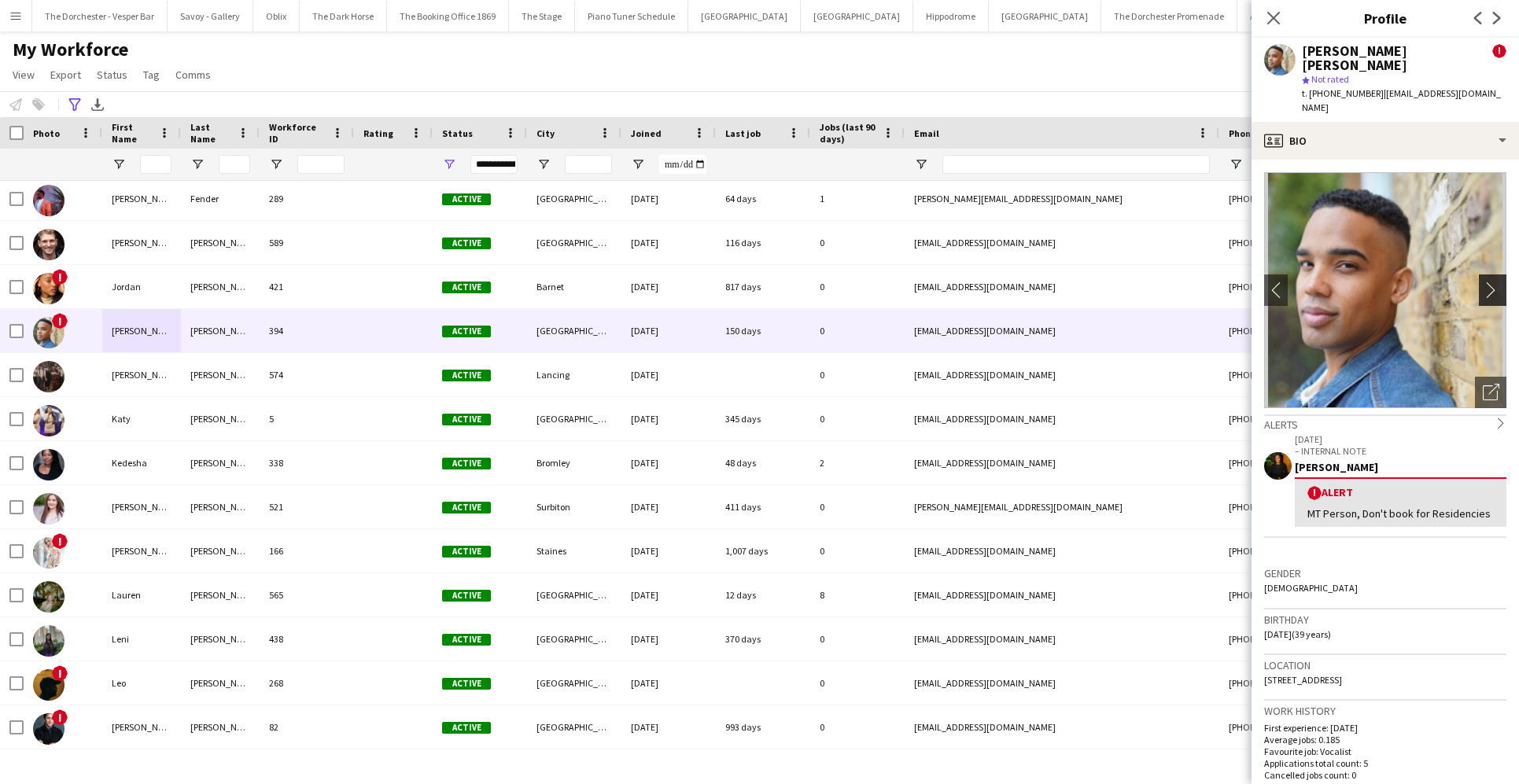
click at [1099, 282] on app-icon "chevron-right" at bounding box center [1494, 290] width 25 height 17
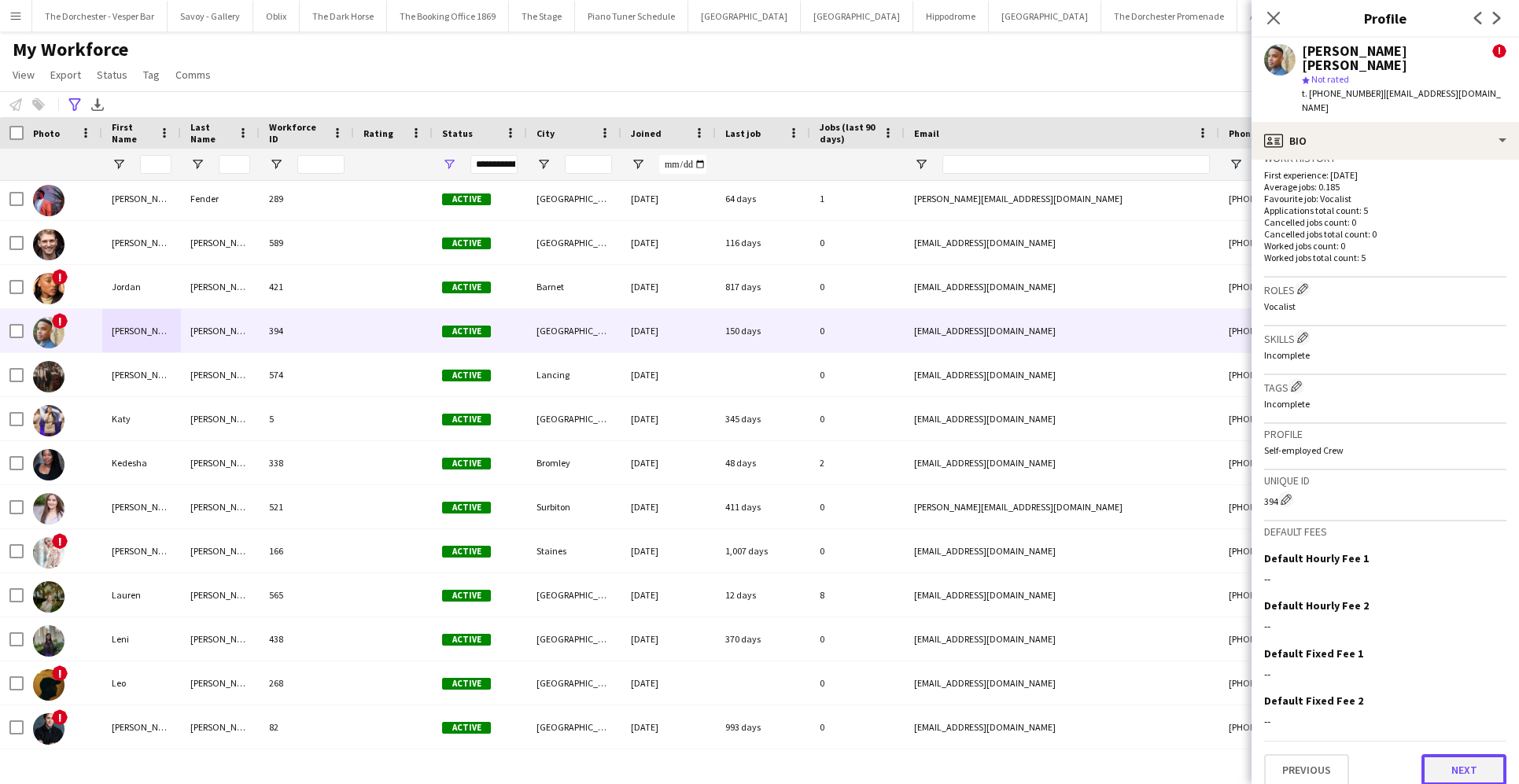
click at [1099, 757] on button "Next" at bounding box center [1463, 770] width 85 height 32
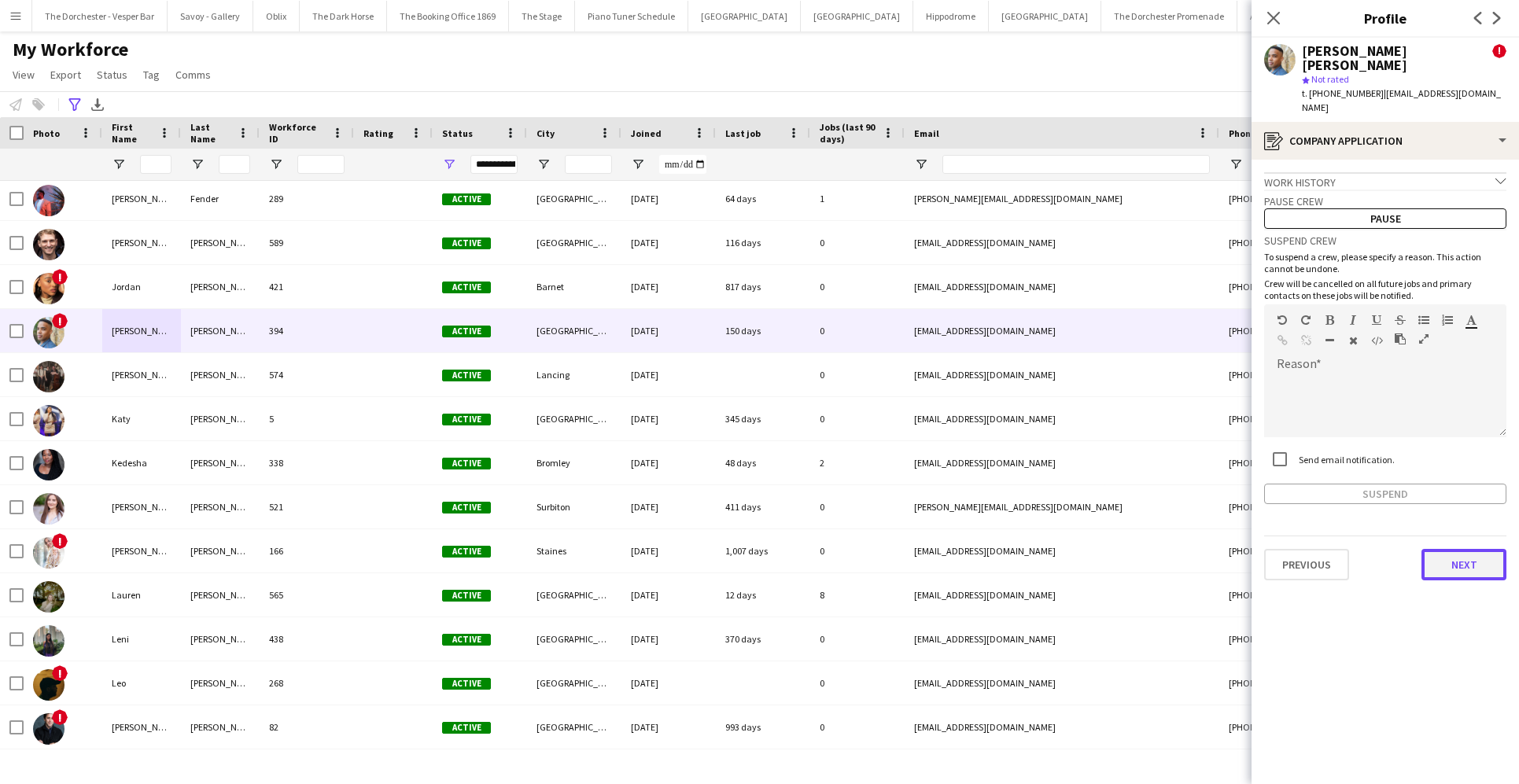
click at [1099, 549] on button "Next" at bounding box center [1463, 565] width 85 height 32
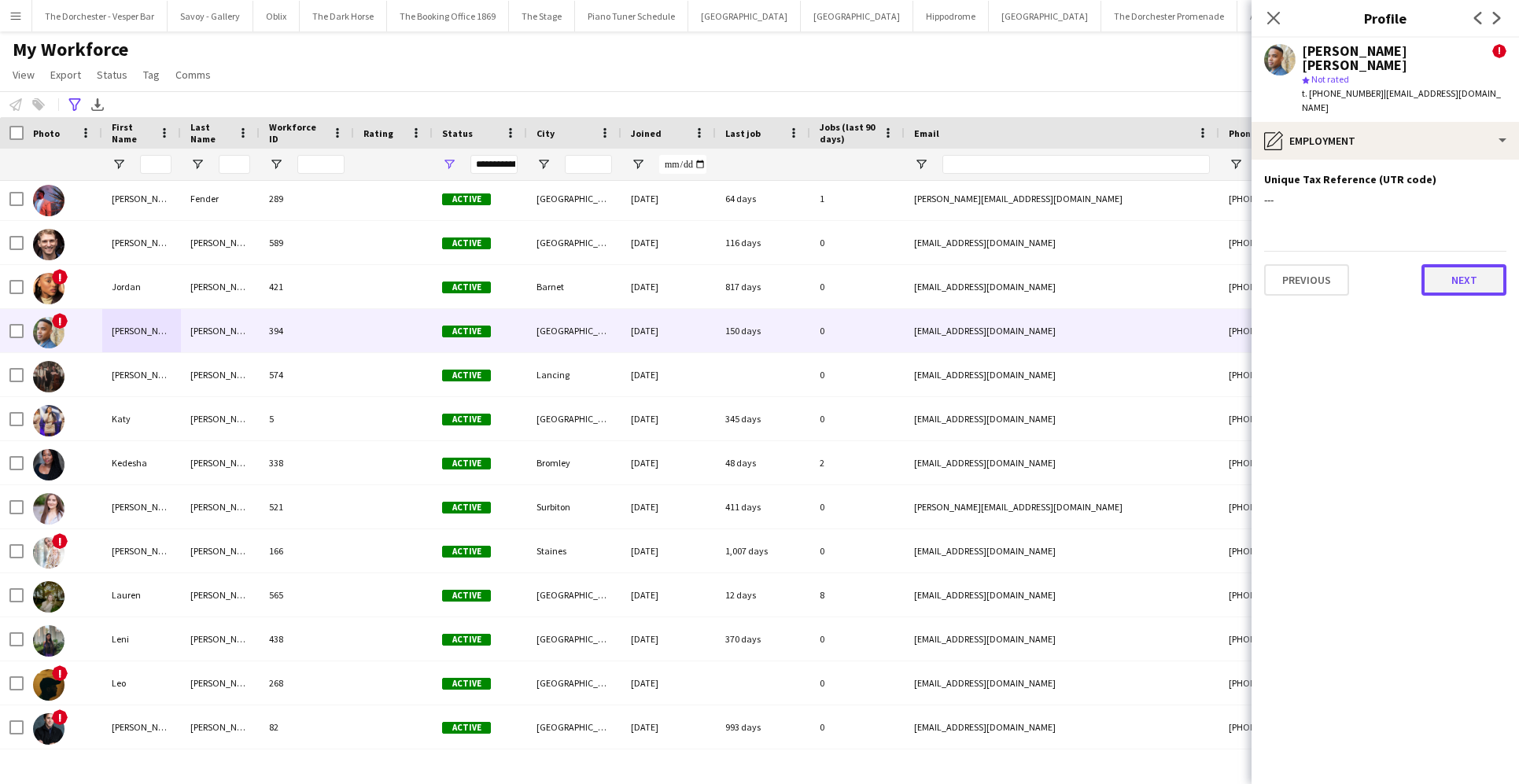
click at [1099, 265] on button "Next" at bounding box center [1463, 280] width 85 height 32
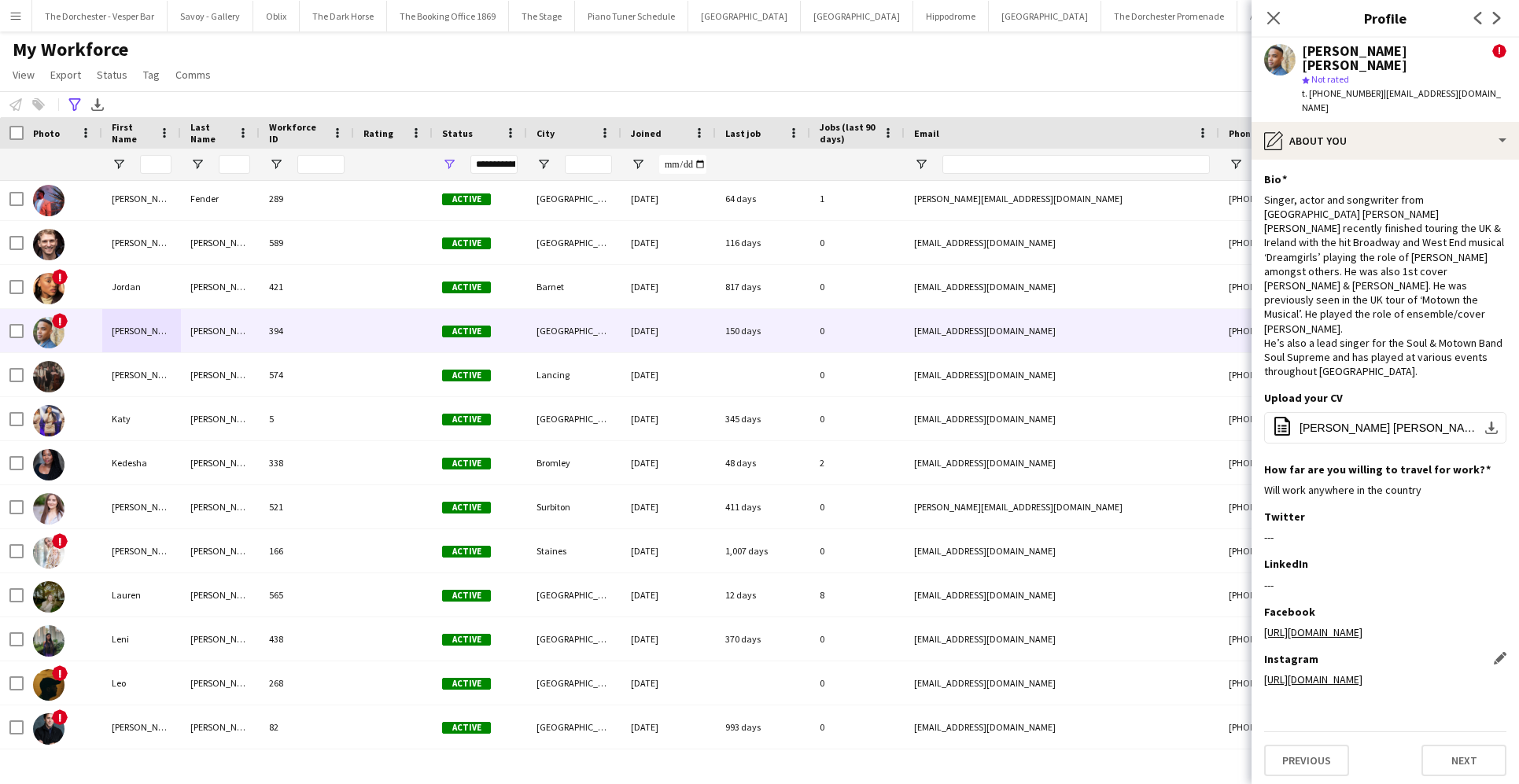
click at [1099, 673] on link "https://instagram.com/kanematthewsofficial?igshid=YmMyMTA2M2Y=" at bounding box center [1314, 680] width 99 height 14
click at [1099, 14] on icon "Close pop-in" at bounding box center [1273, 18] width 15 height 15
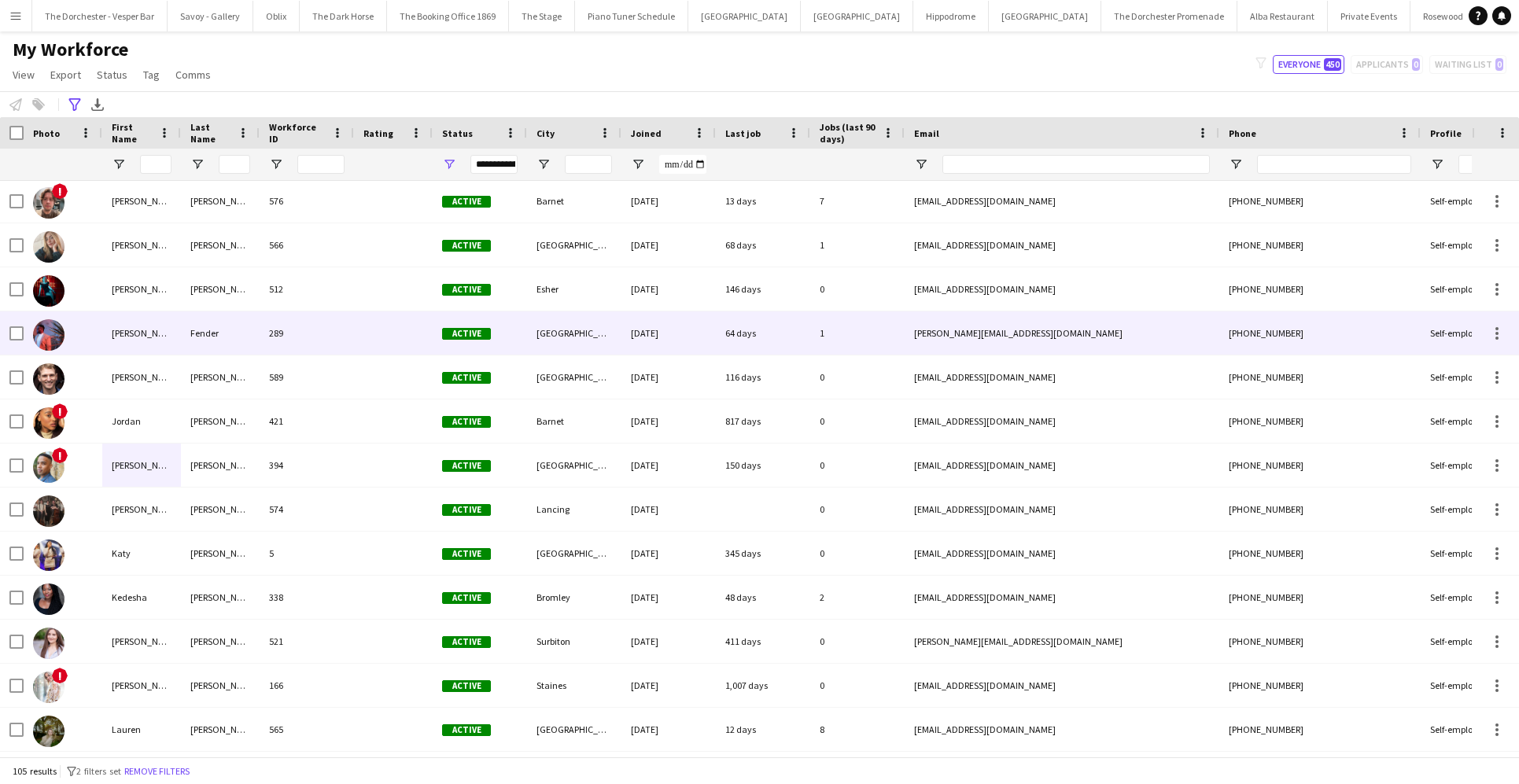
scroll to position [1835, 0]
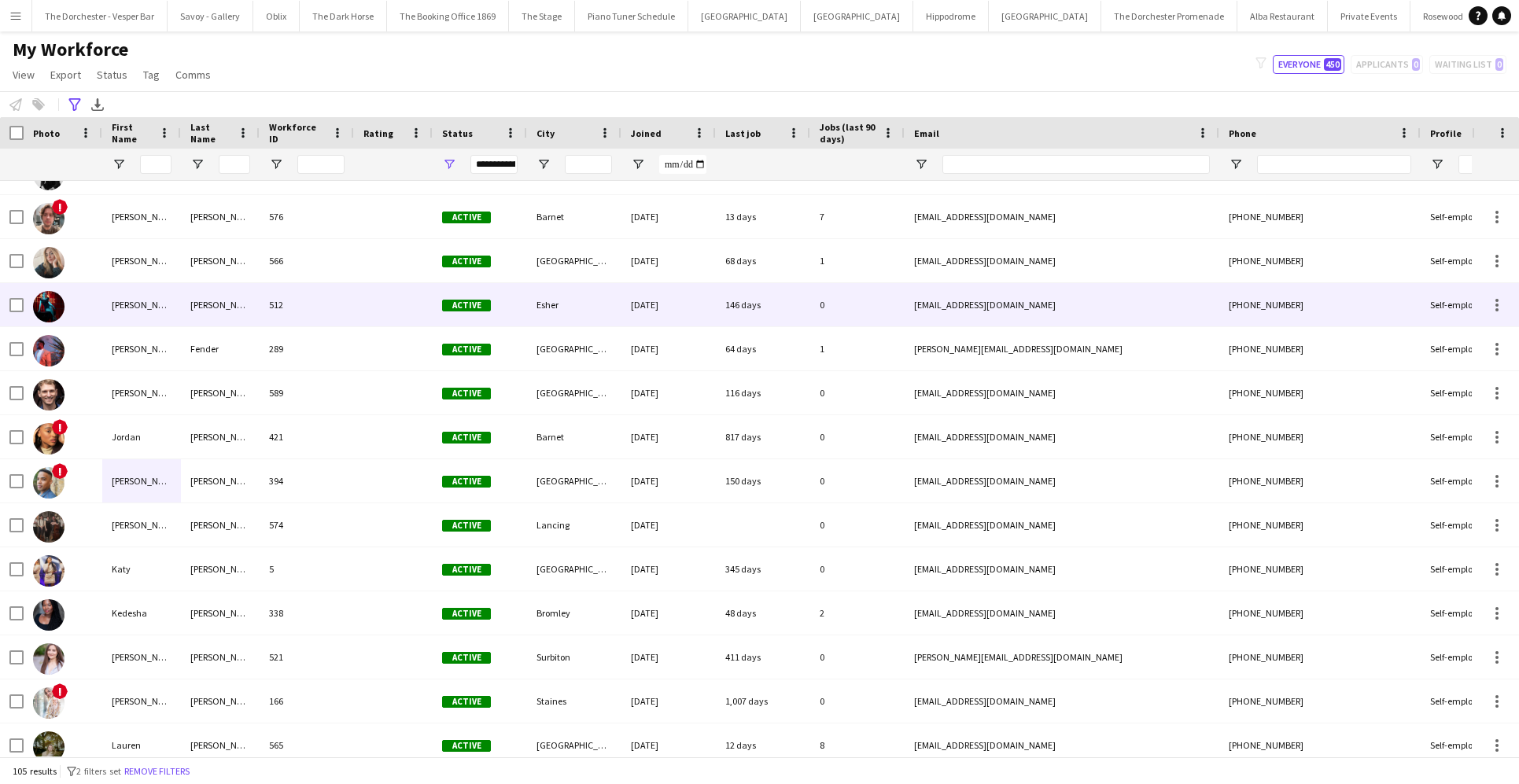
click at [291, 297] on div "512" at bounding box center [307, 305] width 95 height 43
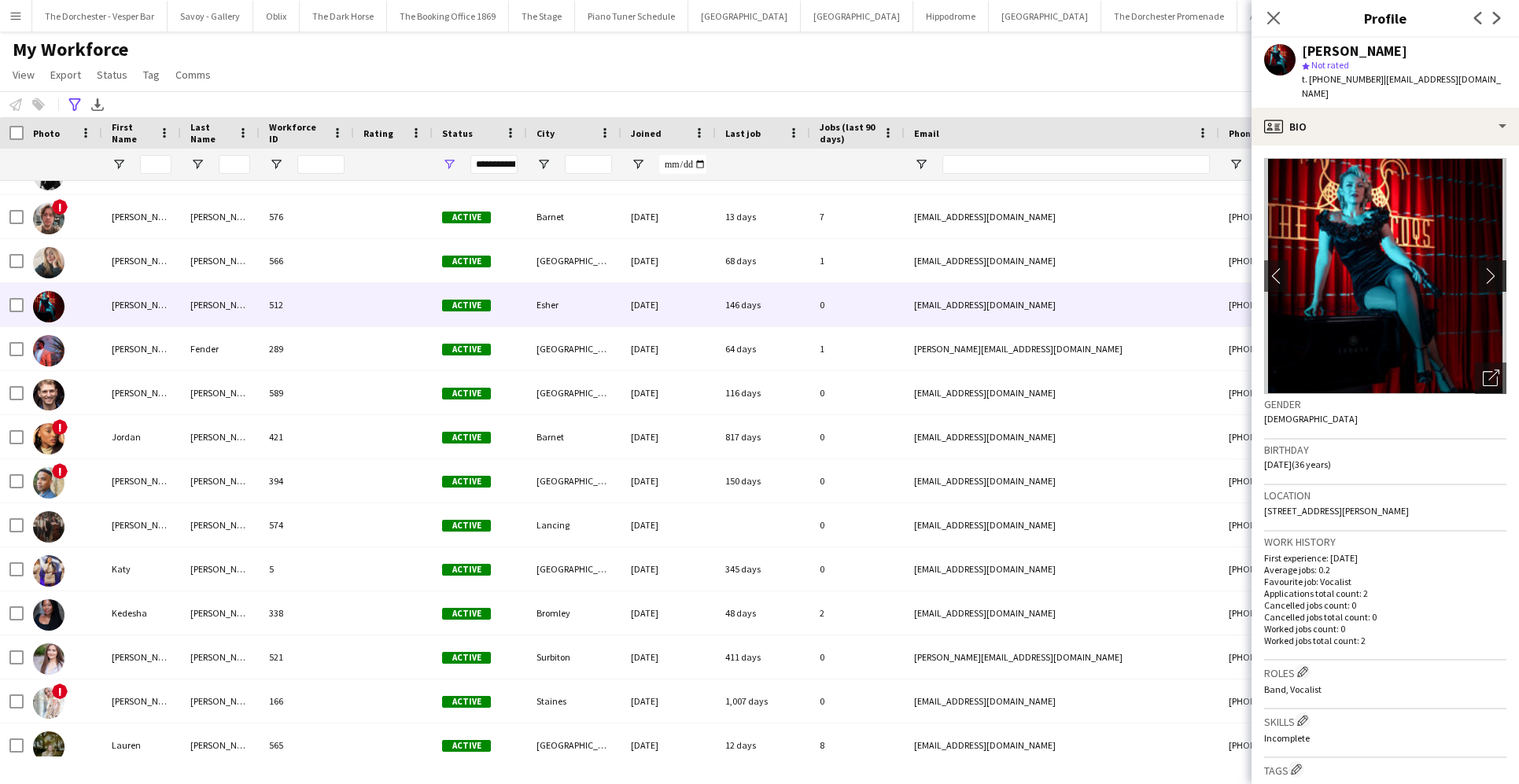
click at [1099, 267] on app-icon "chevron-right" at bounding box center [1494, 275] width 25 height 17
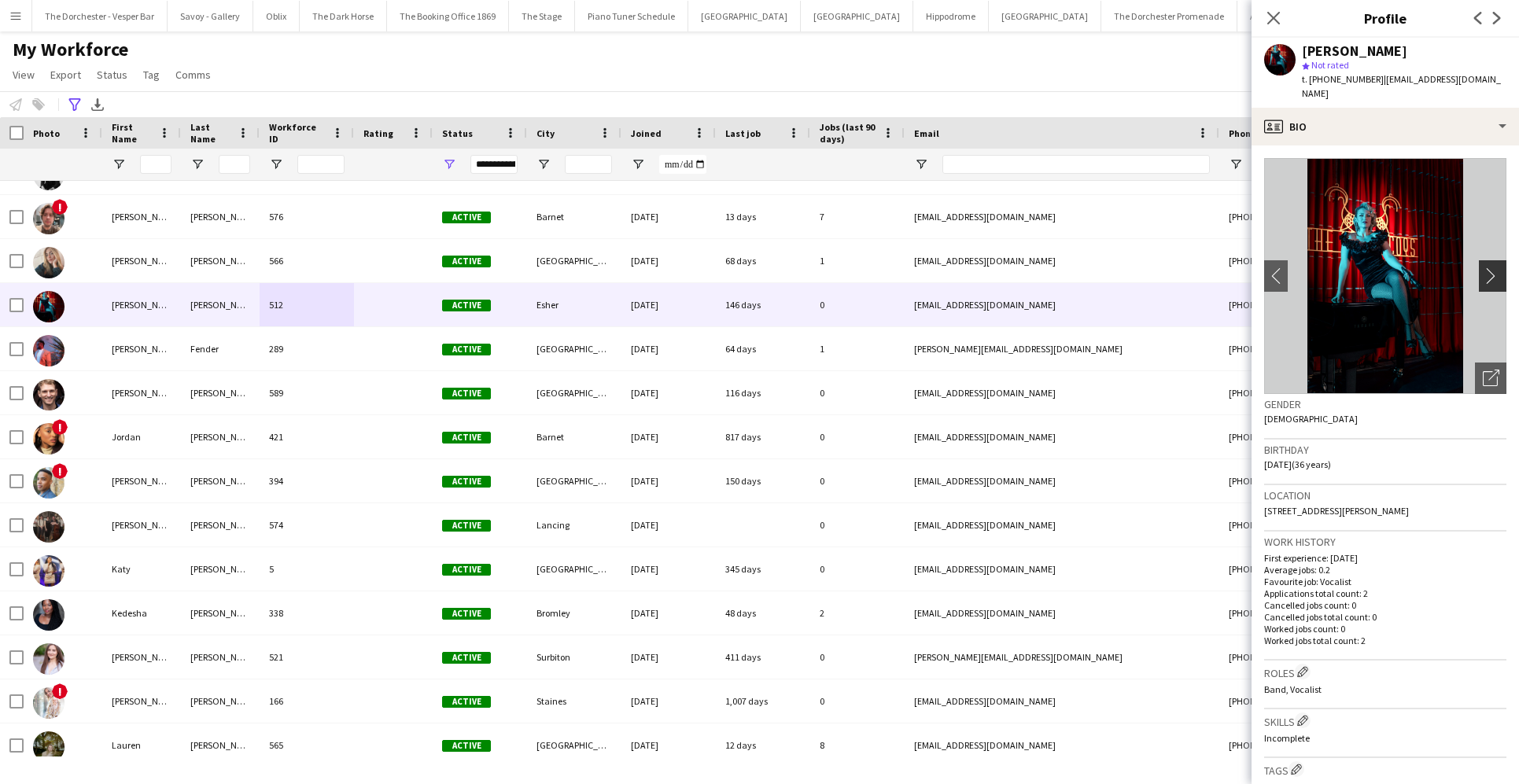
click at [1099, 267] on app-icon "chevron-right" at bounding box center [1494, 275] width 25 height 17
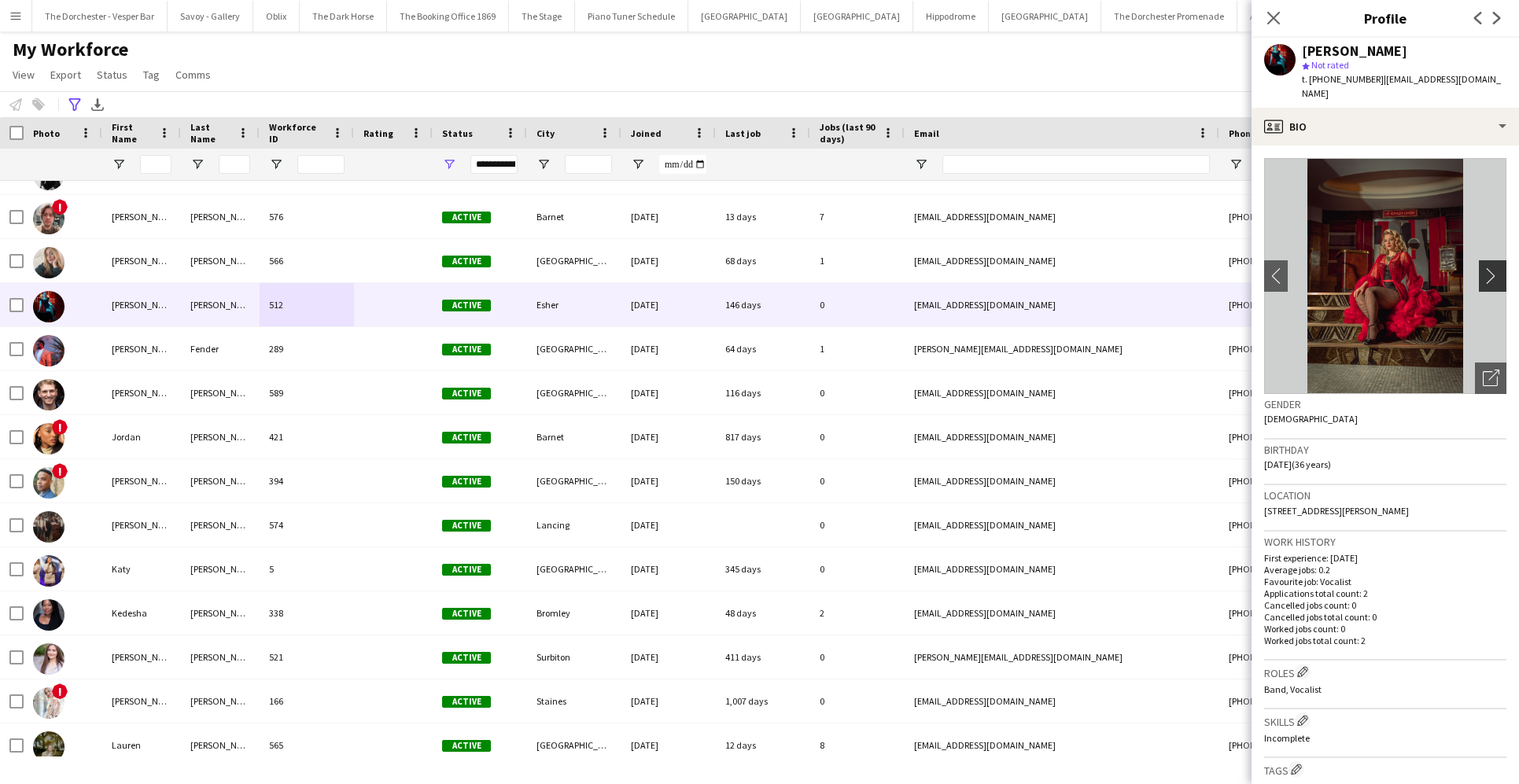
click at [1099, 267] on app-icon "chevron-right" at bounding box center [1494, 275] width 25 height 17
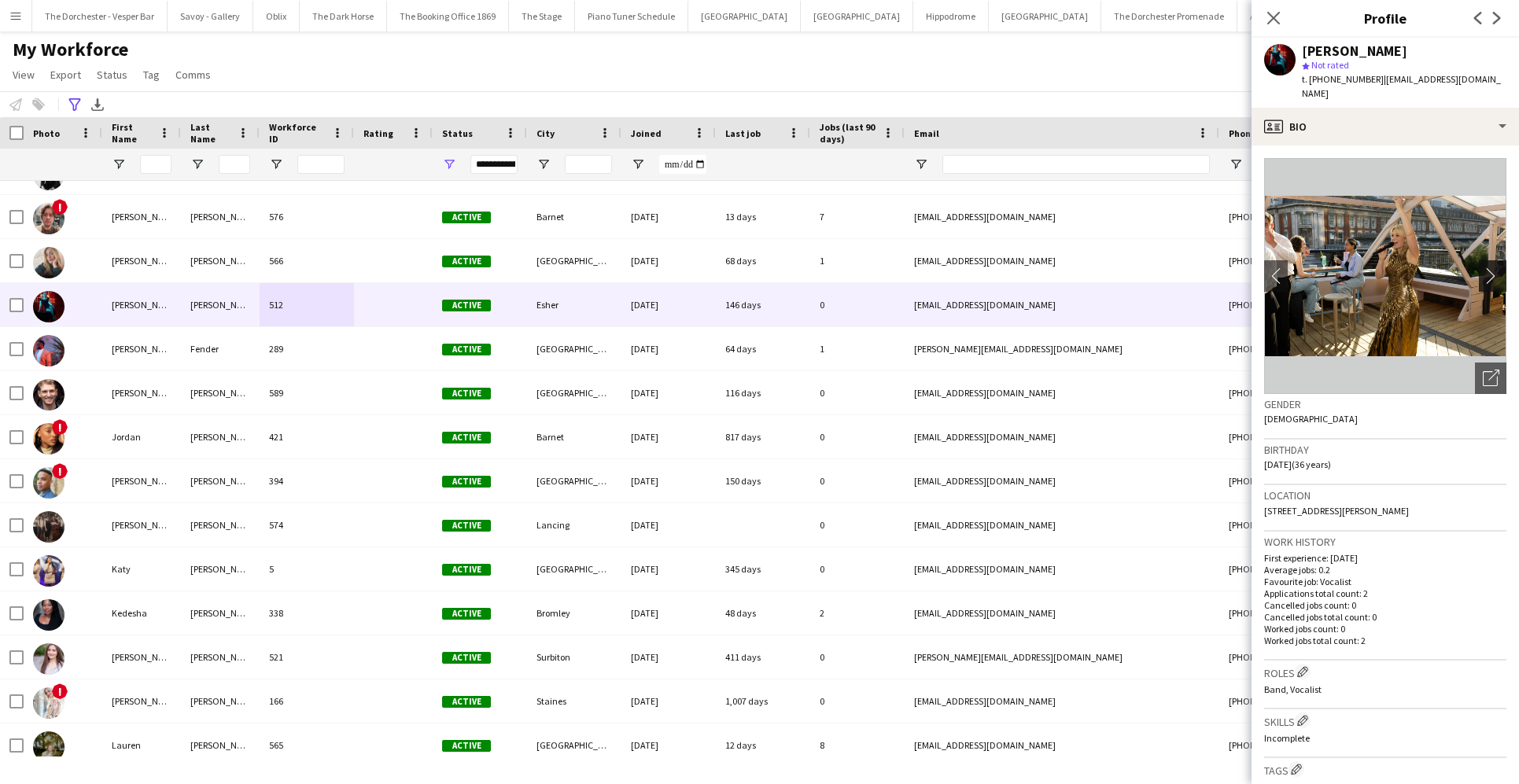
click at [1099, 267] on app-icon "chevron-right" at bounding box center [1494, 275] width 25 height 17
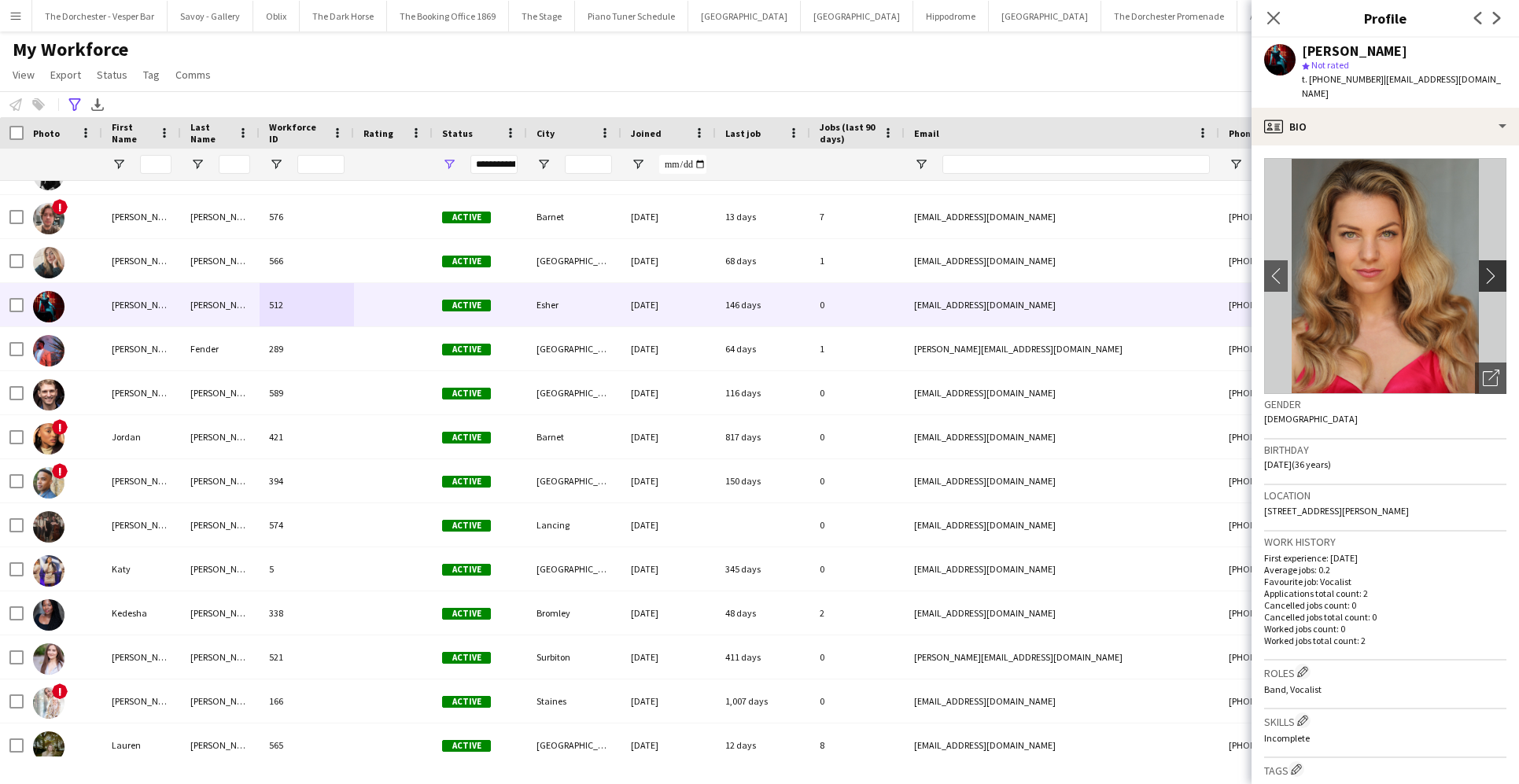
click at [1099, 267] on app-icon "chevron-right" at bounding box center [1494, 275] width 25 height 17
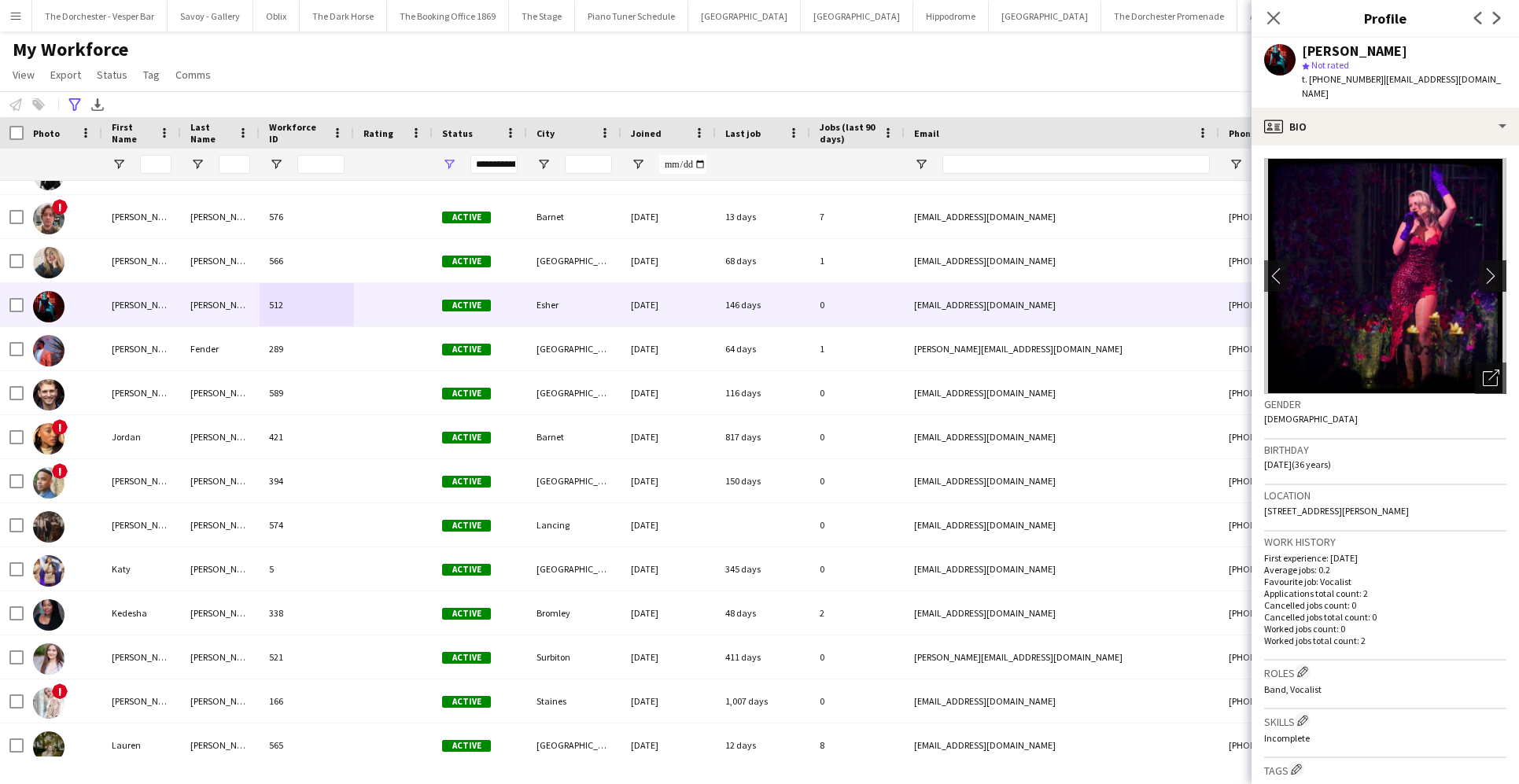
click at [1099, 267] on app-icon "chevron-right" at bounding box center [1494, 275] width 25 height 17
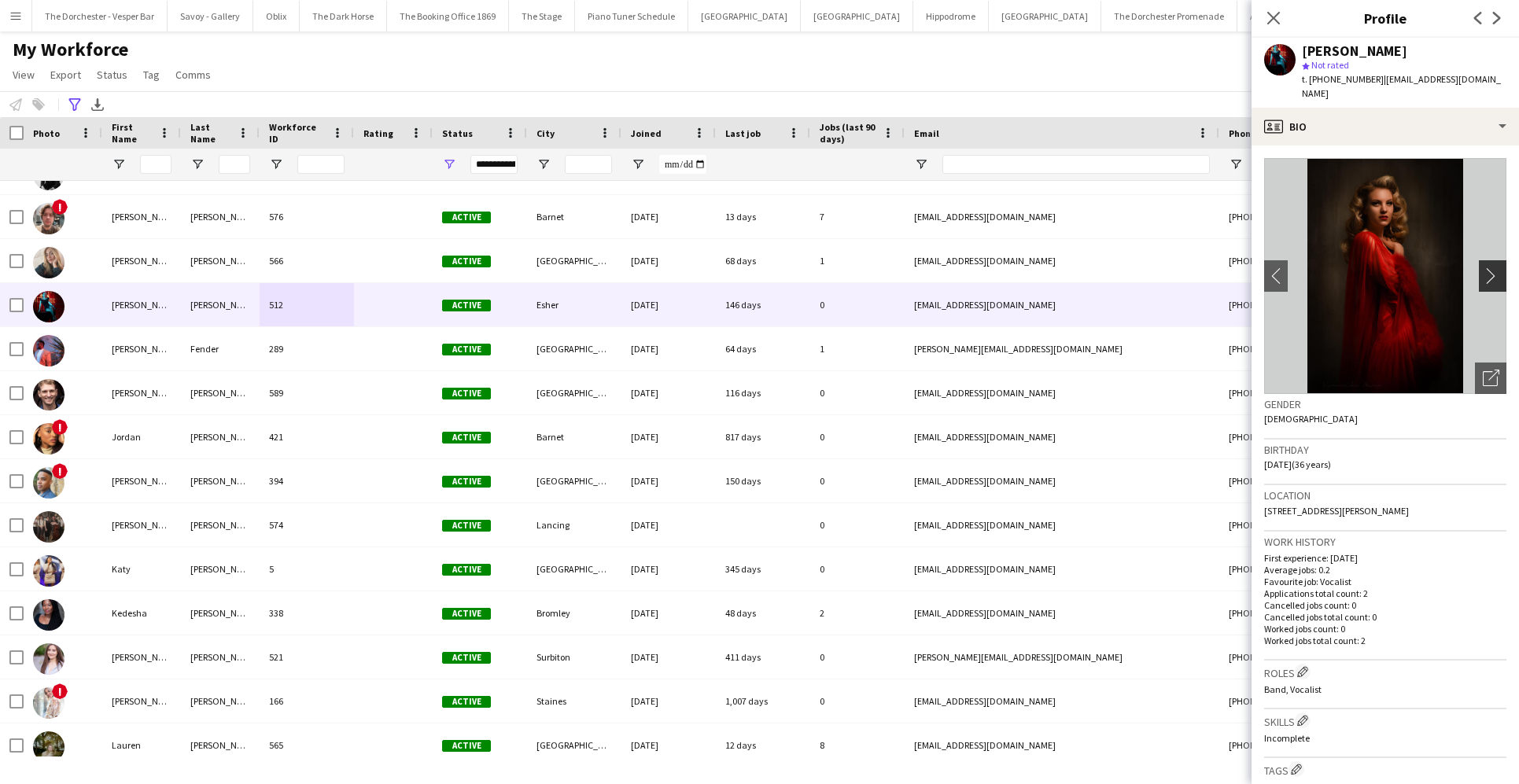
click at [1099, 267] on app-icon "chevron-right" at bounding box center [1494, 275] width 25 height 17
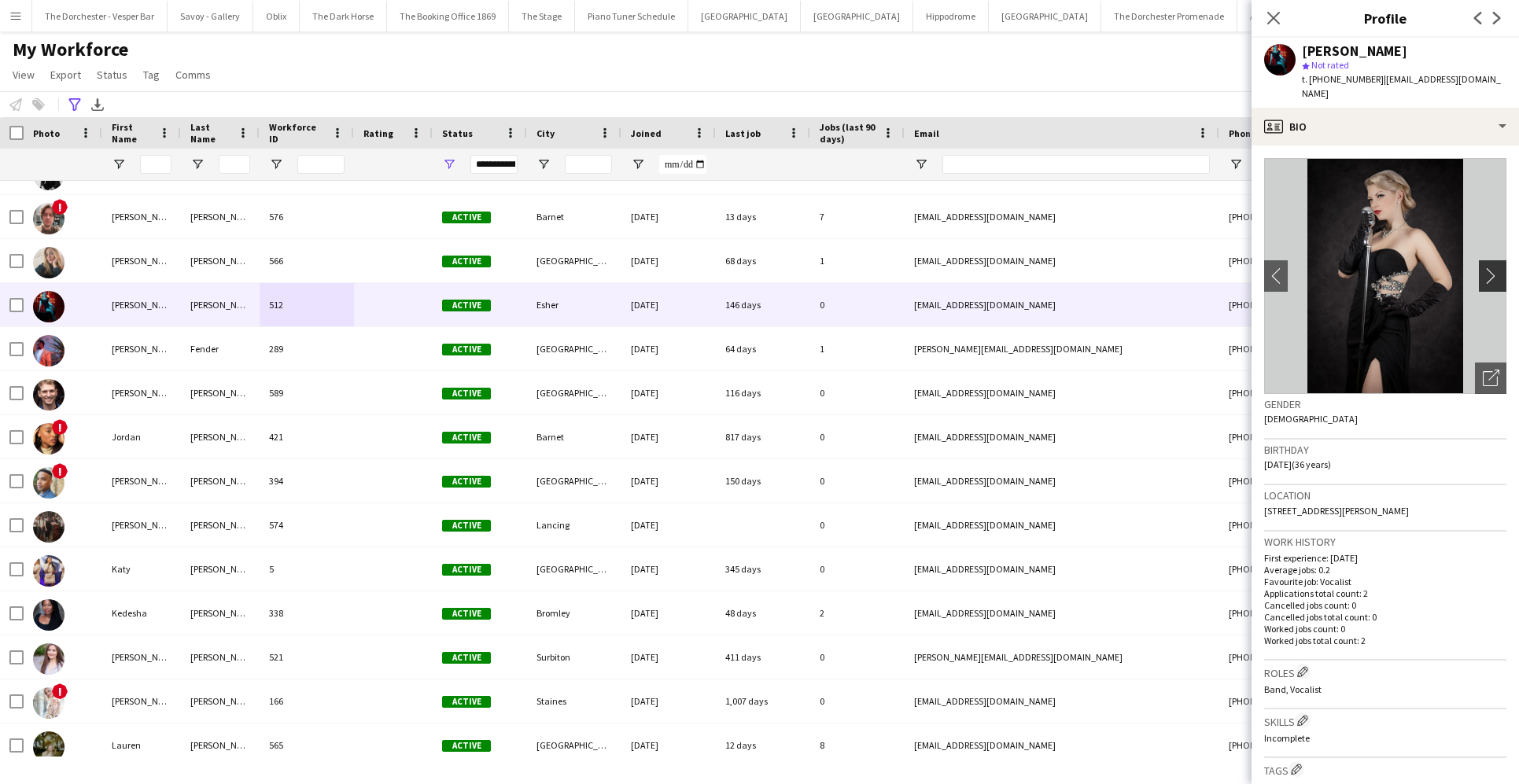
click at [1099, 267] on app-icon "chevron-right" at bounding box center [1494, 275] width 25 height 17
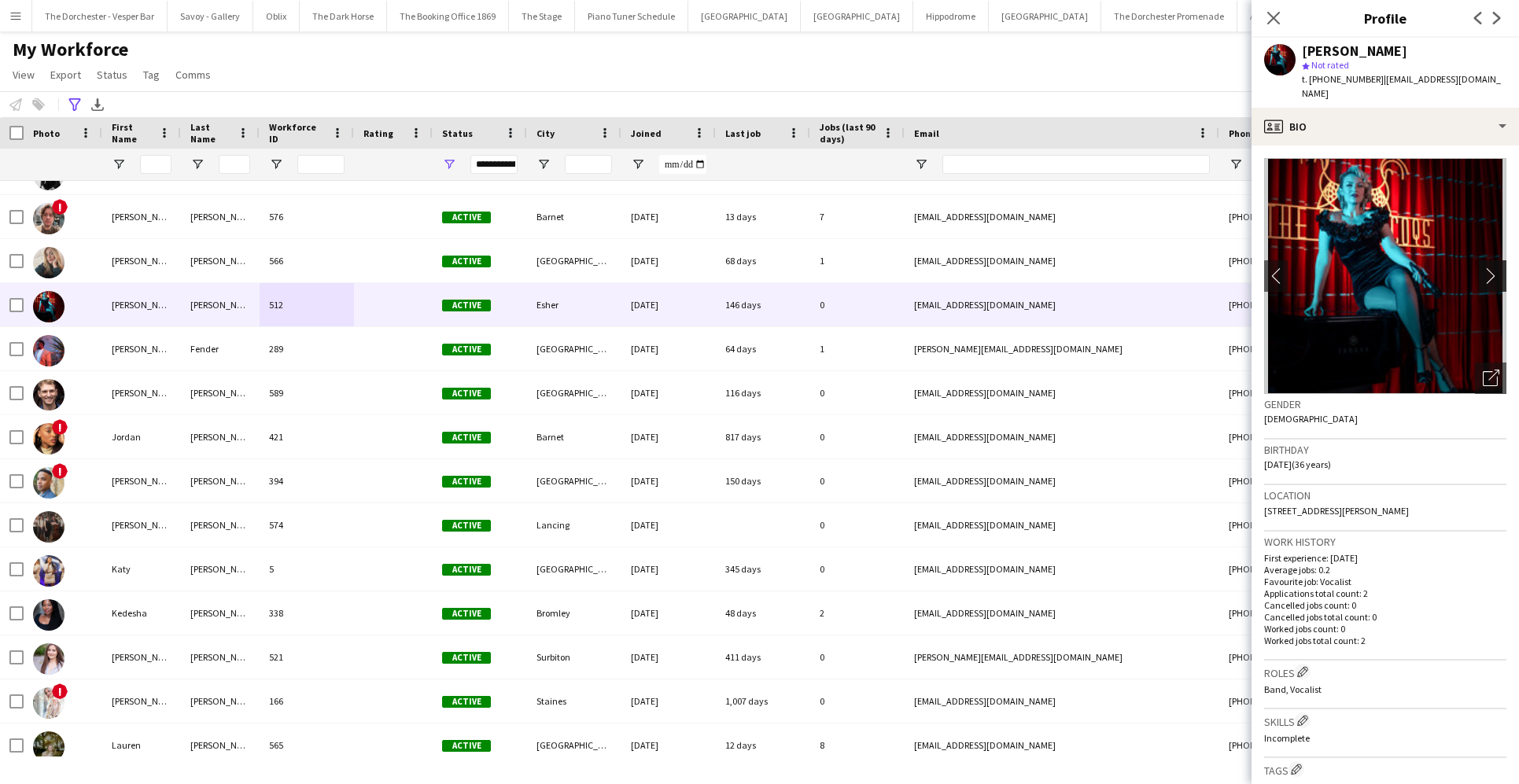
click at [1099, 267] on app-icon "chevron-right" at bounding box center [1494, 275] width 25 height 17
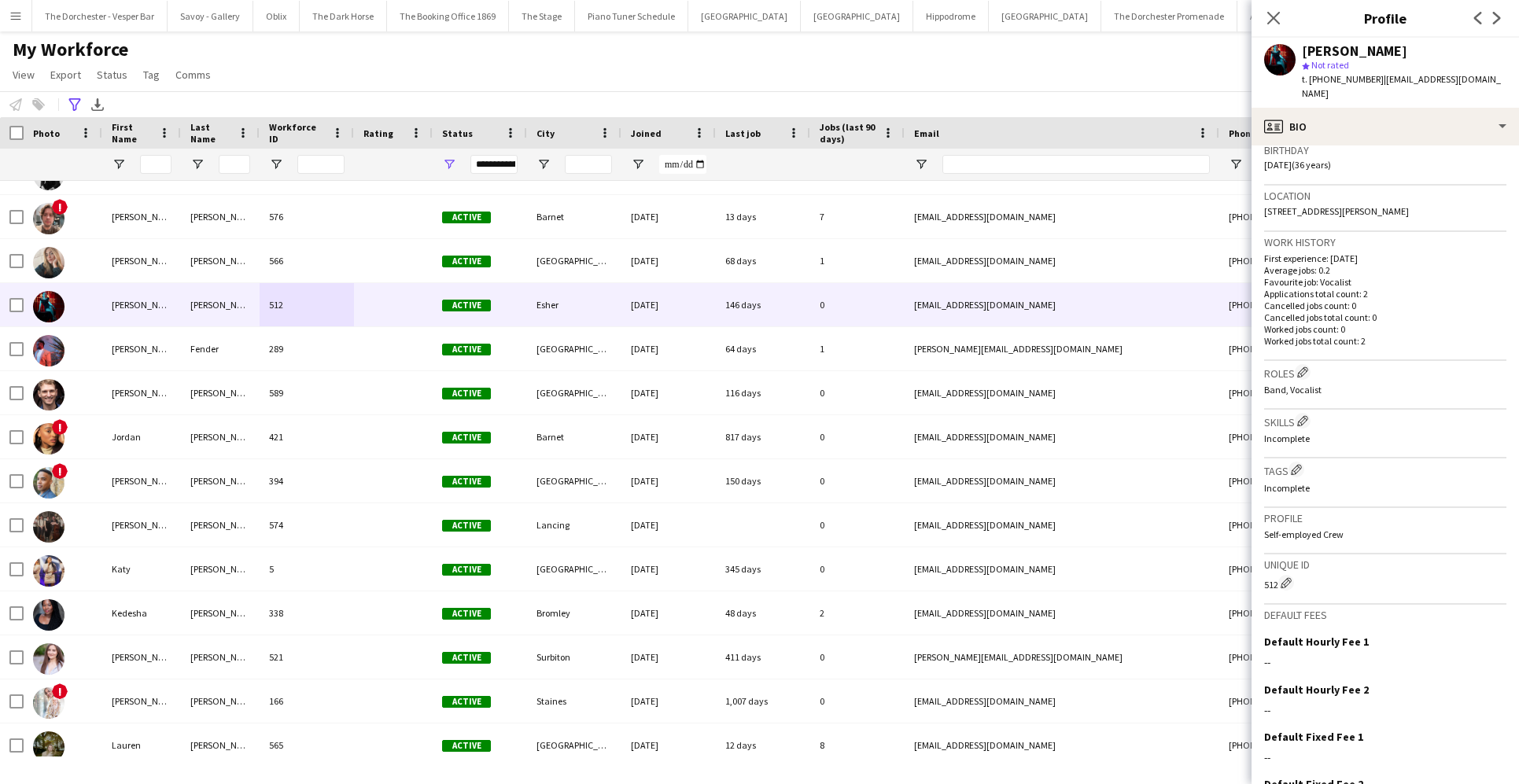
scroll to position [384, 0]
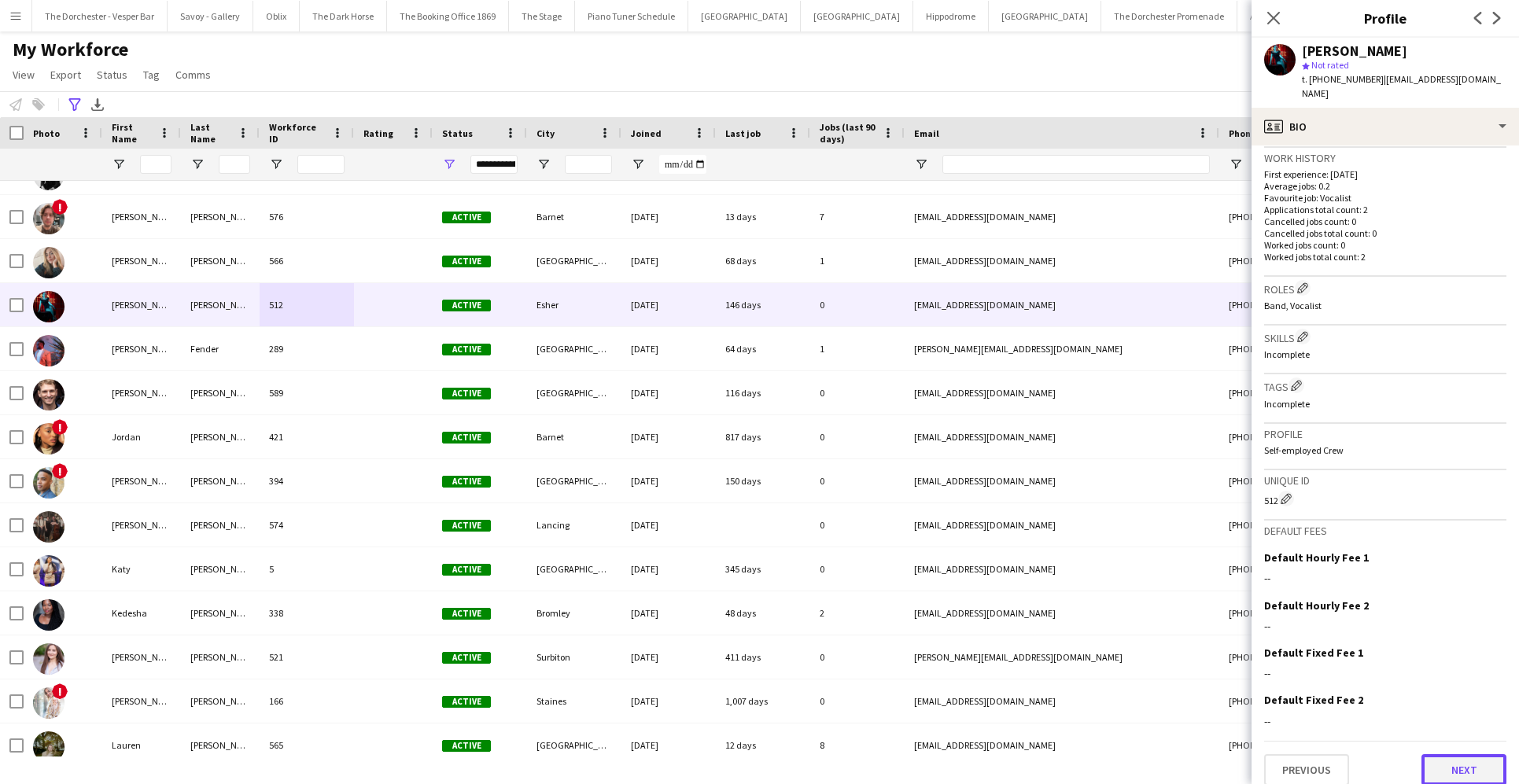
click at [1099, 754] on button "Next" at bounding box center [1463, 770] width 85 height 32
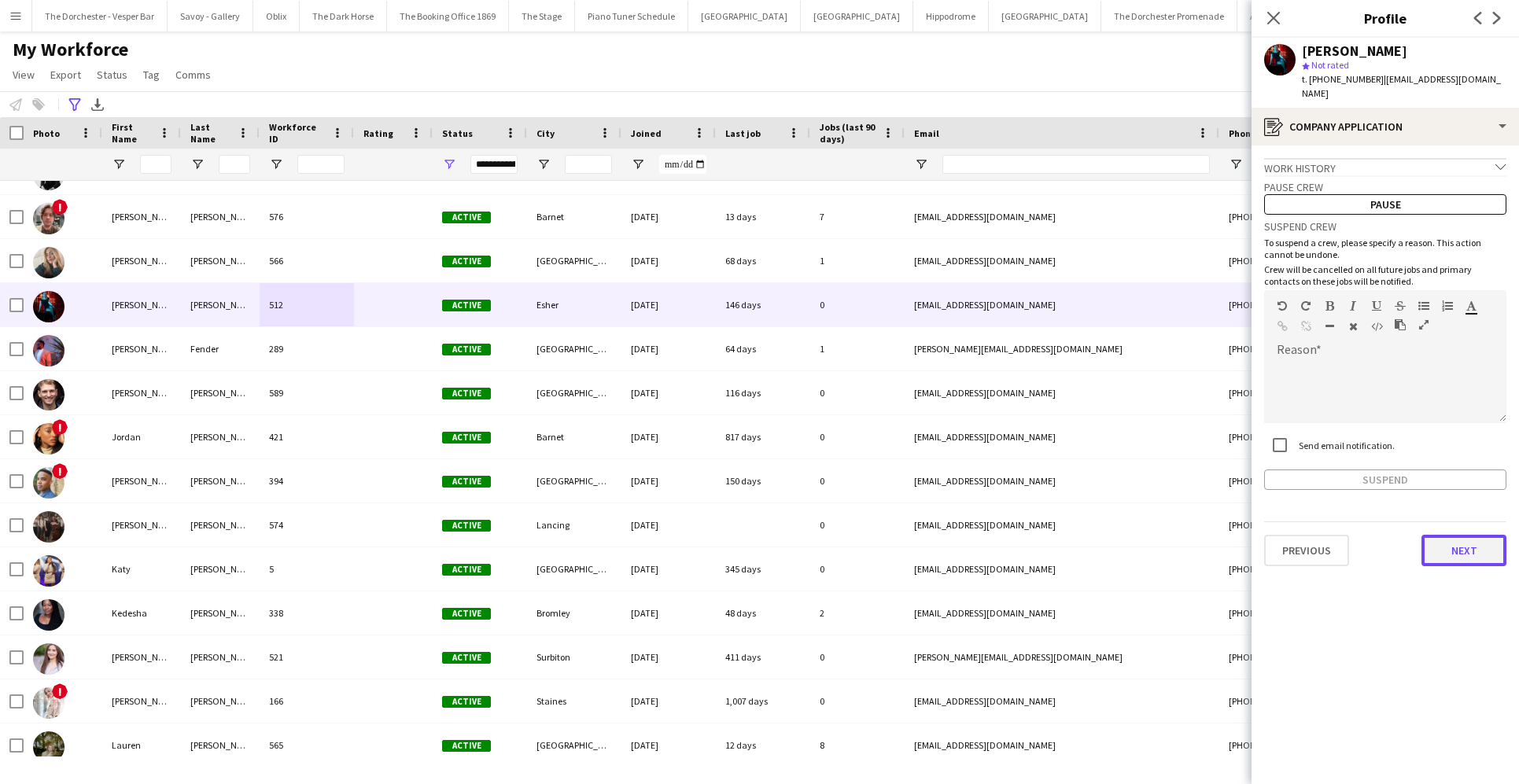
click at [1099, 544] on button "Next" at bounding box center [1463, 551] width 85 height 32
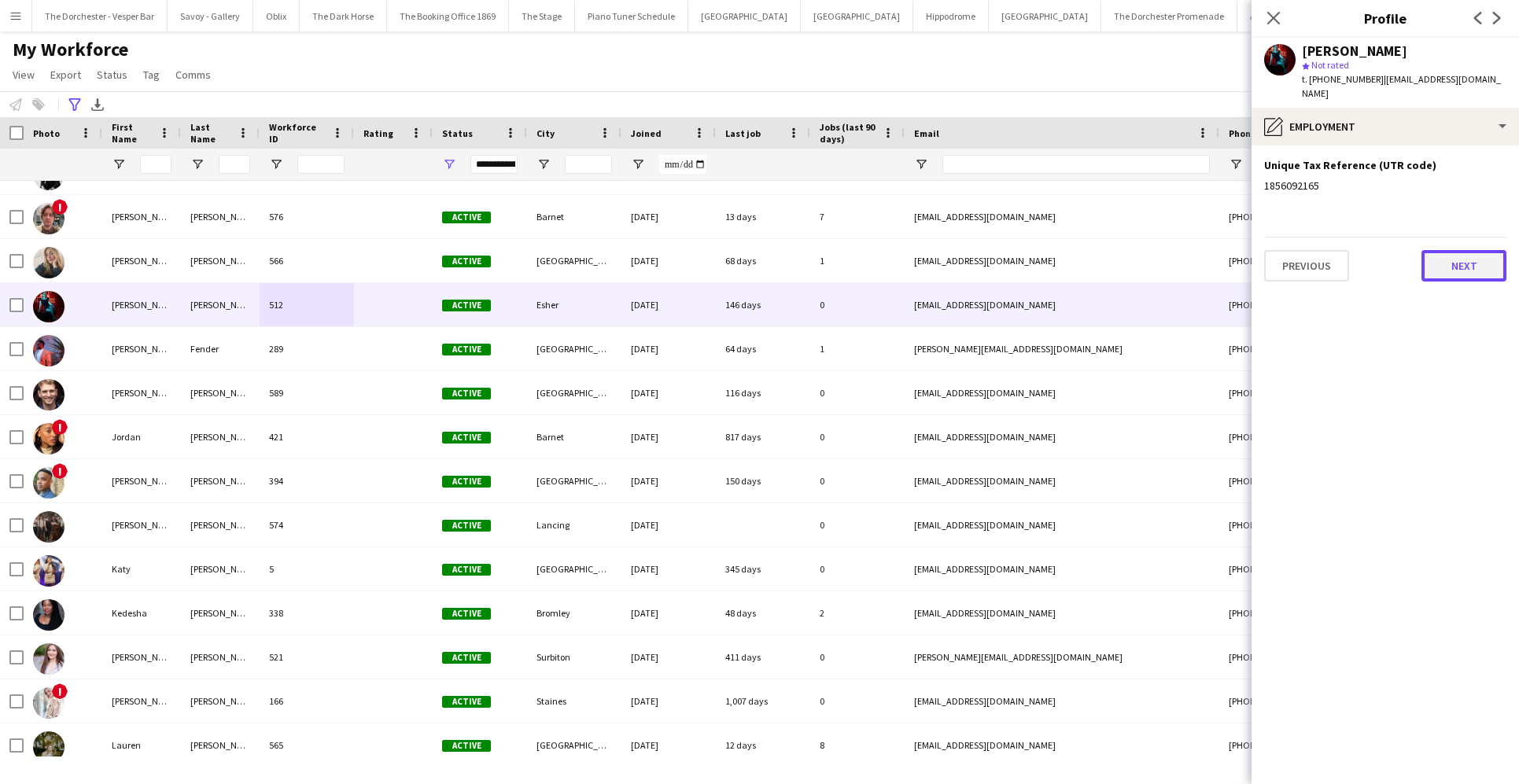
click at [1099, 252] on button "Next" at bounding box center [1463, 266] width 85 height 32
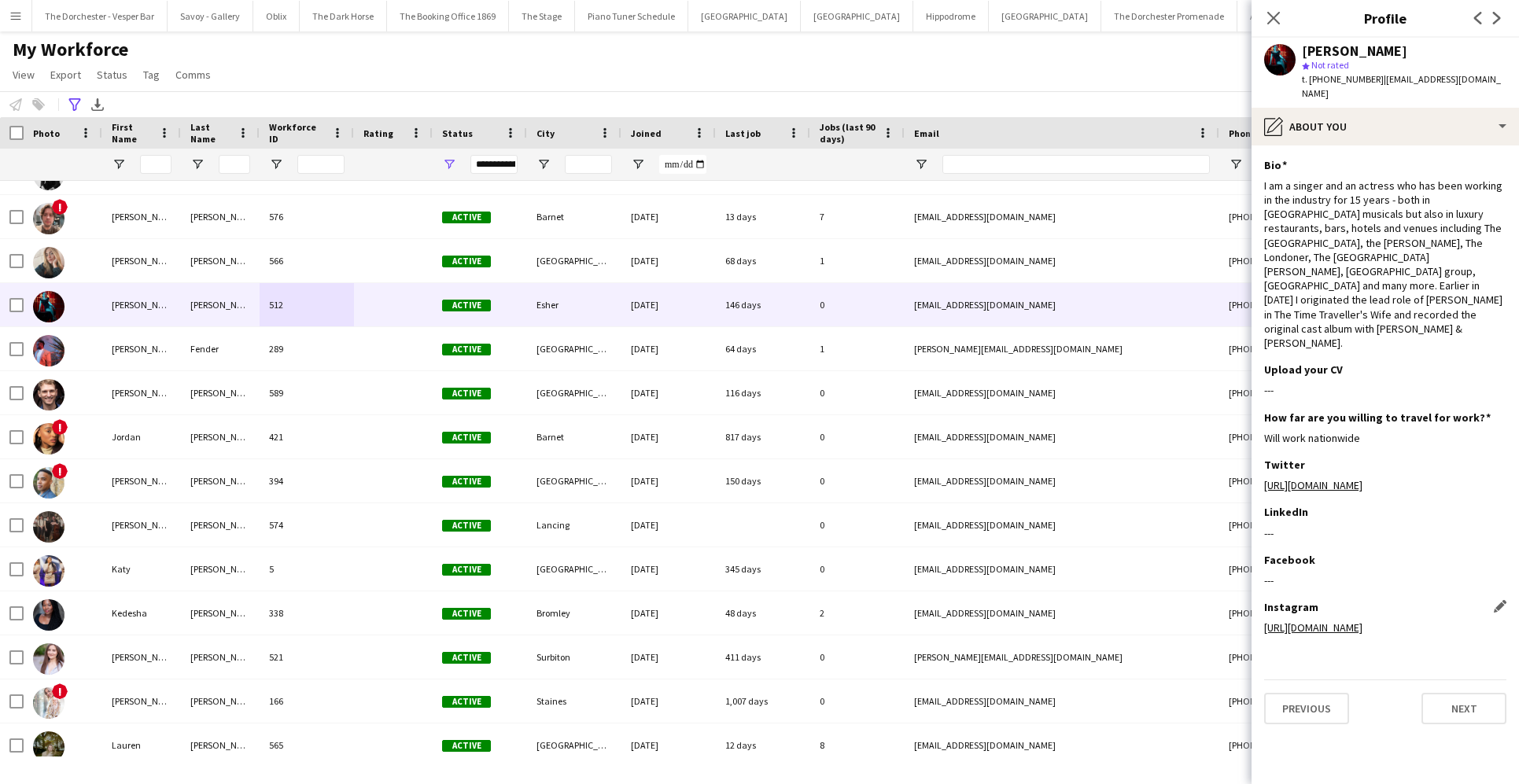
click at [1099, 621] on link "https://www.instagram.com/thejoannawoodward/" at bounding box center [1314, 628] width 99 height 14
